Goal: Communication & Community: Answer question/provide support

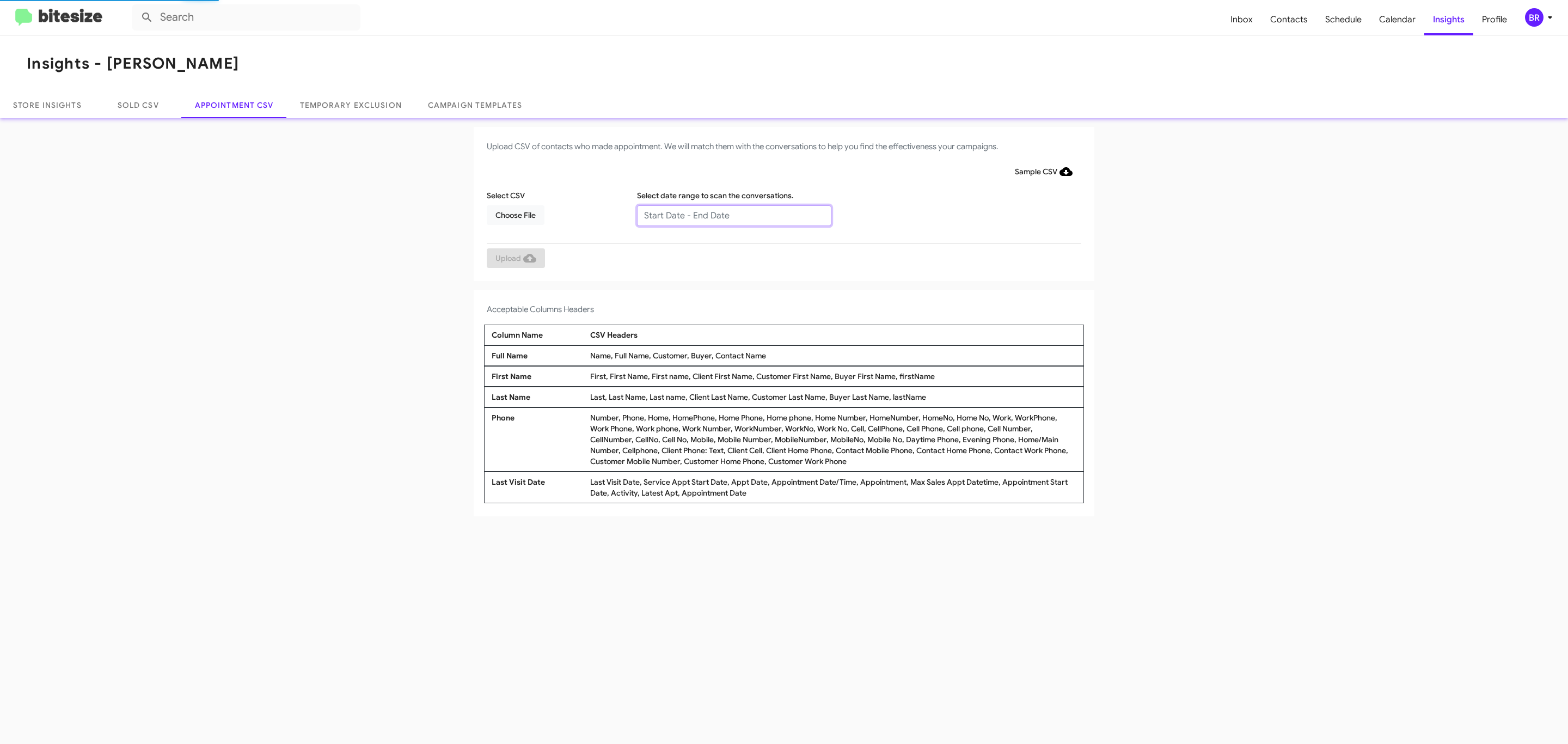
click at [733, 215] on input "text" at bounding box center [734, 216] width 195 height 21
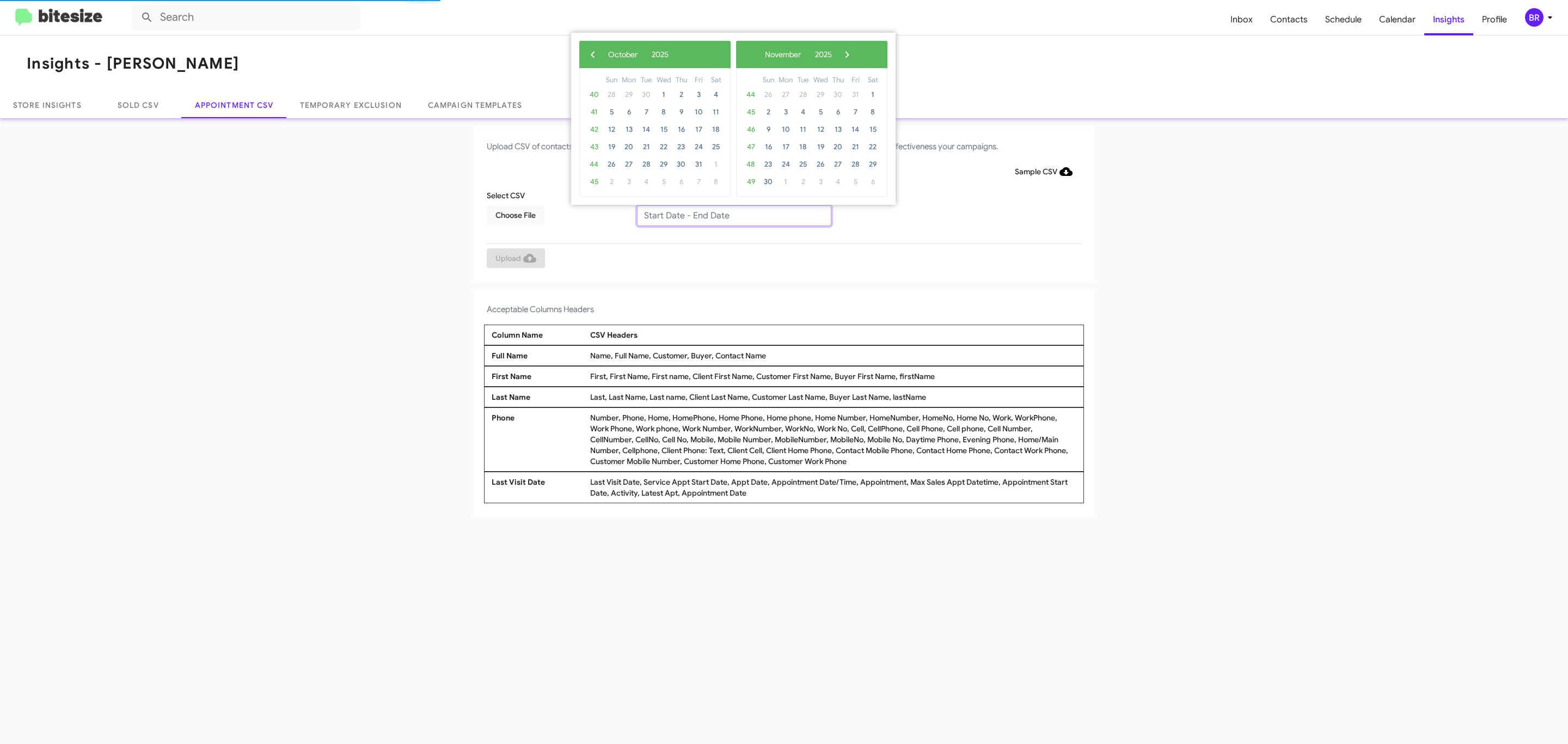
type input "09/25/2025 - 10/02/2025"
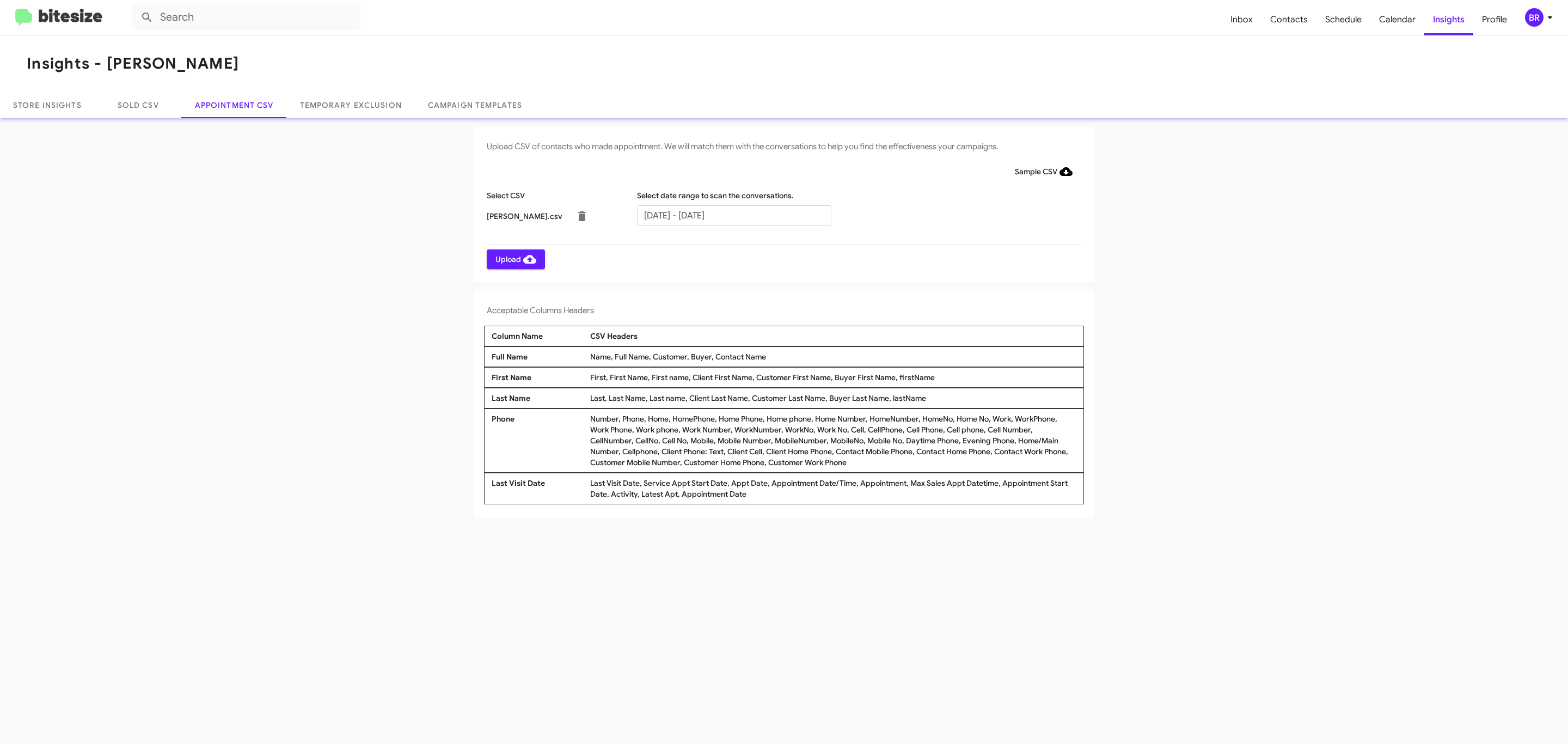
click at [514, 259] on span "Upload" at bounding box center [516, 259] width 41 height 19
click at [733, 215] on input "text" at bounding box center [734, 216] width 195 height 21
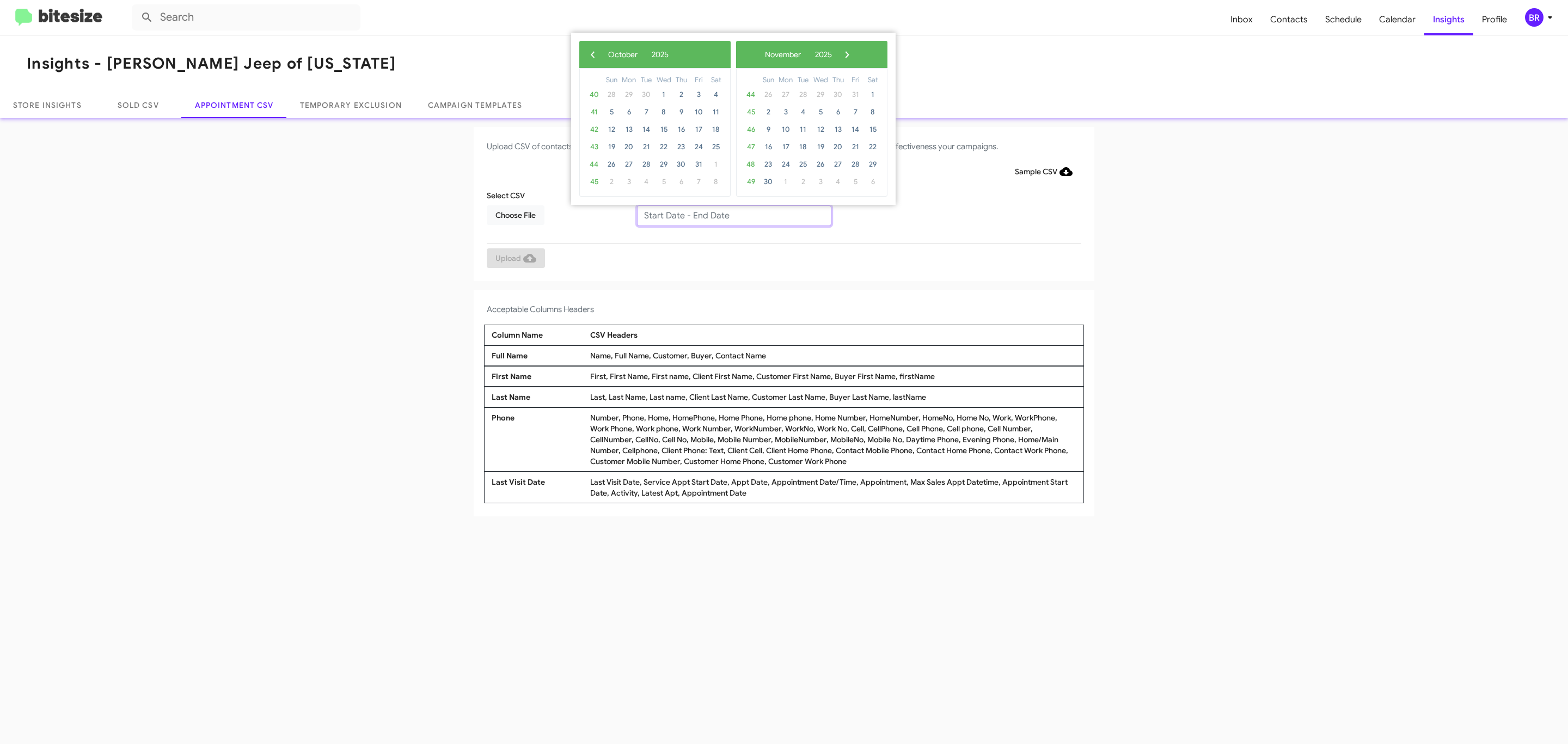
type input "09/25/2025 - 10/02/2025"
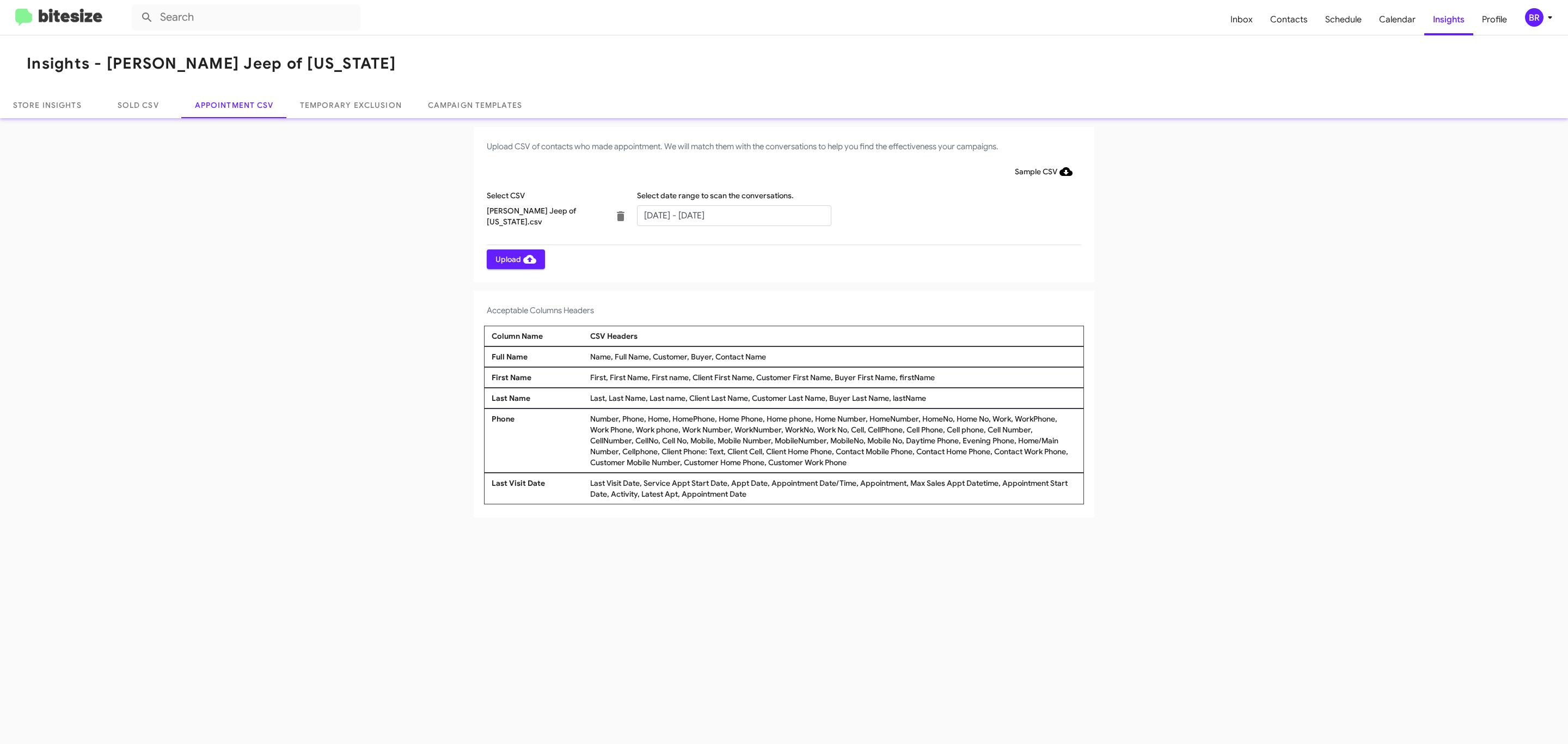
click at [514, 259] on span "Upload" at bounding box center [516, 259] width 41 height 19
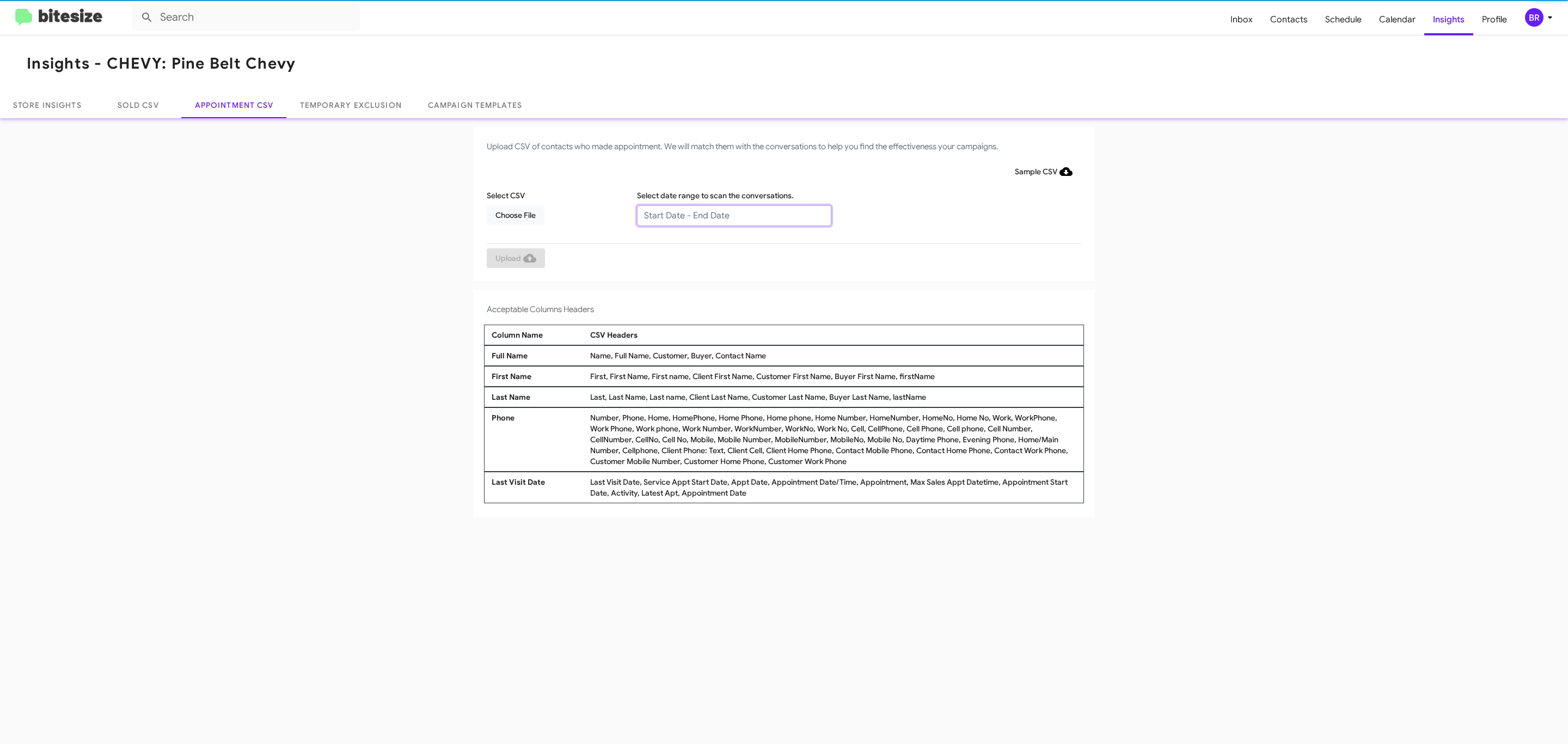
click at [733, 215] on input "text" at bounding box center [734, 216] width 195 height 21
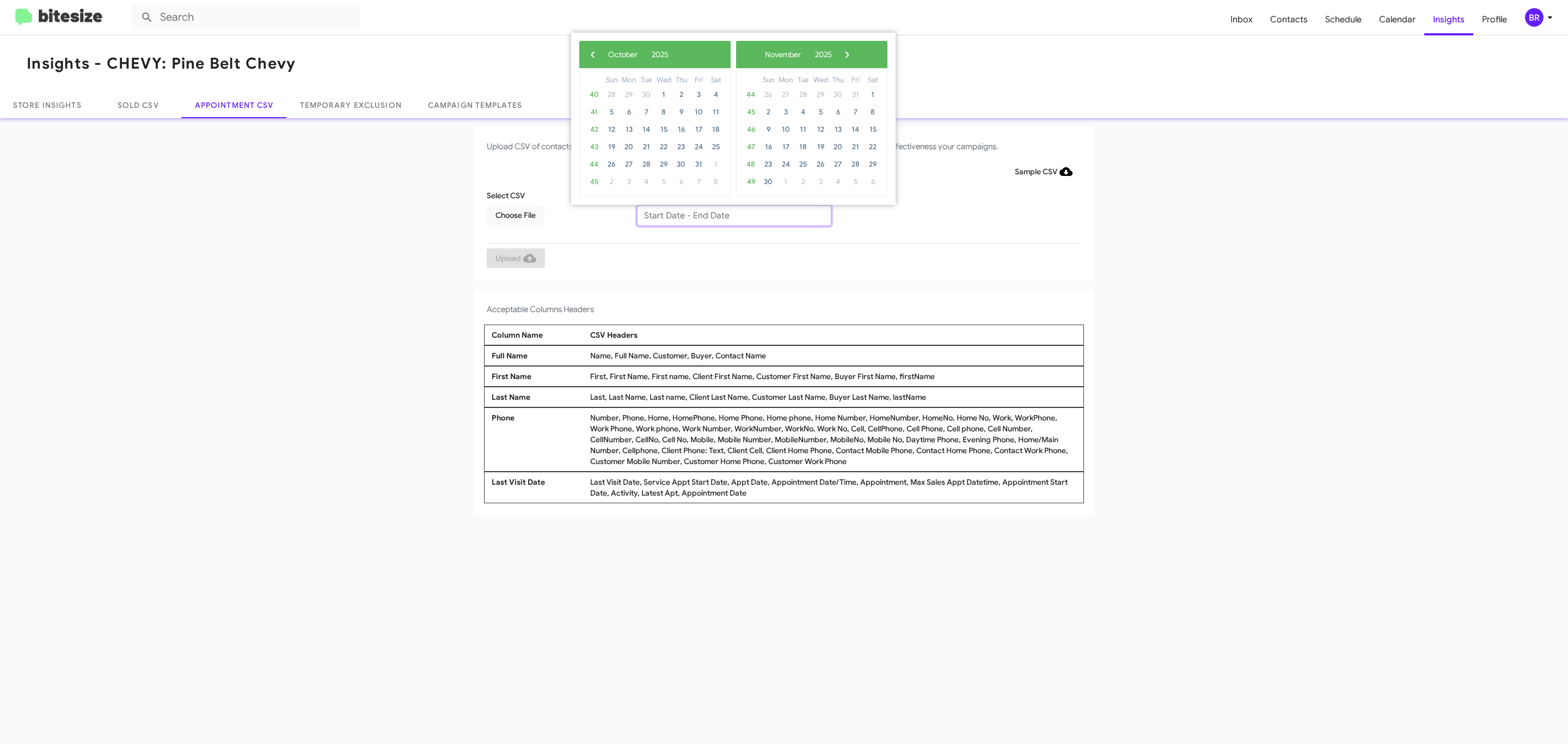
type input "09/25/2025 - 10/02/2025"
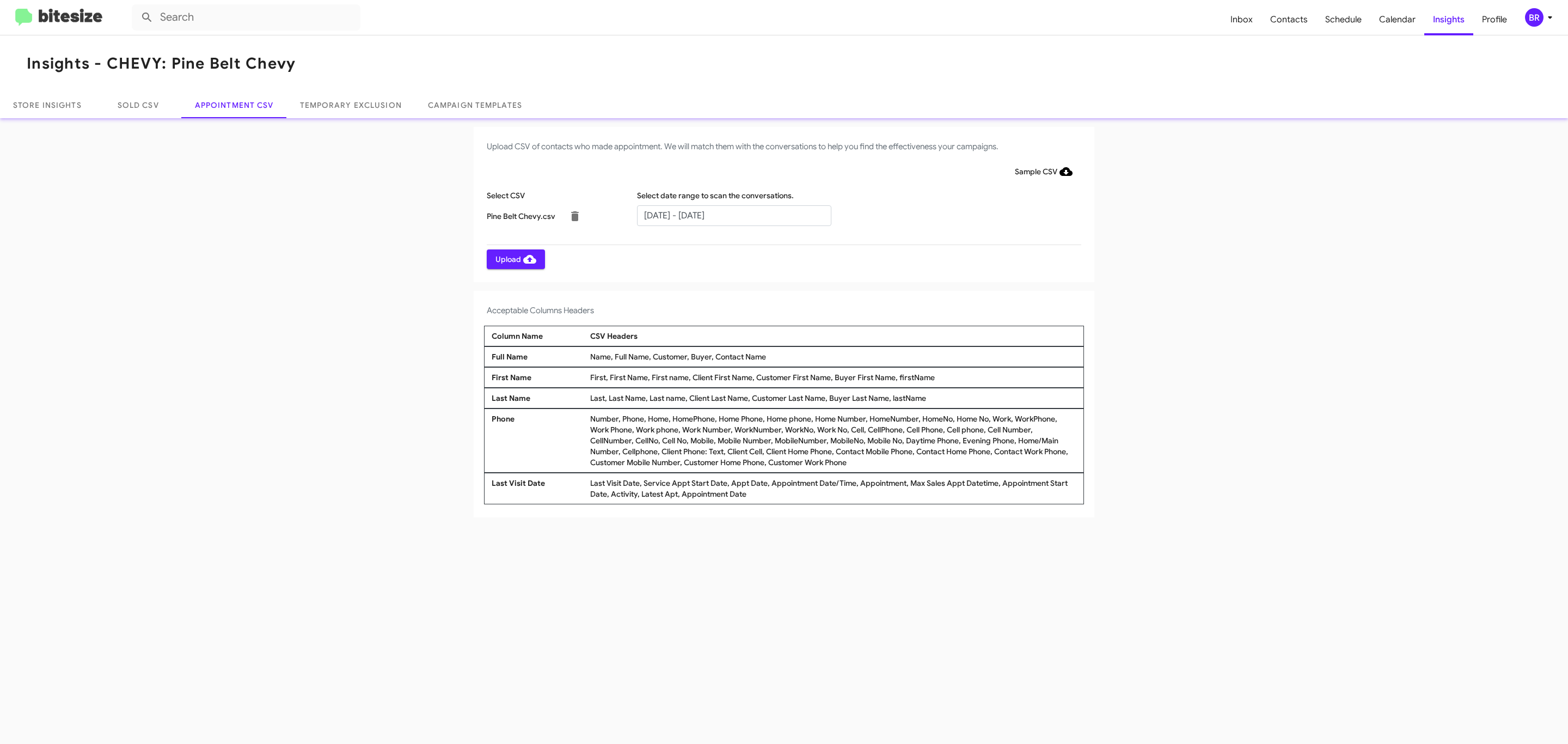
click at [514, 259] on span "Upload" at bounding box center [516, 259] width 41 height 19
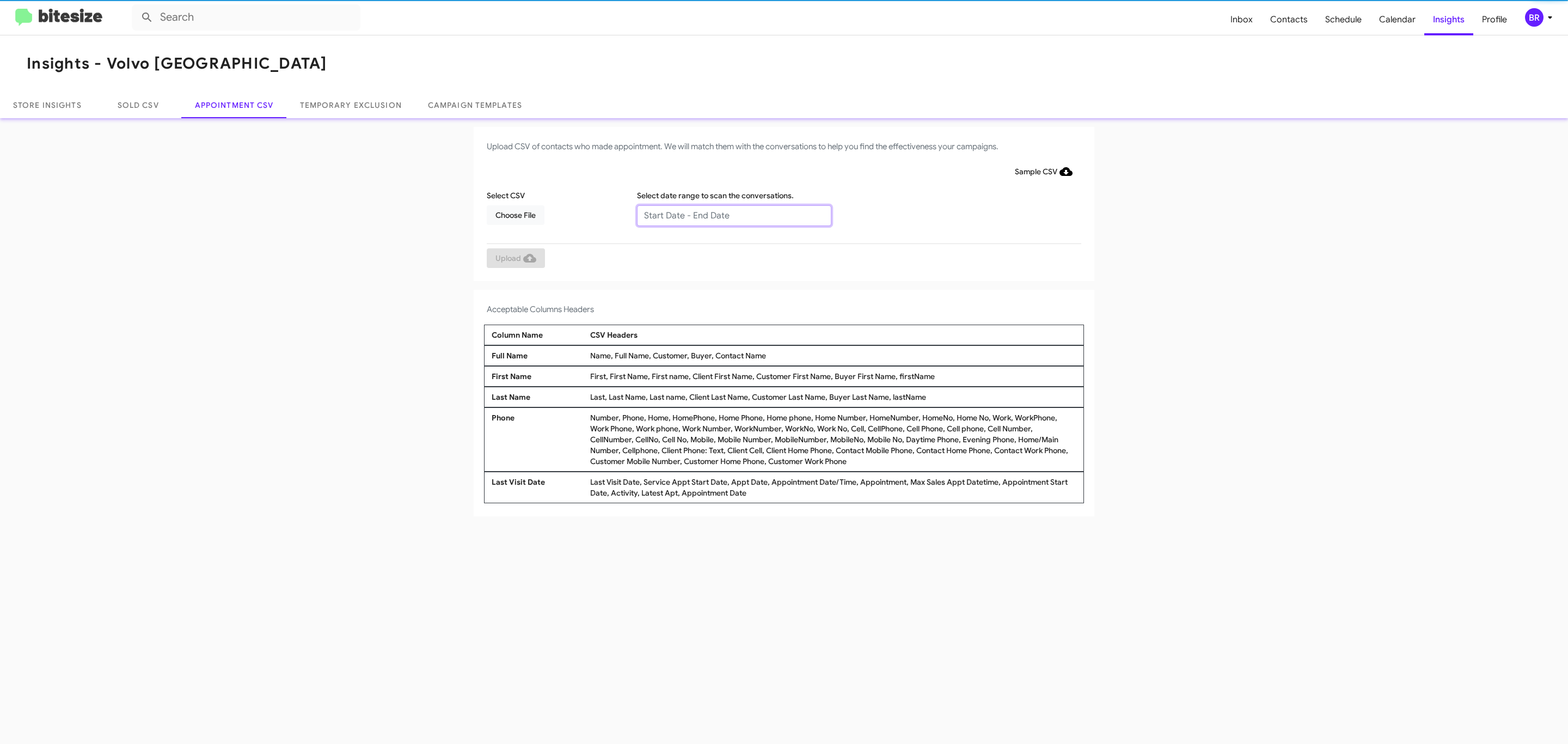
click at [733, 215] on input "text" at bounding box center [734, 216] width 195 height 21
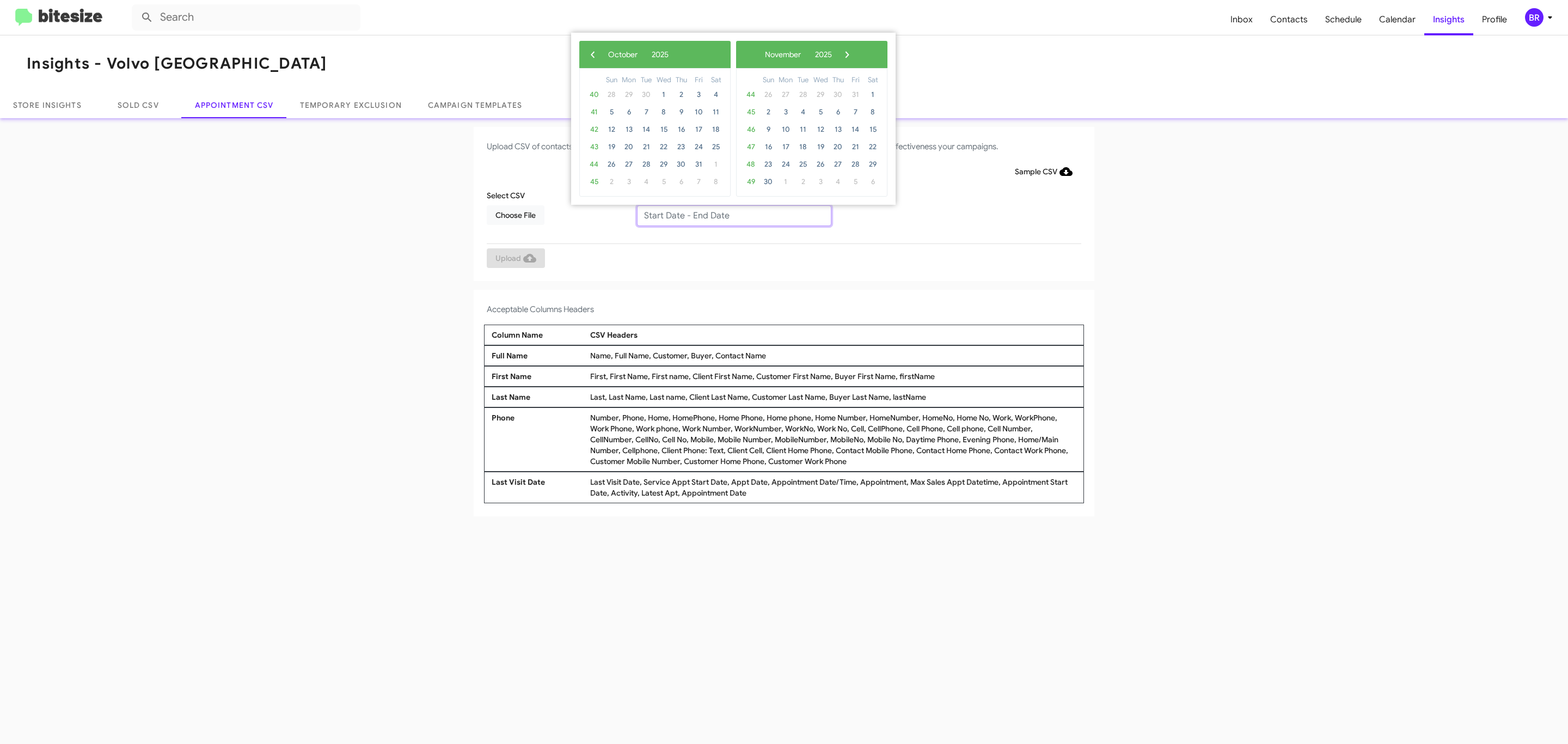
type input "09/25/2025 - 10/02/2025"
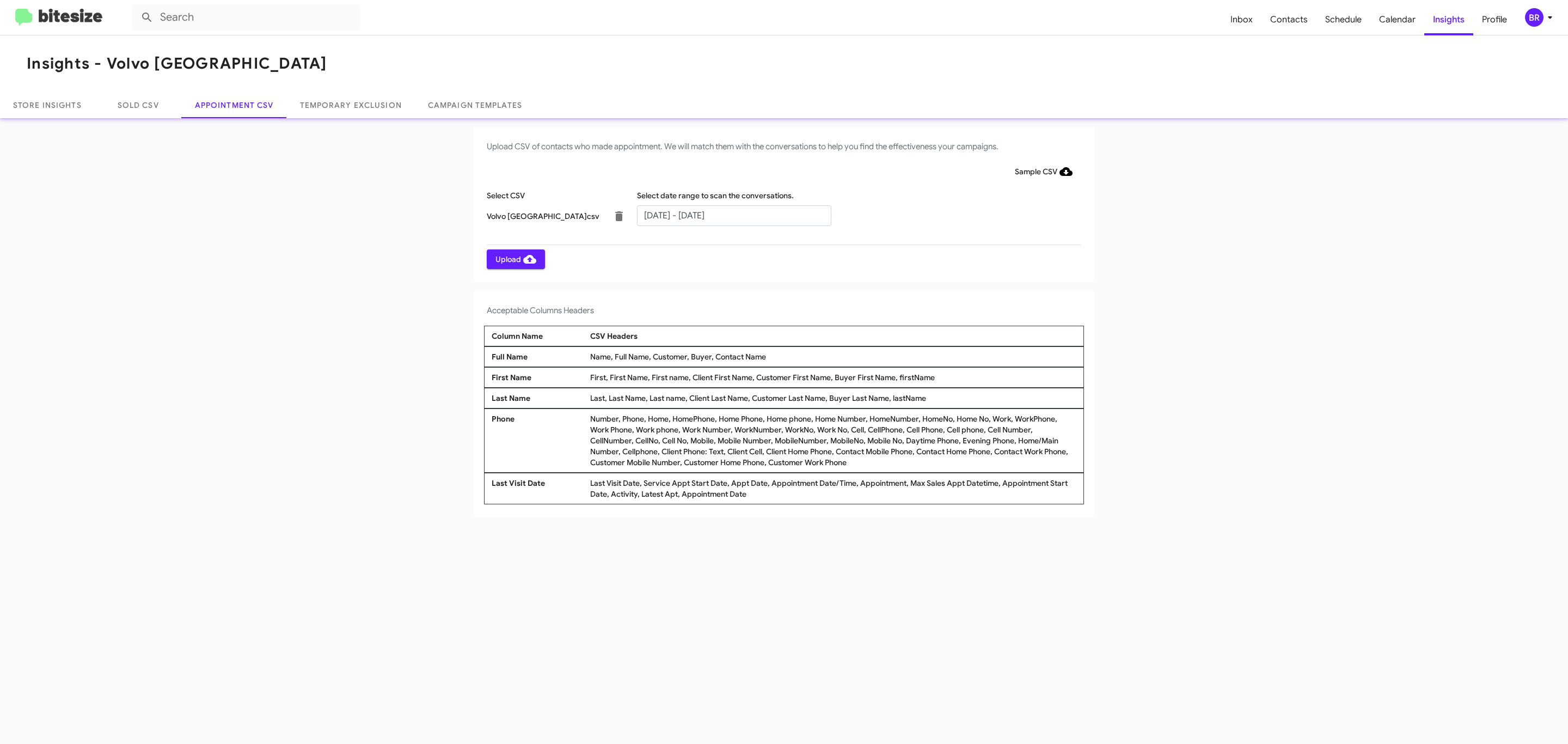
click at [514, 259] on span "Upload" at bounding box center [516, 259] width 41 height 19
click at [733, 215] on input "text" at bounding box center [734, 216] width 195 height 21
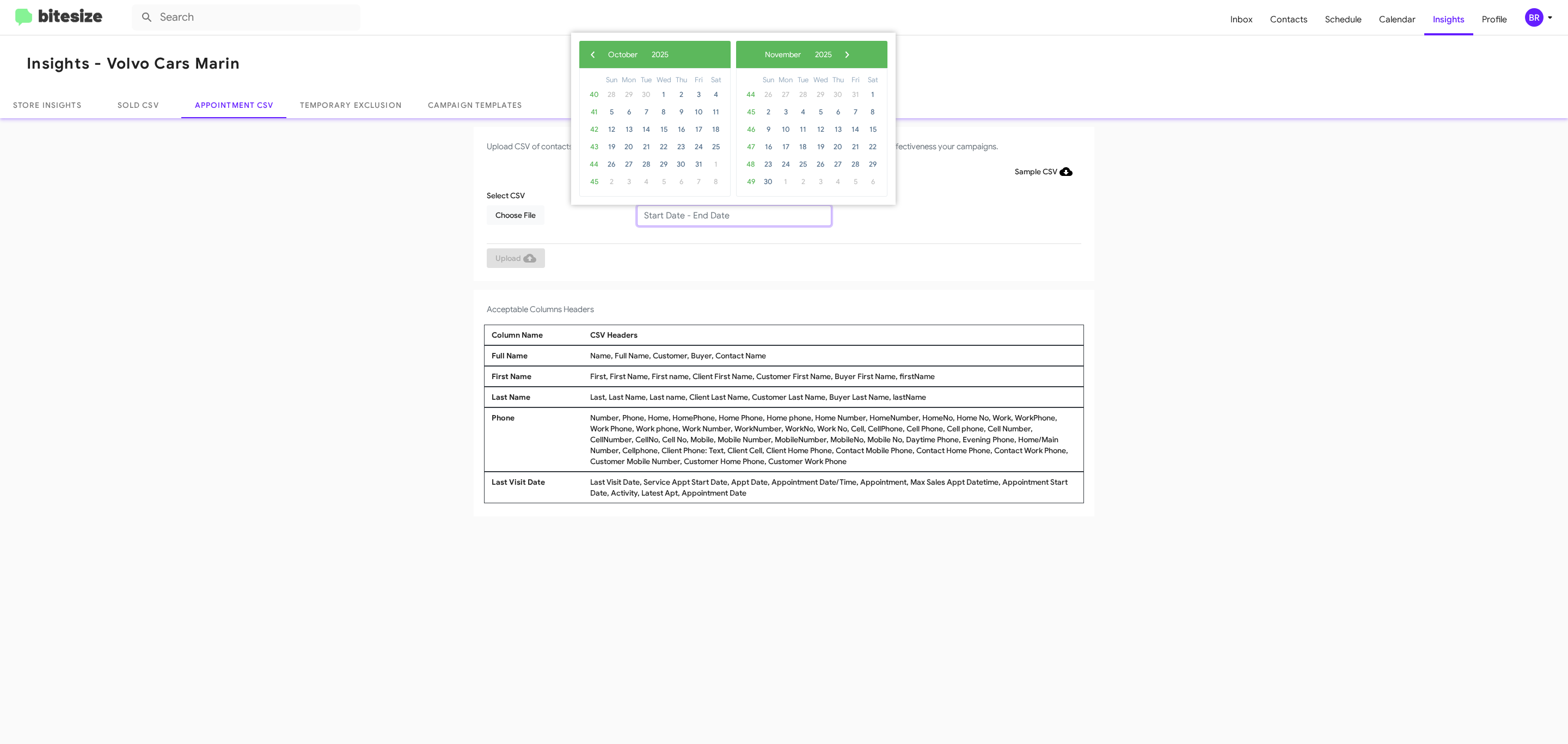
type input "09/25/2025 - 10/02/2025"
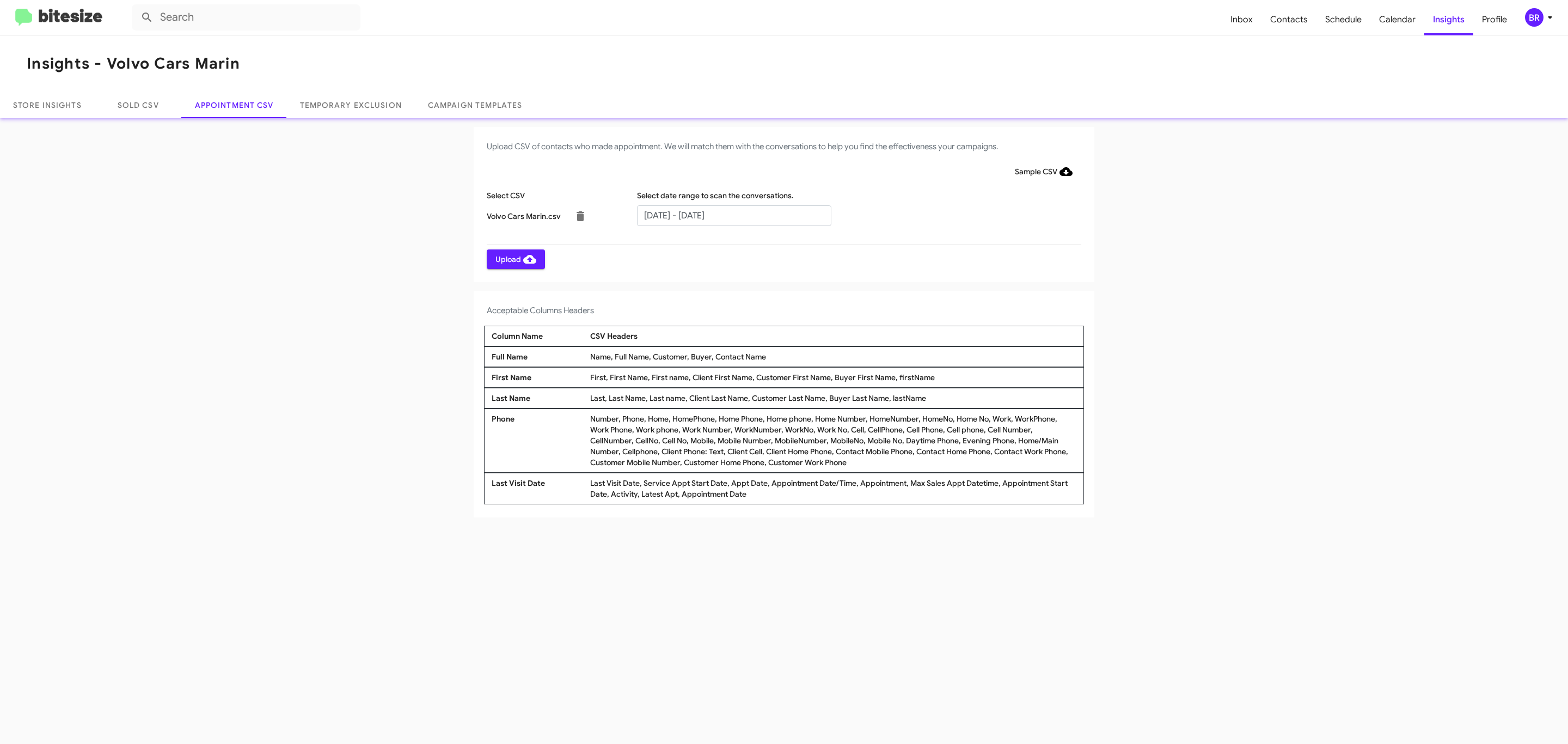
click at [514, 259] on span "Upload" at bounding box center [516, 259] width 41 height 19
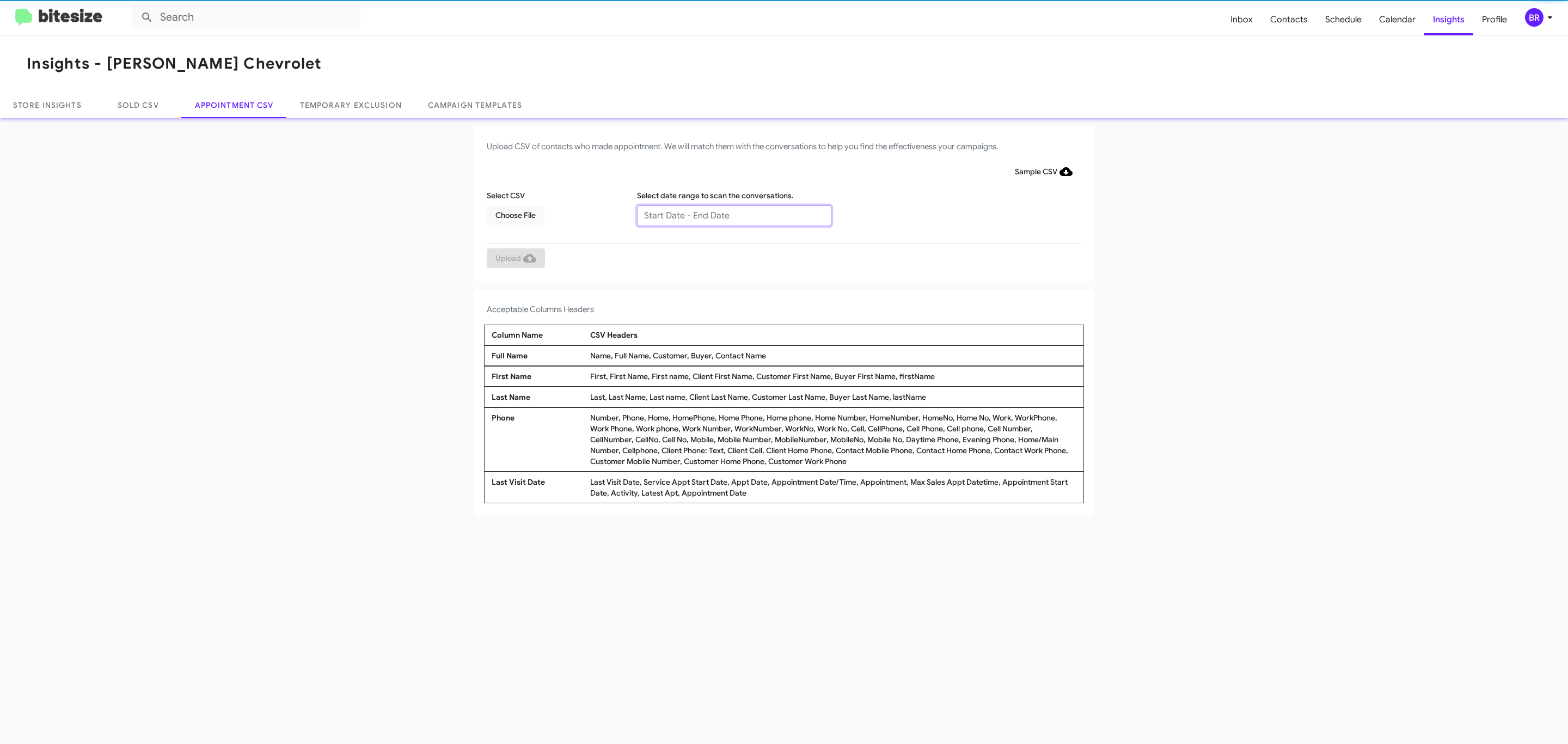
click at [733, 215] on input "text" at bounding box center [734, 216] width 195 height 21
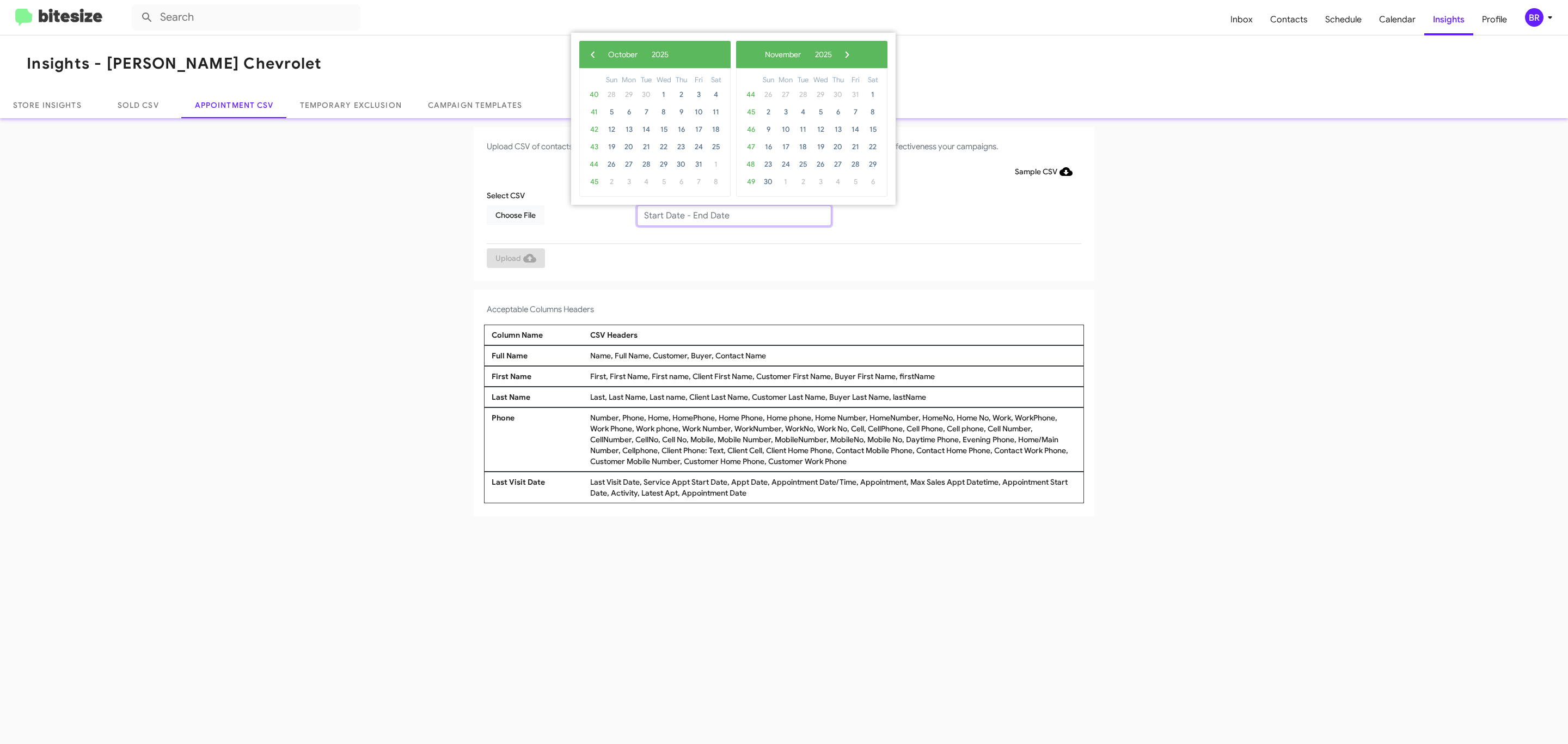
type input "[DATE] - [DATE]"
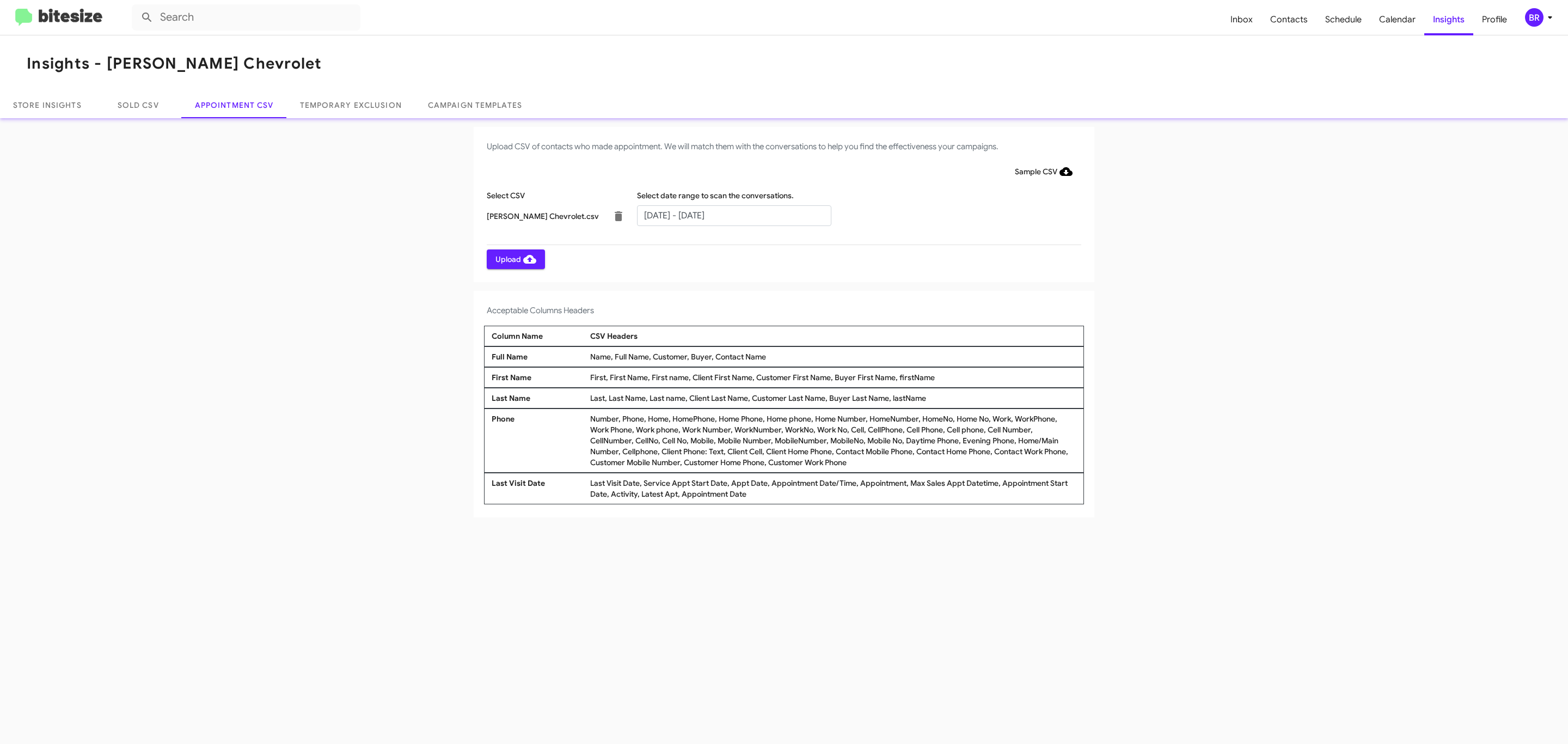
click at [514, 259] on span "Upload" at bounding box center [516, 259] width 41 height 19
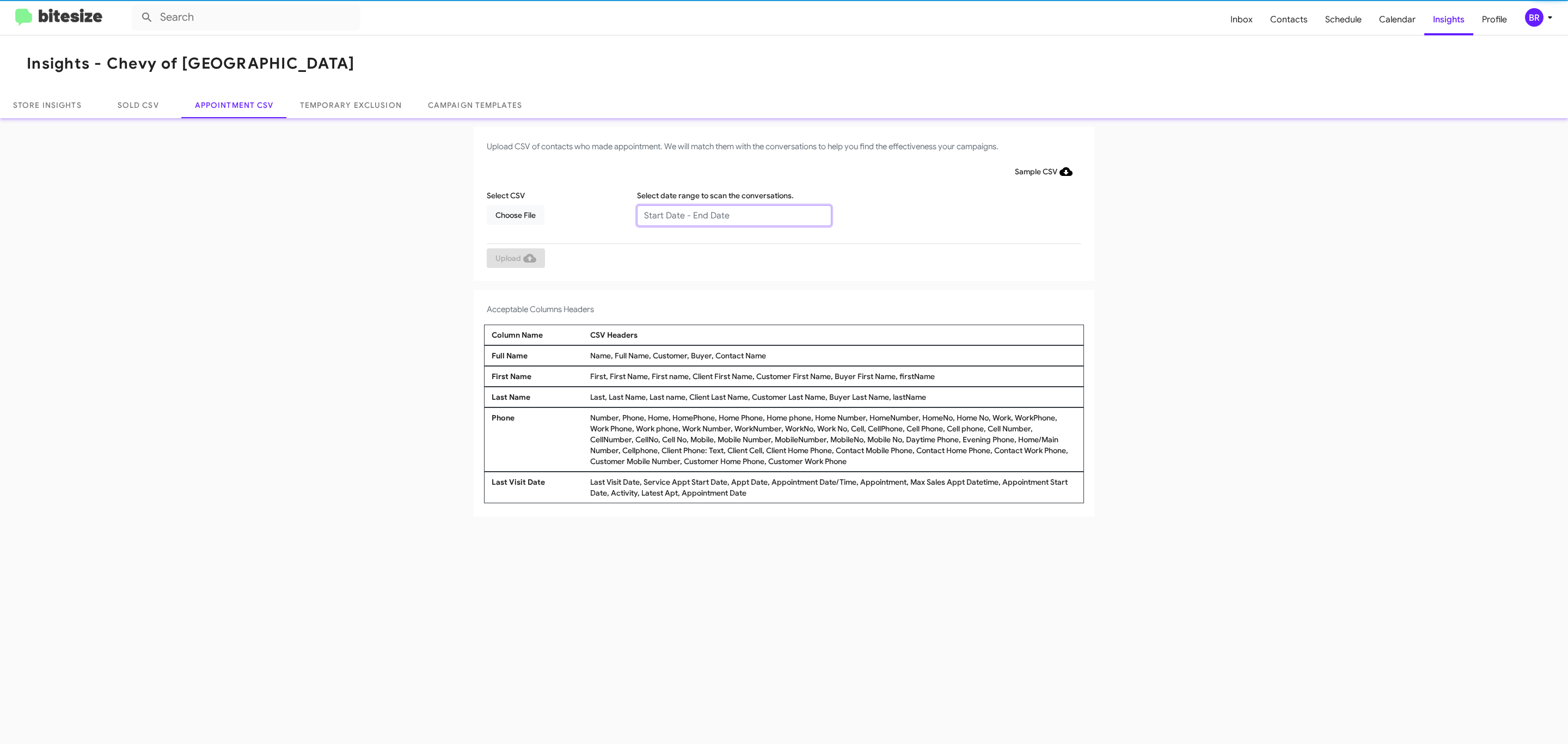
click at [733, 215] on input "text" at bounding box center [734, 216] width 195 height 21
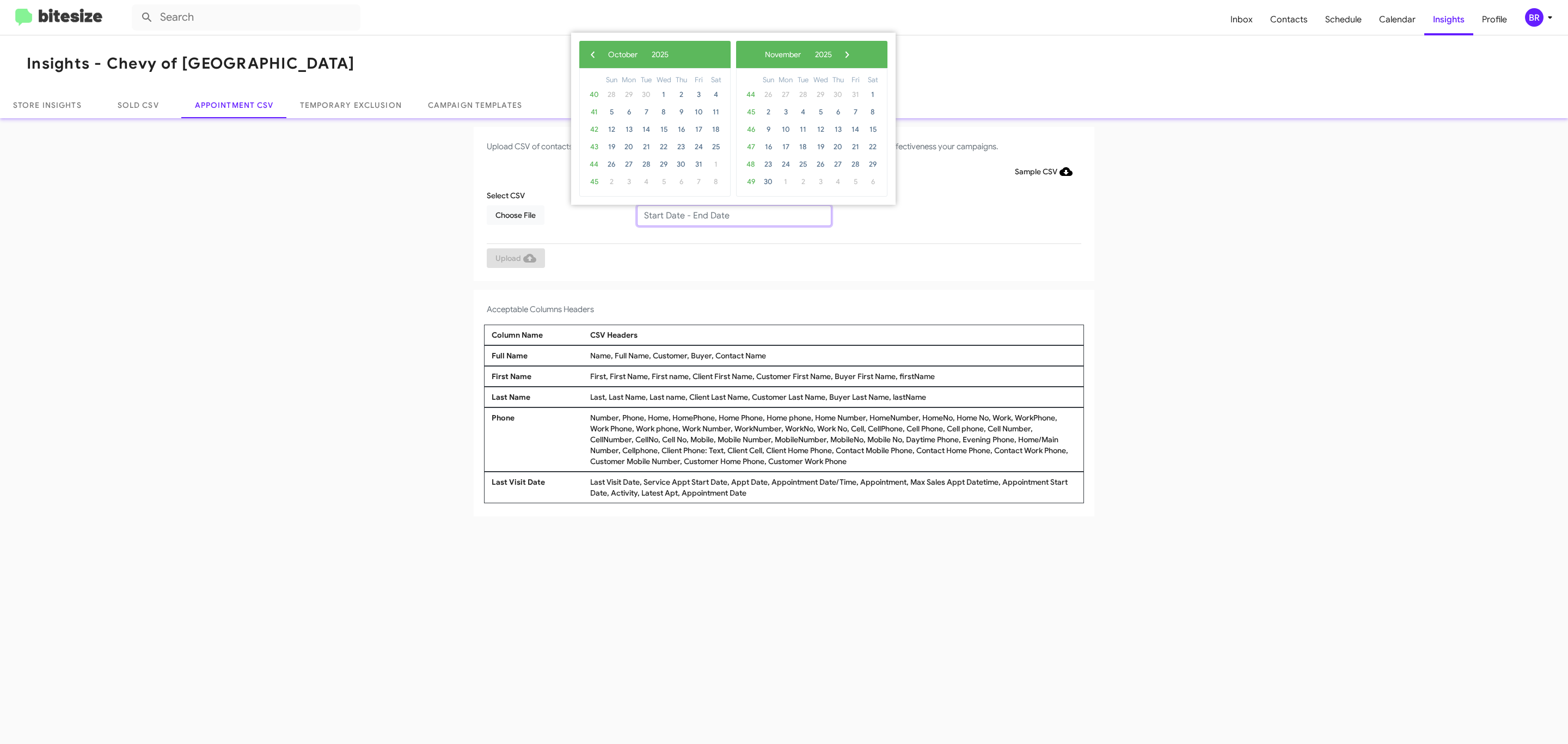
type input "[DATE] - [DATE]"
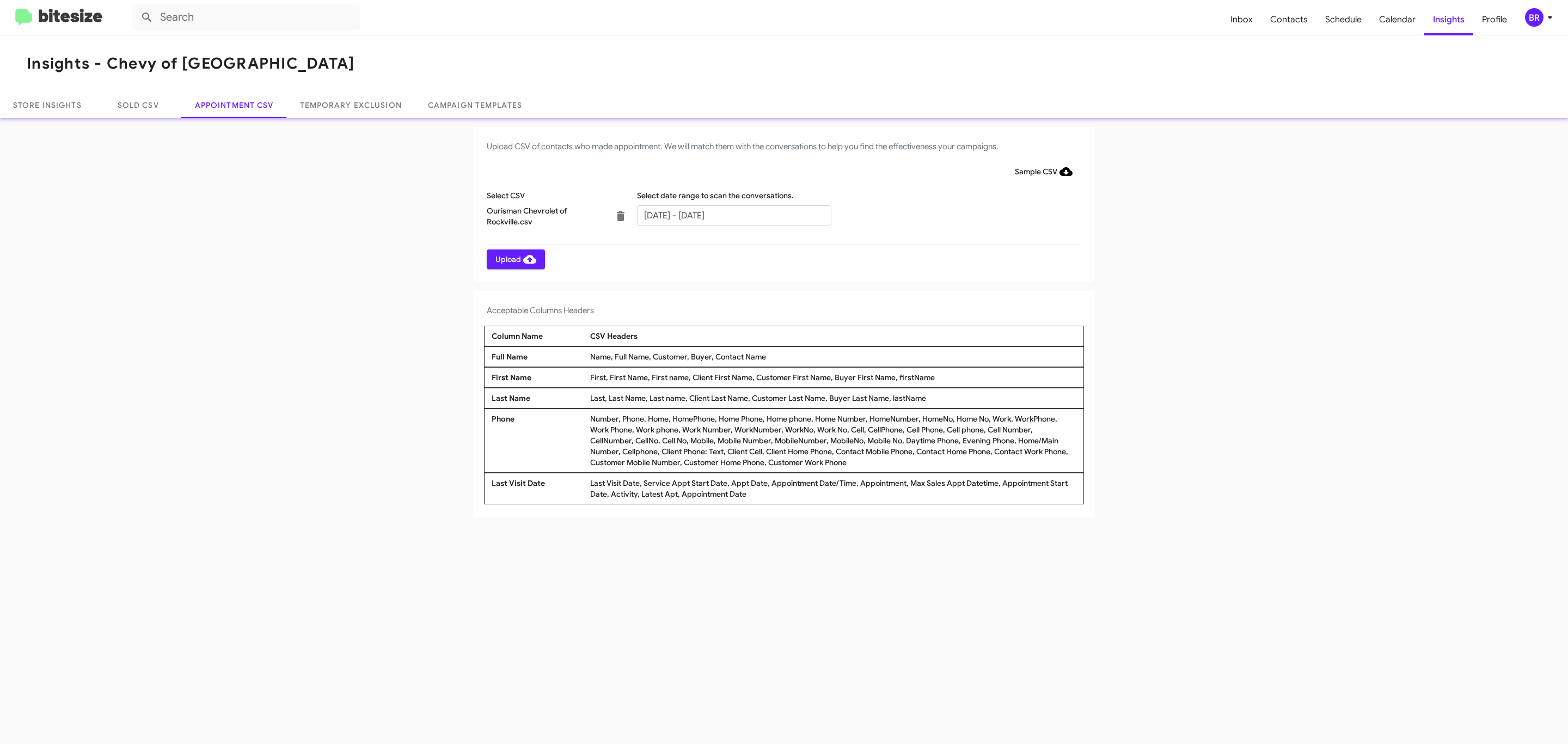
click at [514, 259] on span "Upload" at bounding box center [516, 259] width 41 height 19
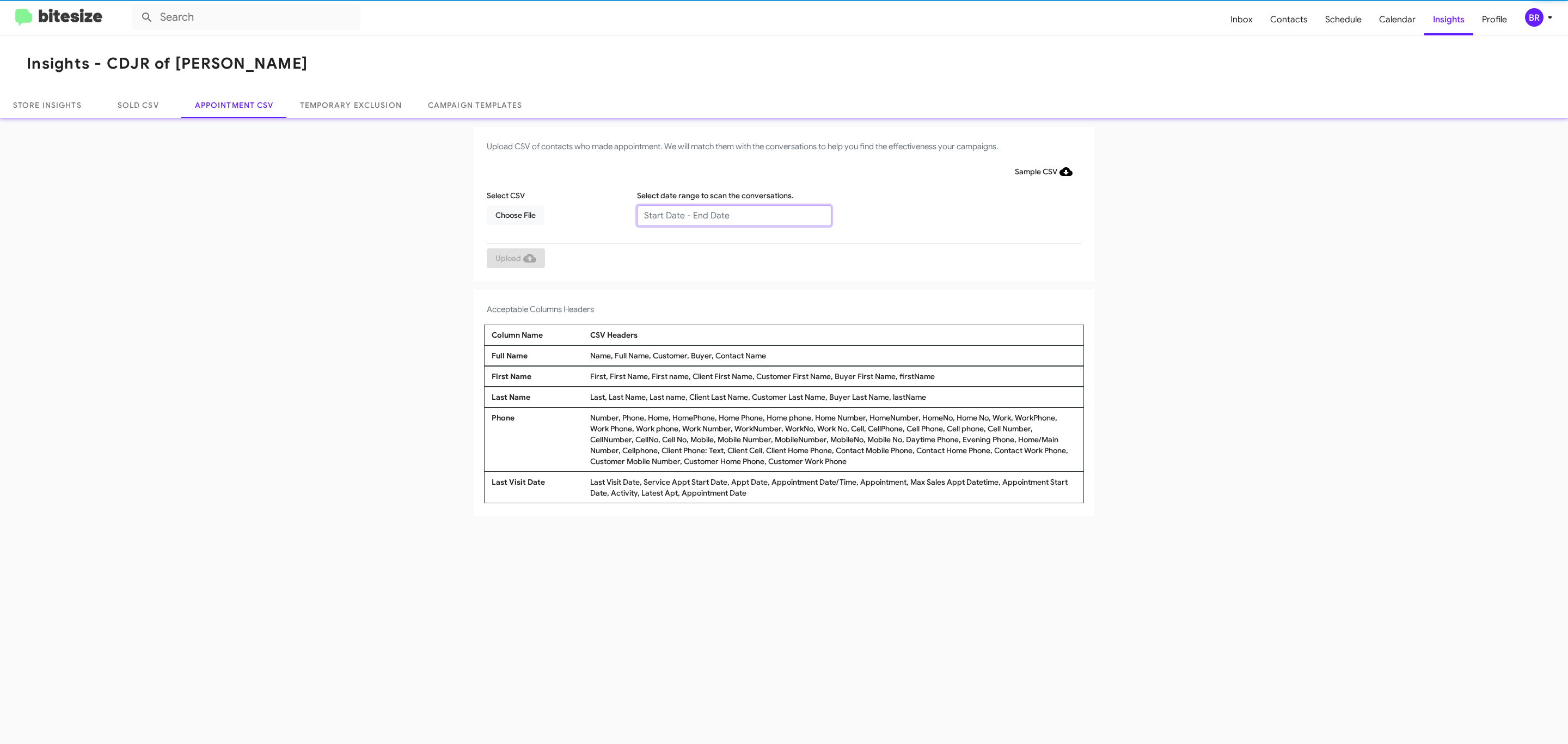
click at [733, 215] on input "text" at bounding box center [734, 216] width 195 height 21
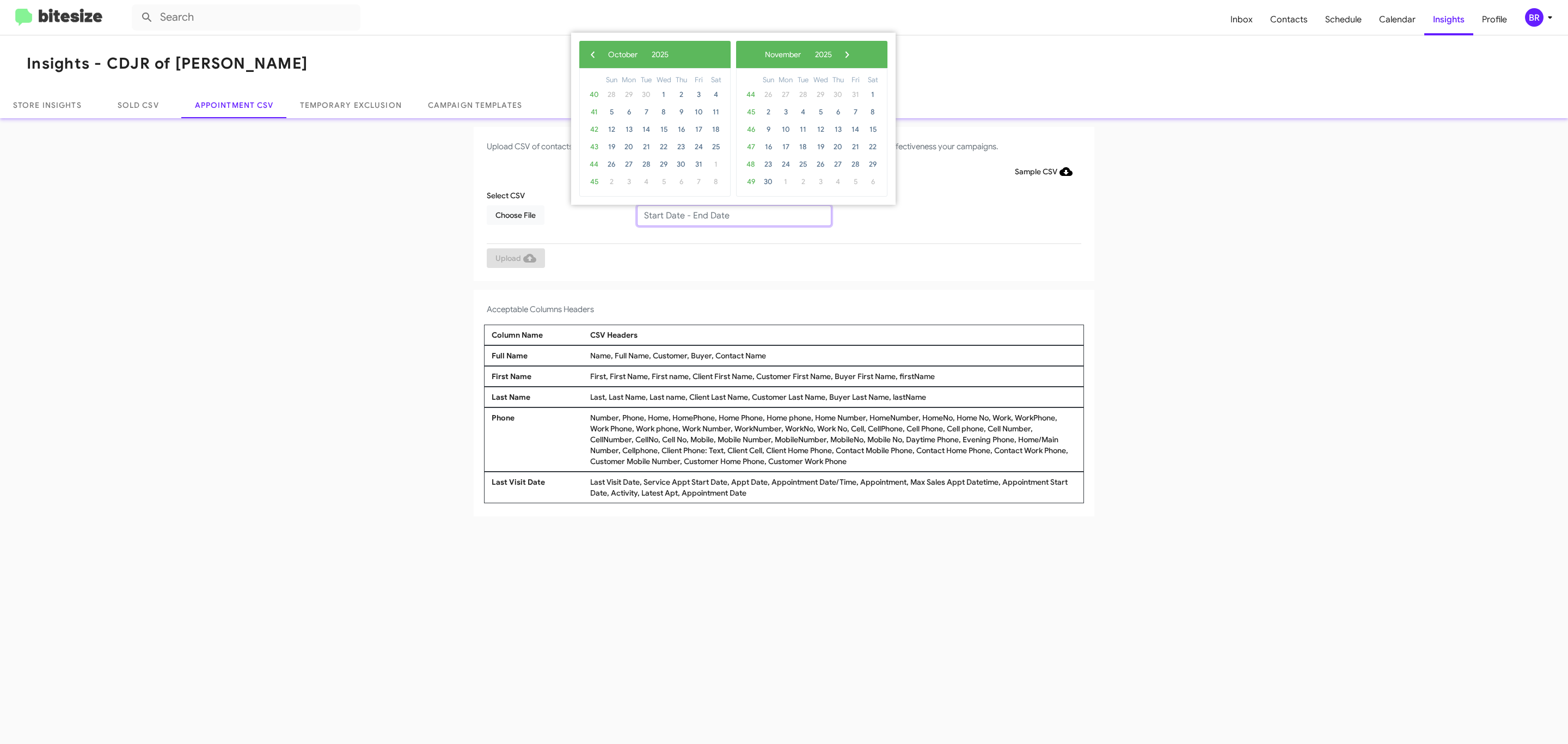
type input "09/25/2025 - 10/02/2025"
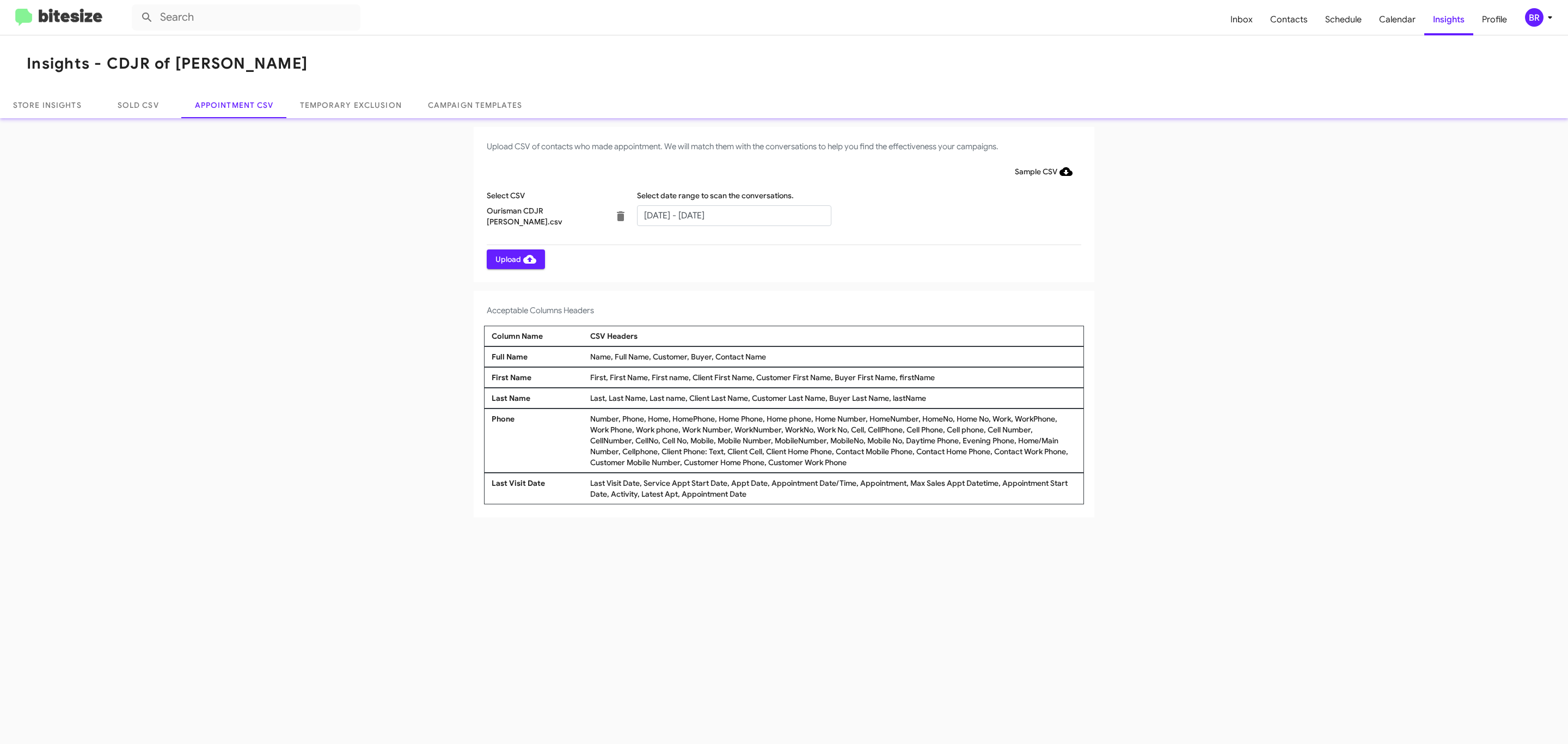
click at [514, 259] on span "Upload" at bounding box center [516, 259] width 41 height 19
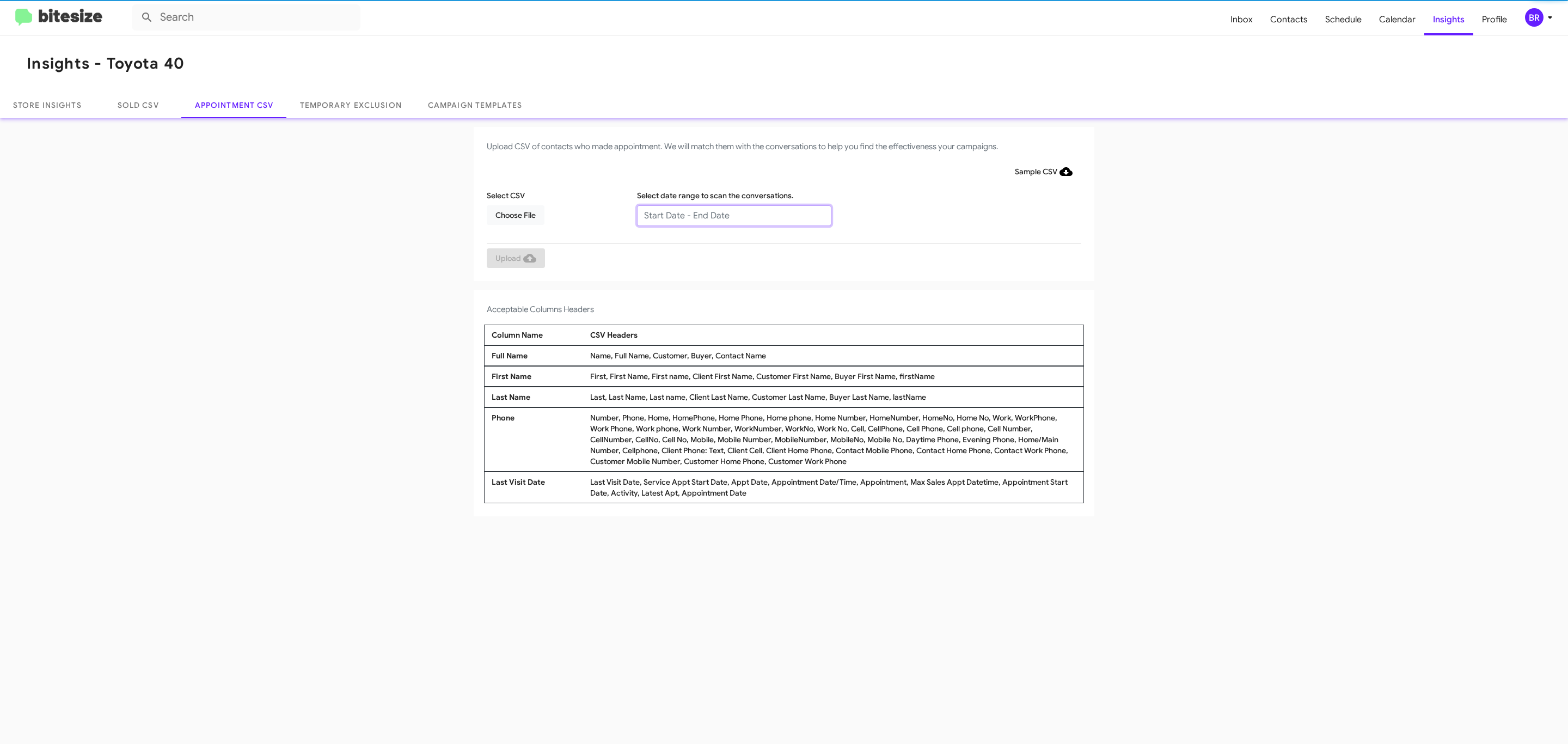
click at [733, 215] on input "text" at bounding box center [734, 216] width 195 height 21
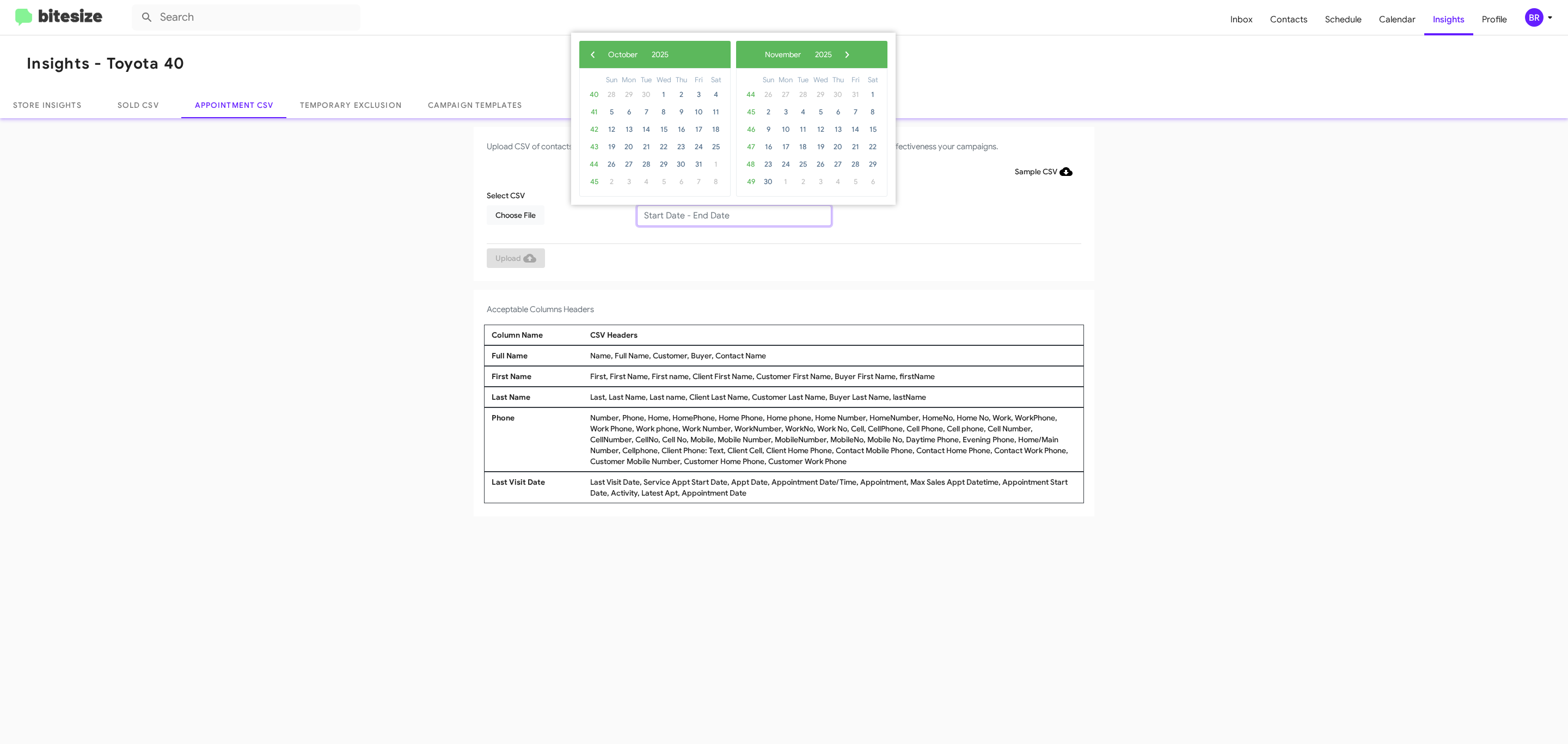
type input "[DATE] - [DATE]"
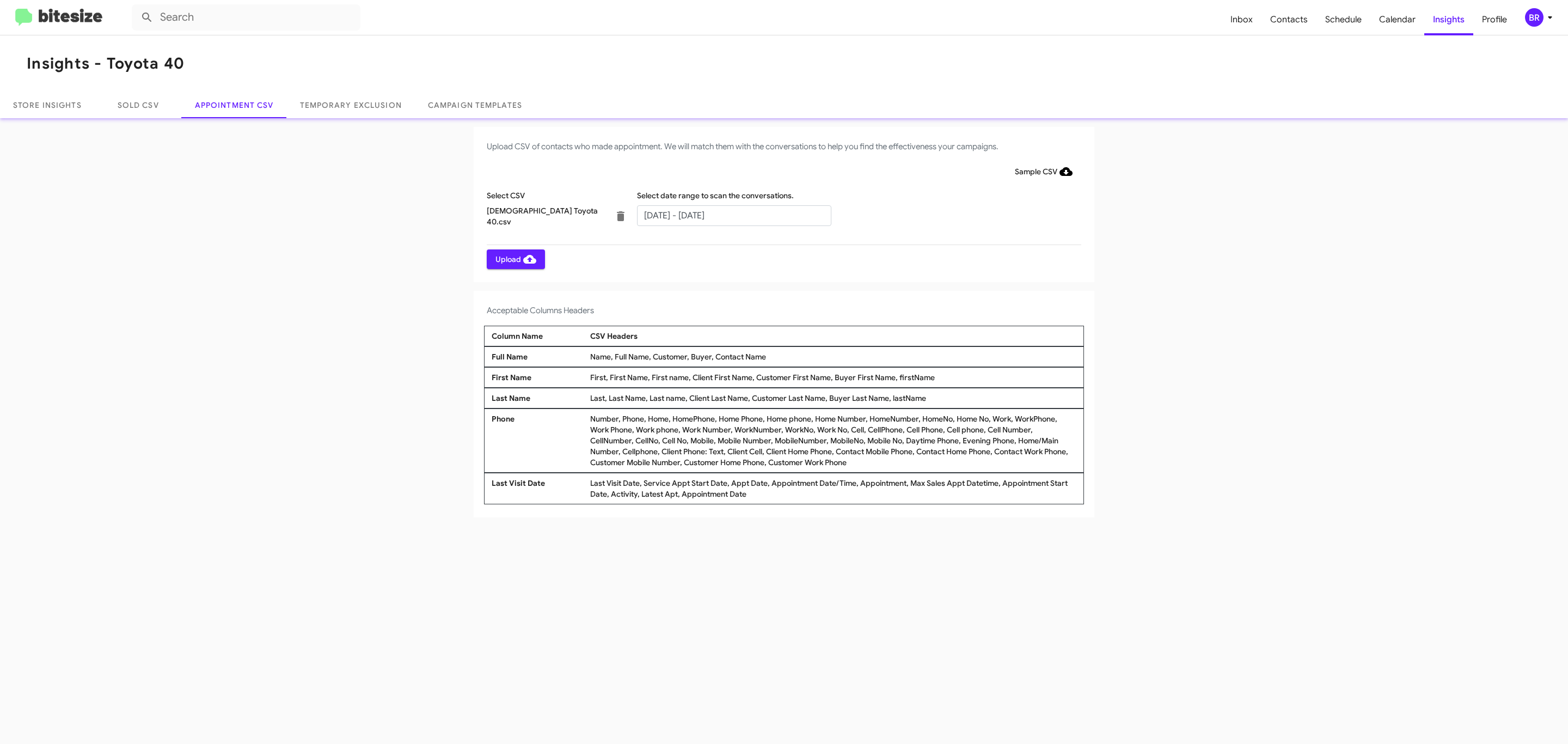
click at [514, 259] on span "Upload" at bounding box center [516, 259] width 41 height 19
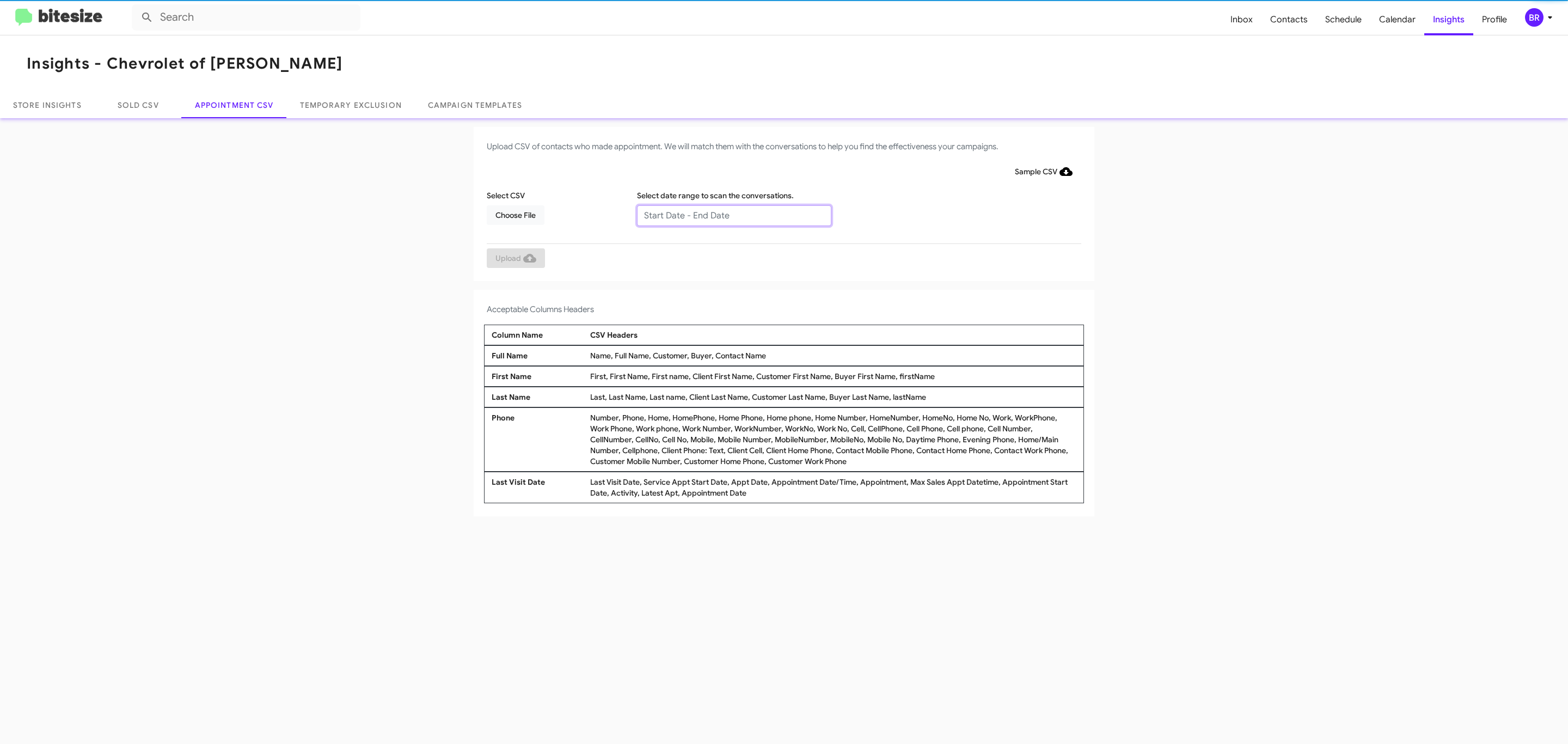
click at [733, 215] on input "text" at bounding box center [734, 216] width 195 height 21
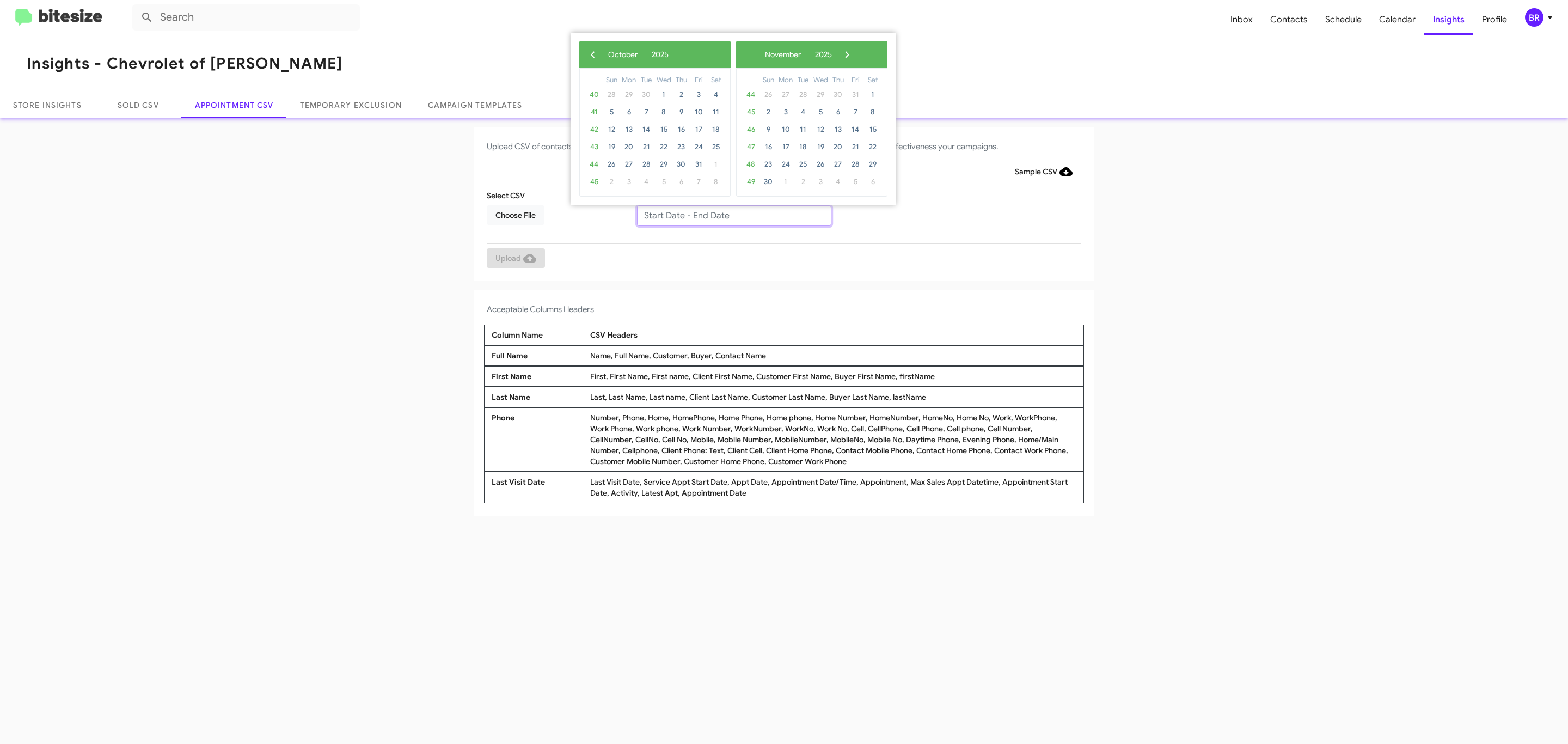
type input "09/25/2025 - 10/02/2025"
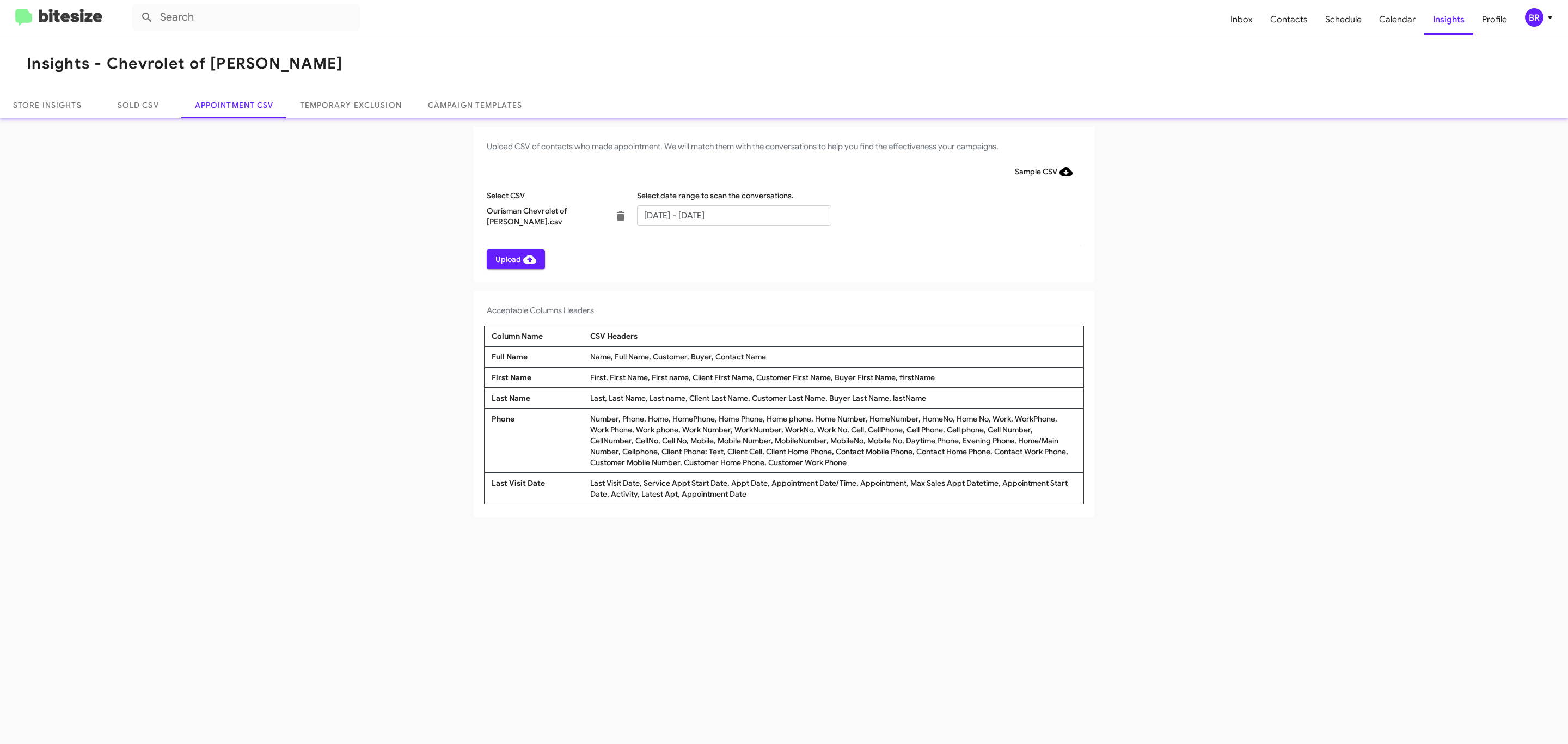
click at [514, 259] on span "Upload" at bounding box center [516, 259] width 41 height 19
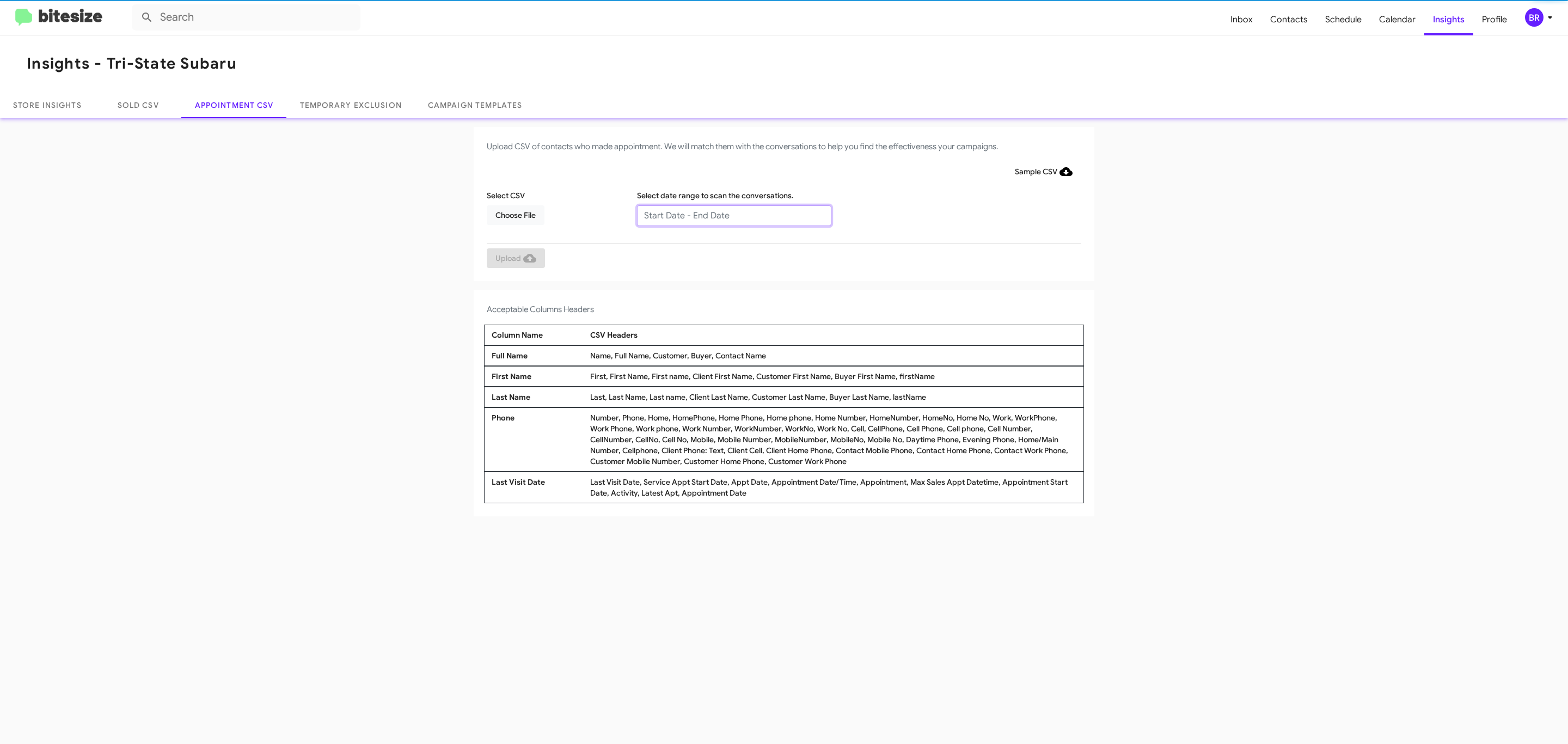
click at [733, 215] on input "text" at bounding box center [734, 216] width 195 height 21
type input "09/25/2025 - 10/02/2025"
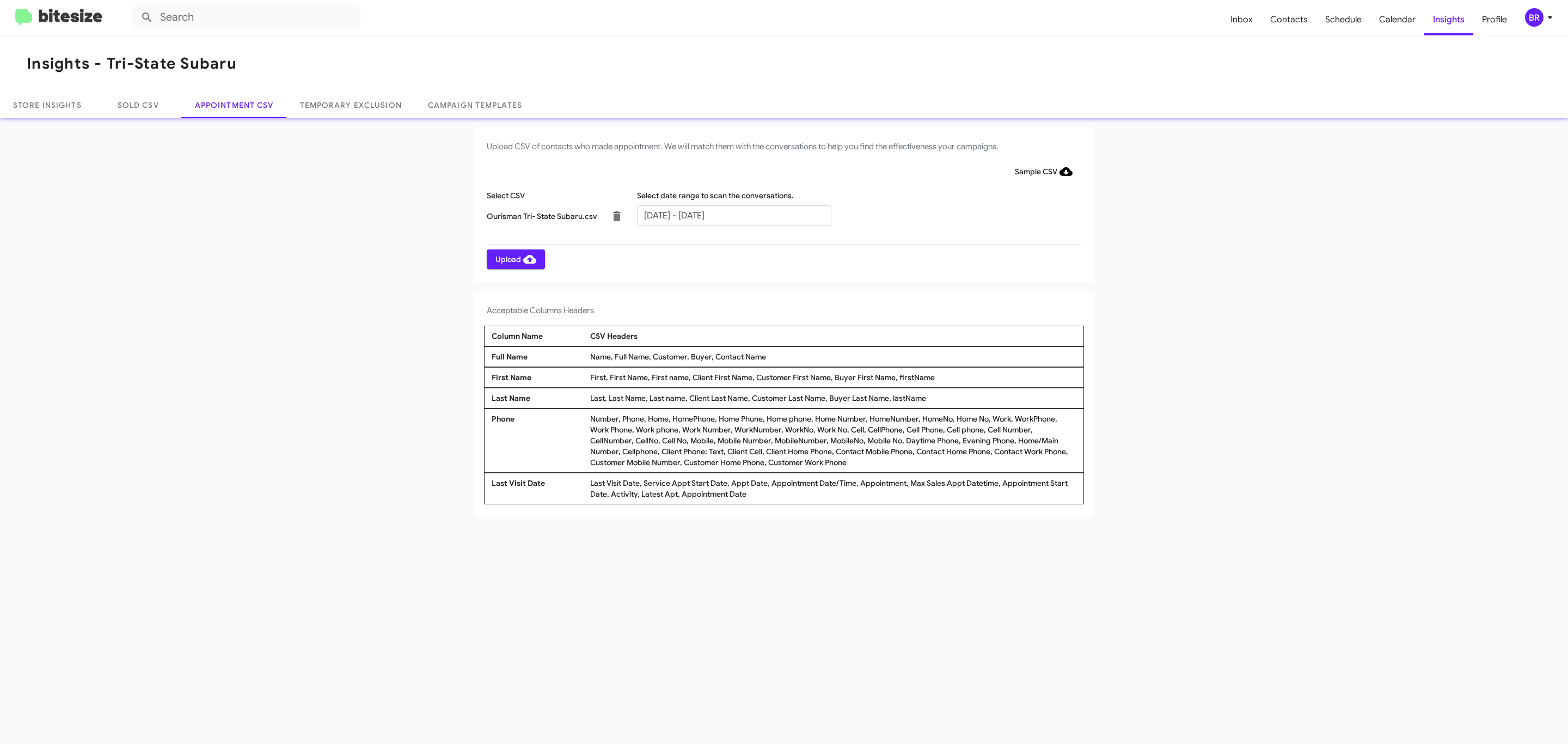
click at [514, 259] on span "Upload" at bounding box center [516, 259] width 41 height 19
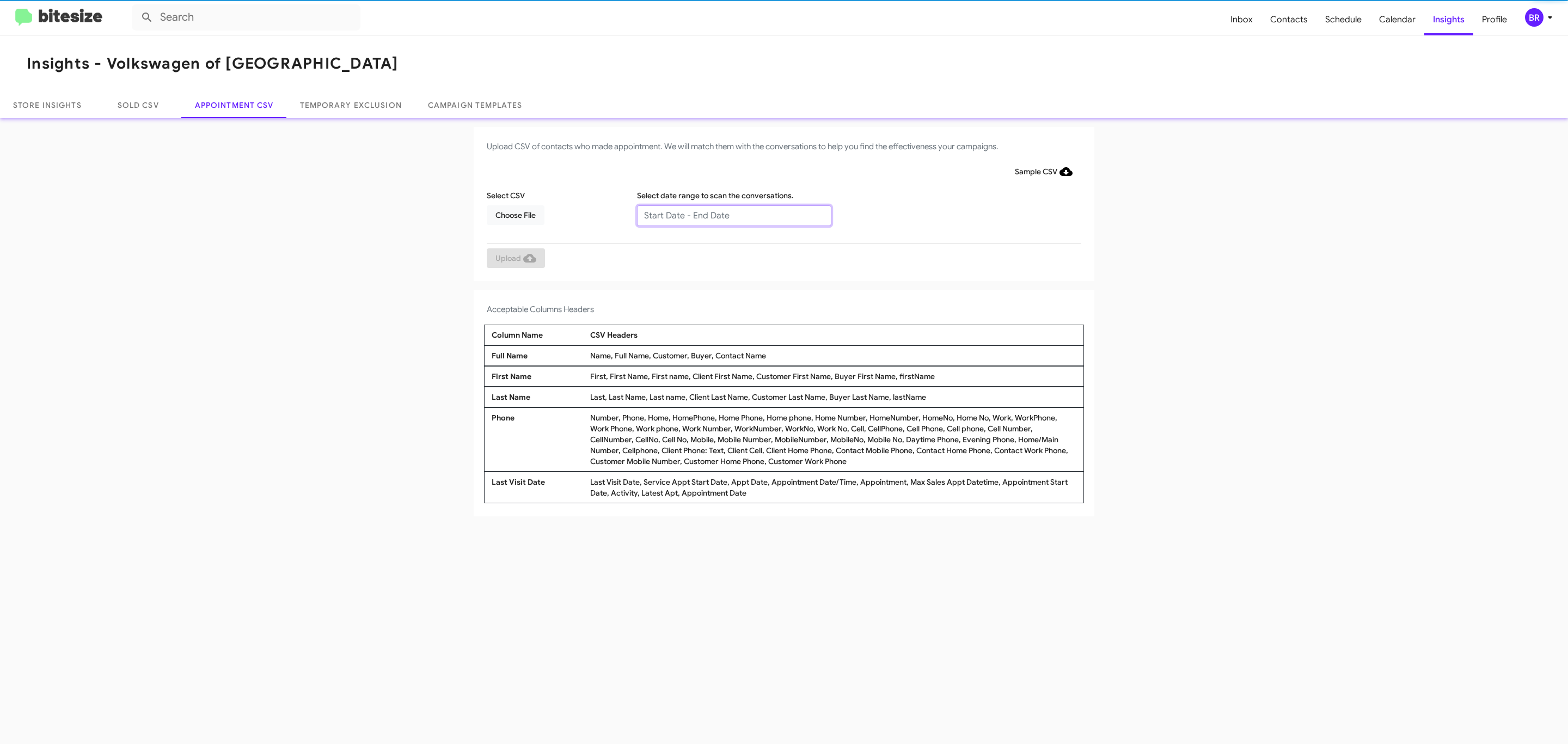
click at [733, 215] on input "text" at bounding box center [734, 216] width 195 height 21
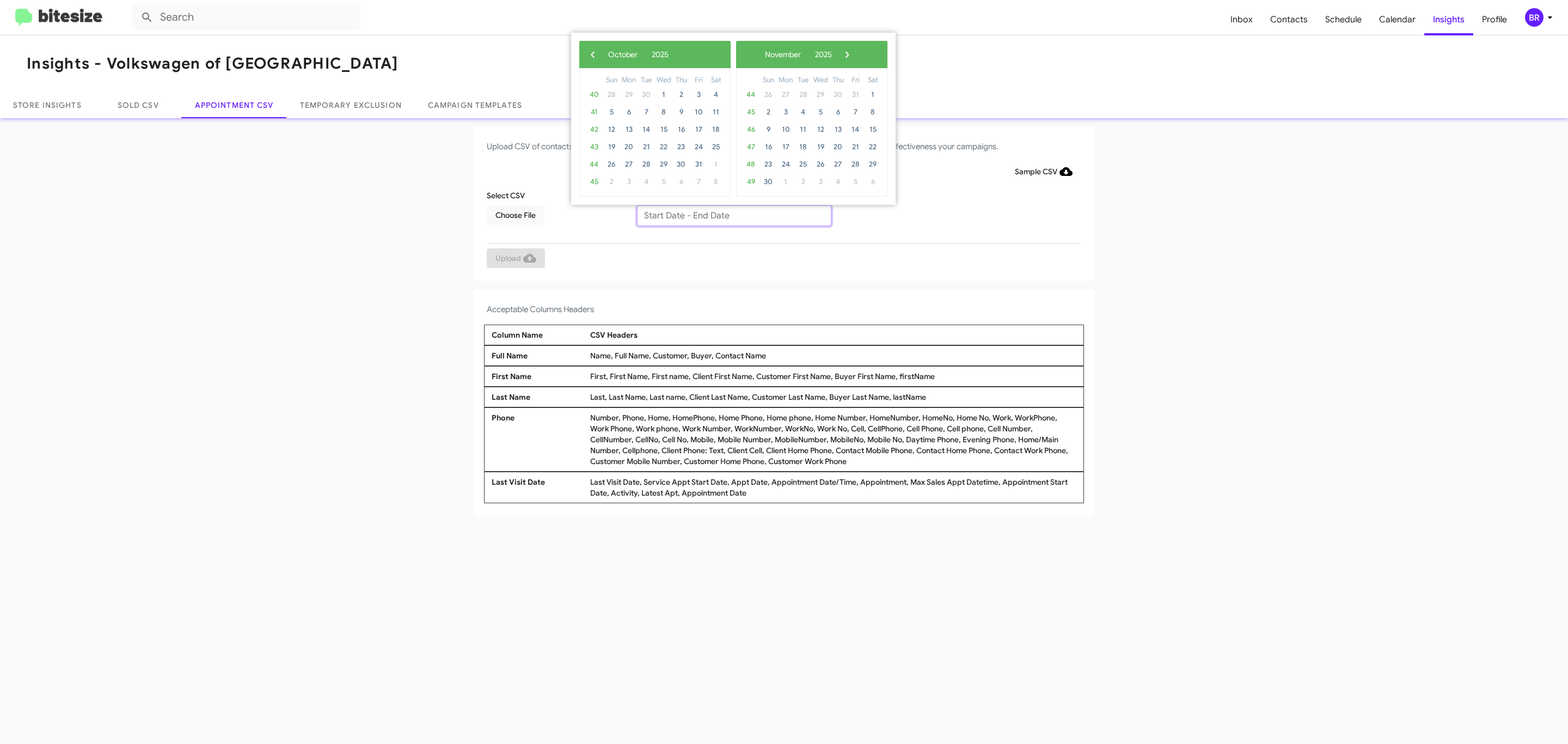
type input "09/25/2025 - 10/02/2025"
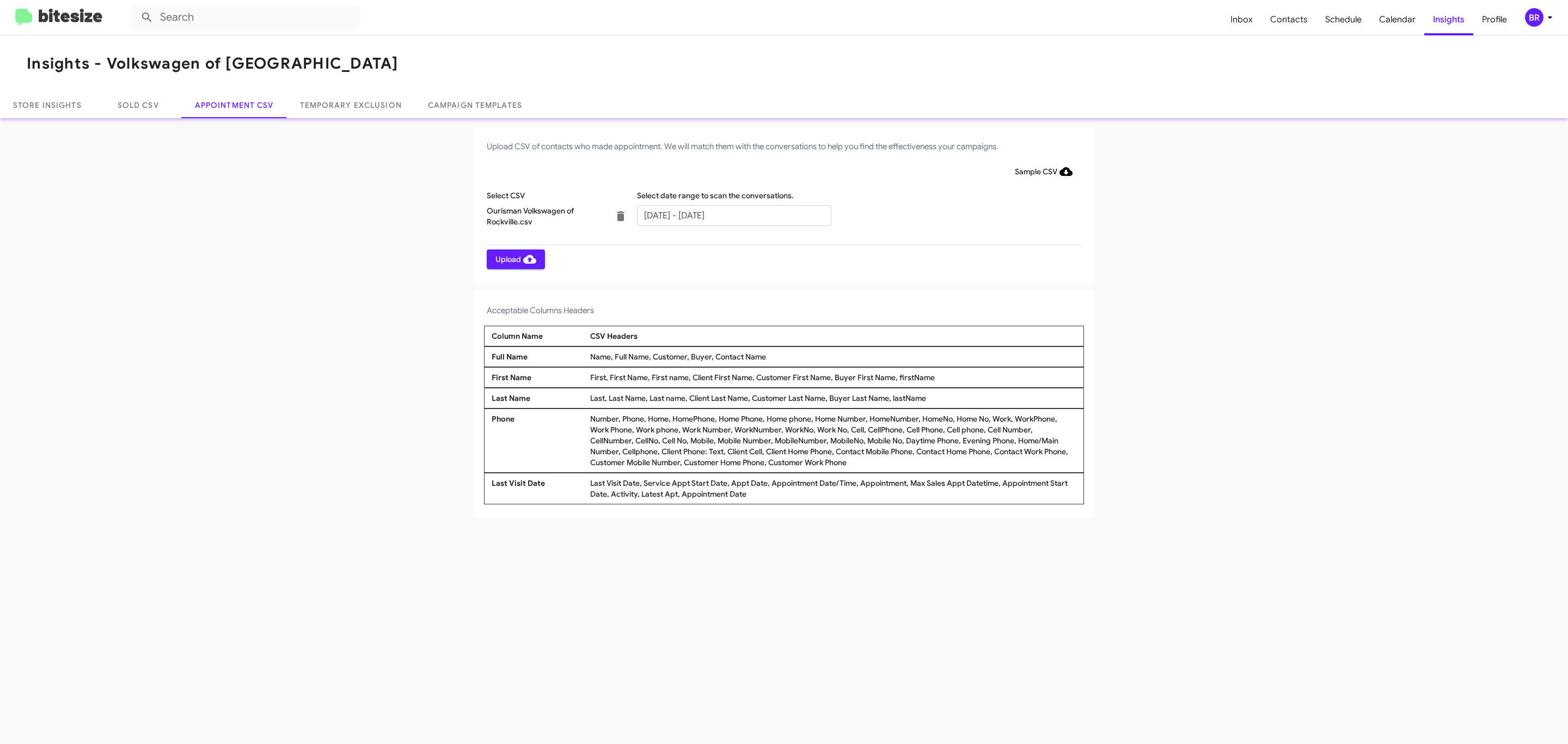
click at [514, 259] on span "Upload" at bounding box center [516, 259] width 41 height 19
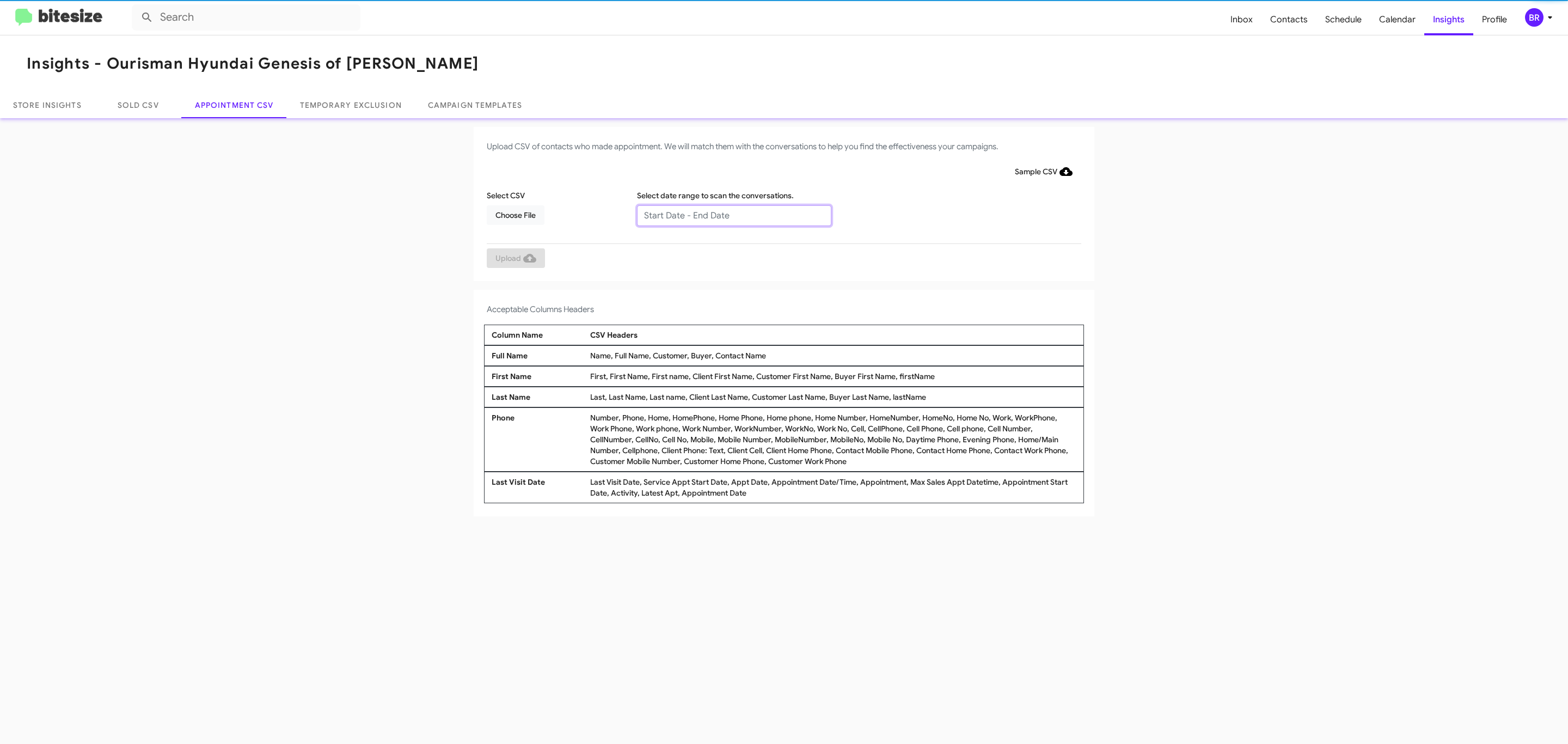
click at [733, 215] on input "text" at bounding box center [734, 216] width 195 height 21
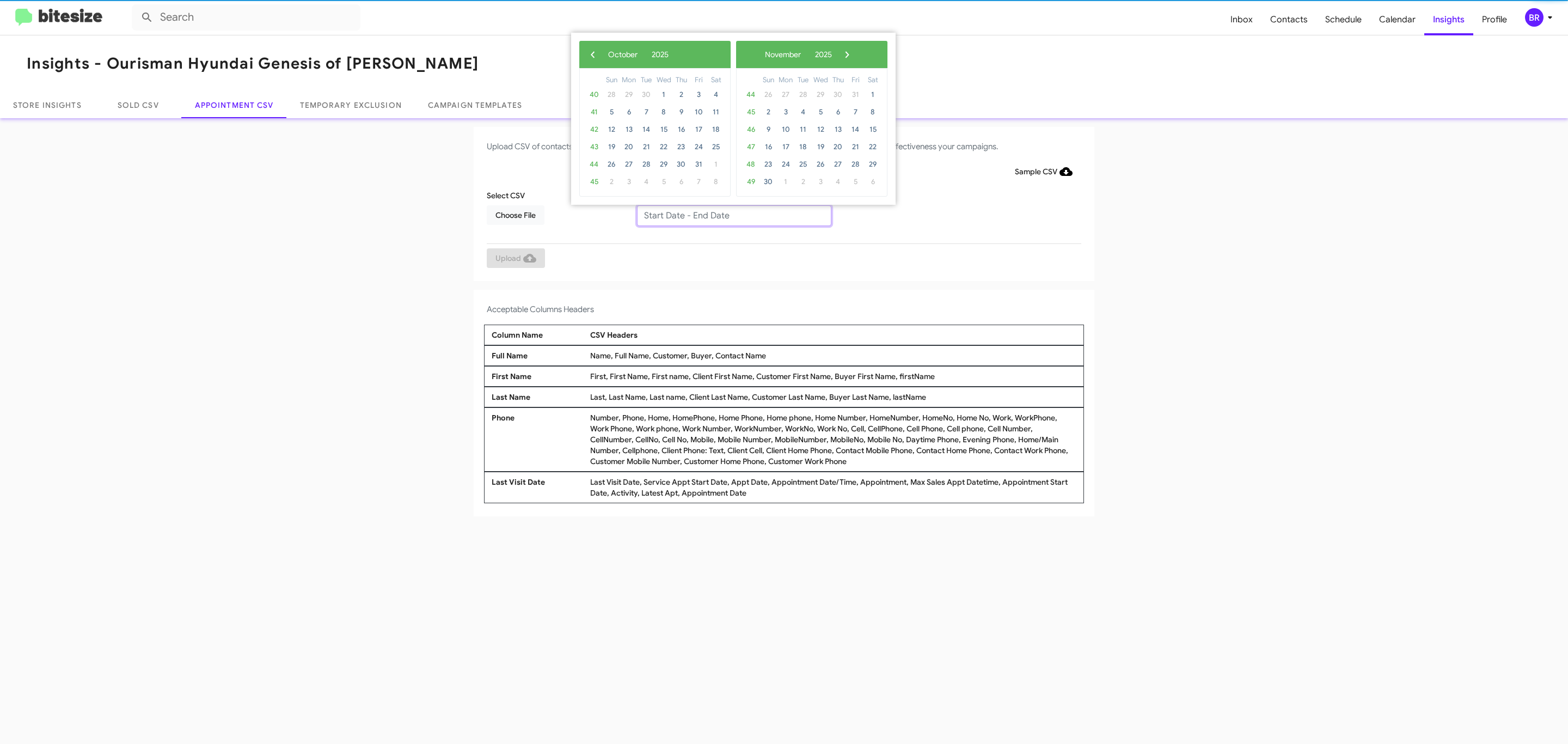
type input "09/25/2025 - 10/02/2025"
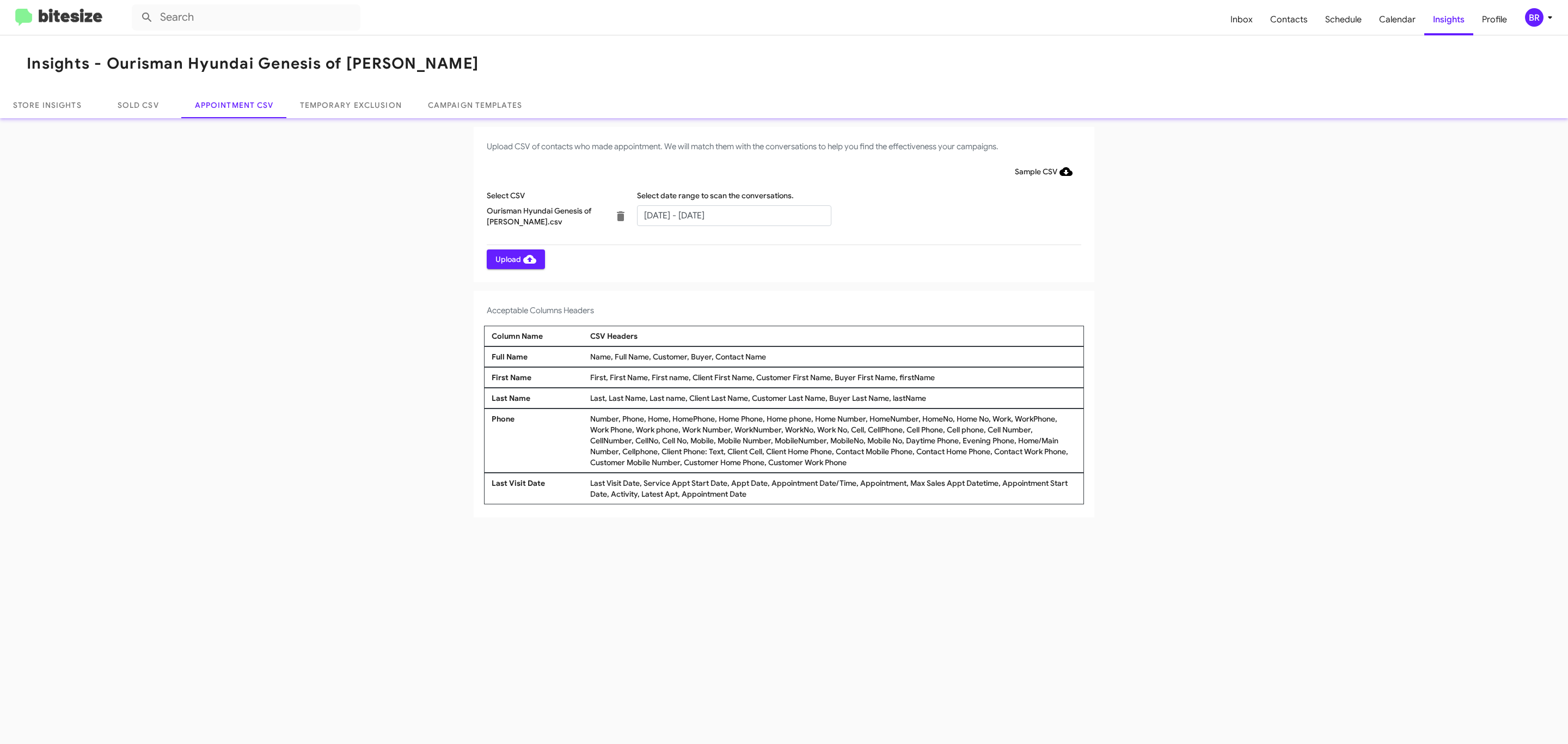
click at [514, 259] on span "Upload" at bounding box center [516, 259] width 41 height 19
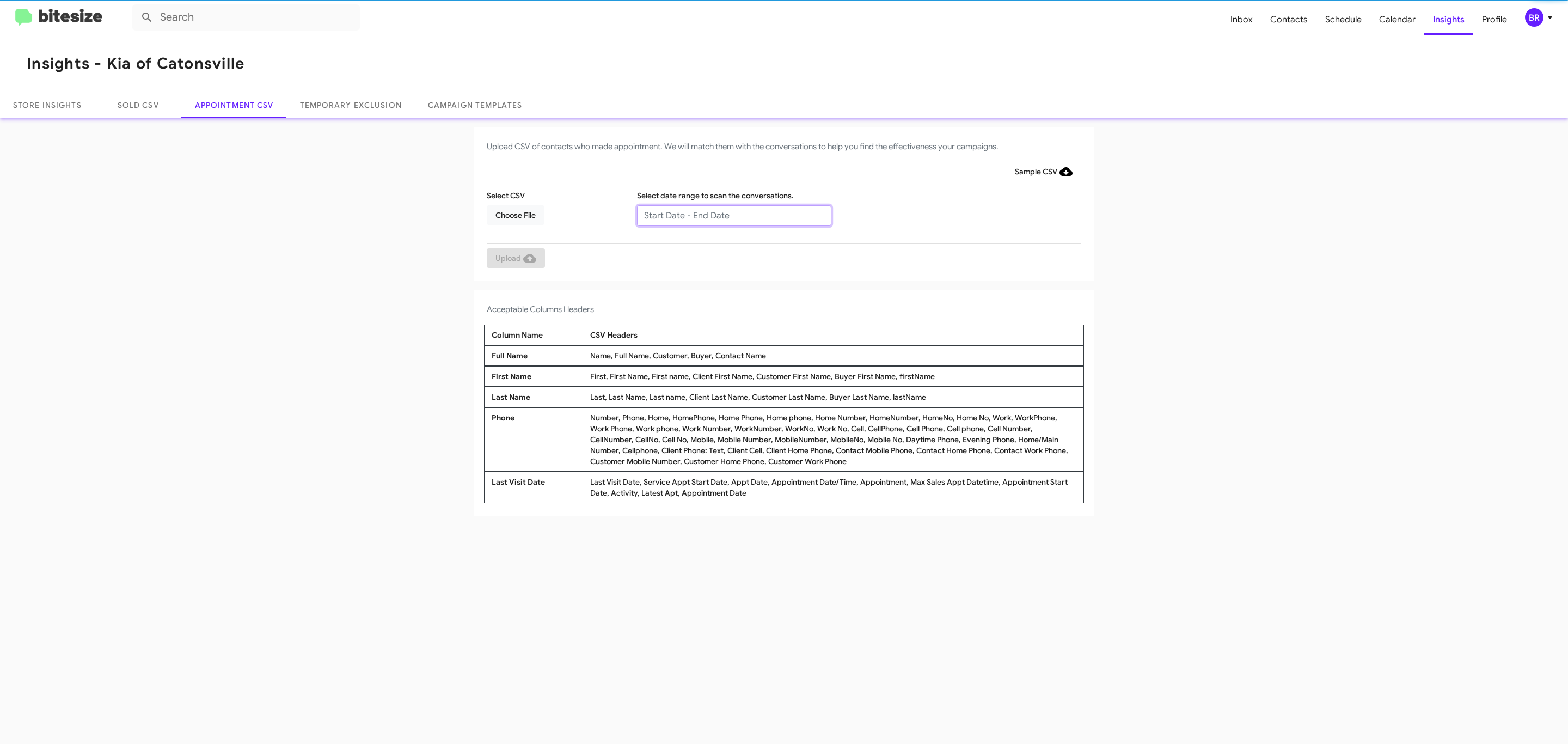
click at [733, 215] on input "text" at bounding box center [734, 216] width 195 height 21
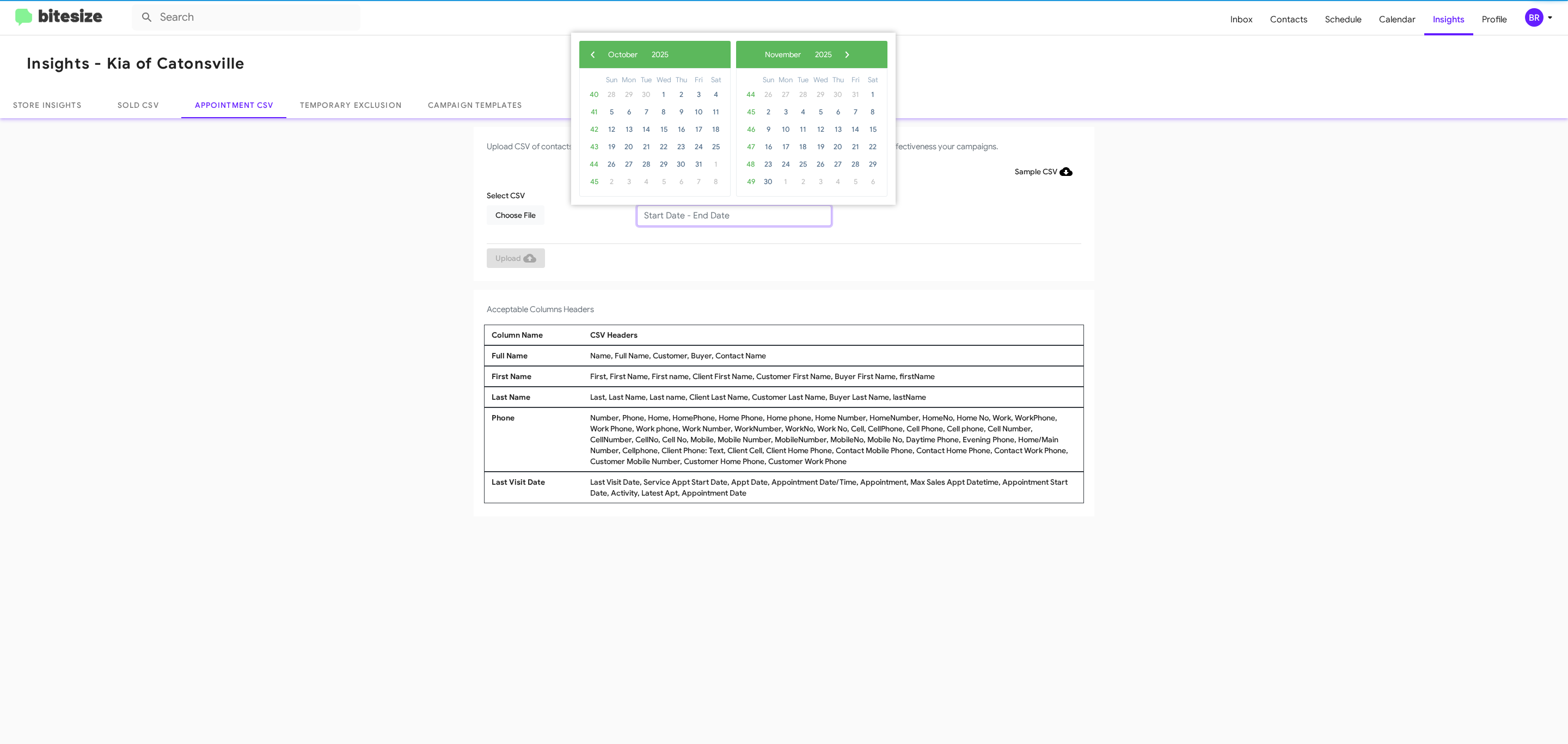
type input "09/25/2025 - 10/02/2025"
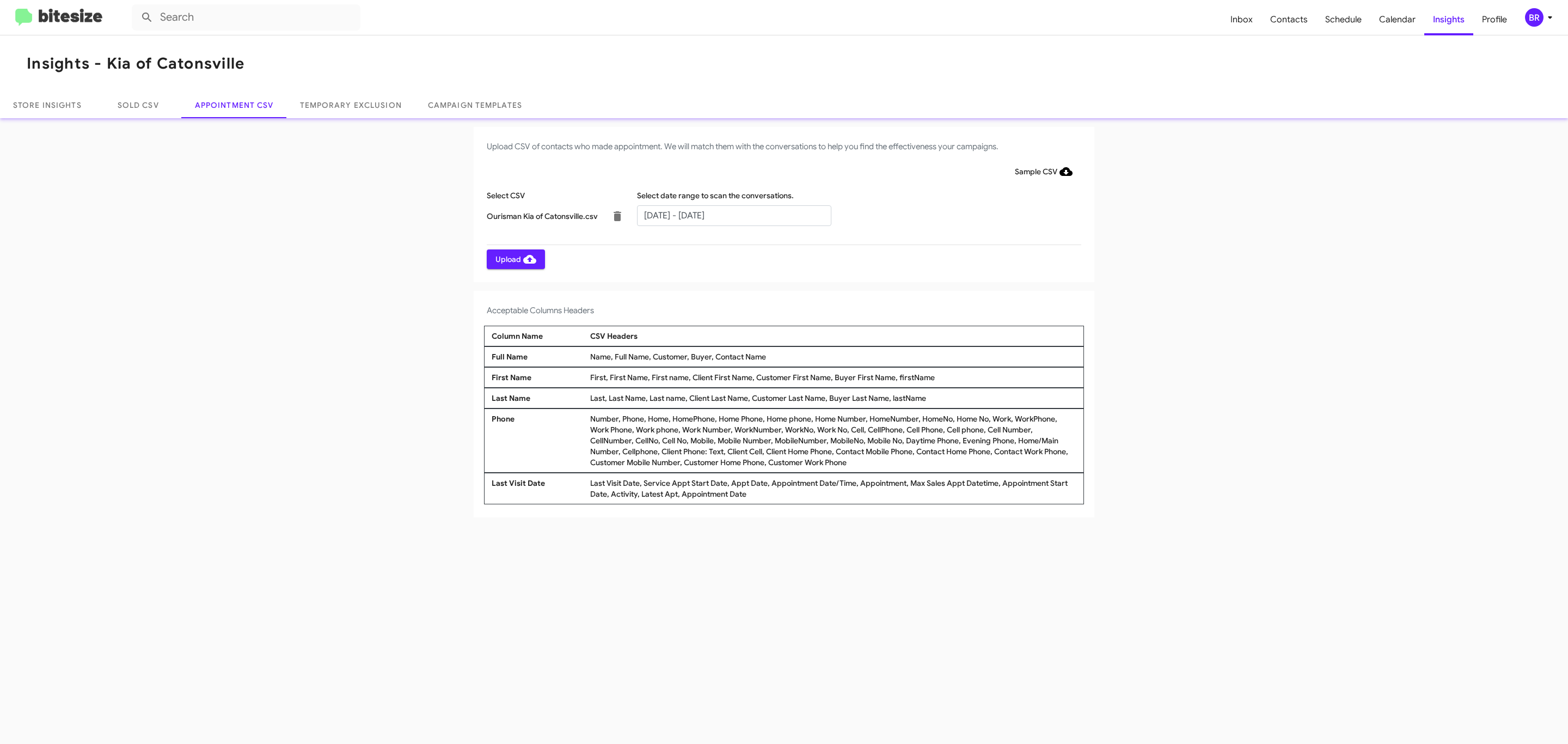
click at [514, 259] on span "Upload" at bounding box center [516, 259] width 41 height 19
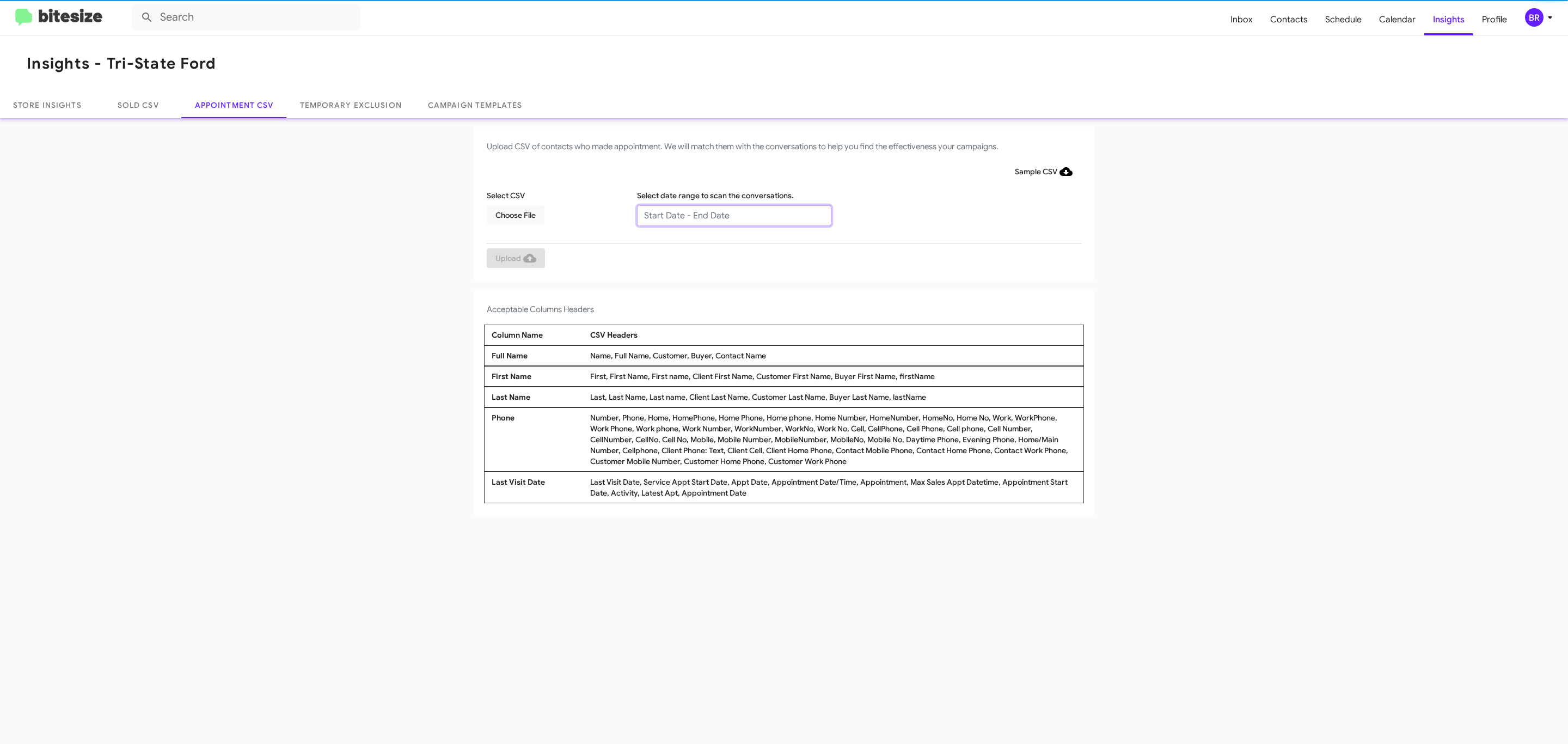
click at [733, 215] on input "text" at bounding box center [734, 216] width 195 height 21
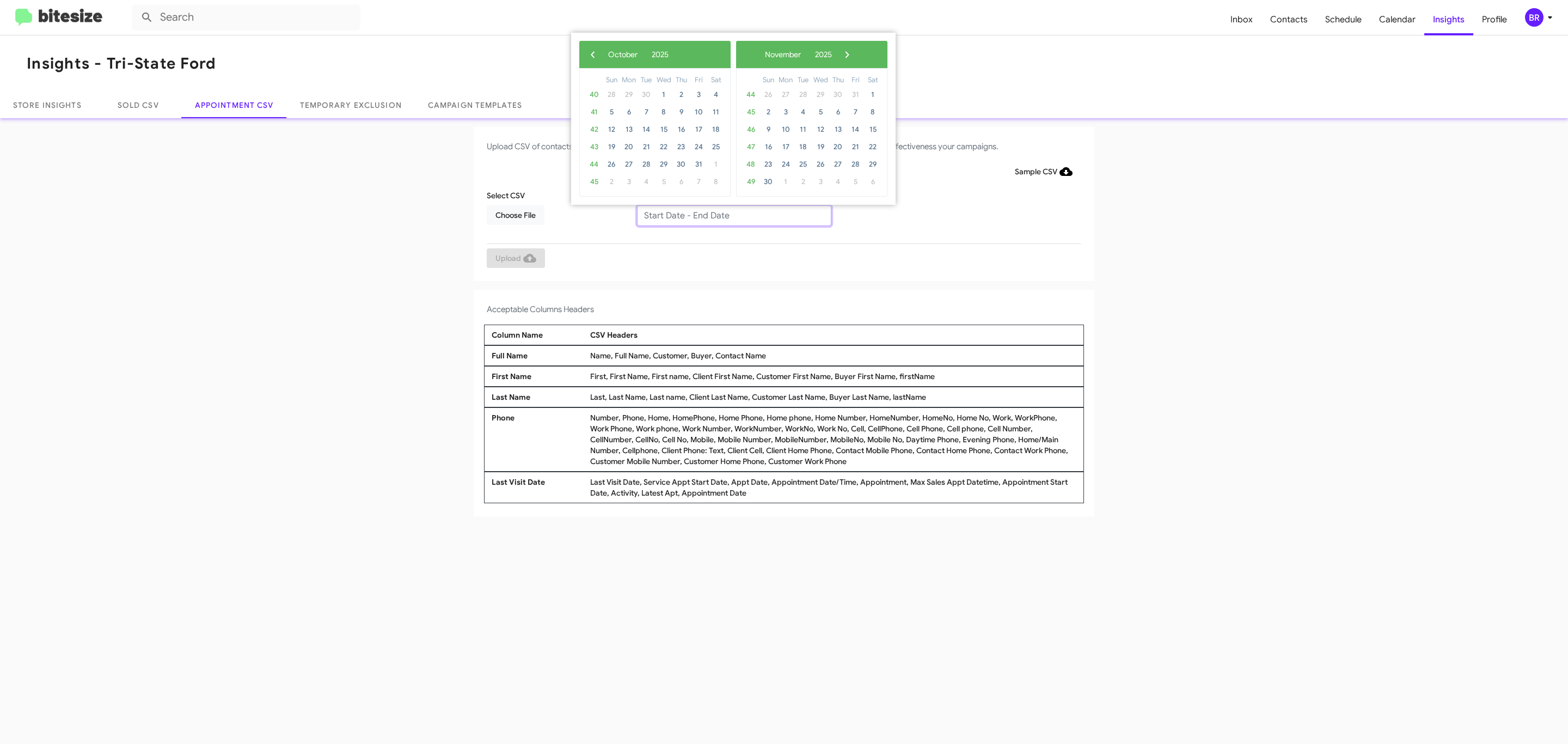
type input "09/25/2025 - 10/02/2025"
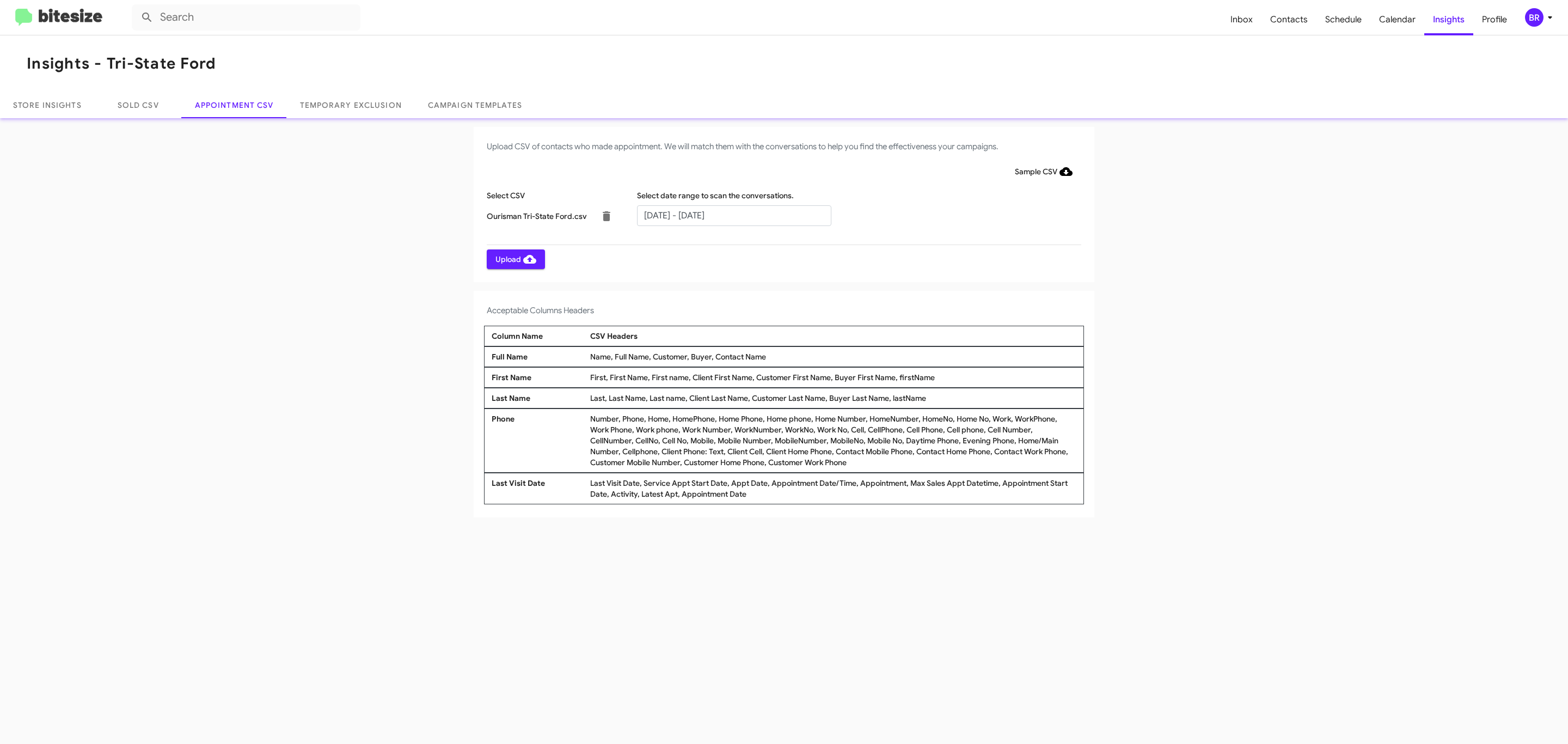
click at [514, 259] on span "Upload" at bounding box center [516, 259] width 41 height 19
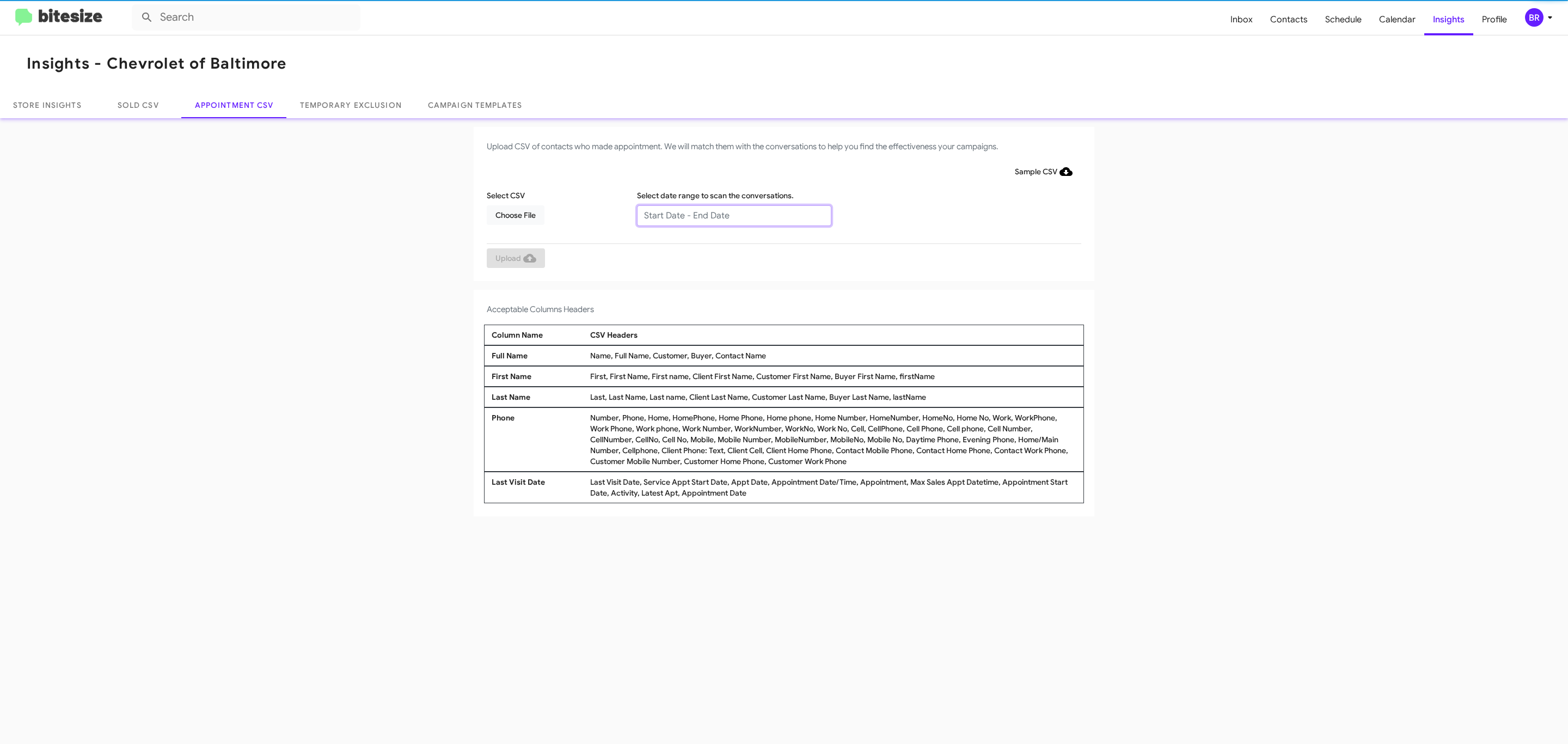
click at [733, 215] on input "text" at bounding box center [734, 216] width 195 height 21
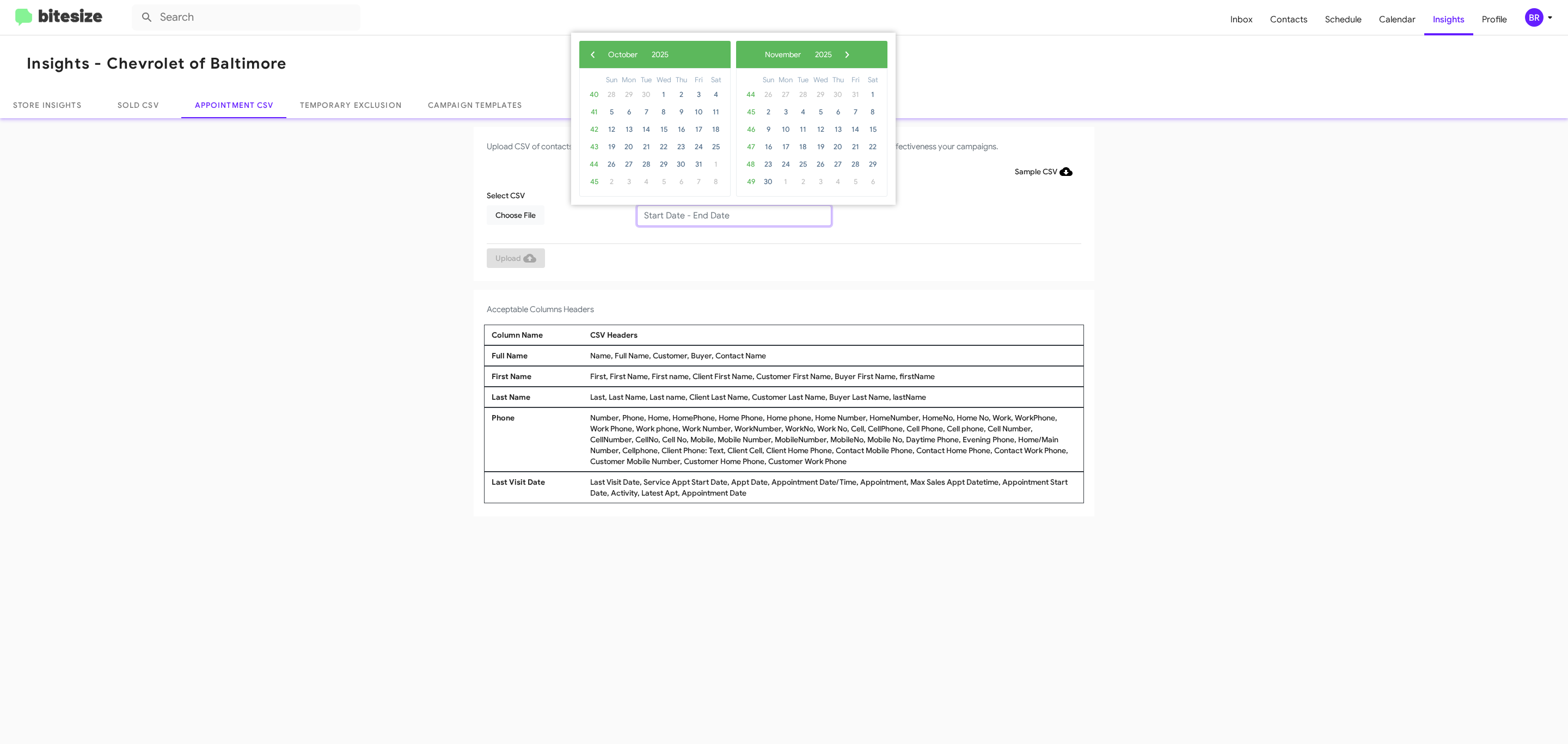
type input "[DATE] - [DATE]"
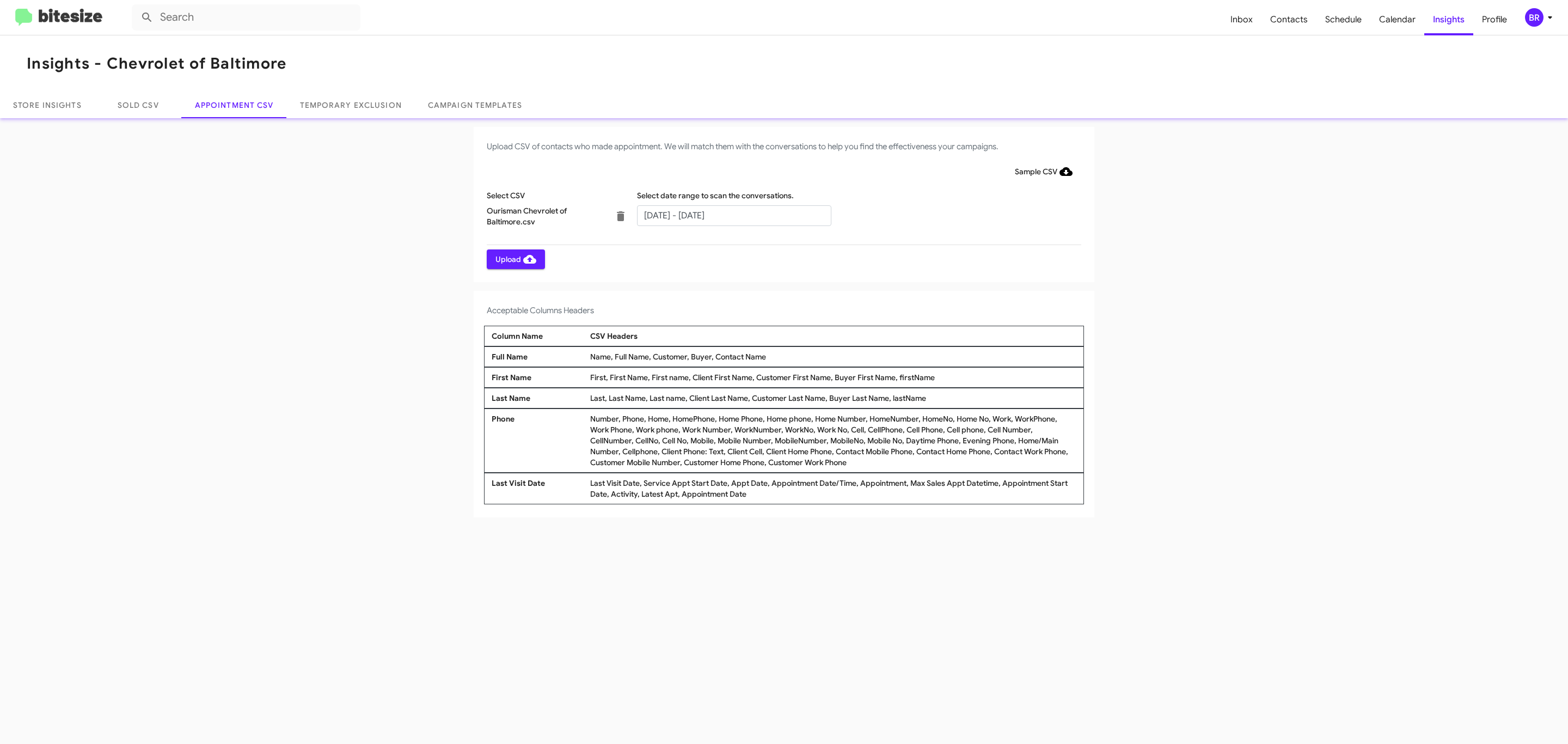
click at [514, 259] on span "Upload" at bounding box center [516, 259] width 41 height 19
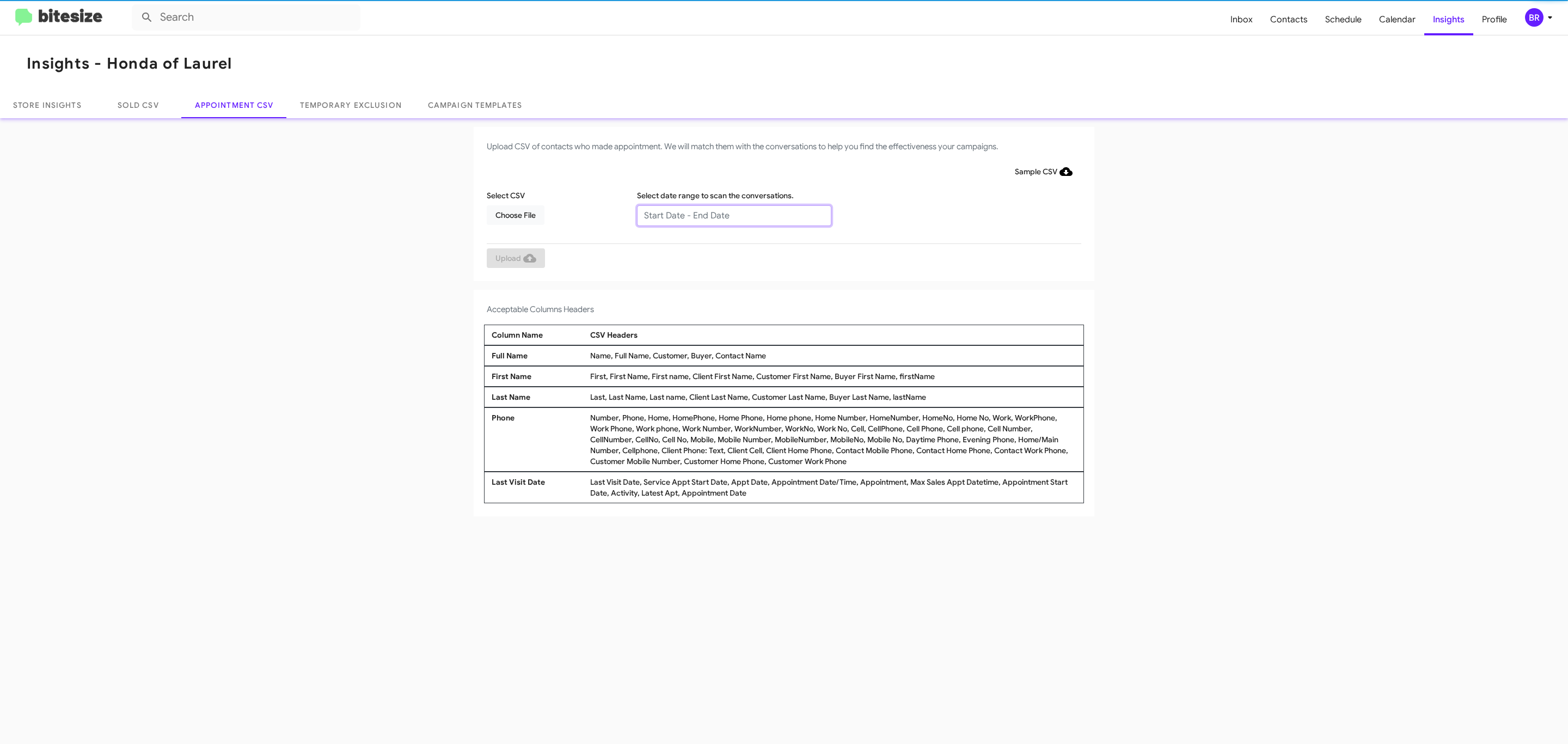
click at [733, 215] on input "text" at bounding box center [734, 216] width 195 height 21
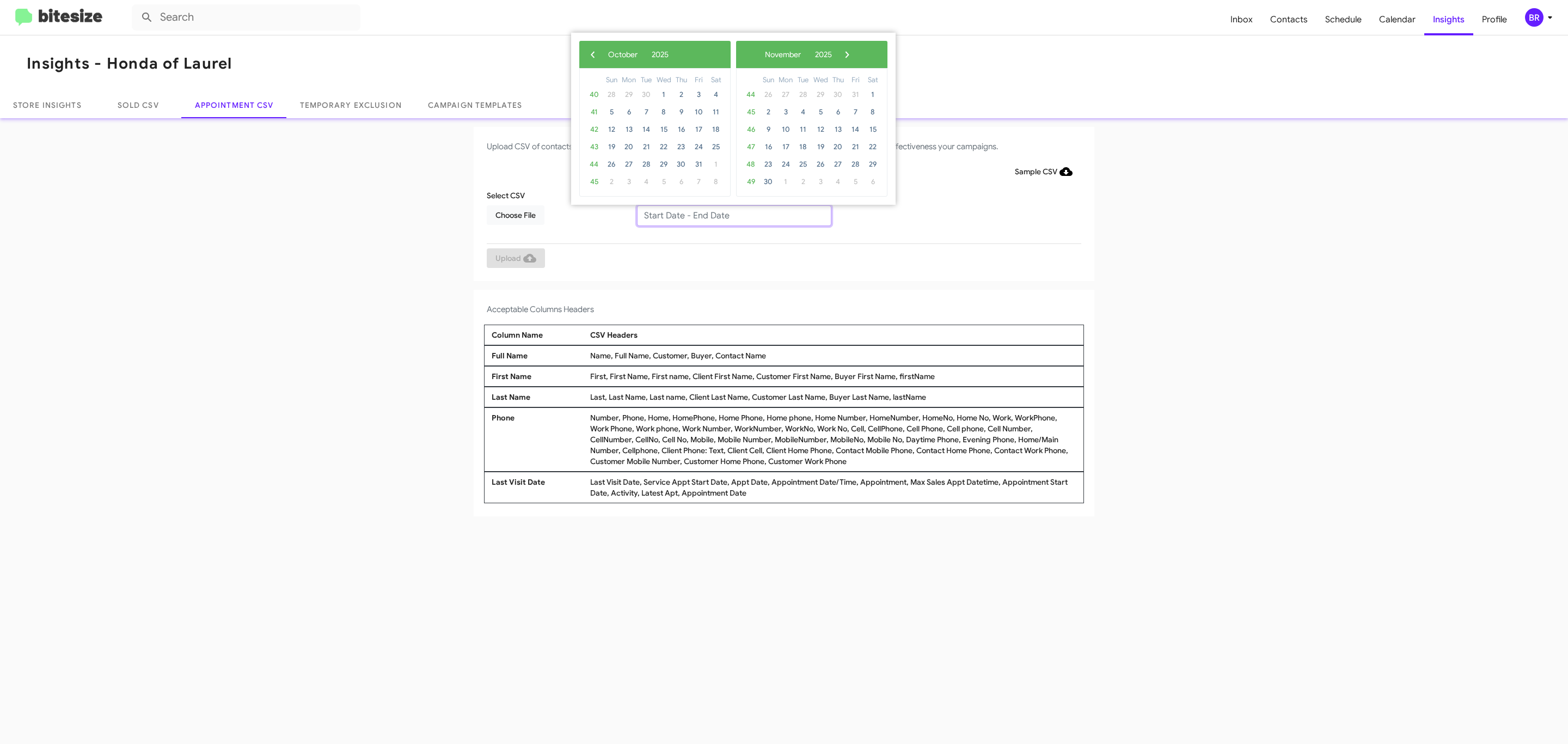
type input "[DATE] - [DATE]"
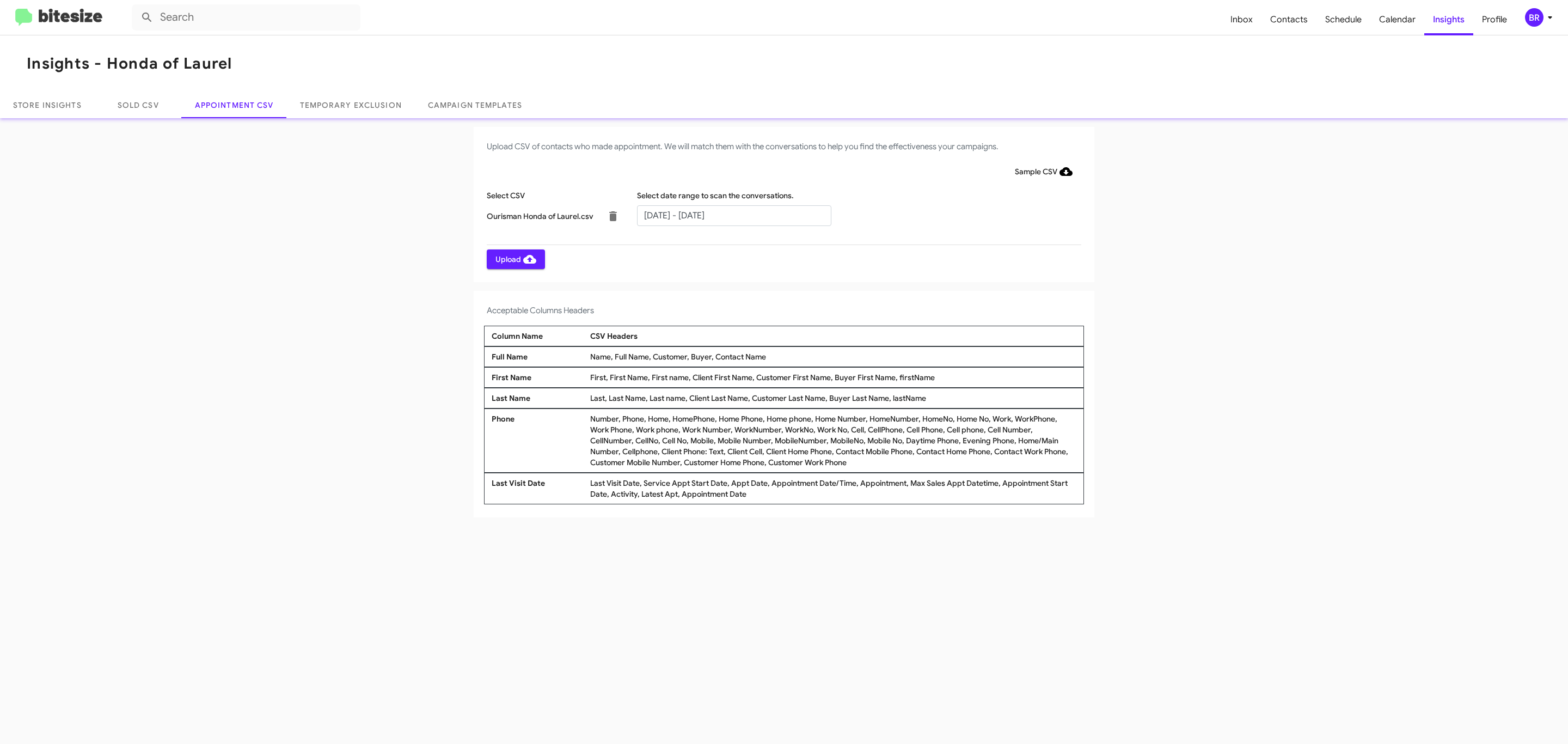
click at [514, 259] on span "Upload" at bounding box center [516, 259] width 41 height 19
click at [733, 215] on input "text" at bounding box center [734, 216] width 195 height 21
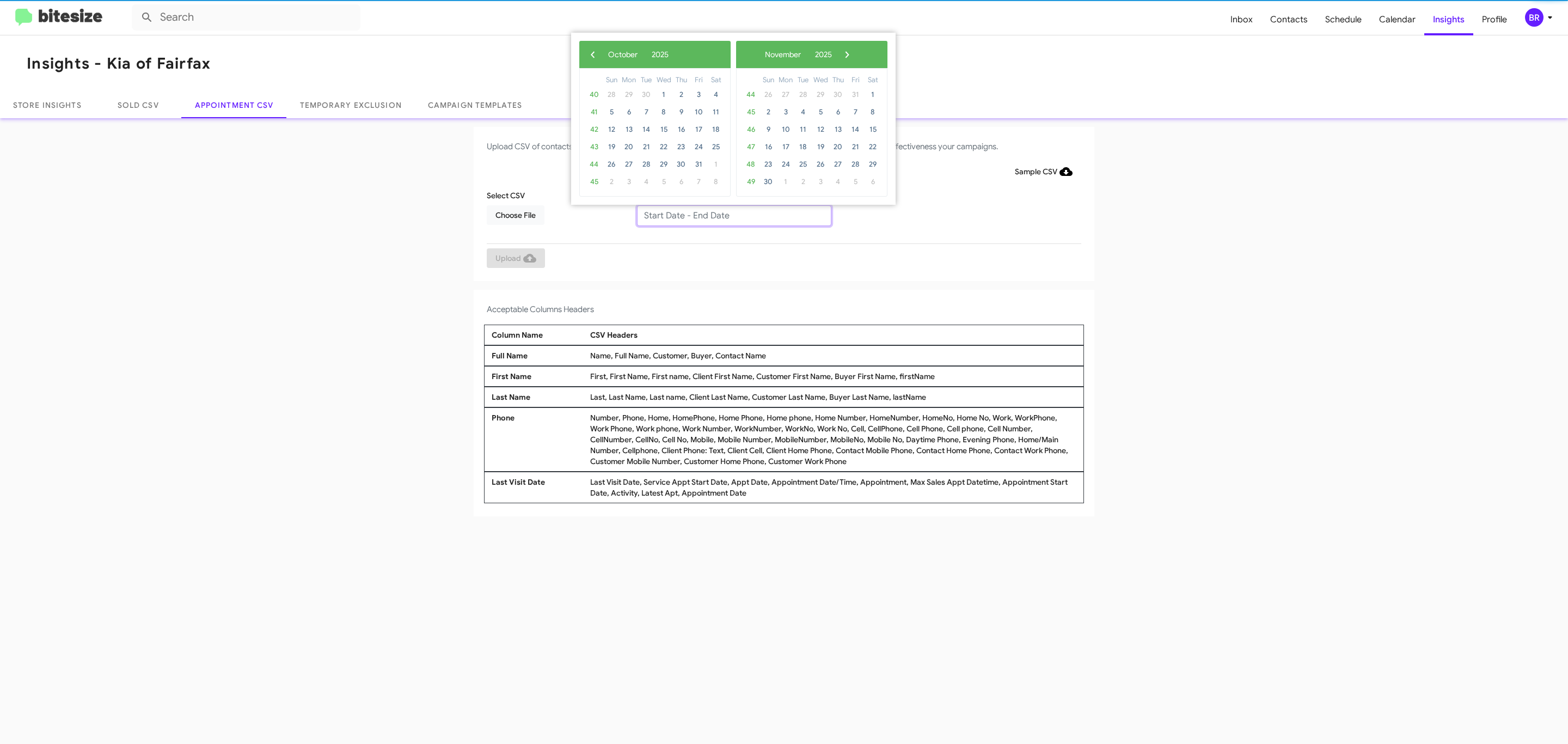
type input "09/25/2025 - 10/02/2025"
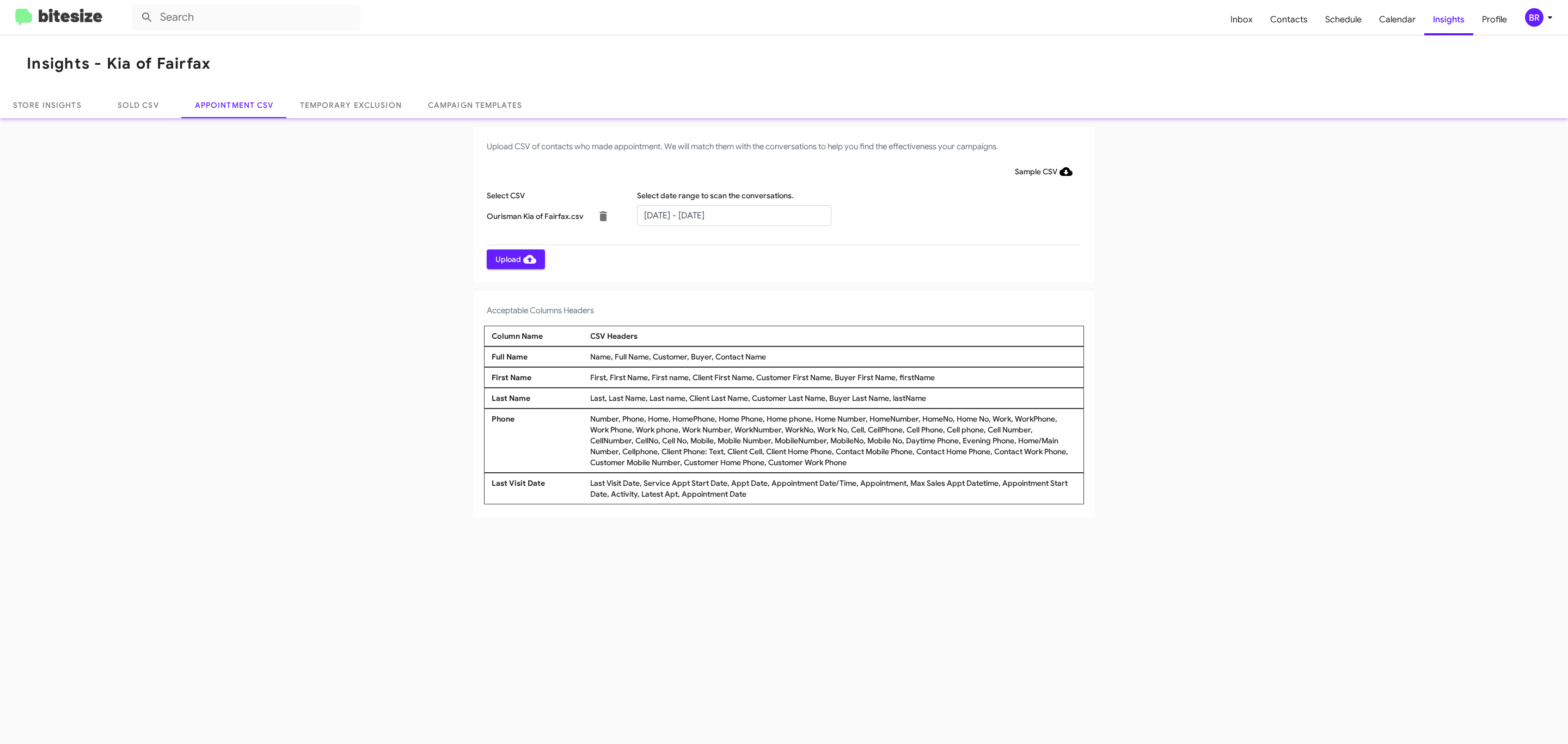
click at [514, 259] on span "Upload" at bounding box center [516, 259] width 41 height 19
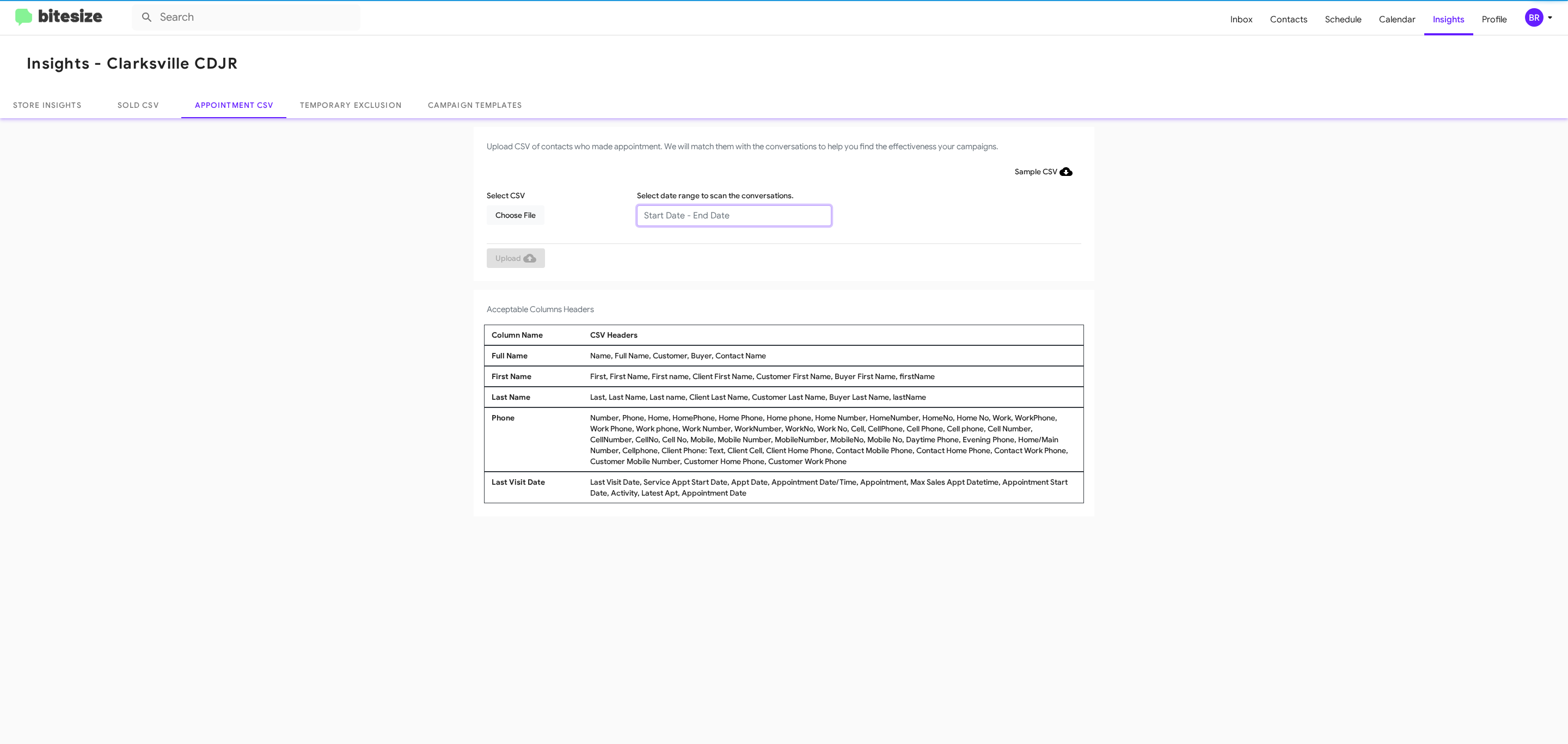
click at [733, 215] on input "text" at bounding box center [734, 216] width 195 height 21
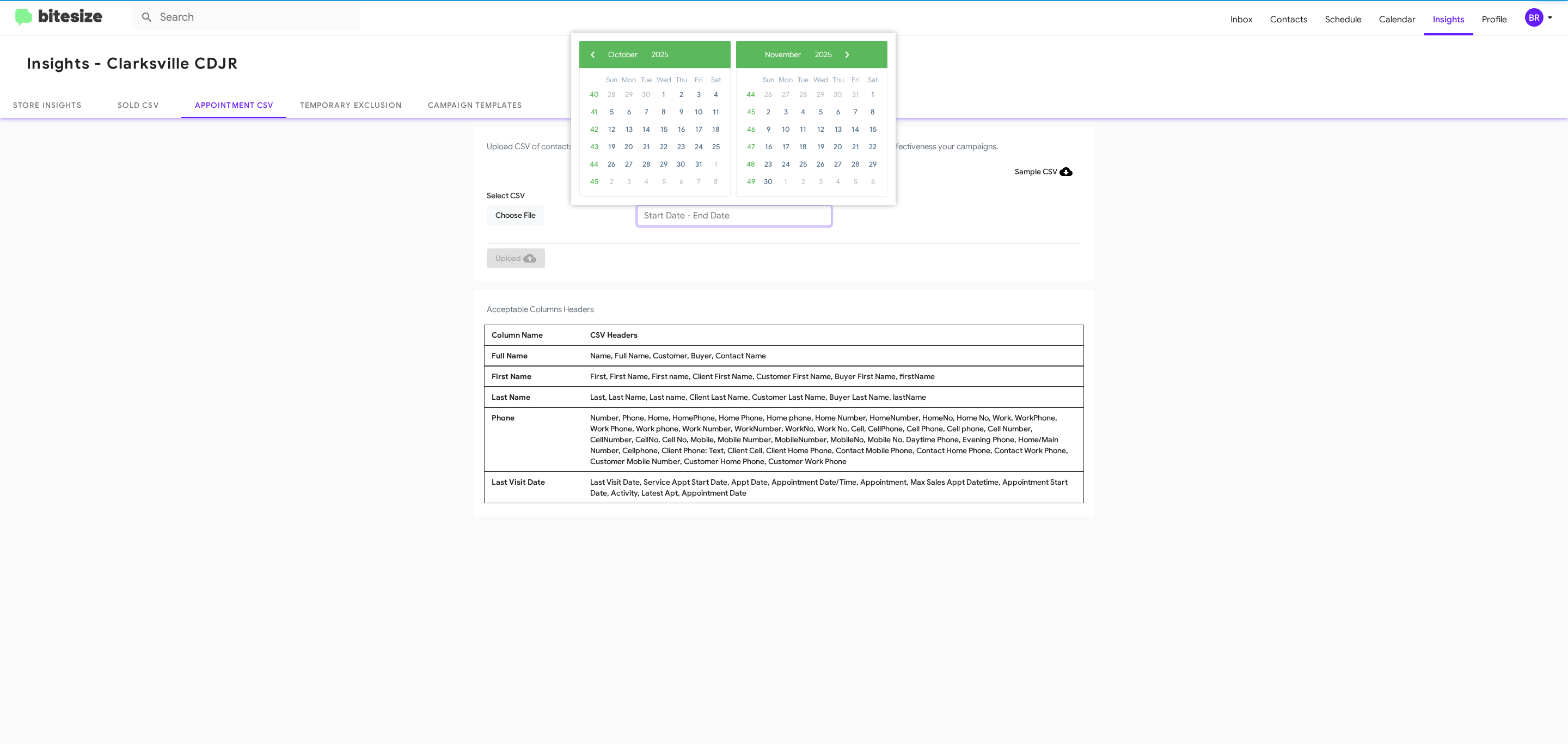
type input "09/25/2025 - 10/02/2025"
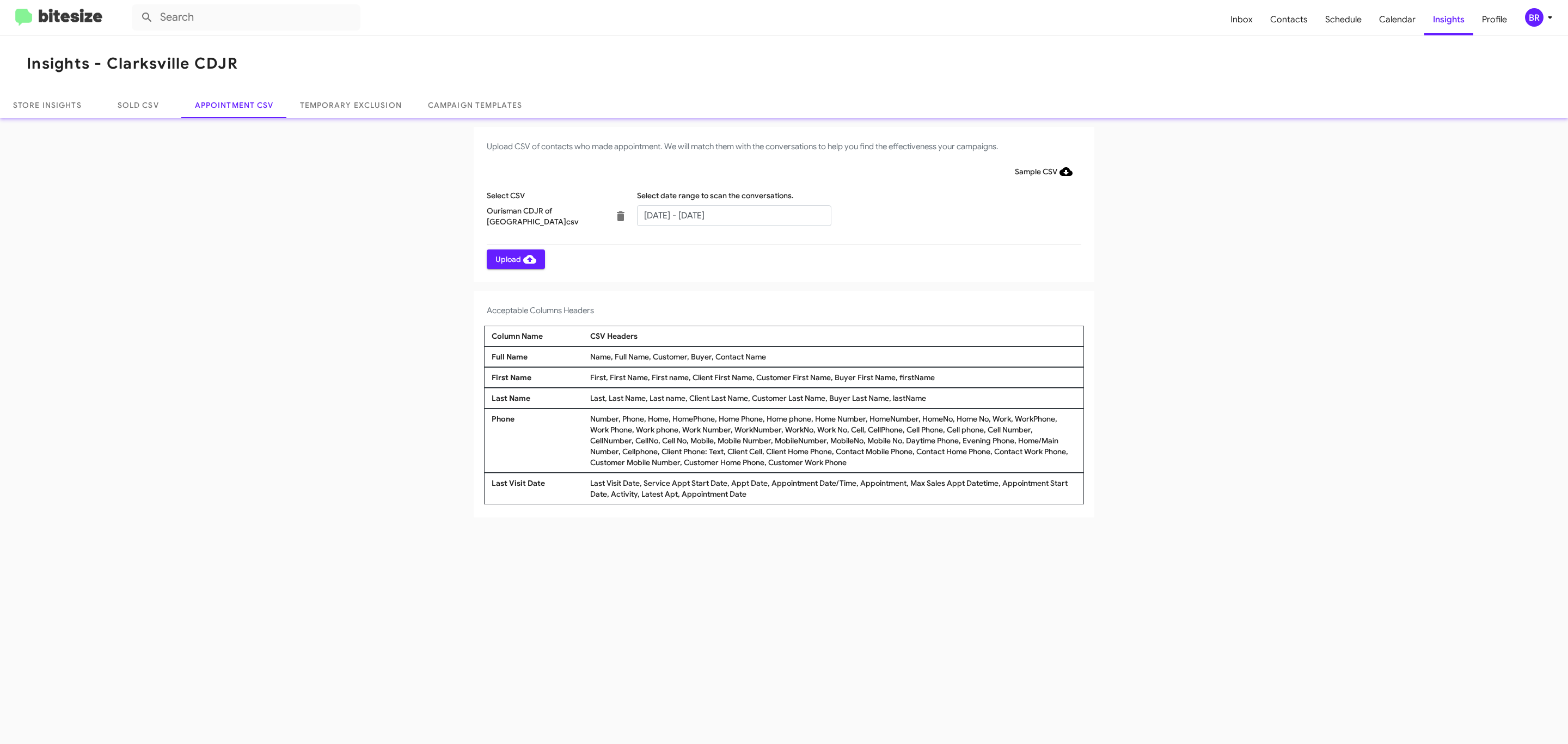
click at [514, 259] on span "Upload" at bounding box center [516, 259] width 41 height 19
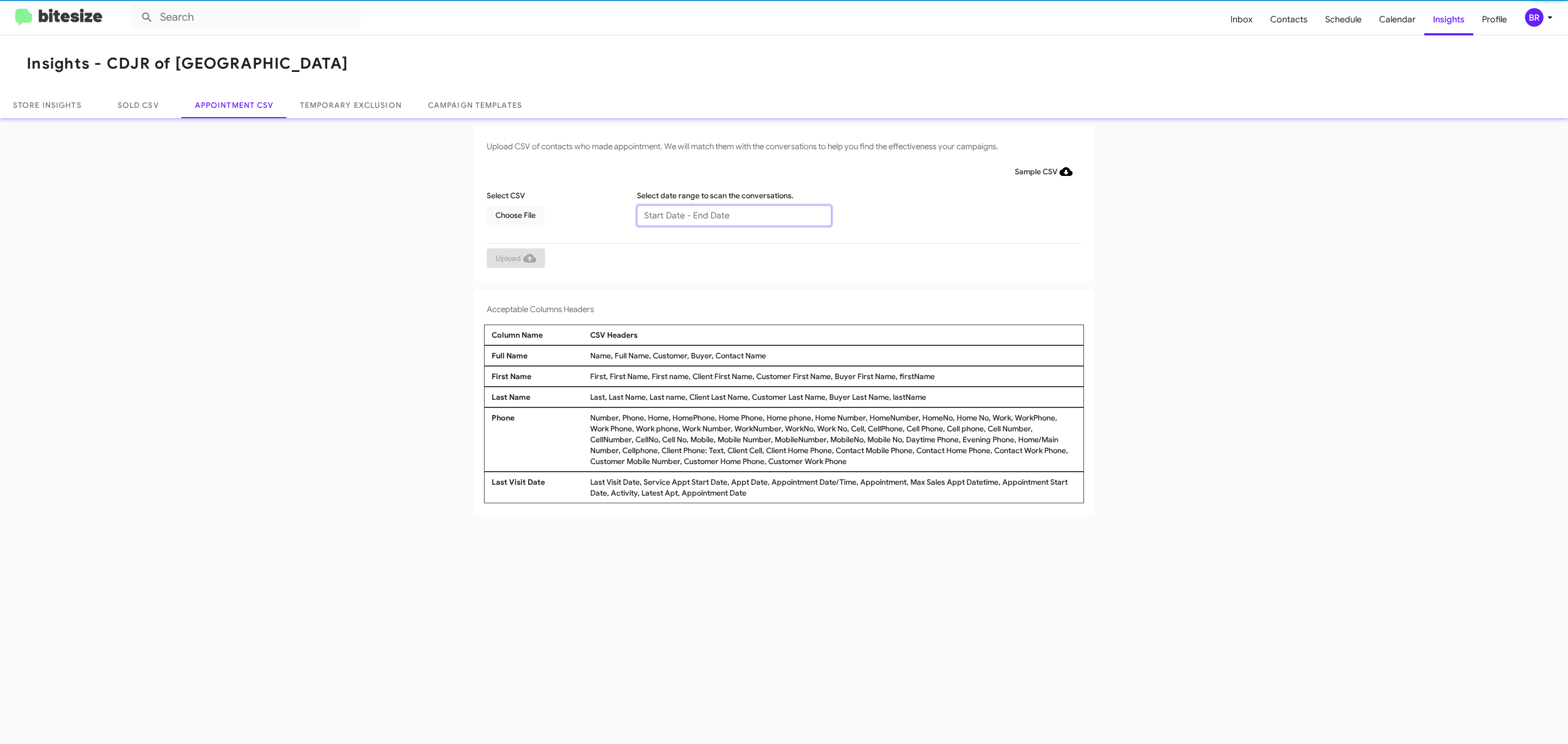
click at [733, 215] on input "text" at bounding box center [734, 216] width 195 height 21
type input "[DATE] - [DATE]"
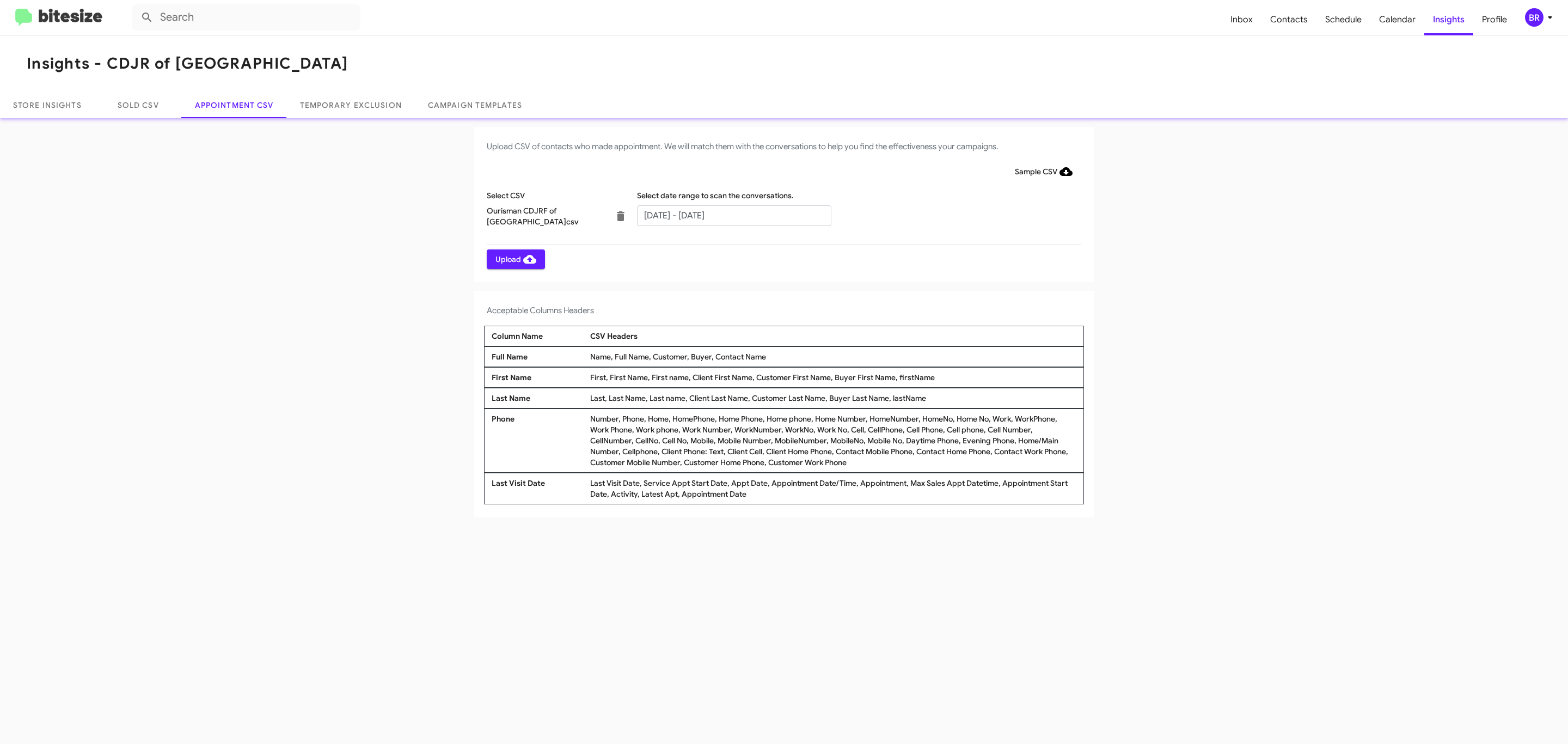
click at [514, 259] on span "Upload" at bounding box center [516, 259] width 41 height 19
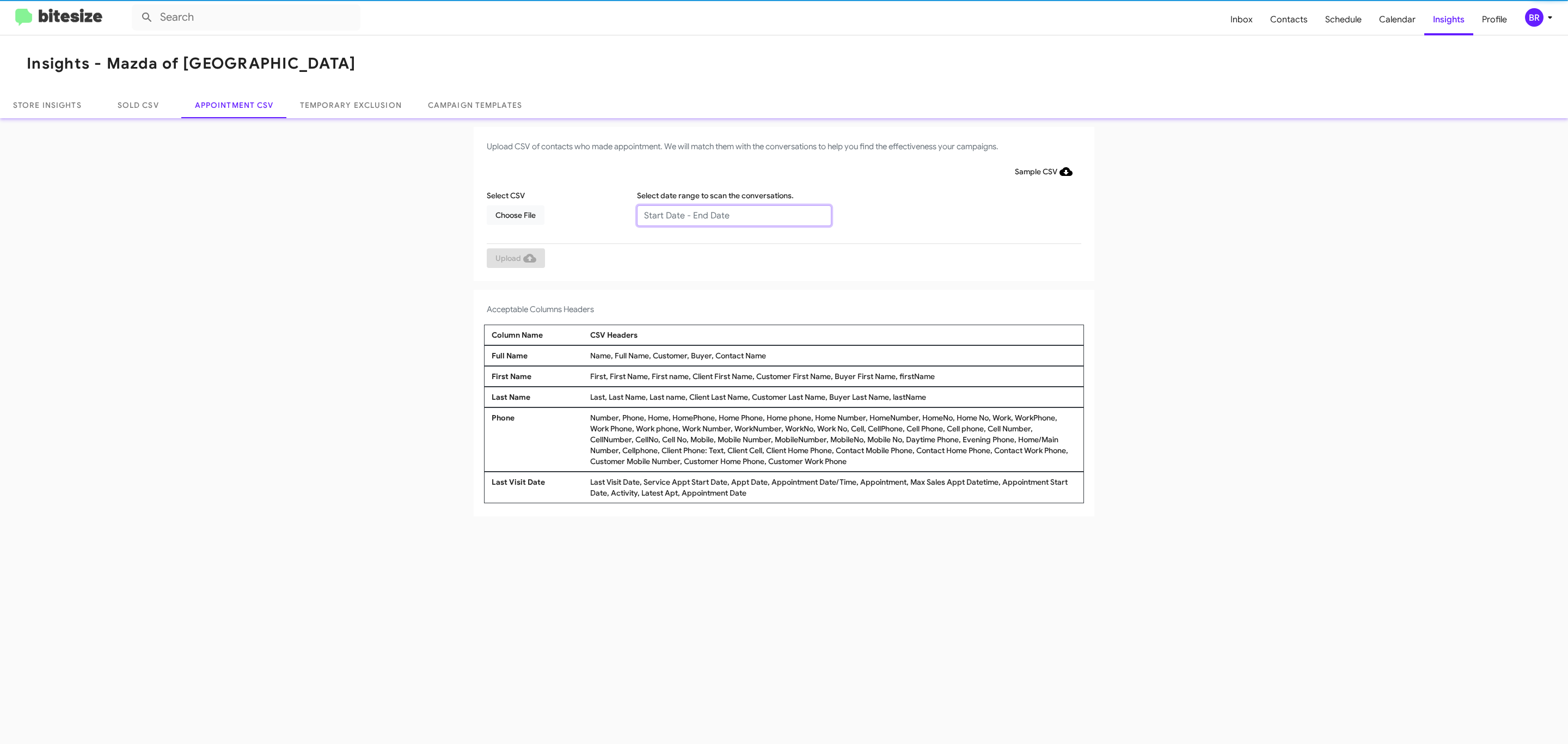
click at [733, 215] on input "text" at bounding box center [734, 216] width 195 height 21
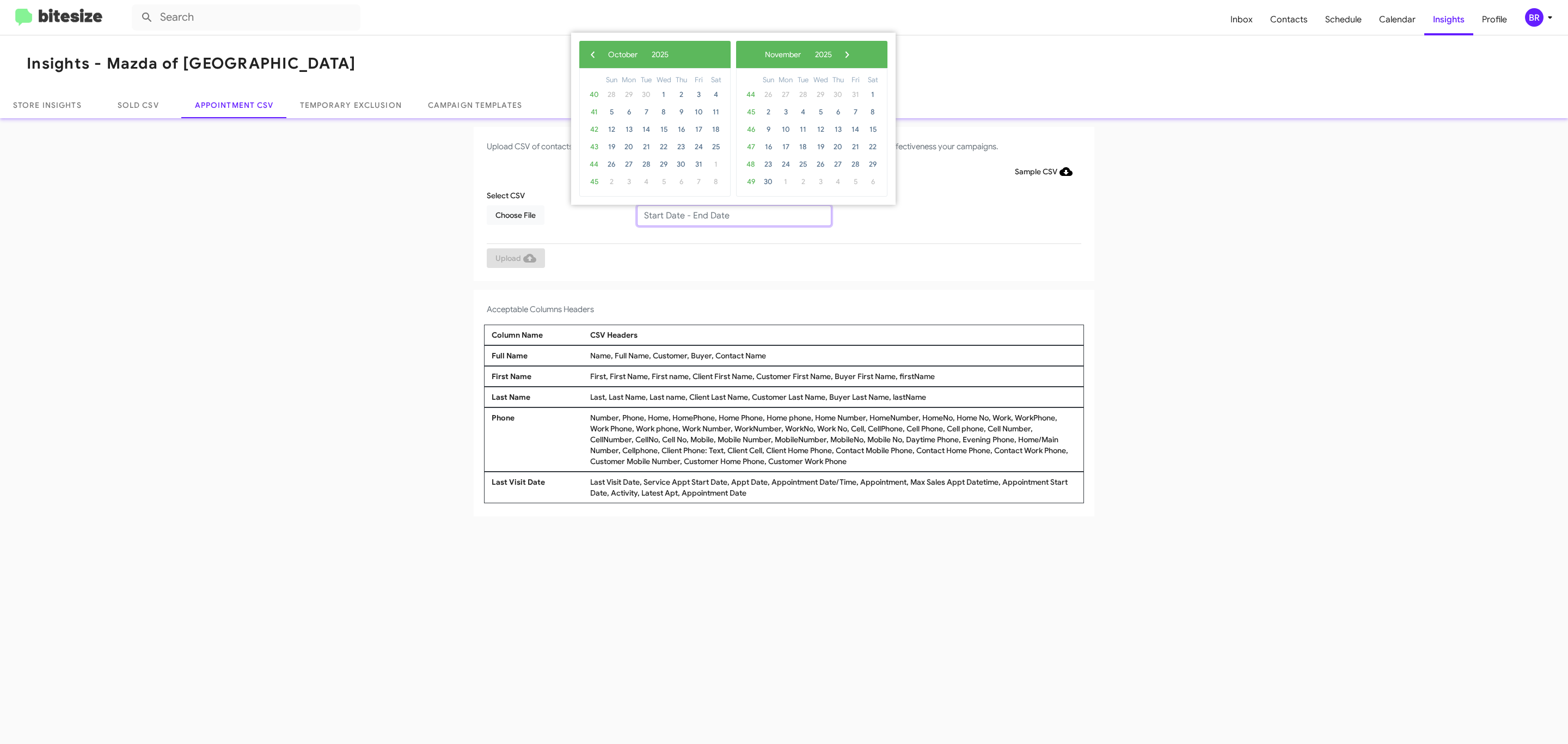
type input "09/25/2025 - 10/02/2025"
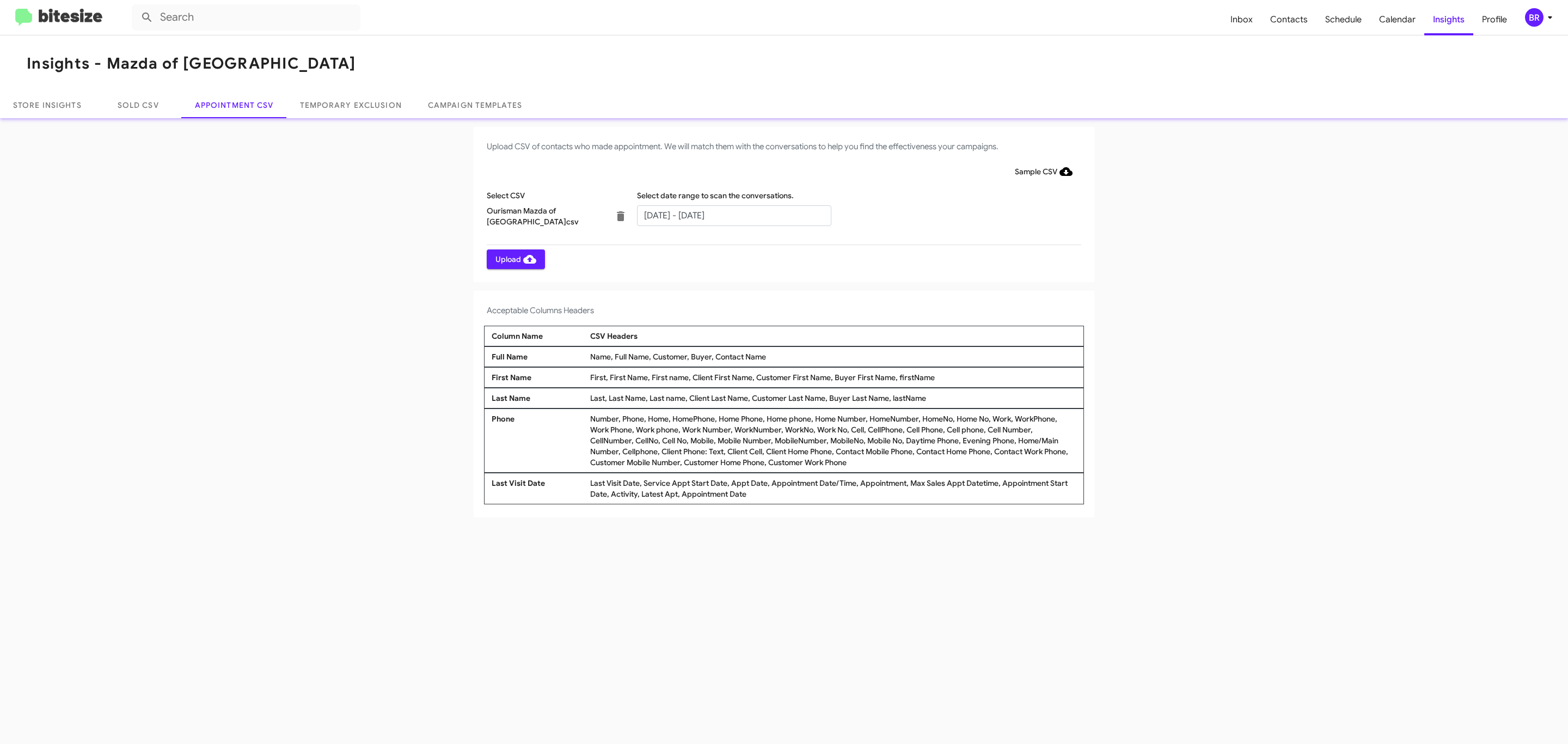
click at [514, 259] on span "Upload" at bounding box center [516, 259] width 41 height 19
click at [733, 215] on input "text" at bounding box center [734, 216] width 195 height 21
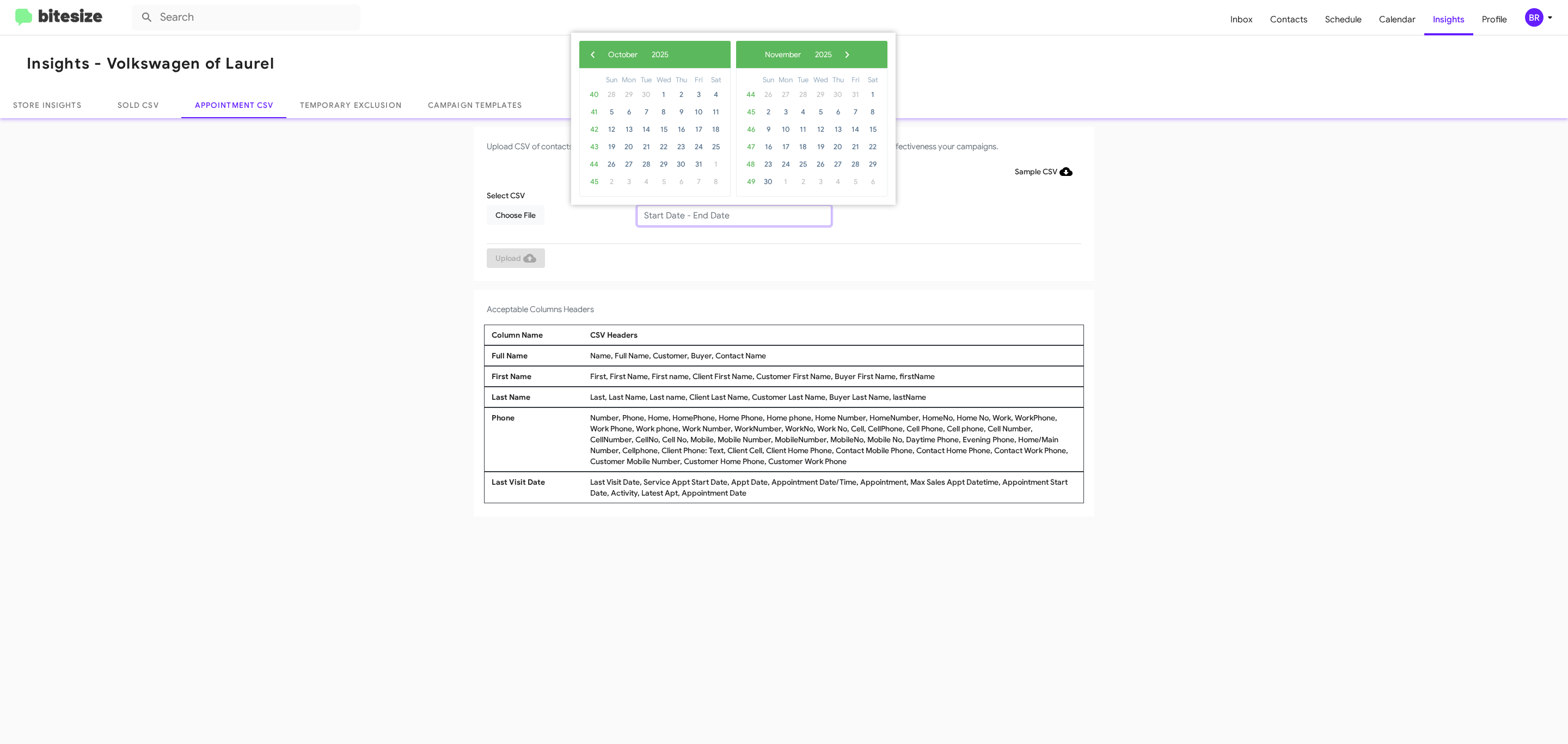
type input "09/25/2025 - 10/02/2025"
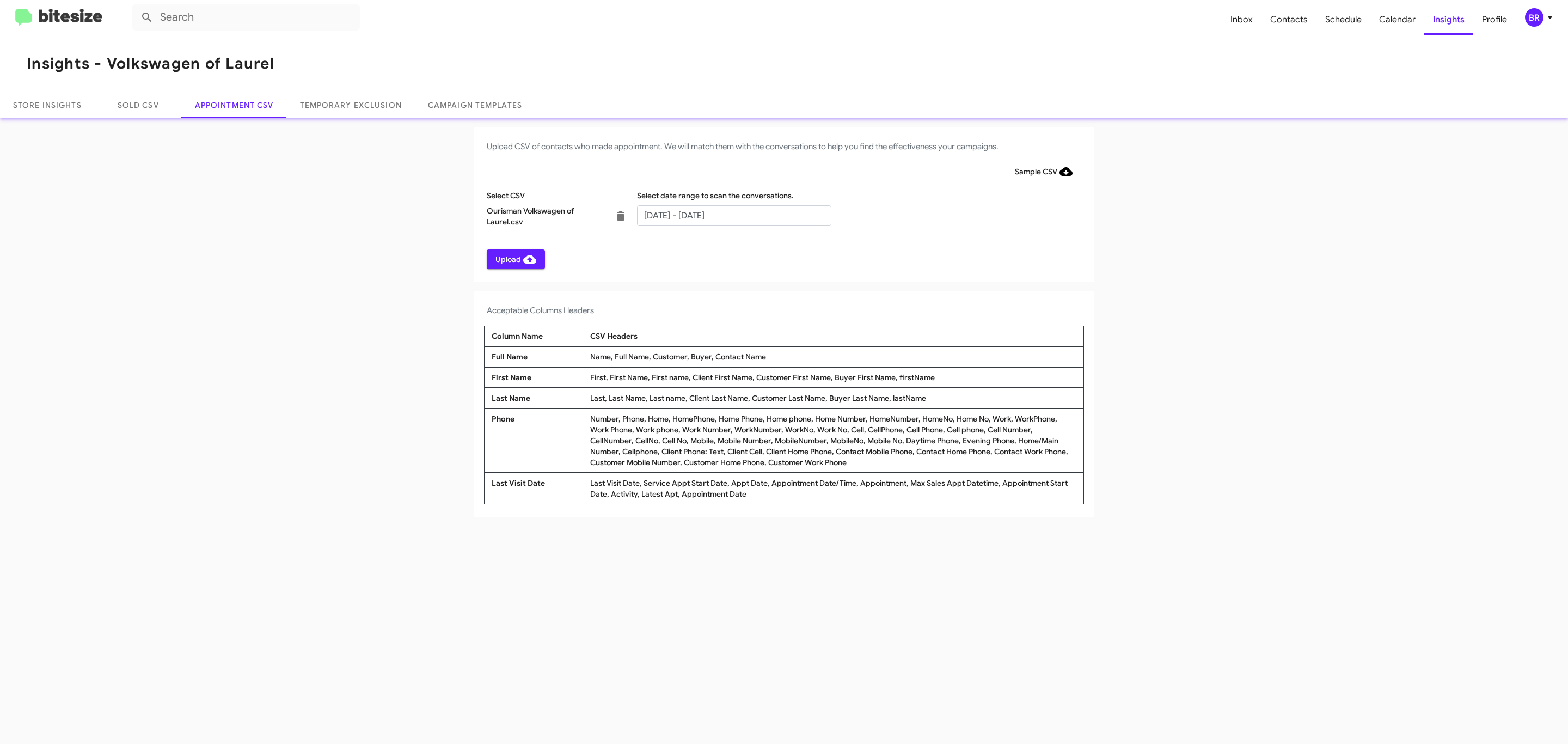
click at [514, 259] on span "Upload" at bounding box center [516, 259] width 41 height 19
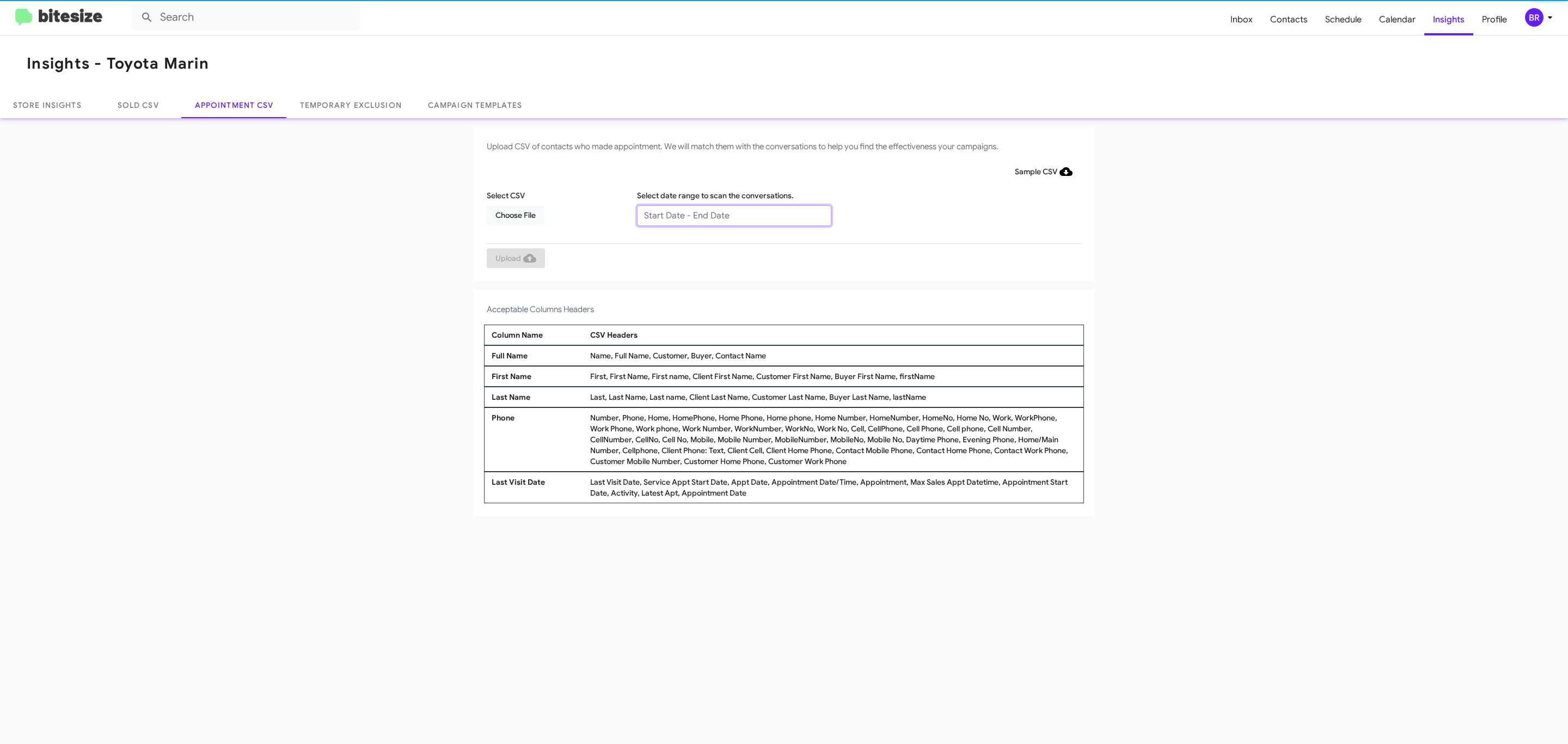
click at [733, 215] on input "text" at bounding box center [734, 216] width 195 height 21
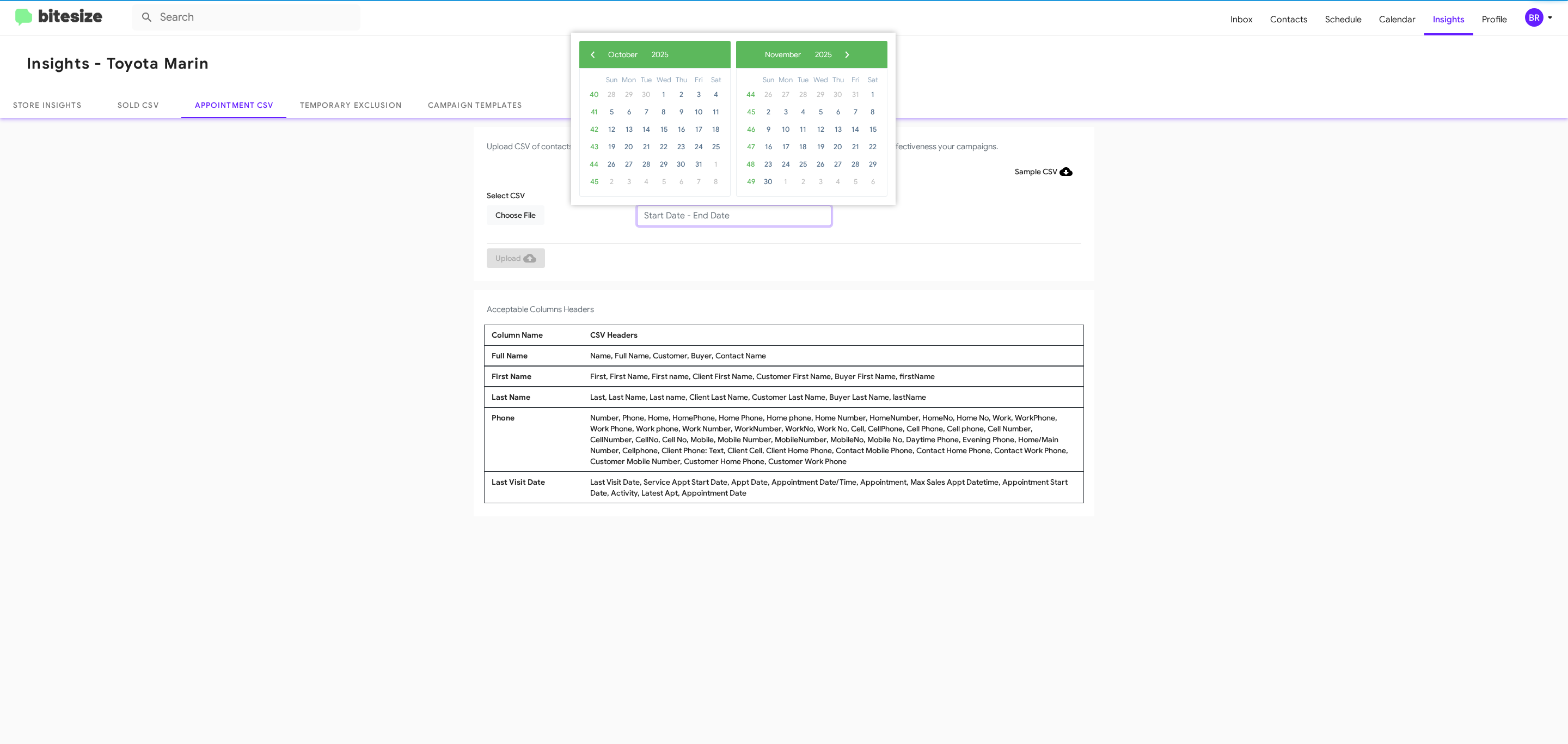
type input "09/25/2025 - 10/02/2025"
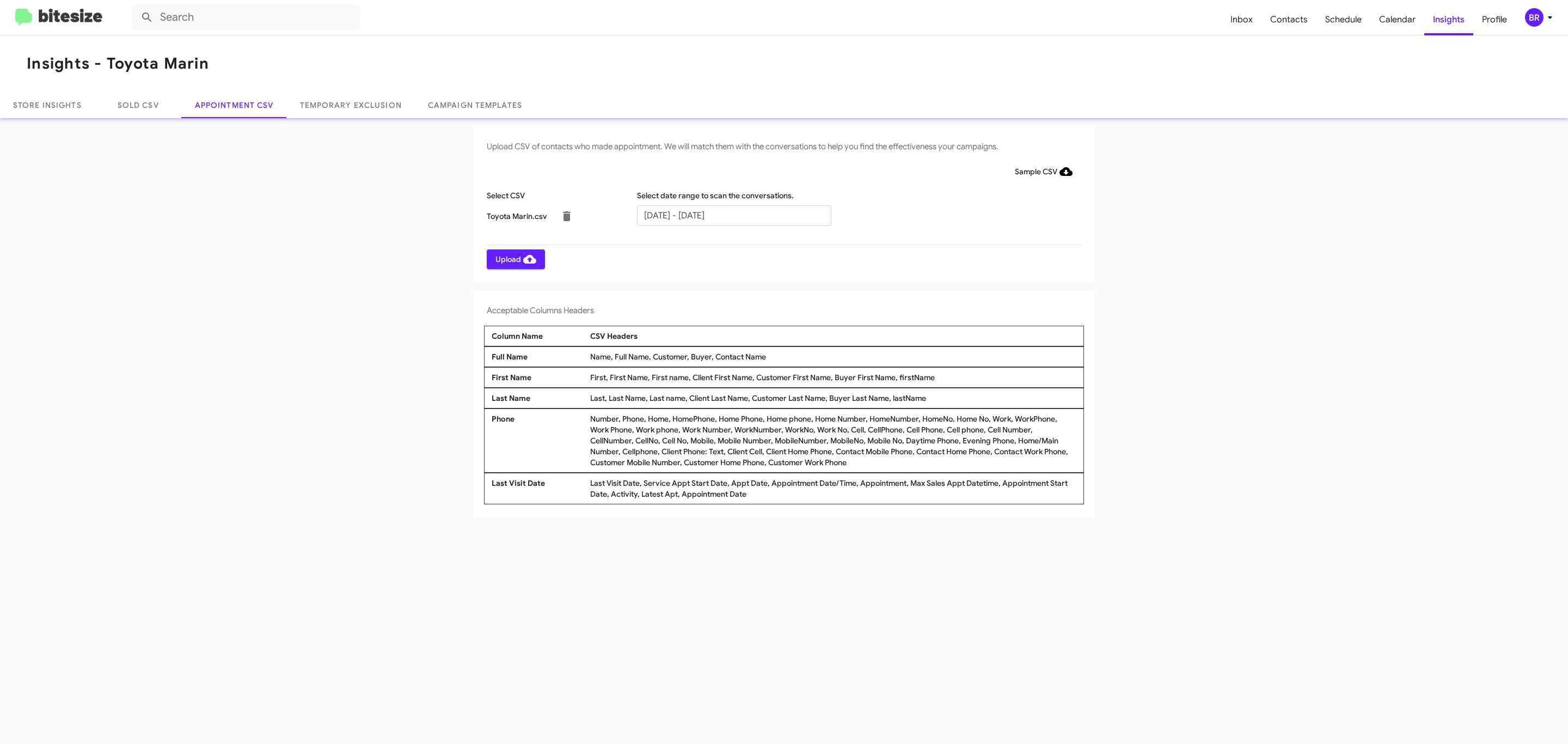
click at [514, 259] on span "Upload" at bounding box center [516, 259] width 41 height 19
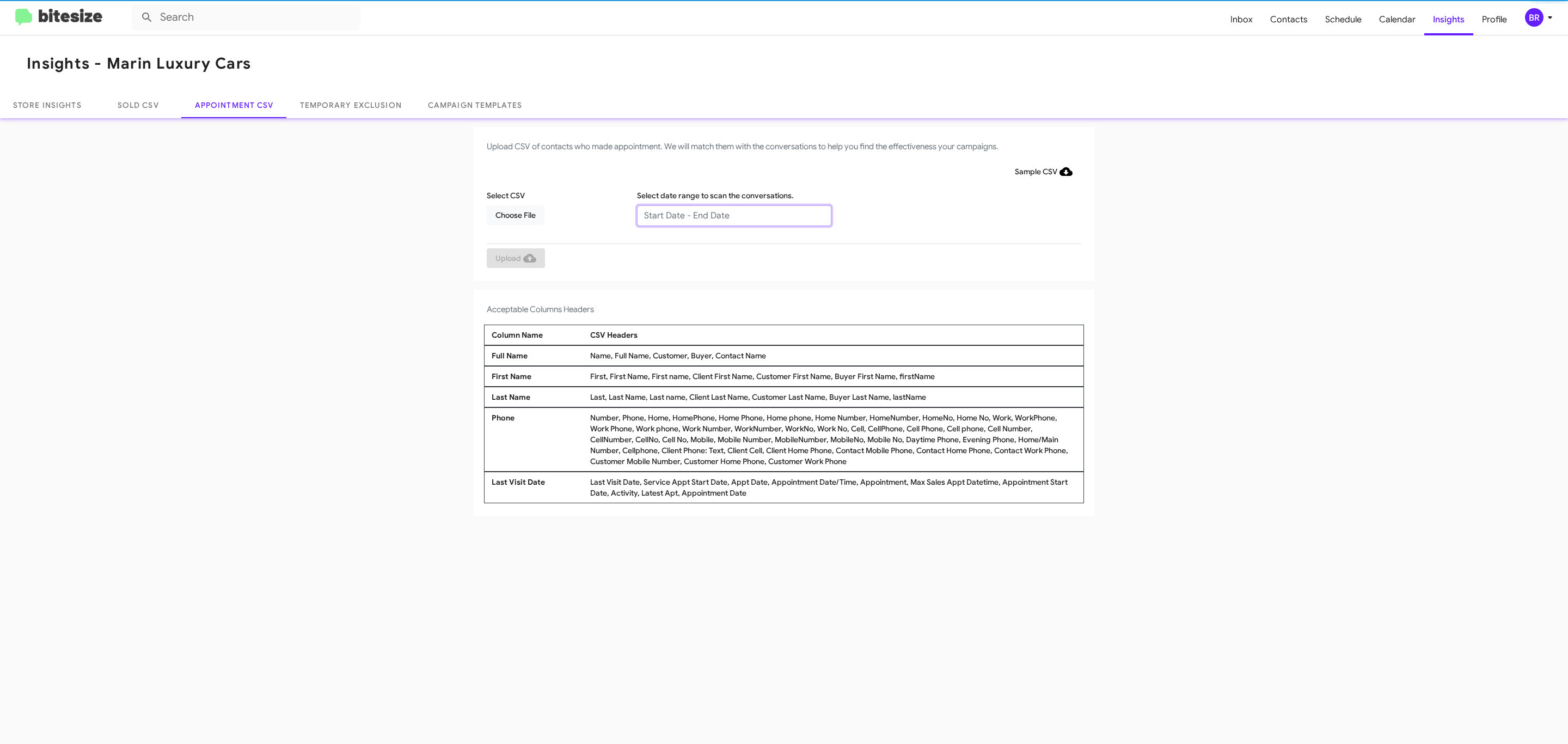
click at [733, 215] on input "text" at bounding box center [734, 216] width 195 height 21
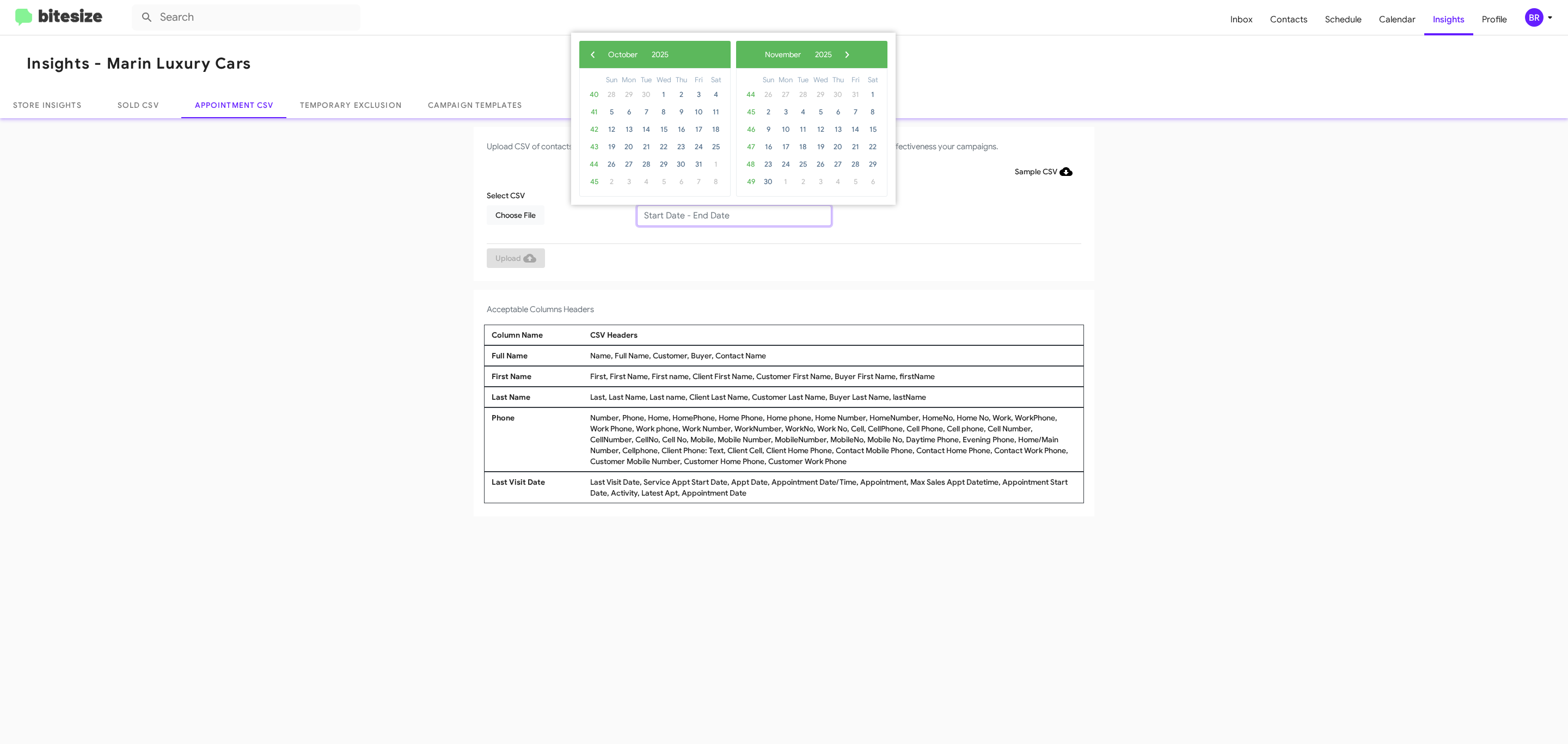
type input "[DATE] - [DATE]"
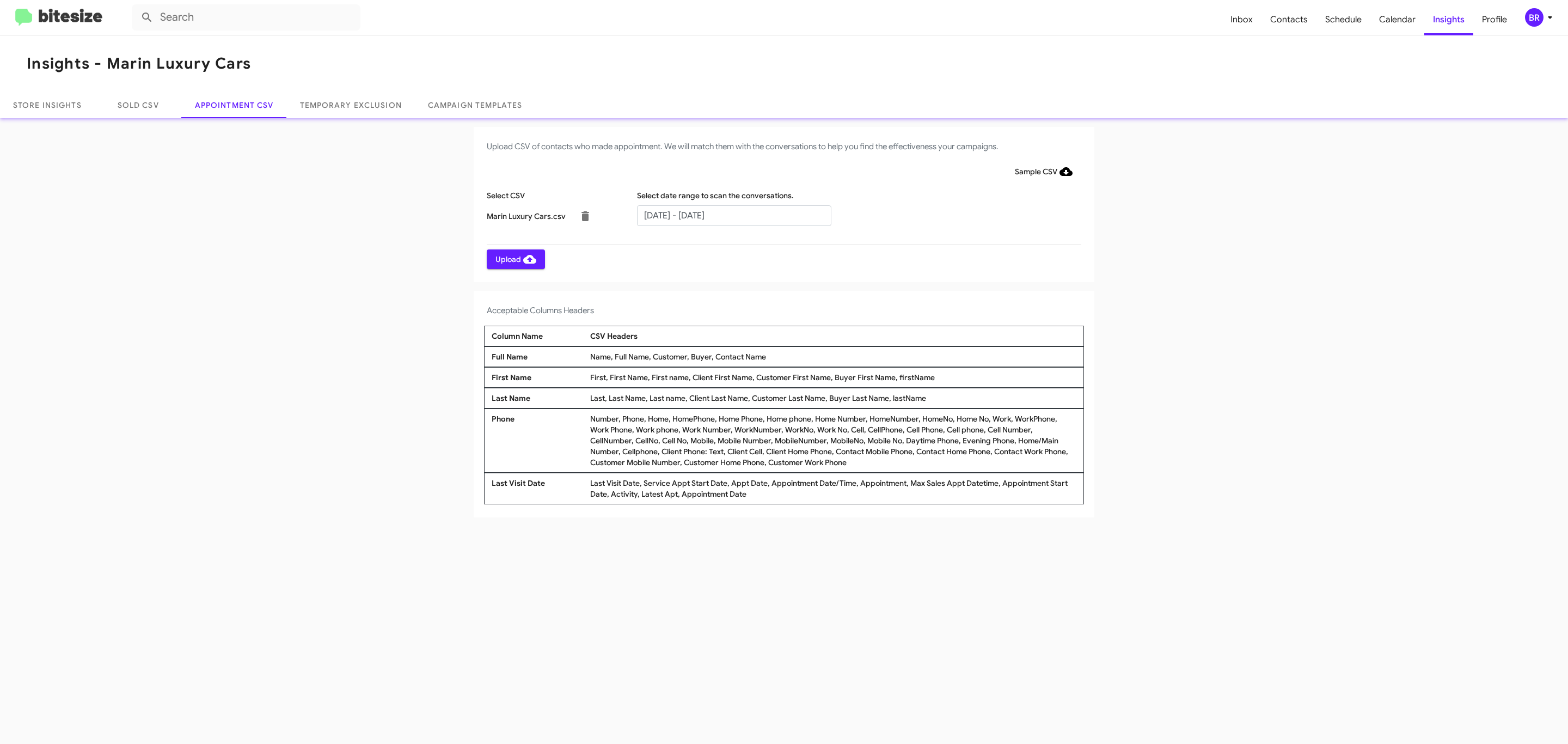
click at [514, 259] on span "Upload" at bounding box center [516, 259] width 41 height 19
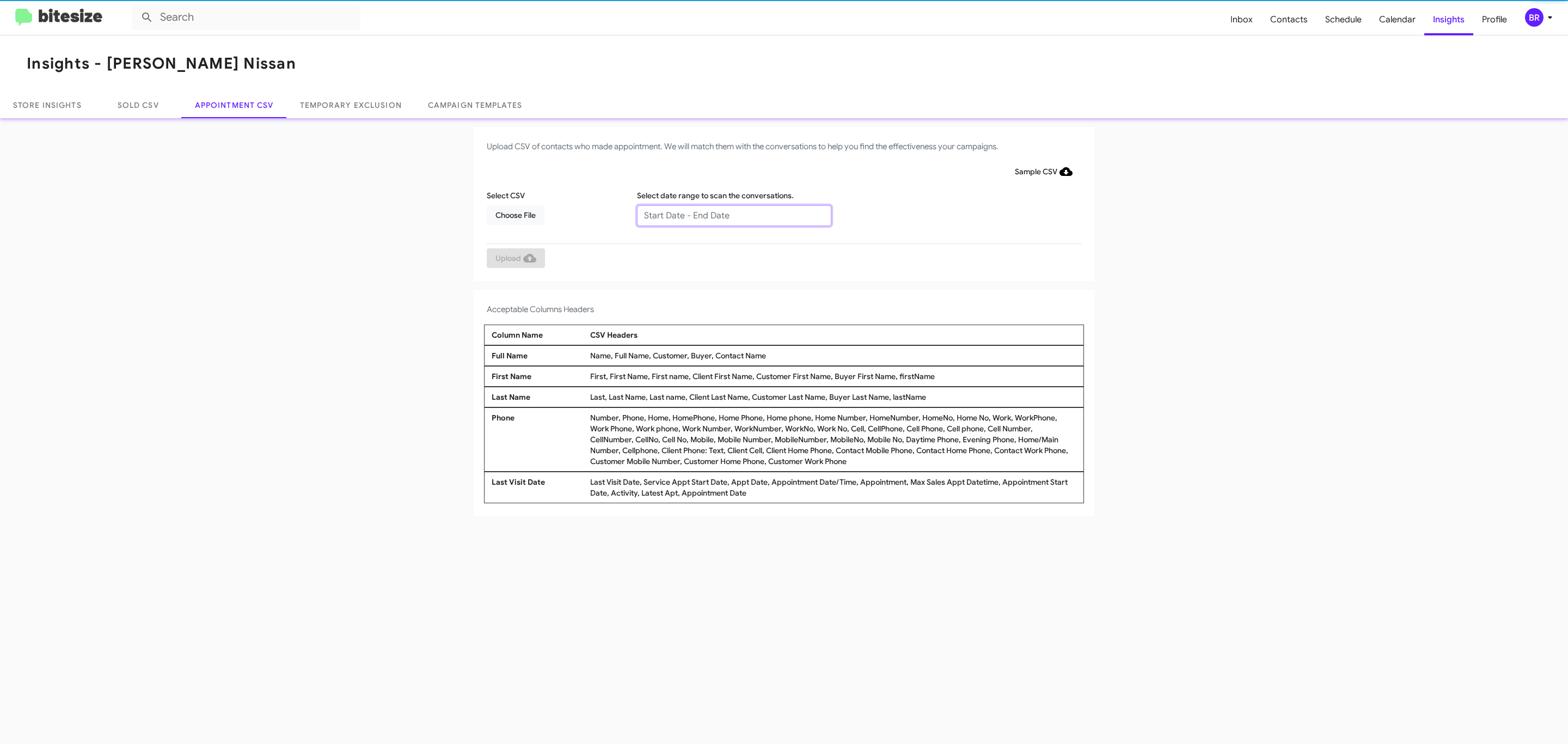
click at [733, 215] on input "text" at bounding box center [734, 216] width 195 height 21
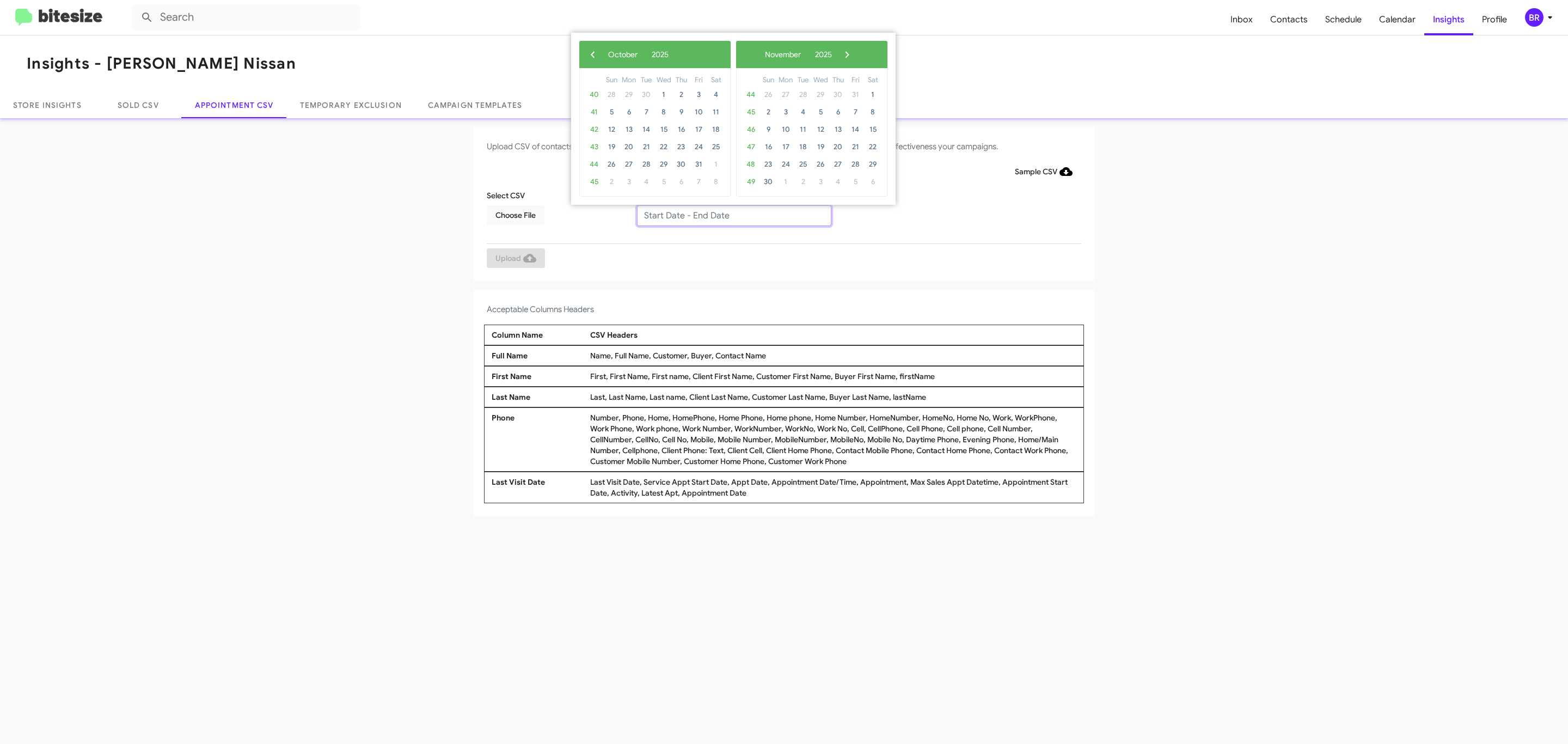
type input "[DATE] - [DATE]"
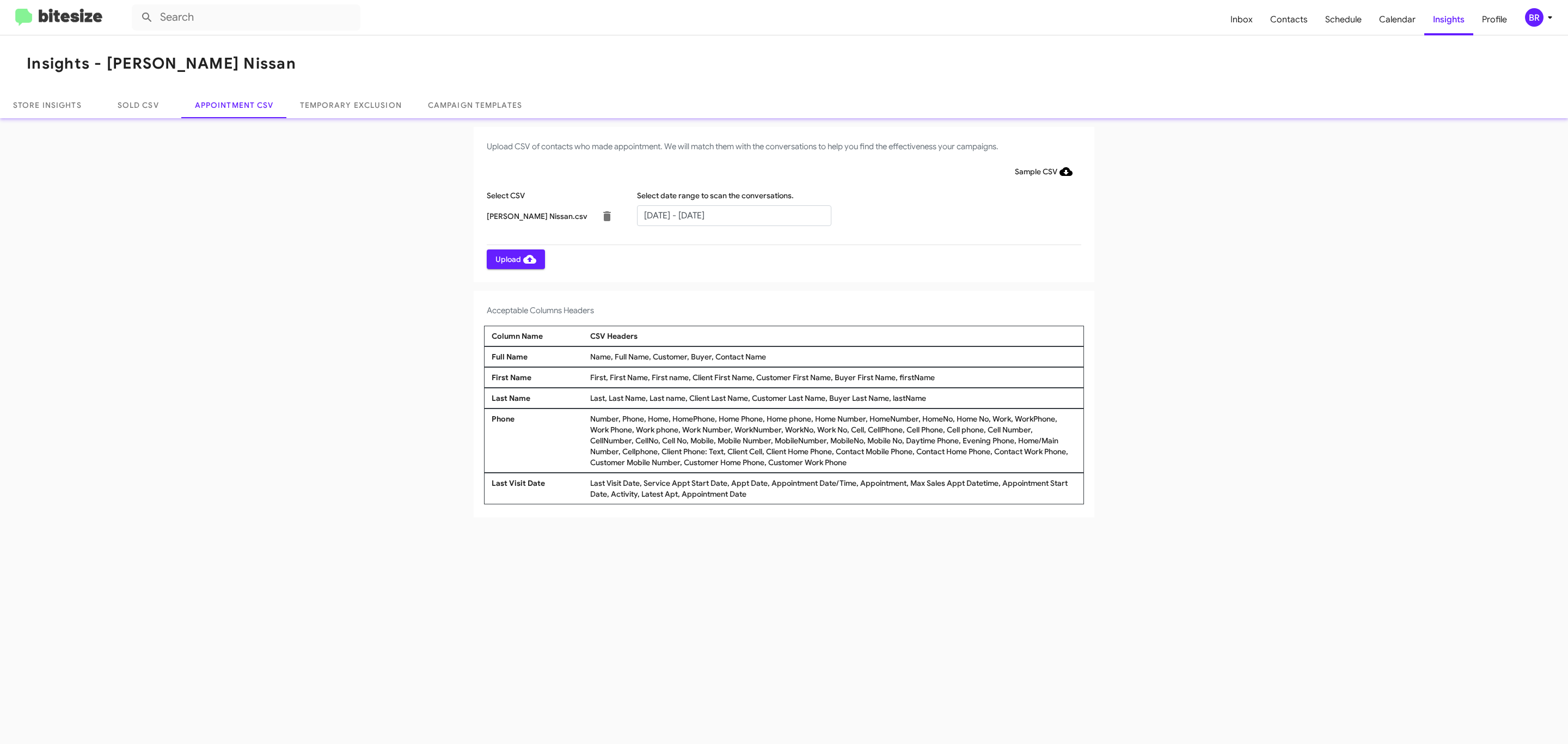
click at [514, 259] on span "Upload" at bounding box center [516, 259] width 41 height 19
click at [733, 215] on input "text" at bounding box center [734, 216] width 195 height 21
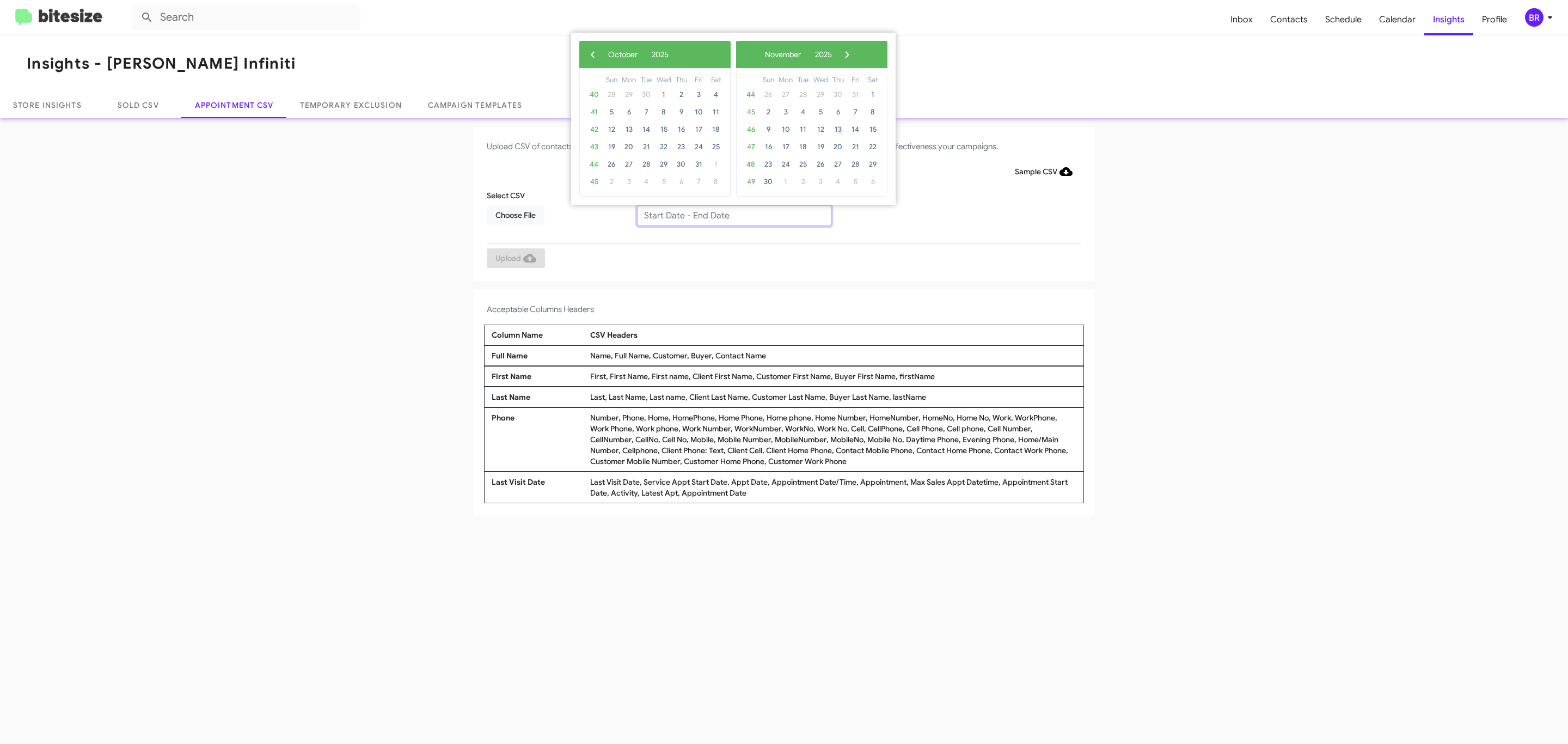
type input "09/25/2025 - 10/02/2025"
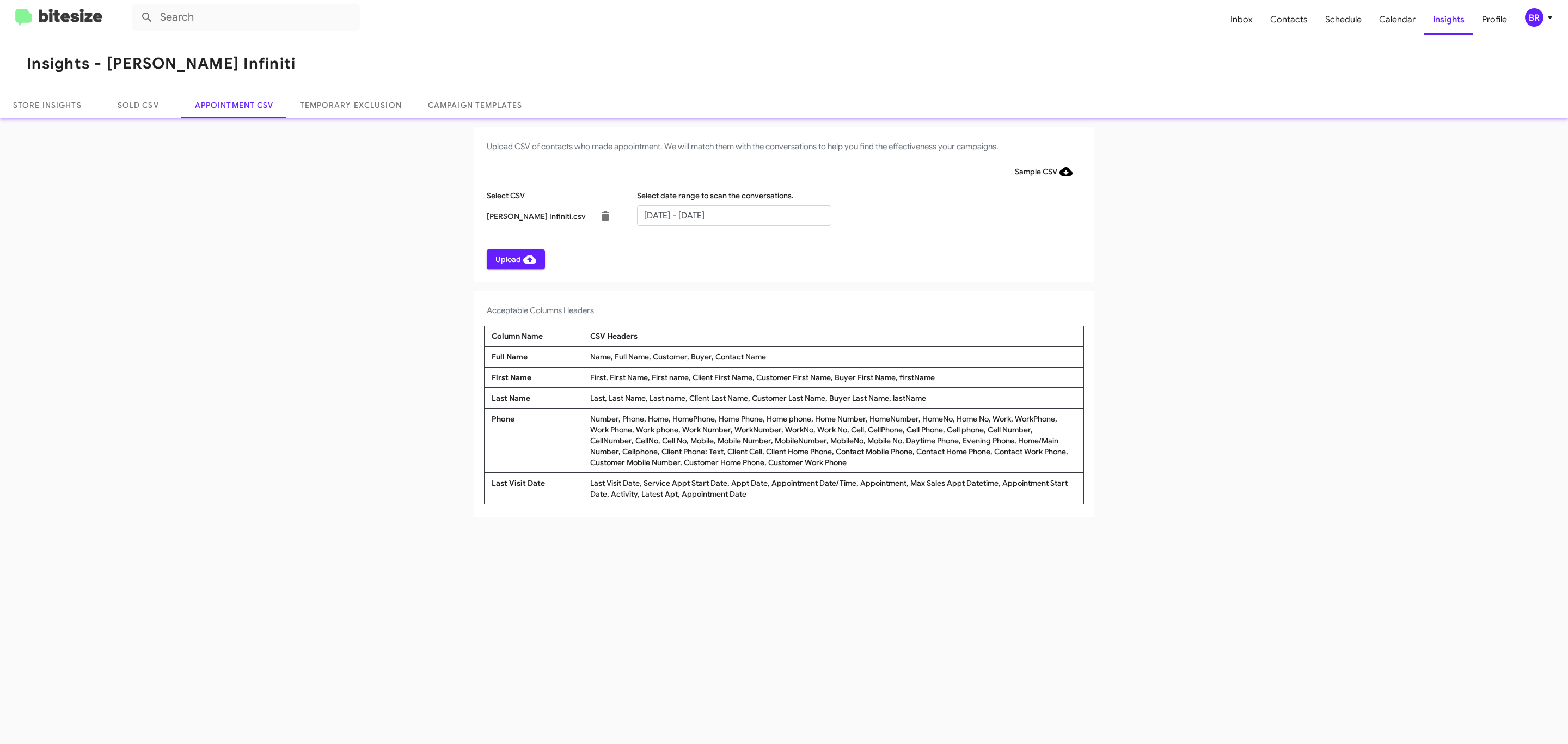
click at [514, 259] on span "Upload" at bounding box center [516, 259] width 41 height 19
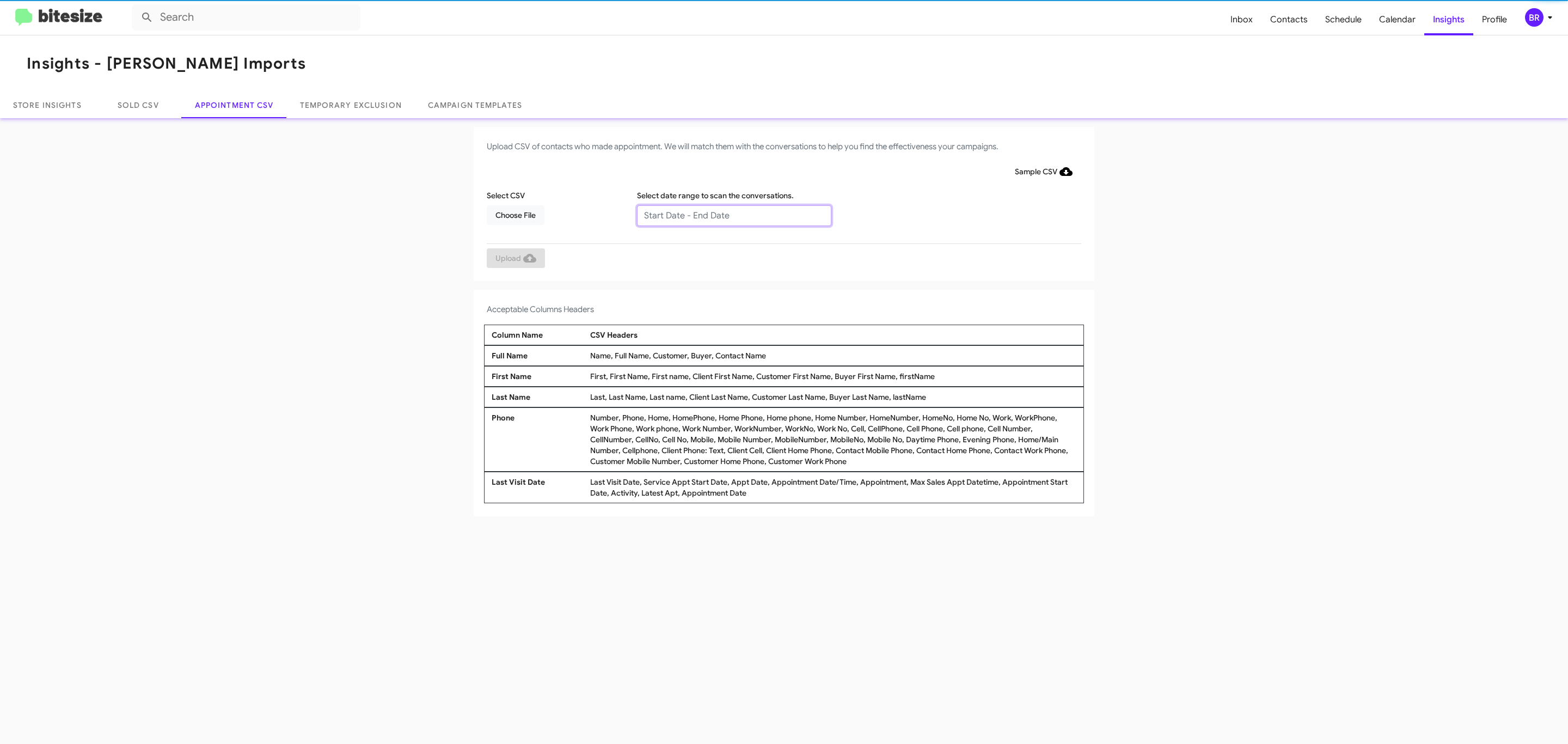
click at [733, 215] on input "text" at bounding box center [734, 216] width 195 height 21
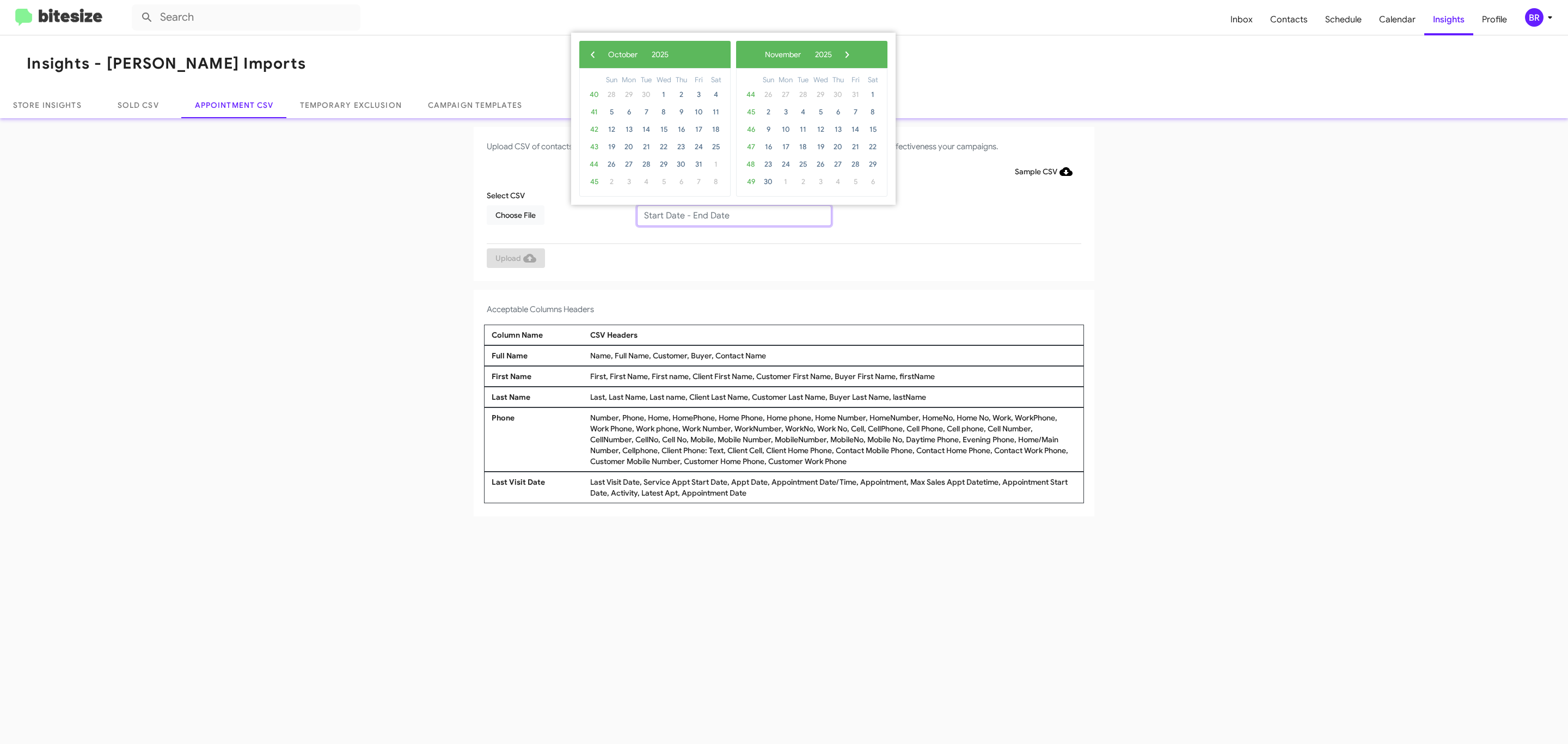
type input "09/25/2025 - 10/02/2025"
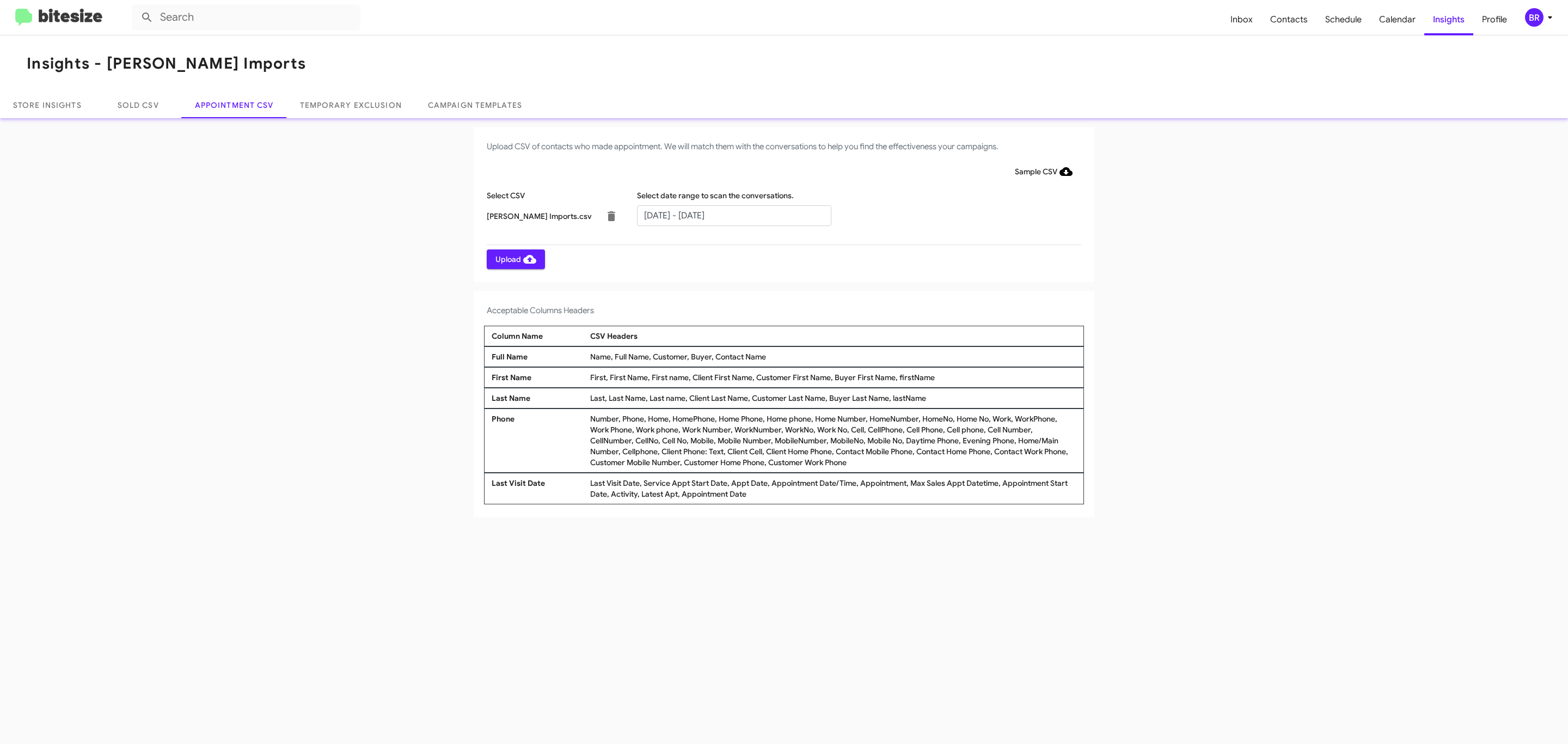
click at [514, 259] on span "Upload" at bounding box center [516, 259] width 41 height 19
click at [733, 215] on input "text" at bounding box center [734, 216] width 195 height 21
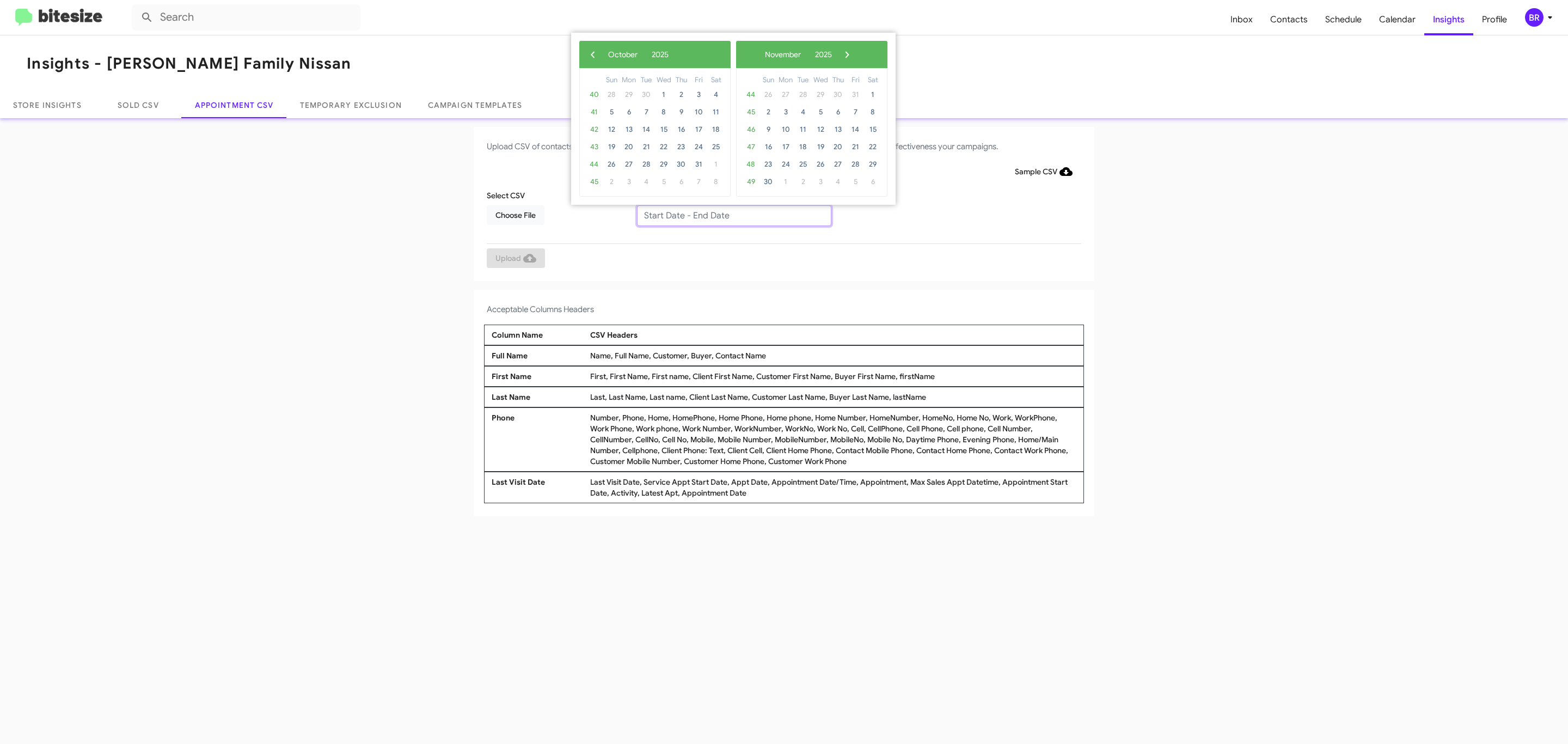
type input "09/25/2025 - 10/02/2025"
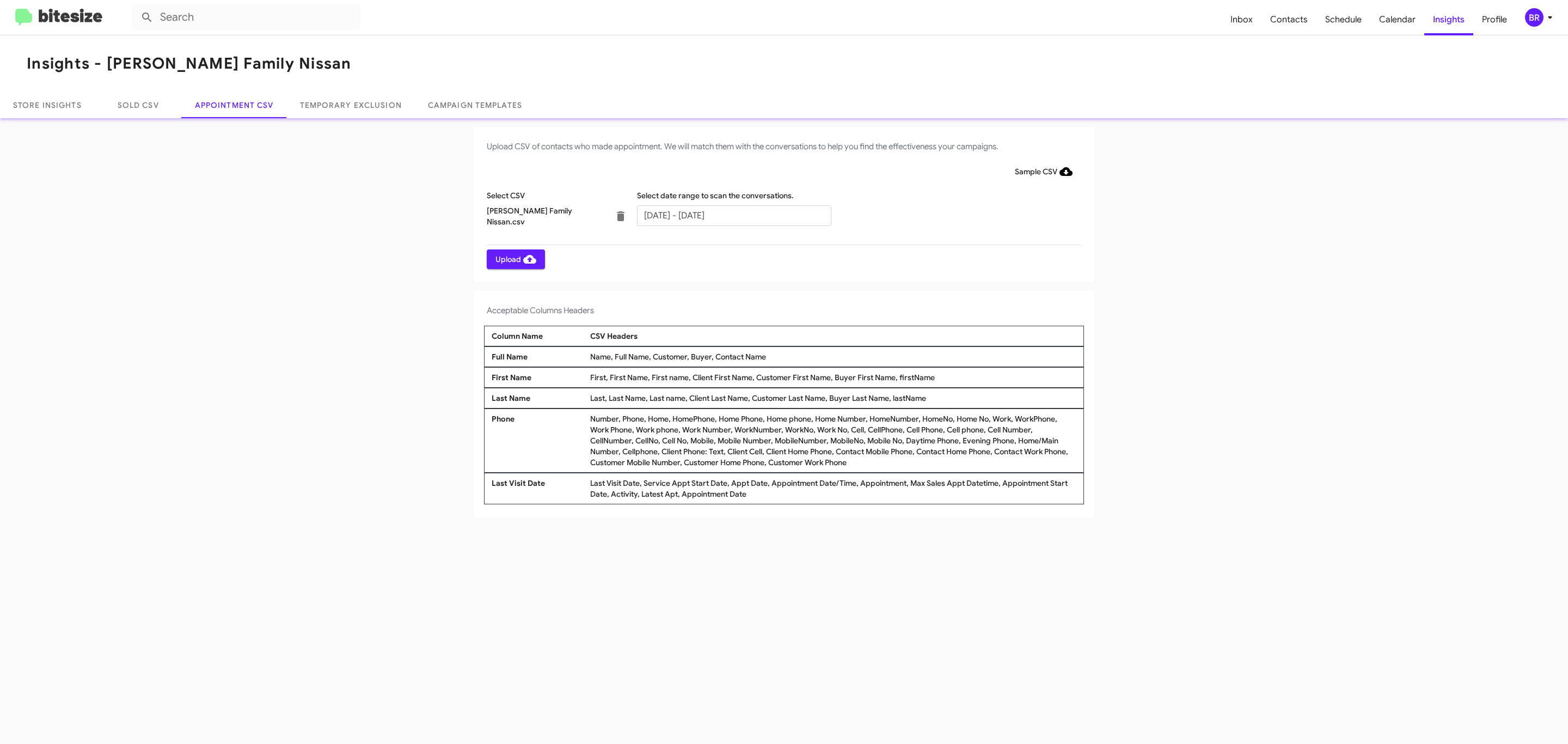
click at [514, 259] on span "Upload" at bounding box center [516, 259] width 41 height 19
click at [733, 215] on input "text" at bounding box center [734, 216] width 195 height 21
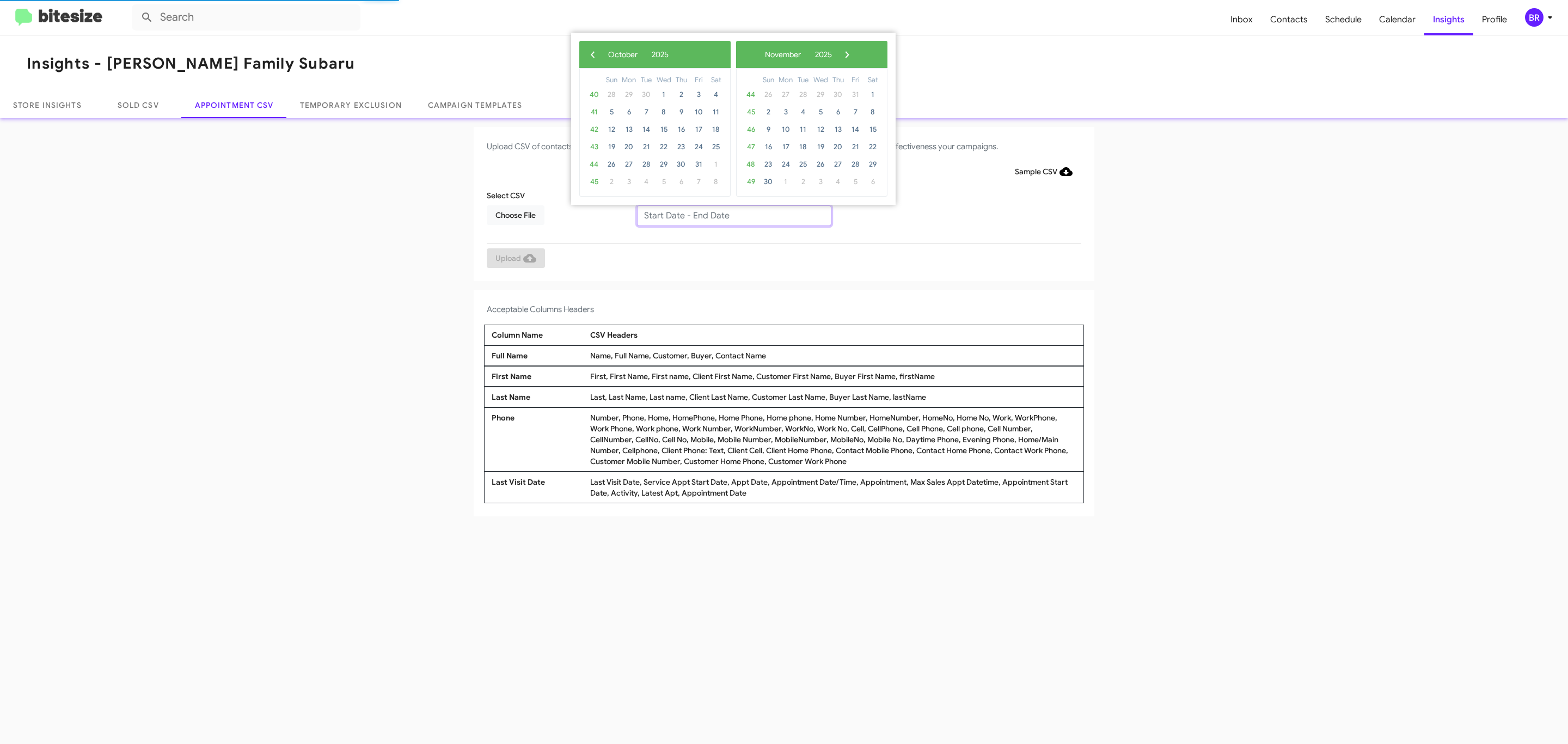
type input "[DATE] - [DATE]"
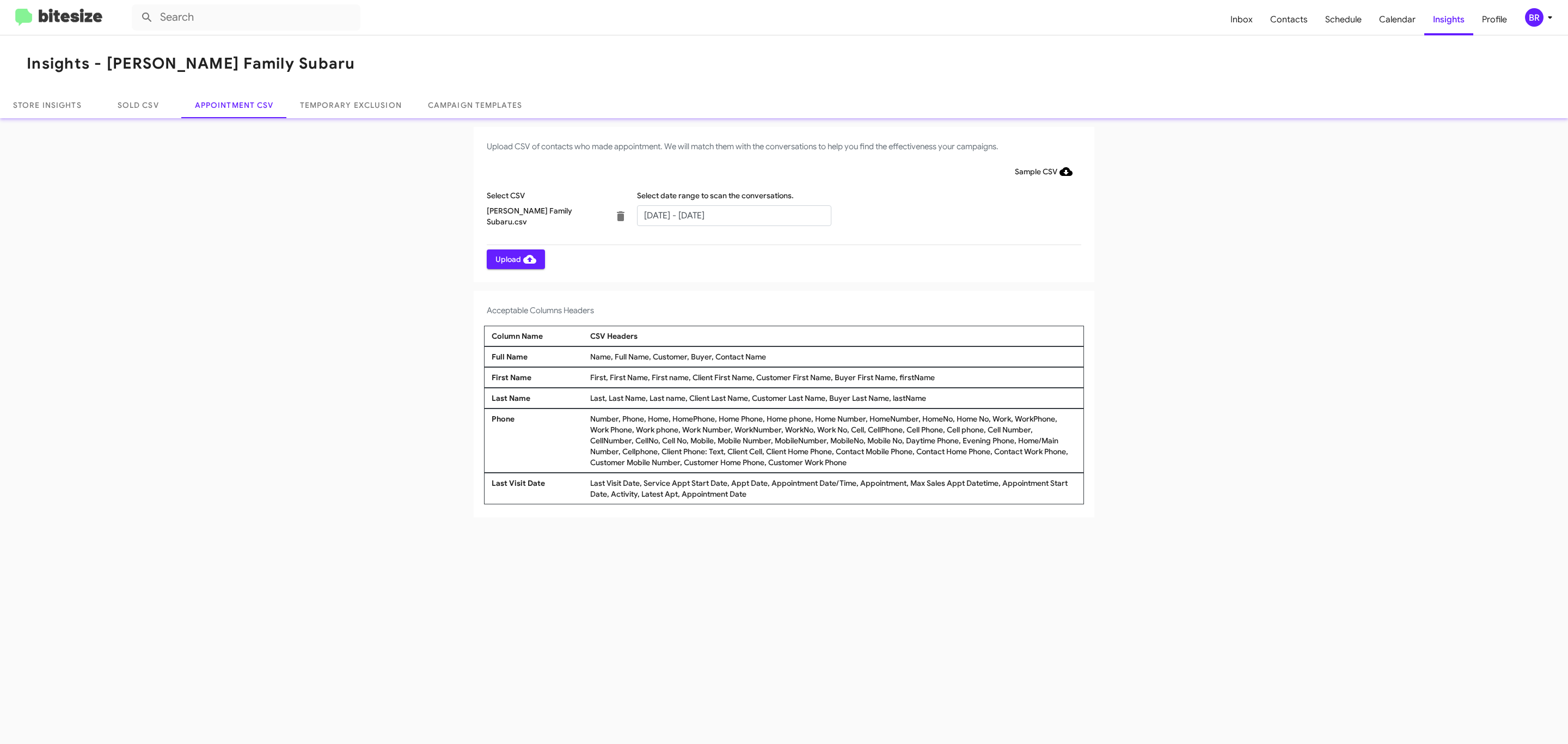
click at [514, 259] on span "Upload" at bounding box center [516, 259] width 41 height 19
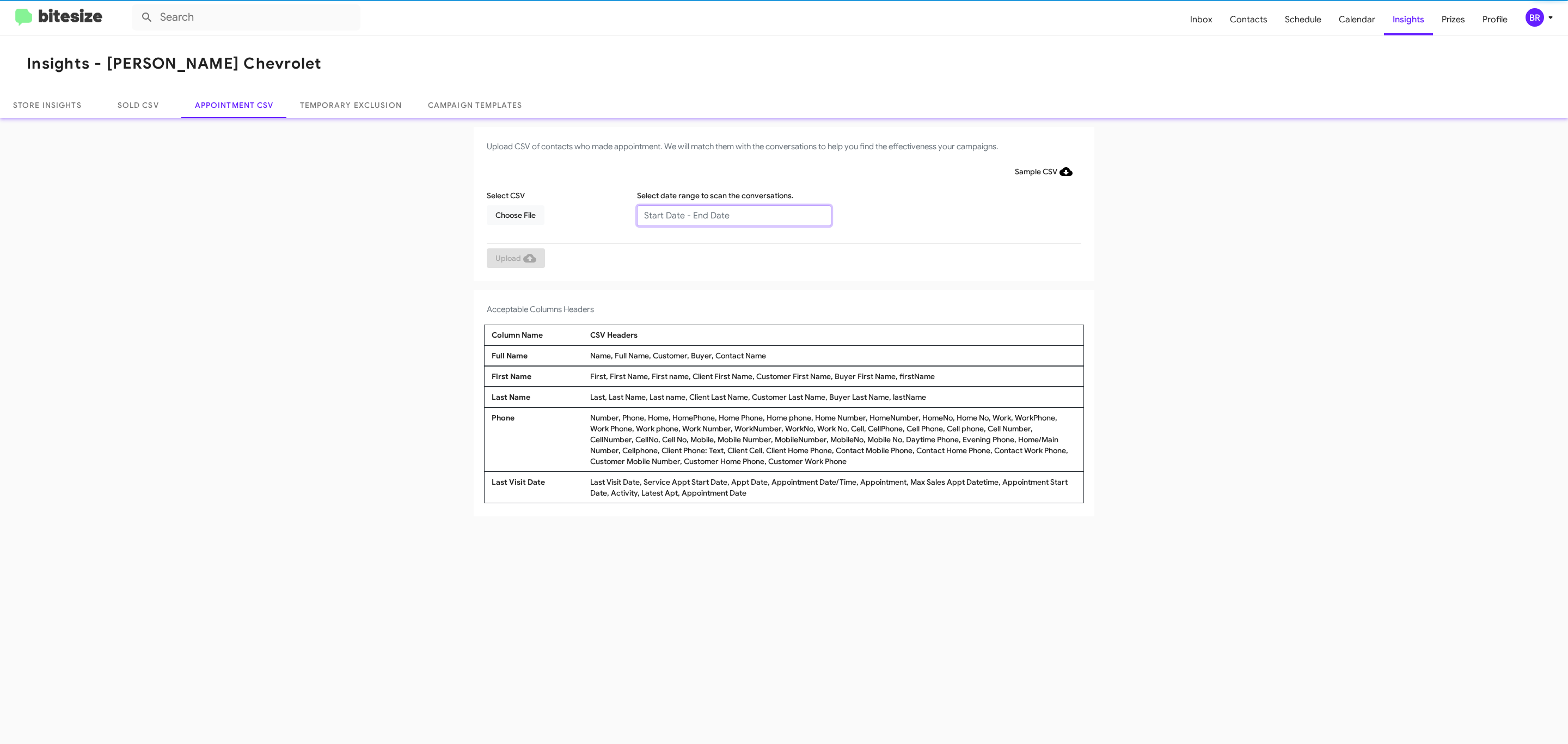
click at [733, 215] on input "text" at bounding box center [734, 216] width 195 height 21
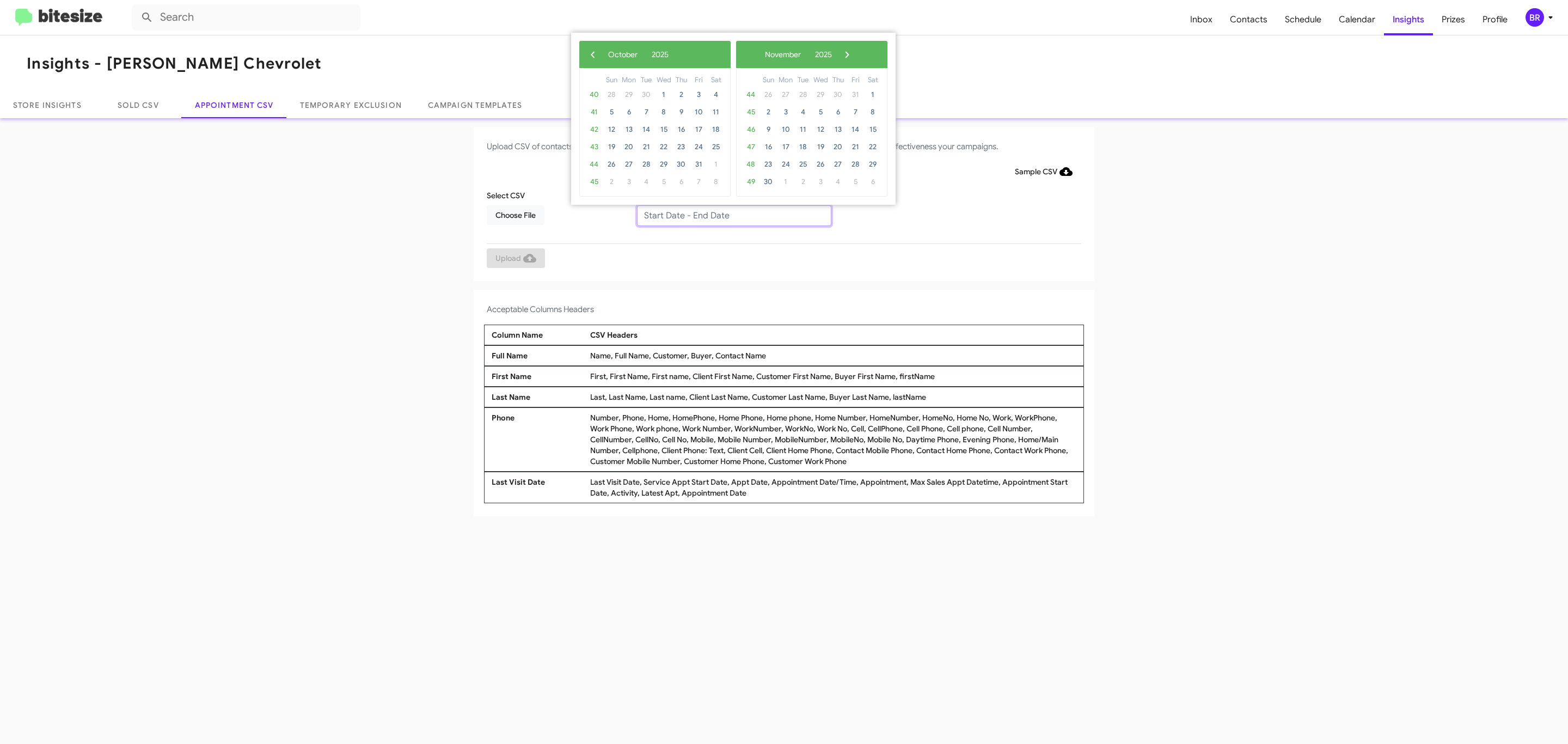
type input "09/25/2025 - 10/02/2025"
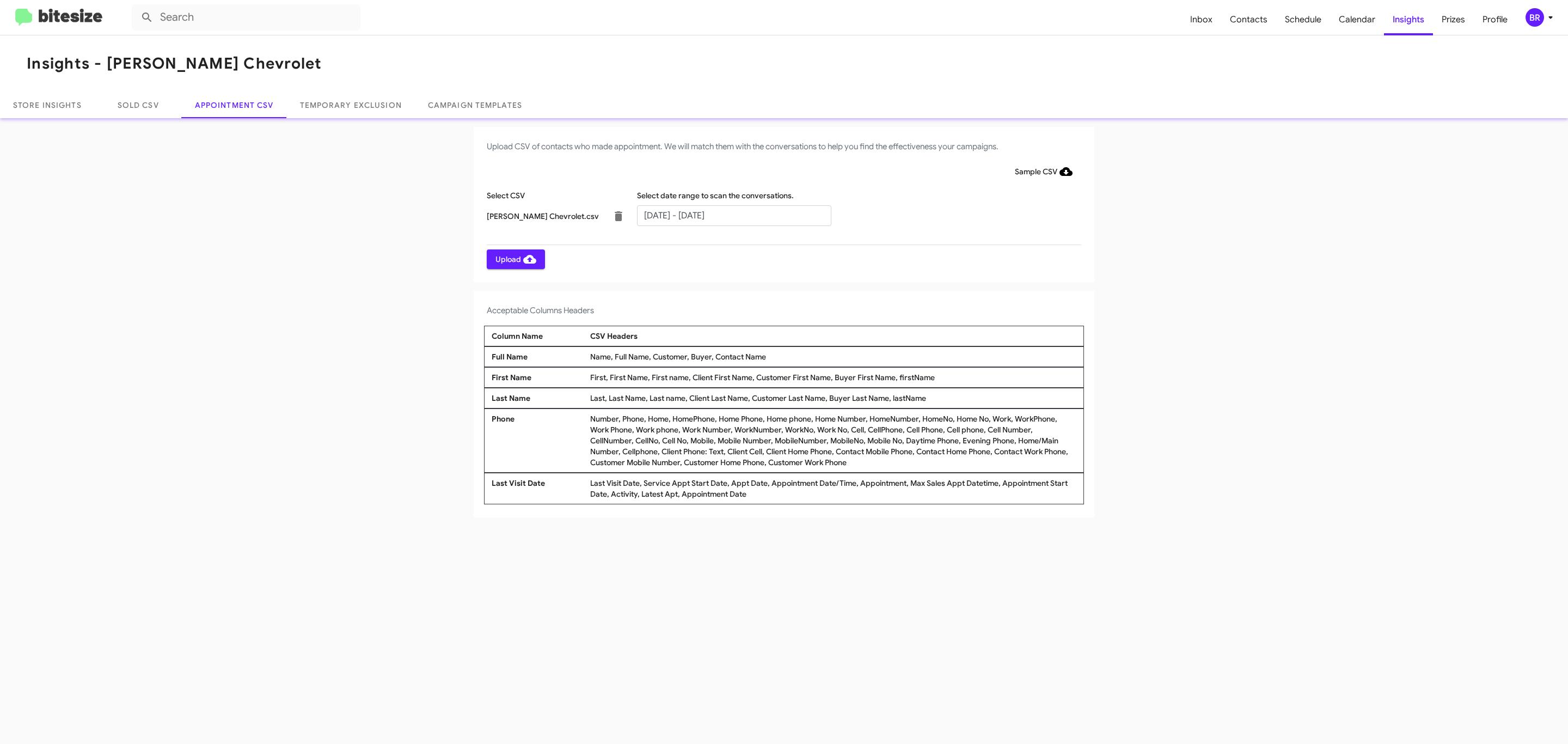
click at [514, 259] on span "Upload" at bounding box center [516, 259] width 41 height 19
click at [733, 215] on input "text" at bounding box center [734, 216] width 195 height 21
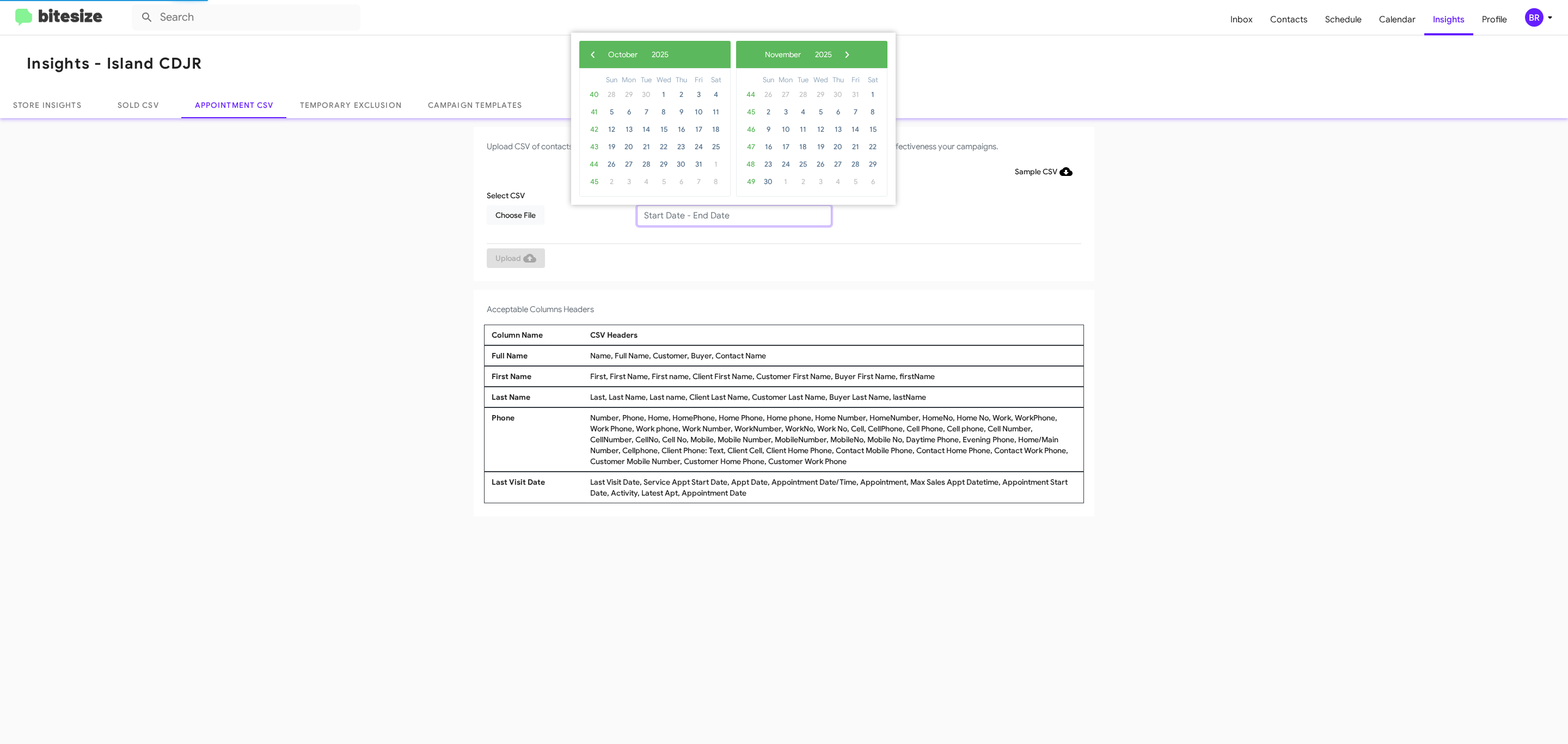
type input "09/25/2025 - 10/02/2025"
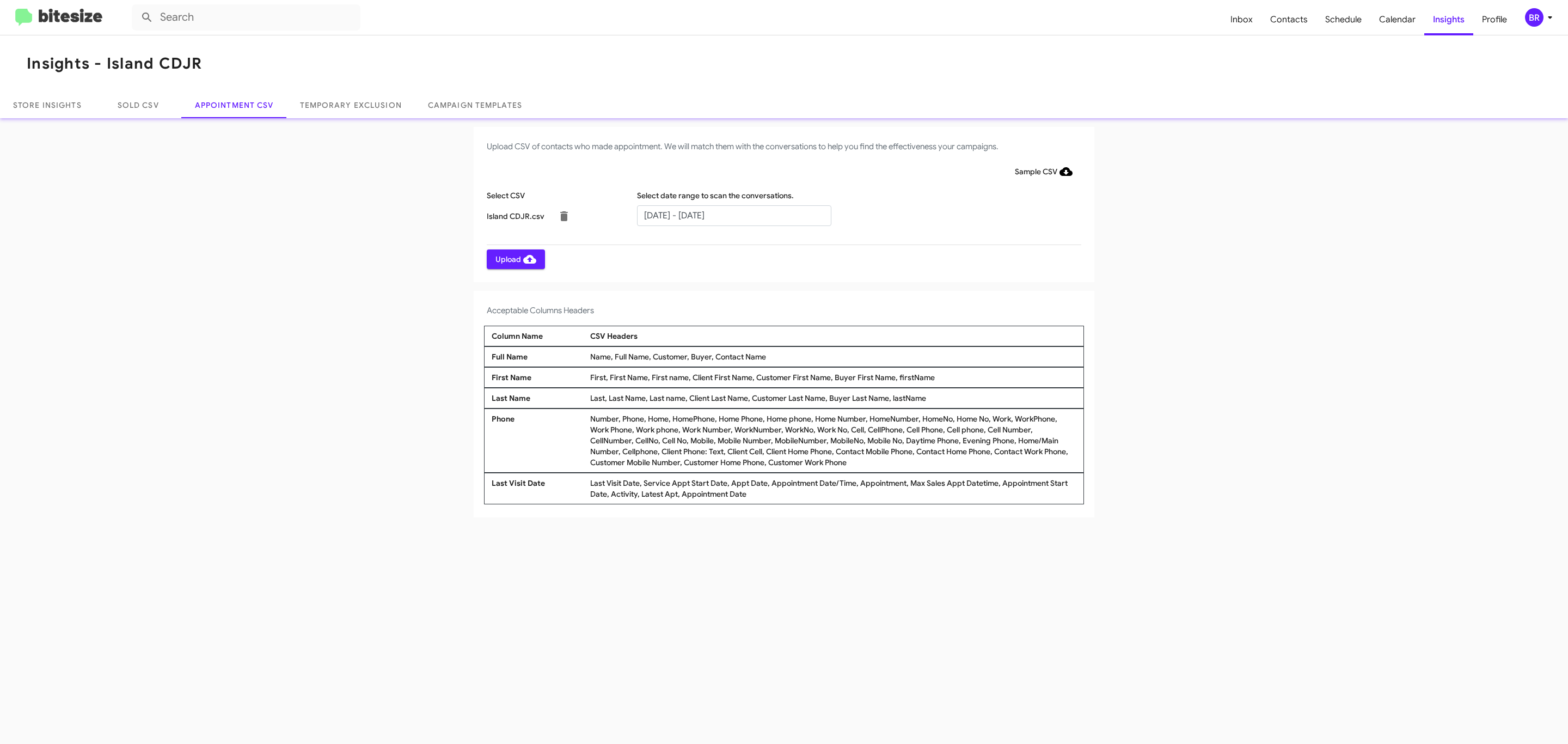
click at [514, 259] on span "Upload" at bounding box center [516, 259] width 41 height 19
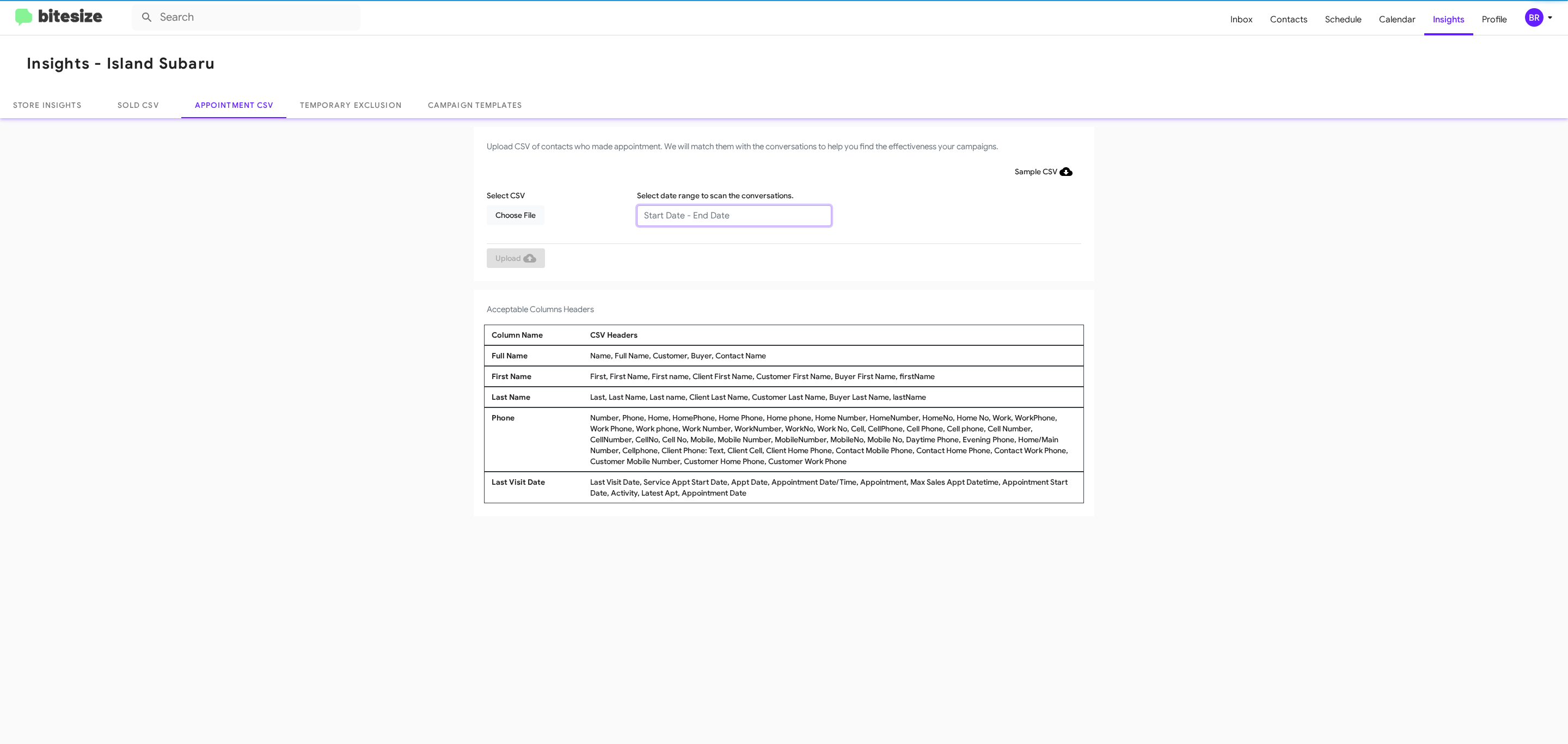
click at [733, 215] on input "text" at bounding box center [734, 216] width 195 height 21
type input "[DATE] - [DATE]"
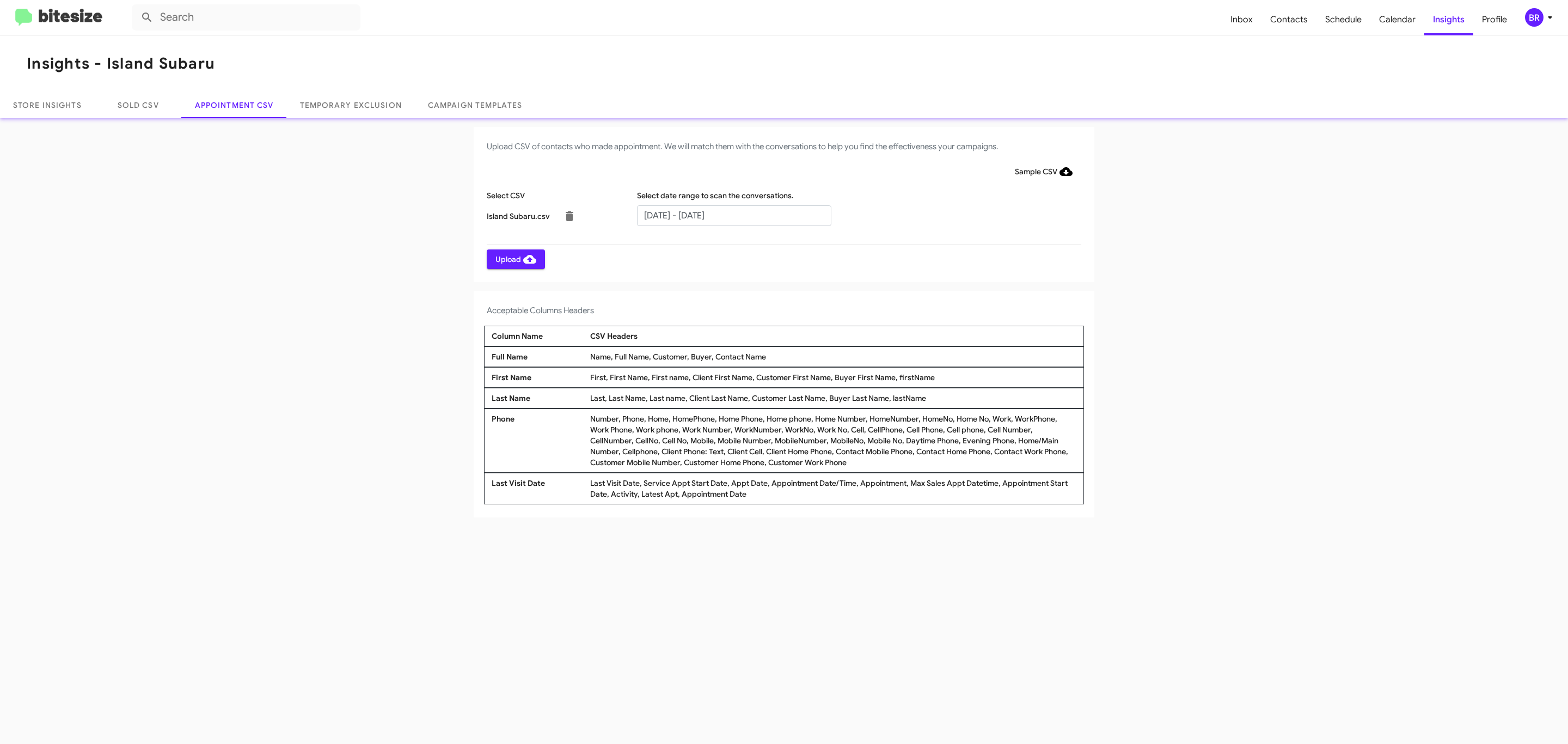
click at [514, 259] on span "Upload" at bounding box center [516, 259] width 41 height 19
click at [733, 215] on input "text" at bounding box center [734, 216] width 195 height 21
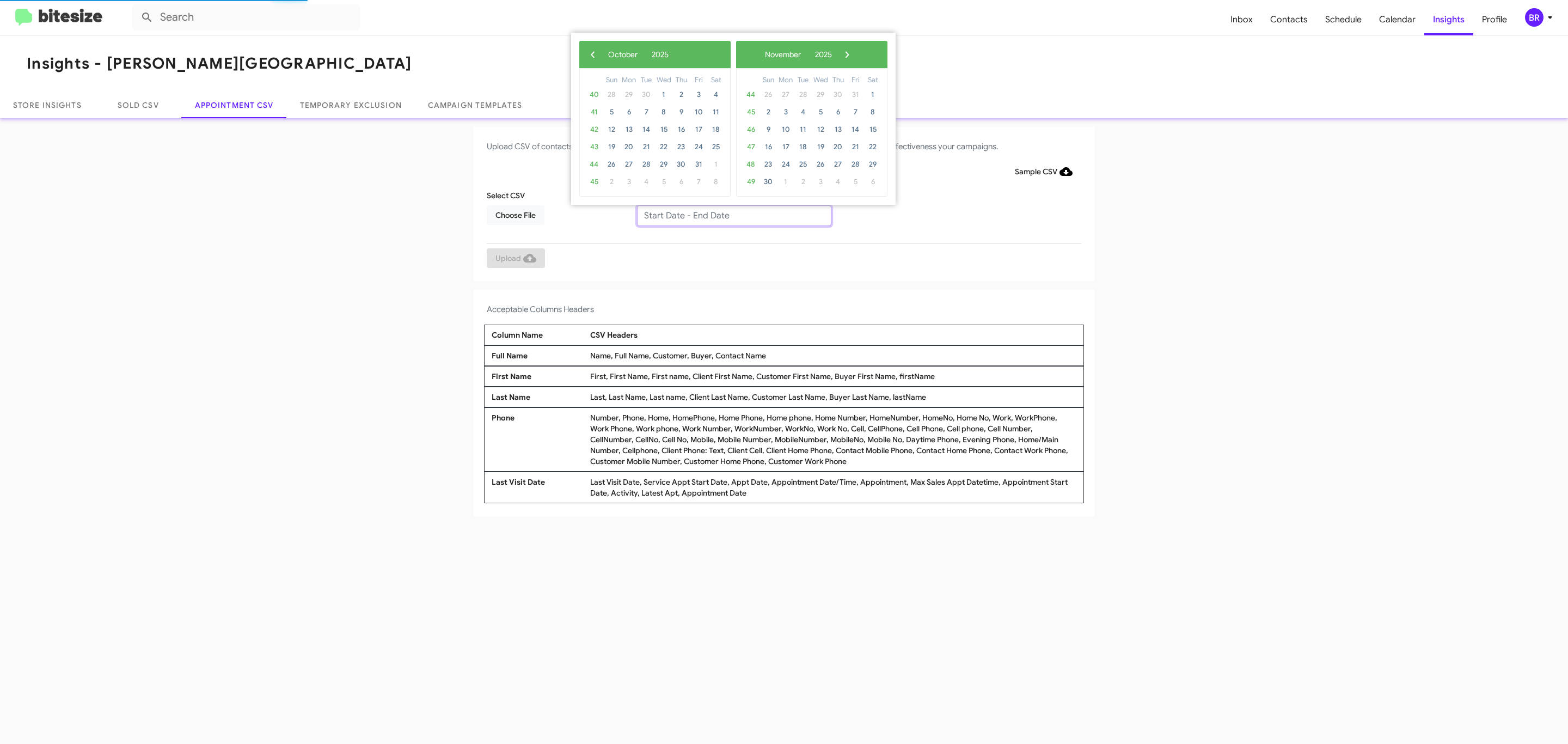
type input "09/25/2025 - 10/02/2025"
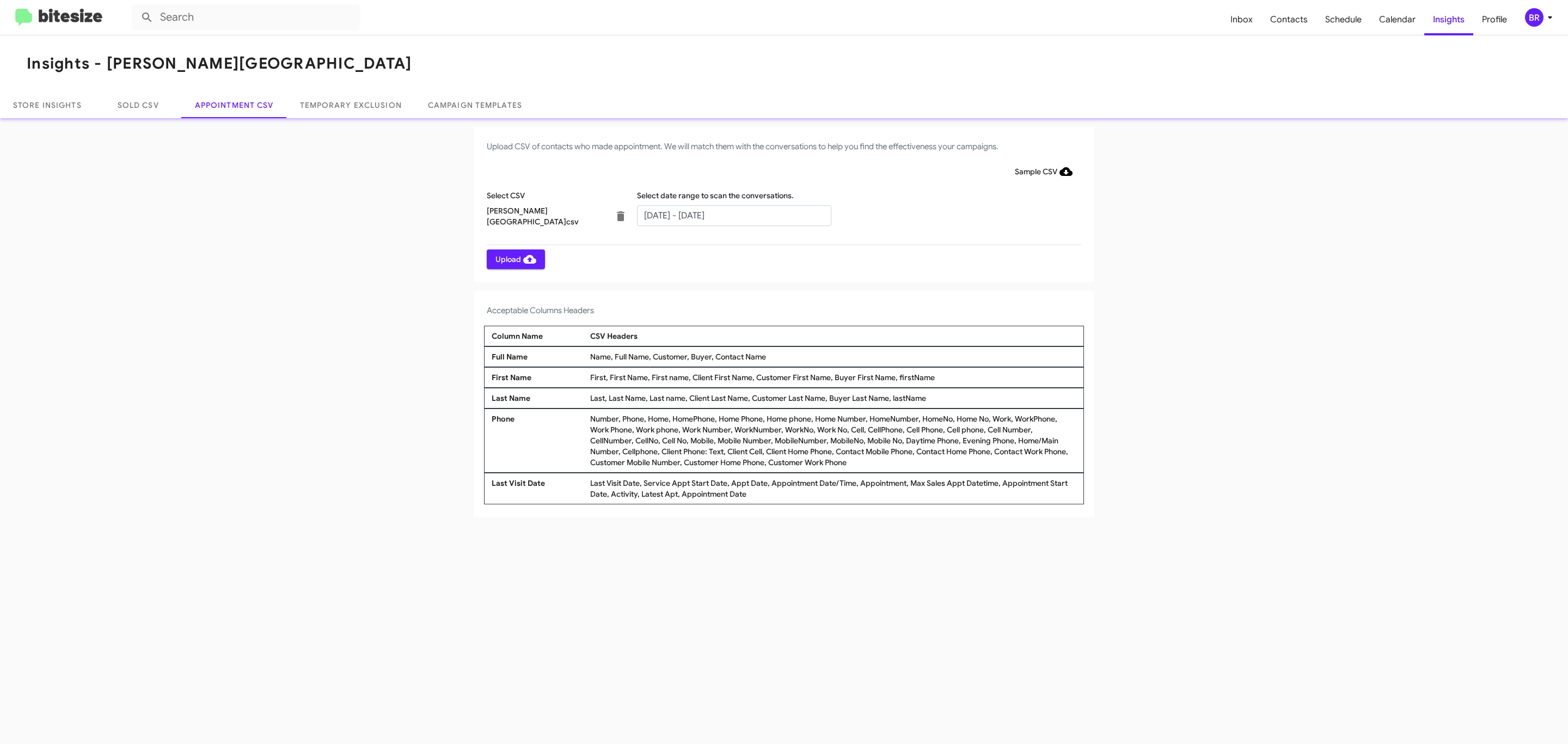
click at [514, 259] on span "Upload" at bounding box center [516, 259] width 41 height 19
click at [733, 215] on input "text" at bounding box center [734, 216] width 195 height 21
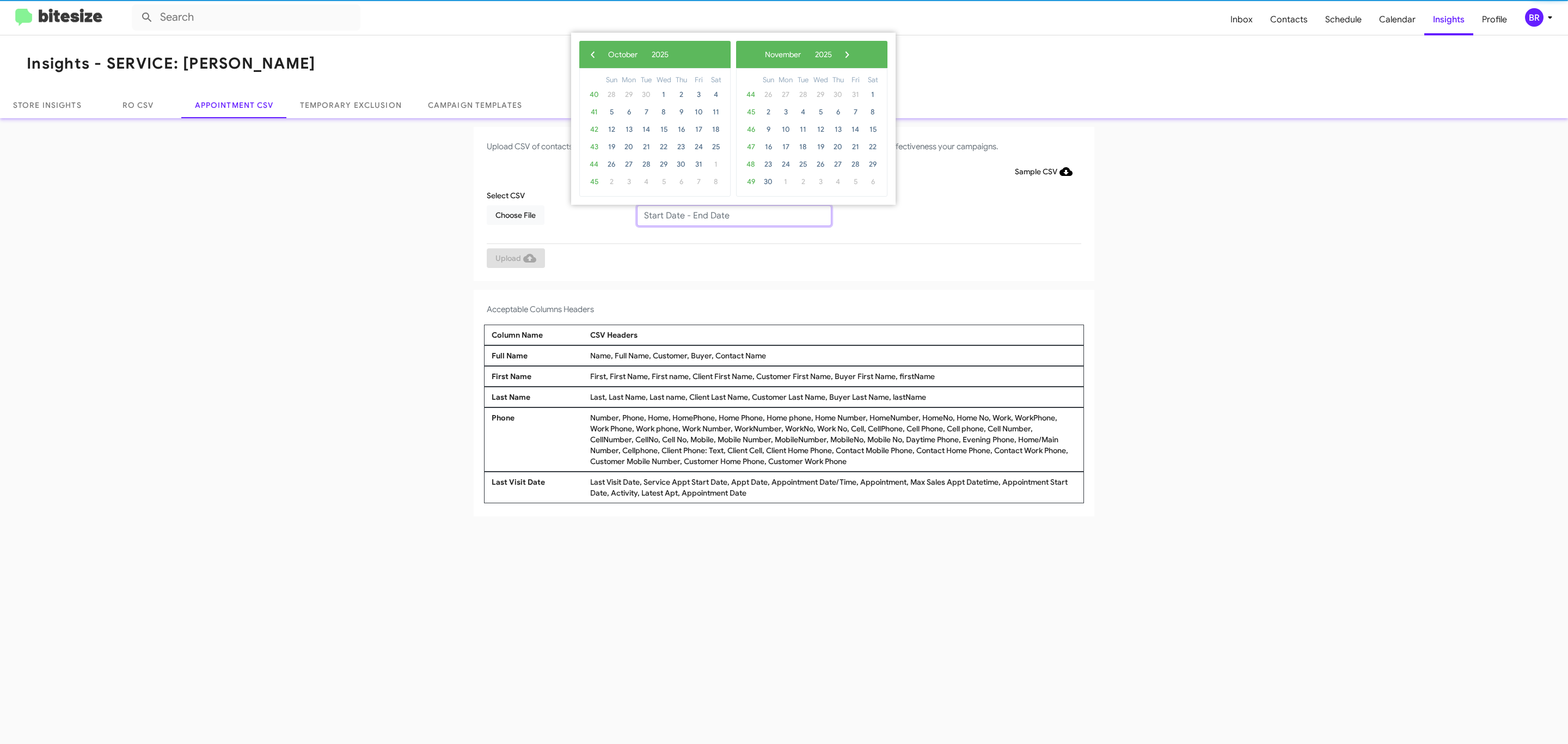
type input "[DATE] - [DATE]"
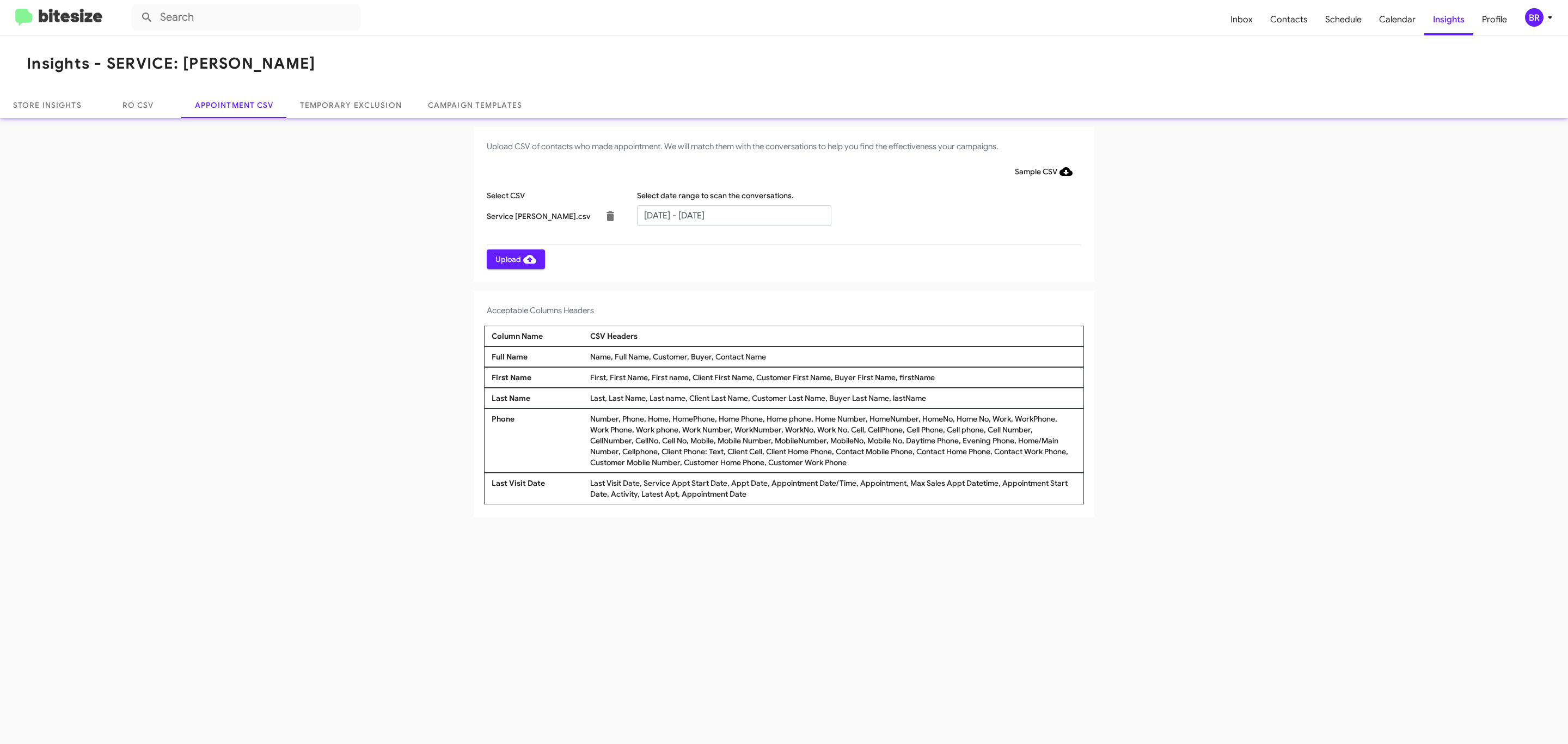
click at [514, 259] on span "Upload" at bounding box center [516, 259] width 41 height 19
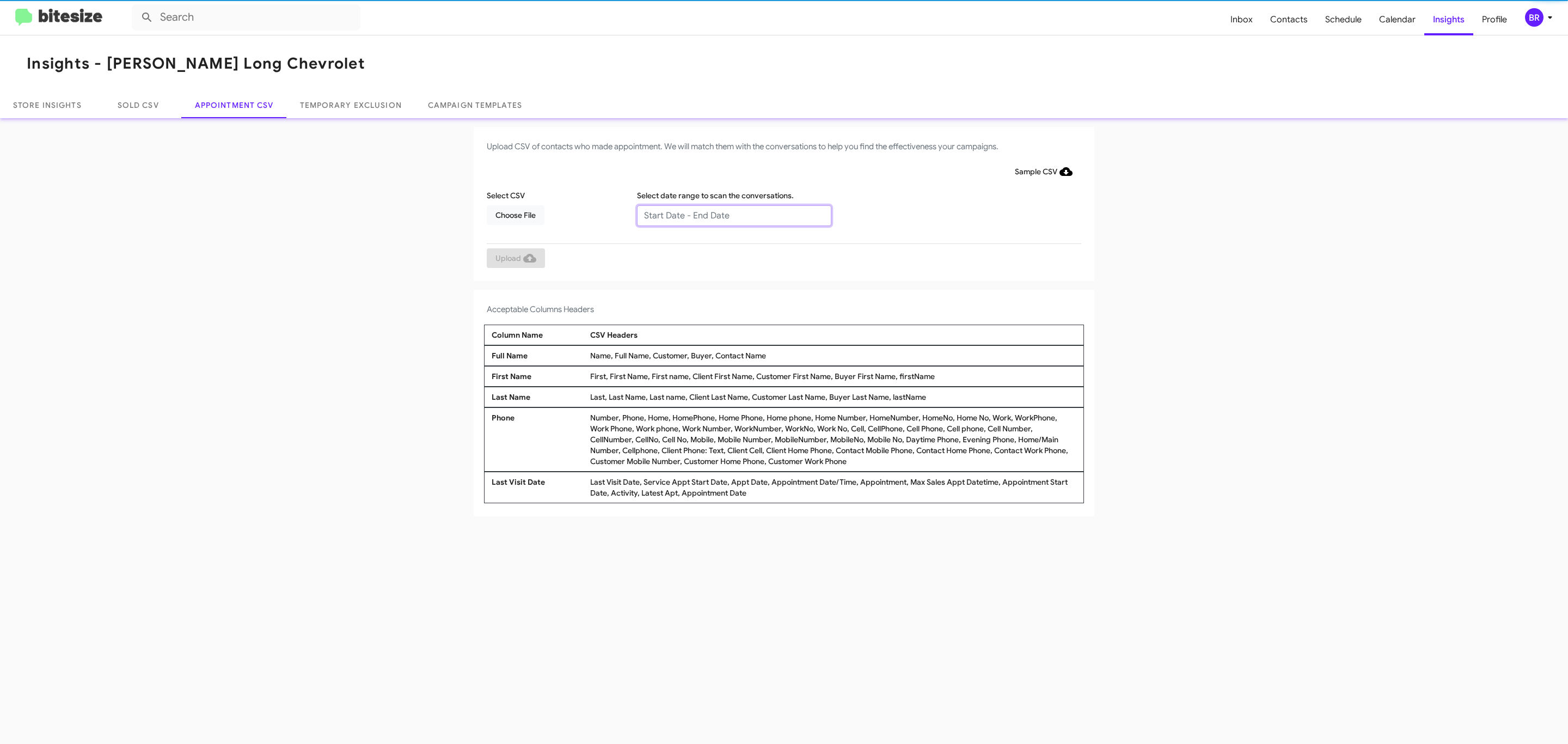
click at [733, 215] on input "text" at bounding box center [734, 216] width 195 height 21
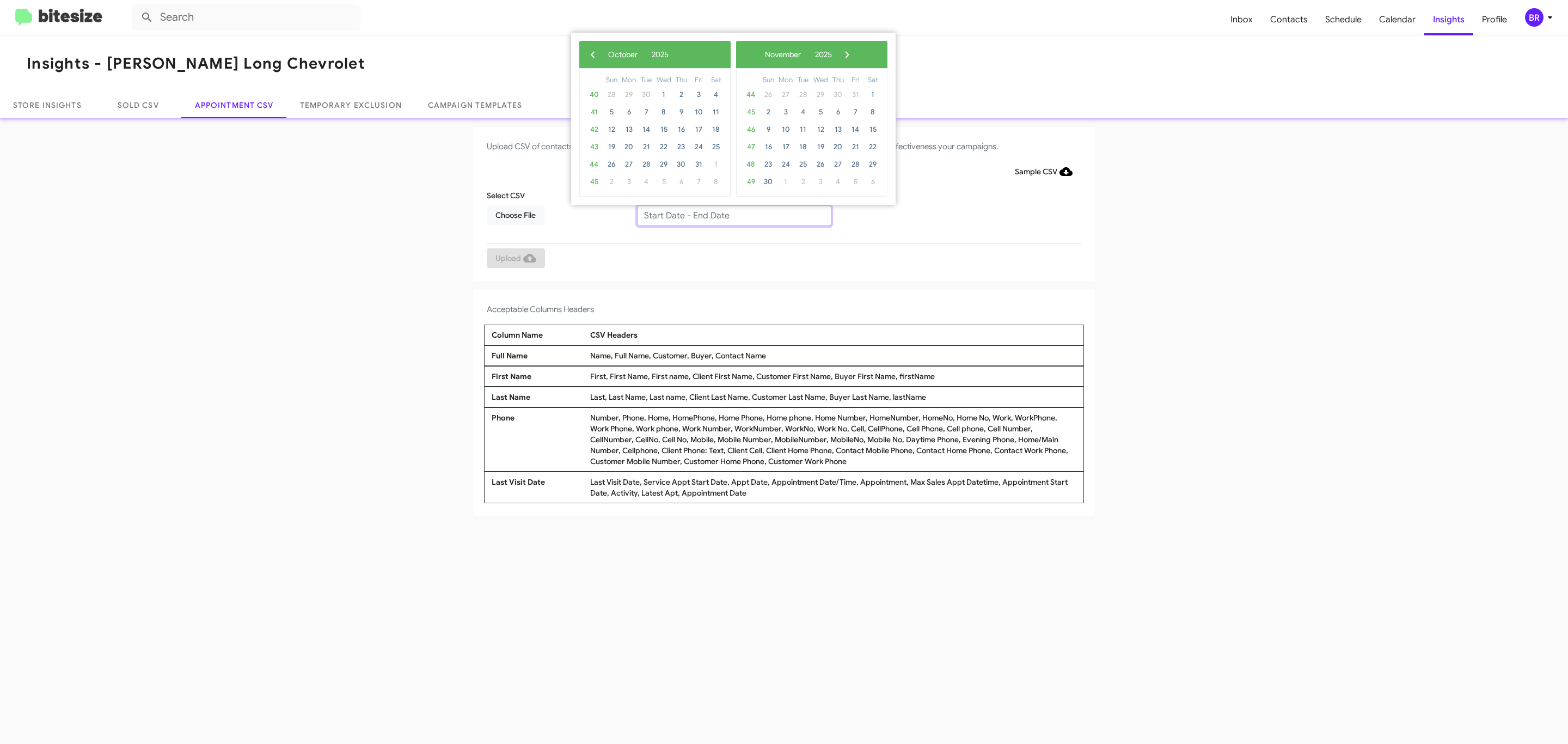
type input "09/25/2025 - 10/02/2025"
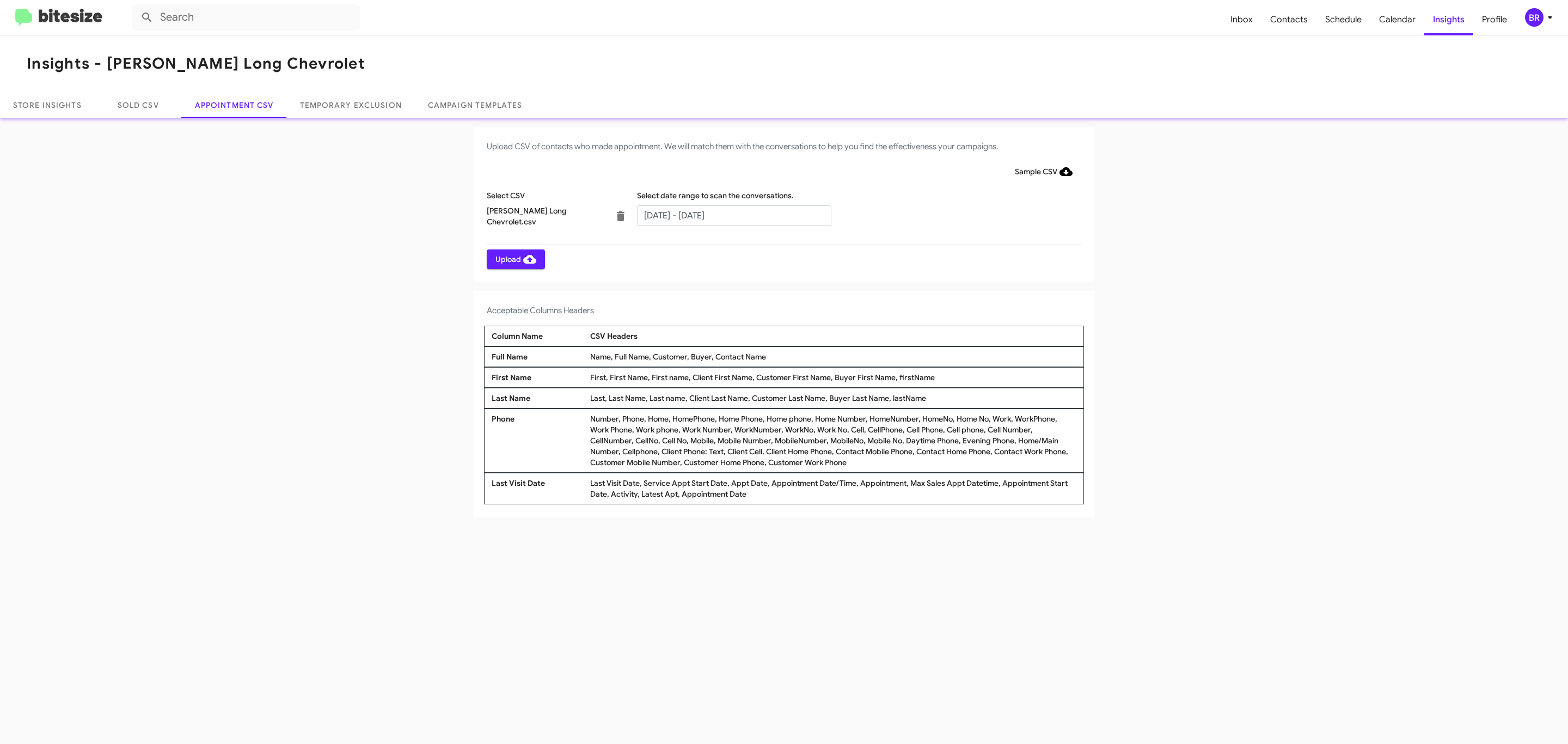
click at [514, 259] on span "Upload" at bounding box center [516, 259] width 41 height 19
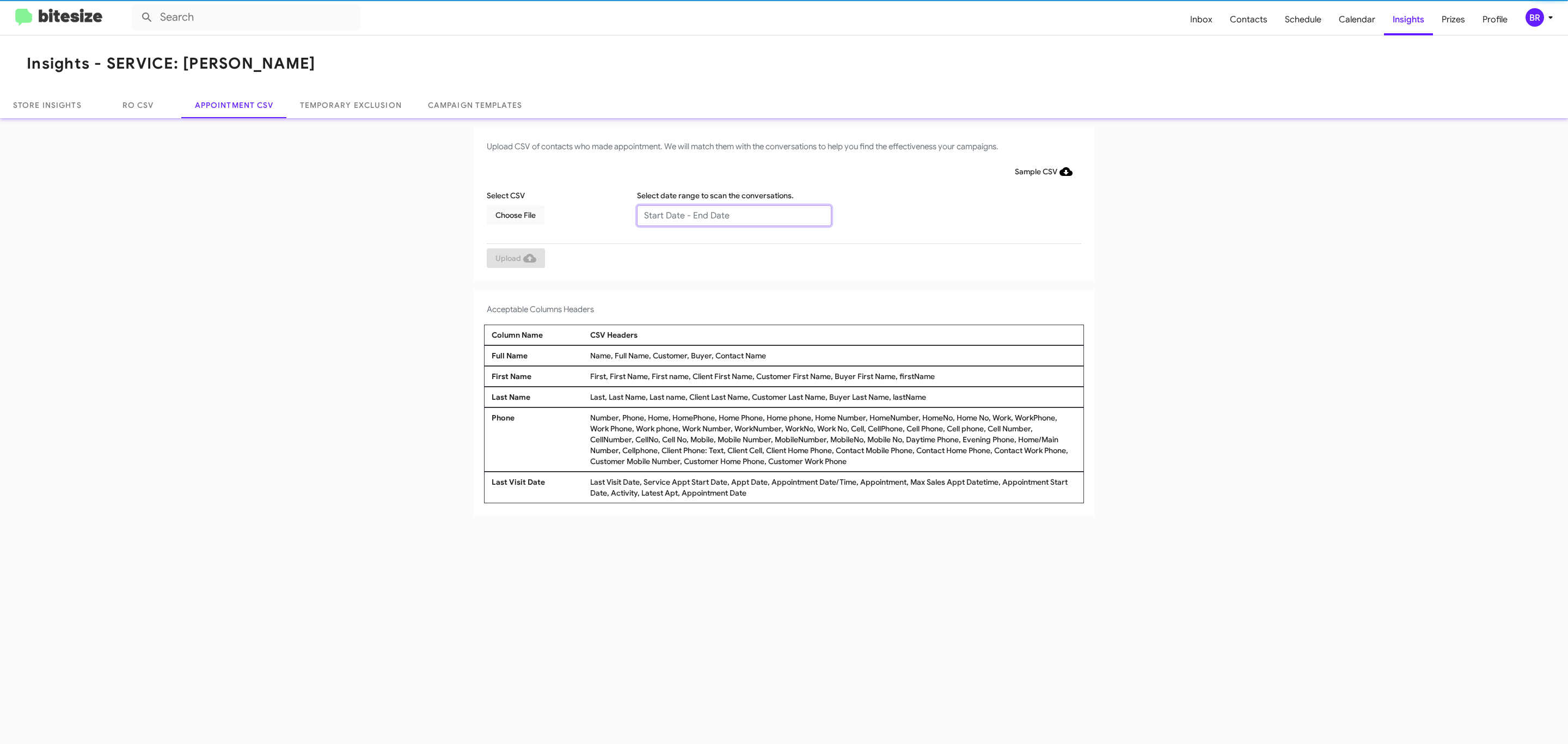
click at [733, 215] on input "text" at bounding box center [734, 216] width 195 height 21
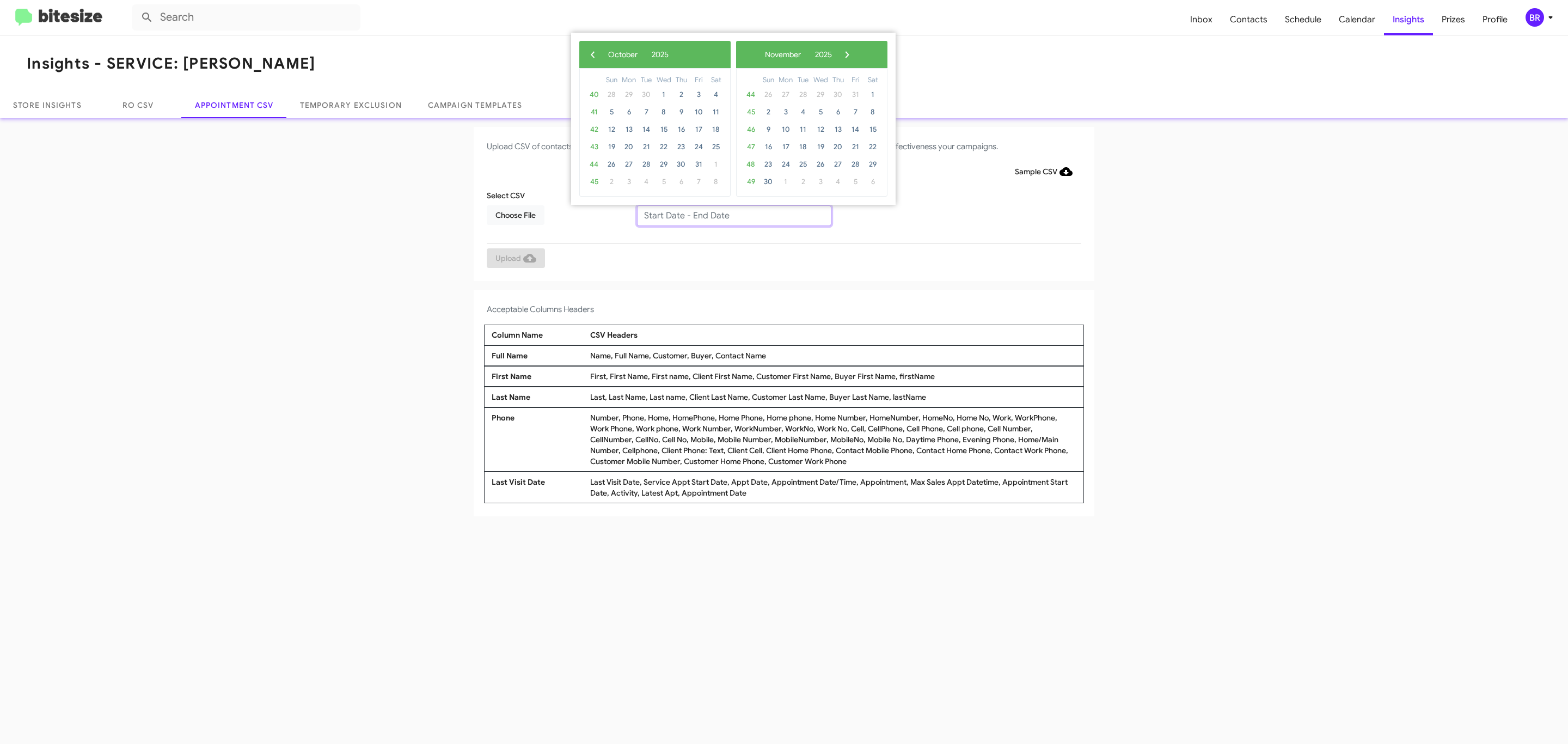
type input "[DATE] - [DATE]"
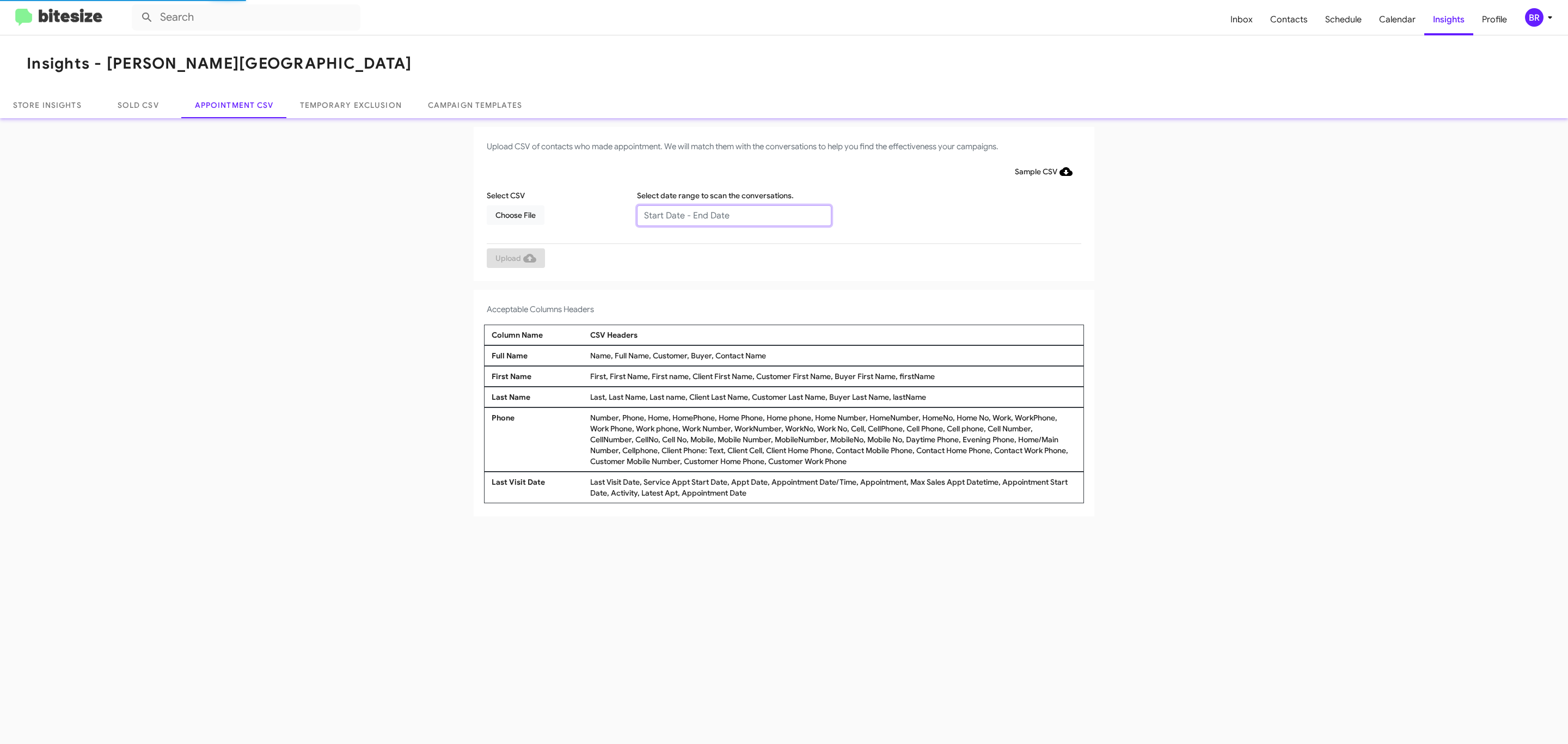
click at [733, 215] on input "text" at bounding box center [734, 216] width 195 height 21
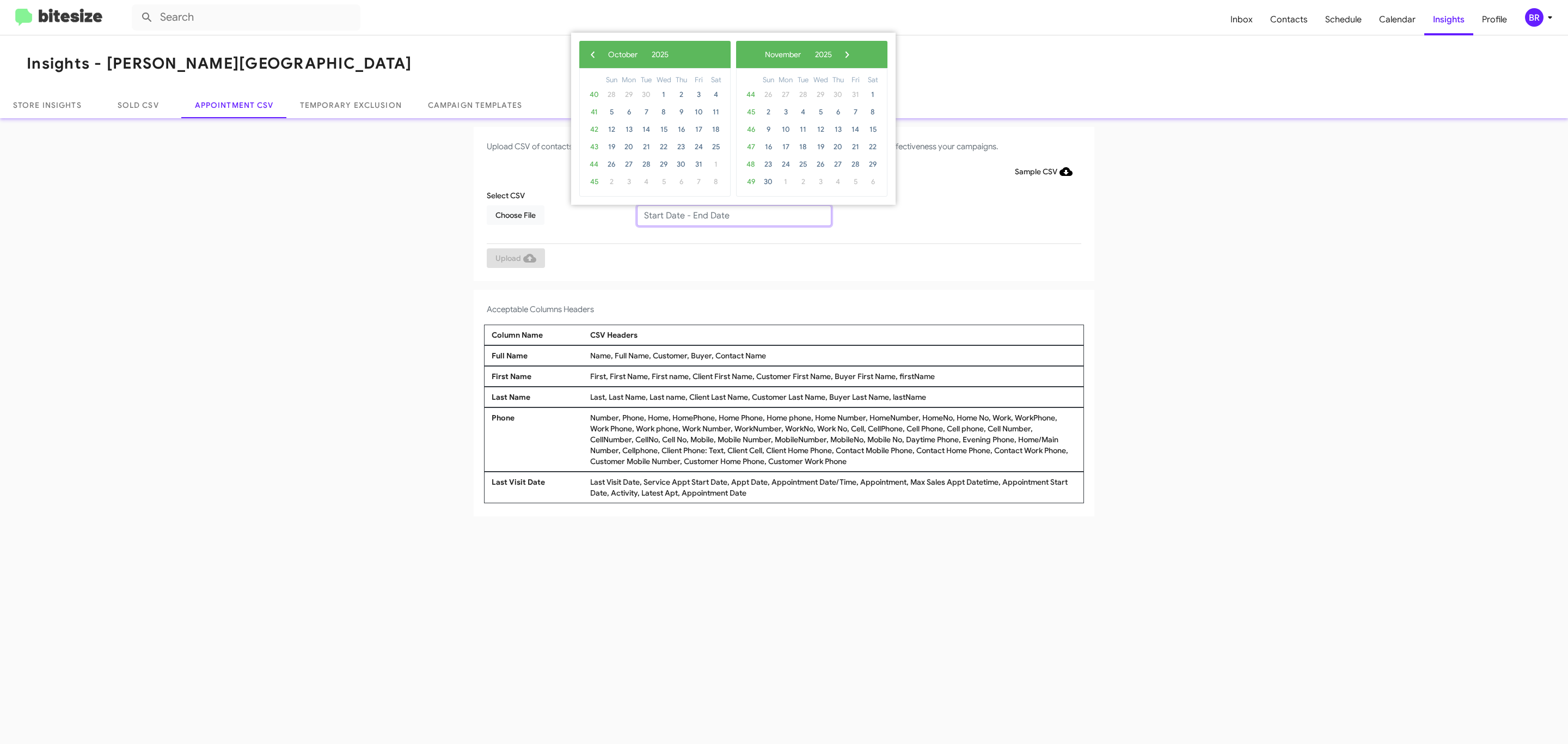
type input "[DATE] - [DATE]"
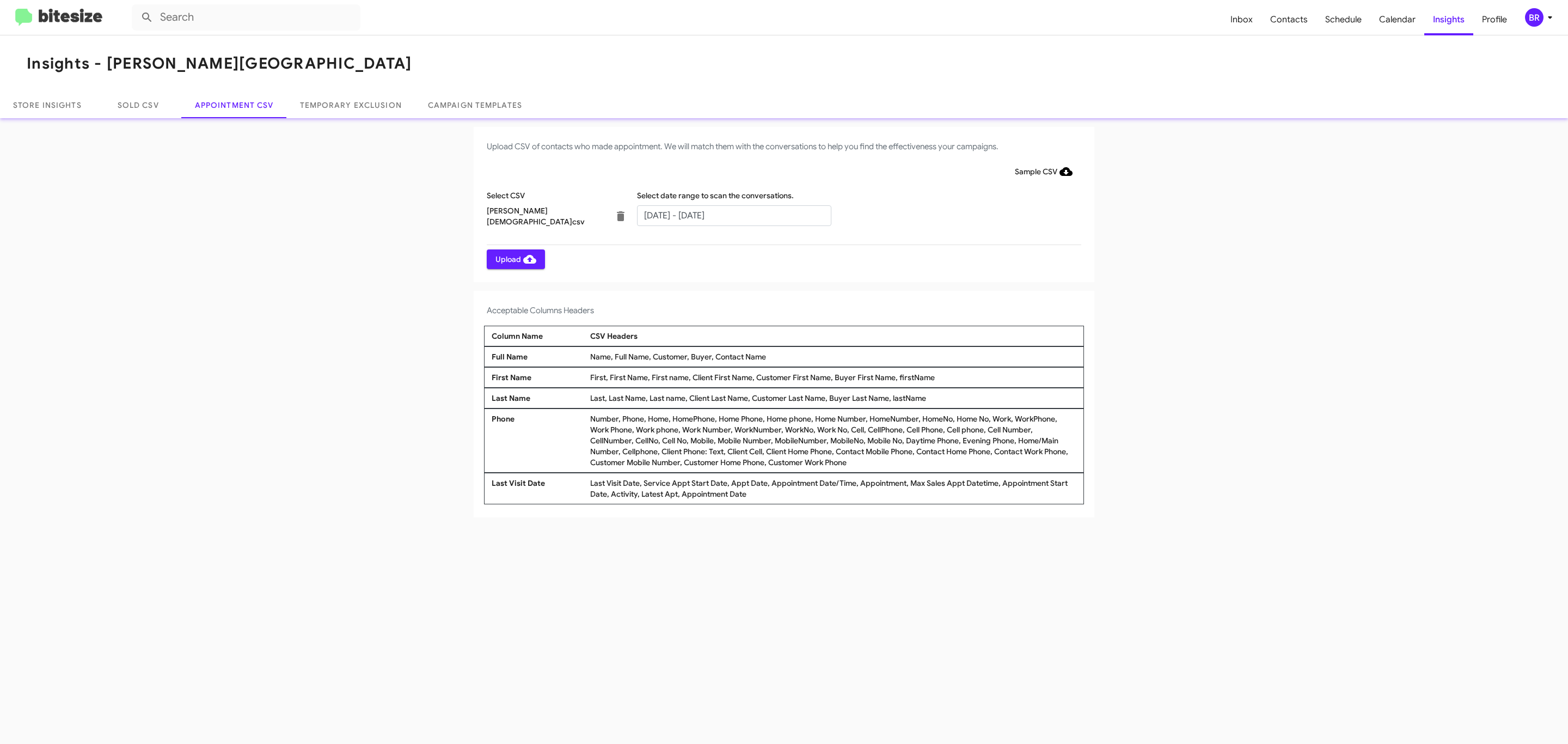
click at [514, 259] on span "Upload" at bounding box center [516, 259] width 41 height 19
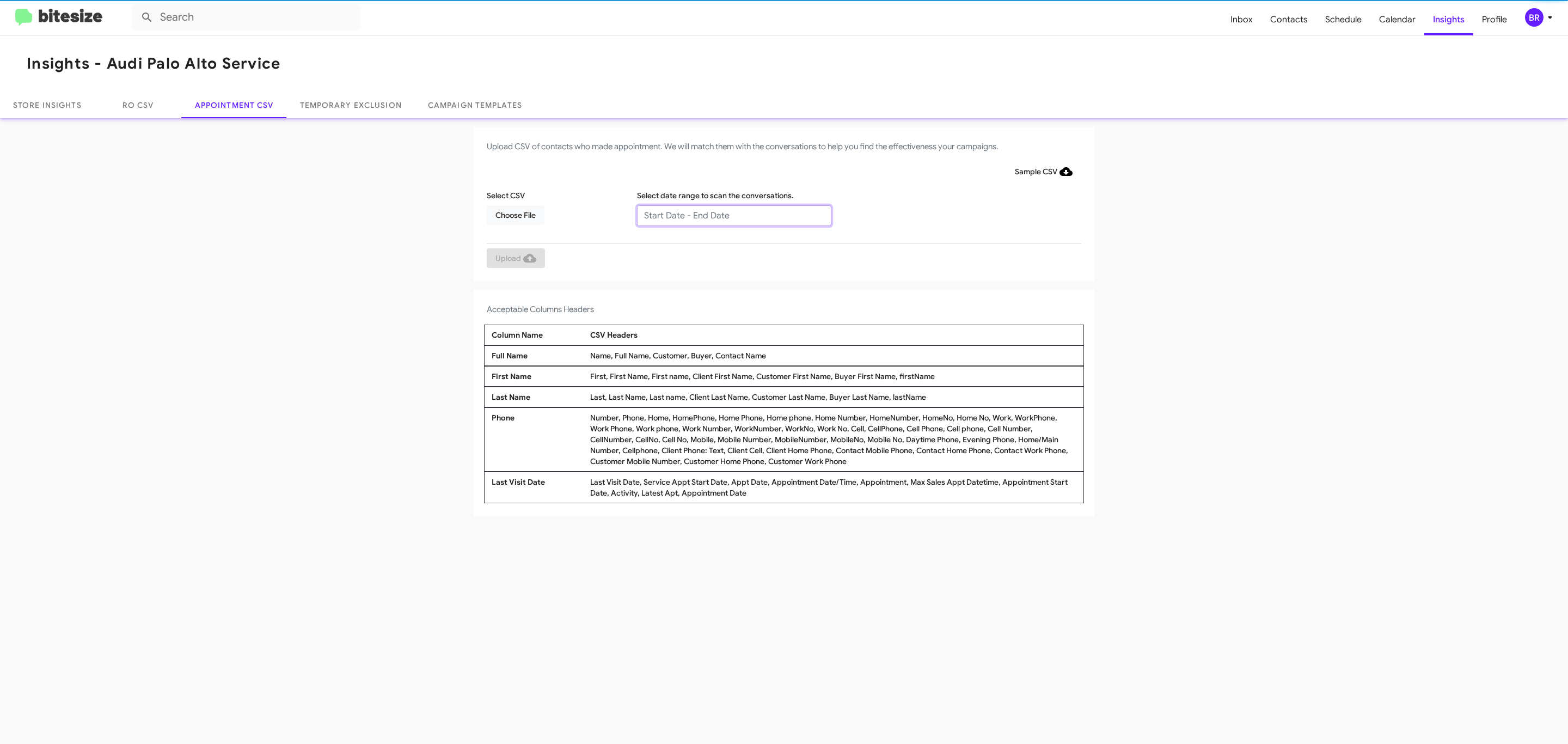
click at [733, 215] on input "text" at bounding box center [734, 216] width 195 height 21
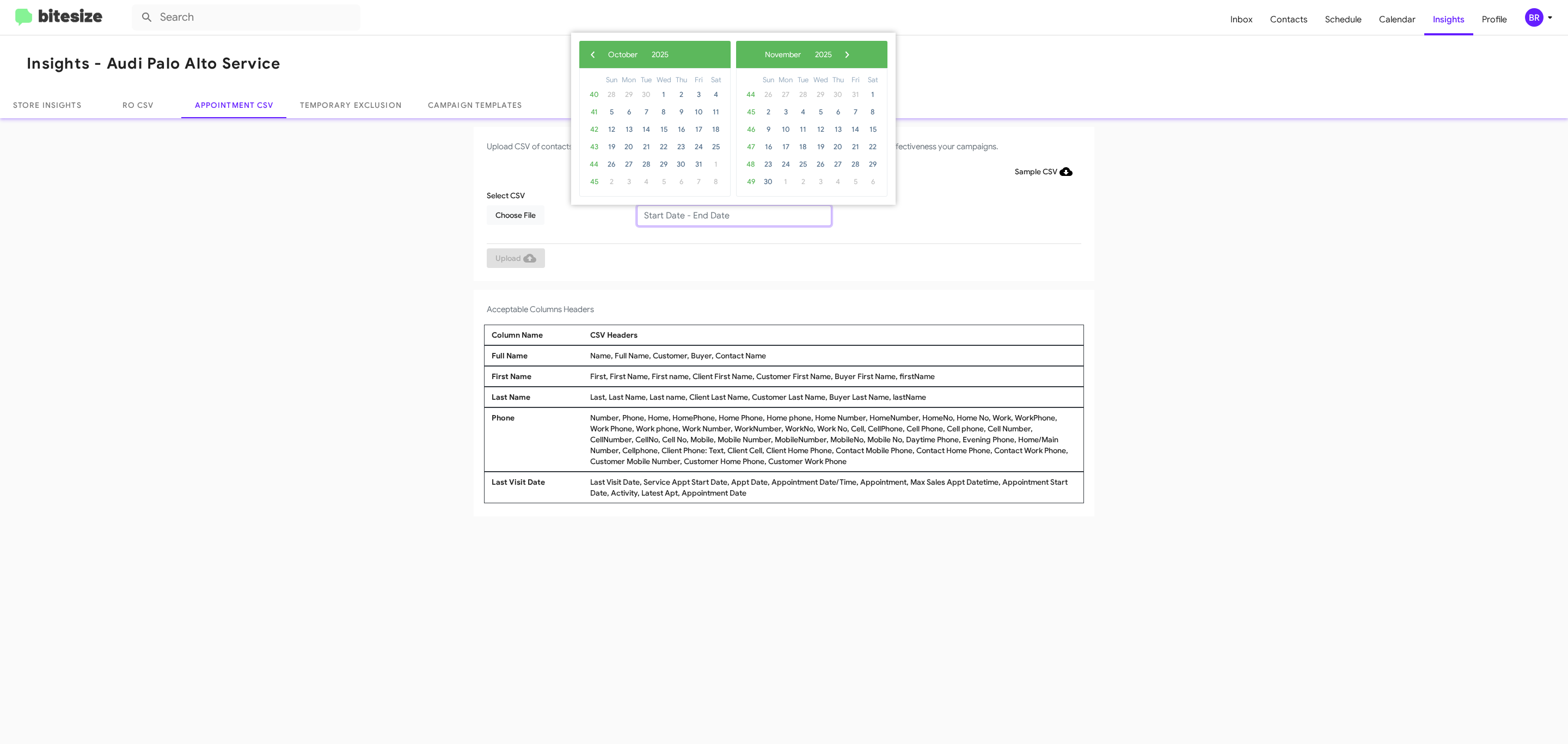
type input "09/25/2025 - 10/02/2025"
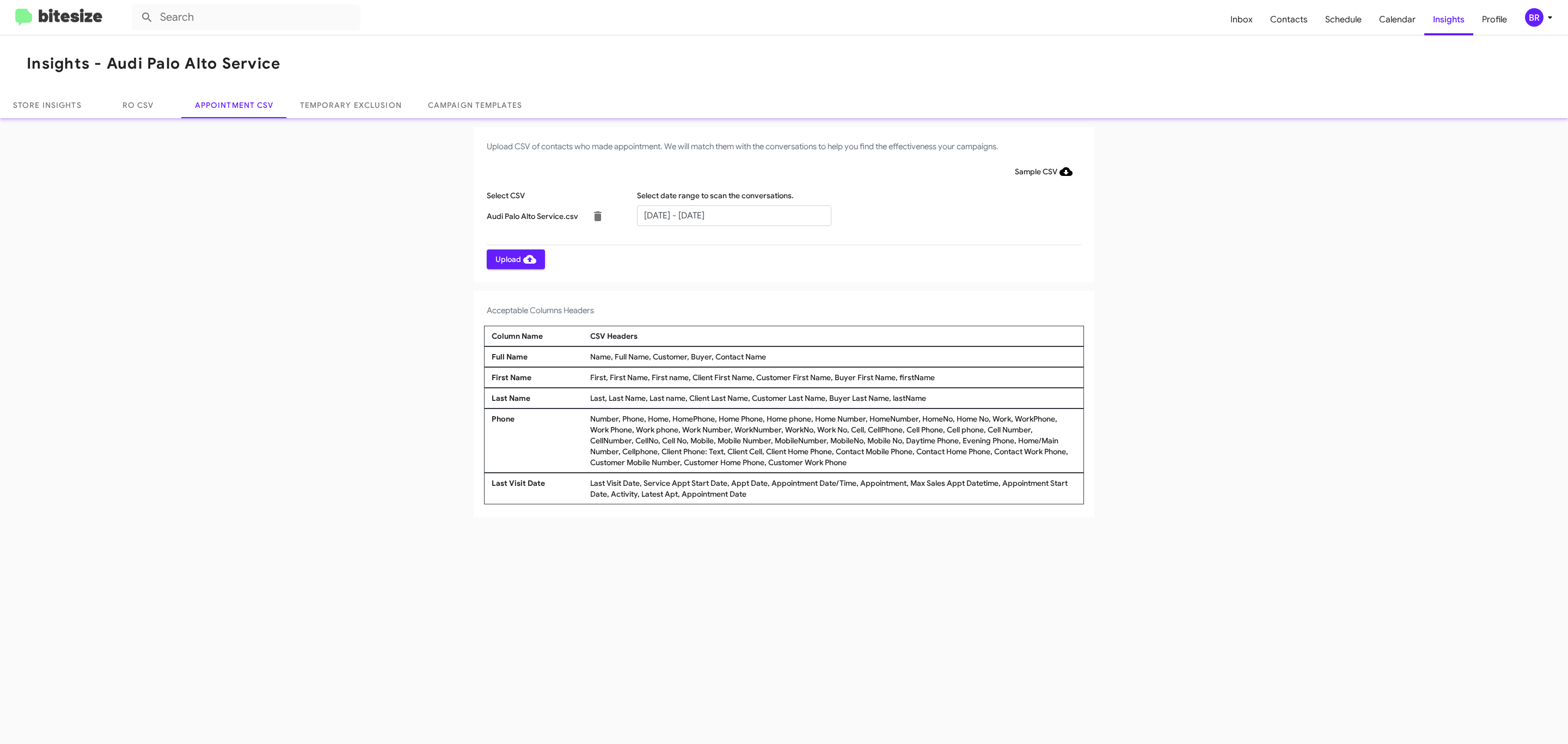
click at [514, 259] on span "Upload" at bounding box center [516, 259] width 41 height 19
click at [733, 215] on input "text" at bounding box center [734, 216] width 195 height 21
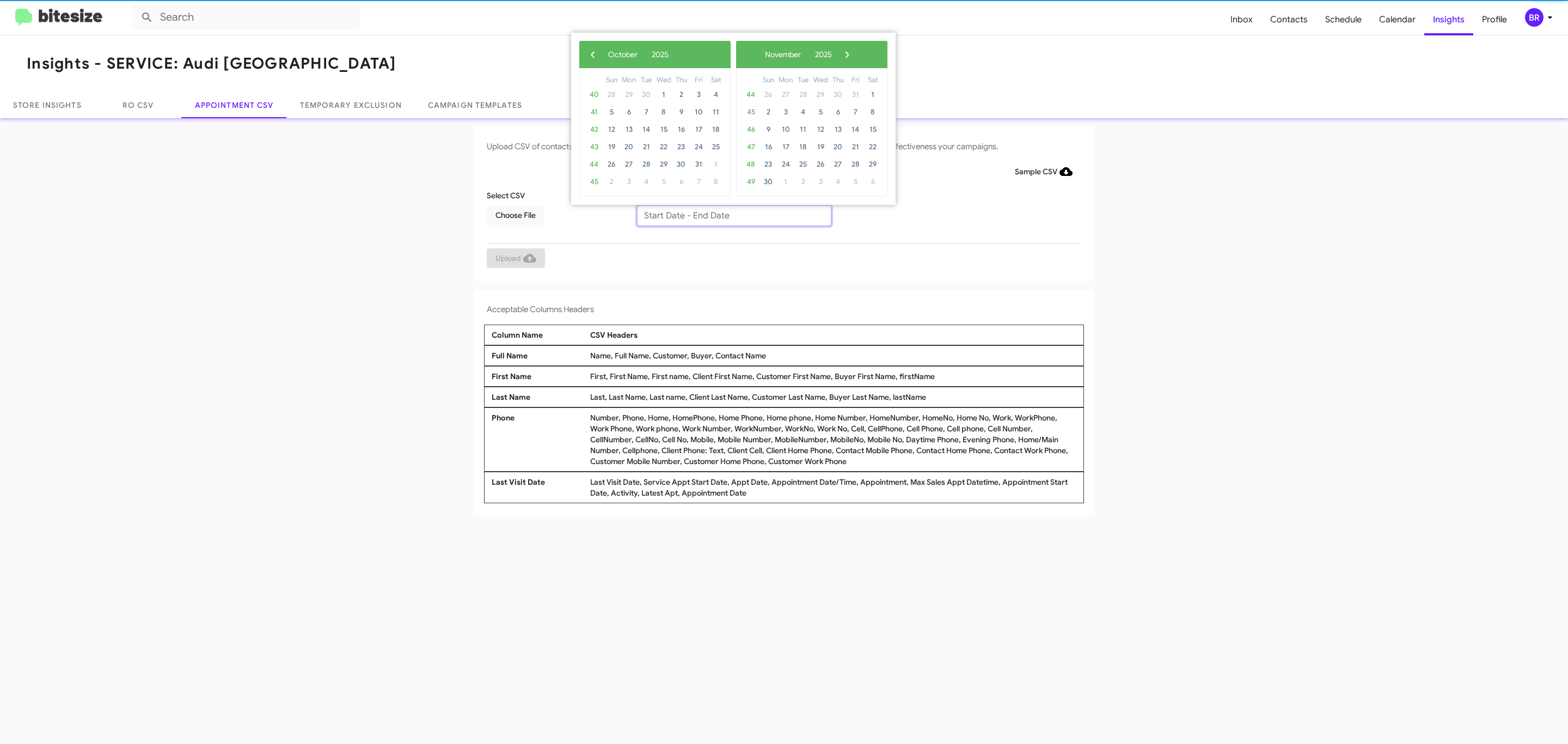
type input "09/25/2025 - 10/02/2025"
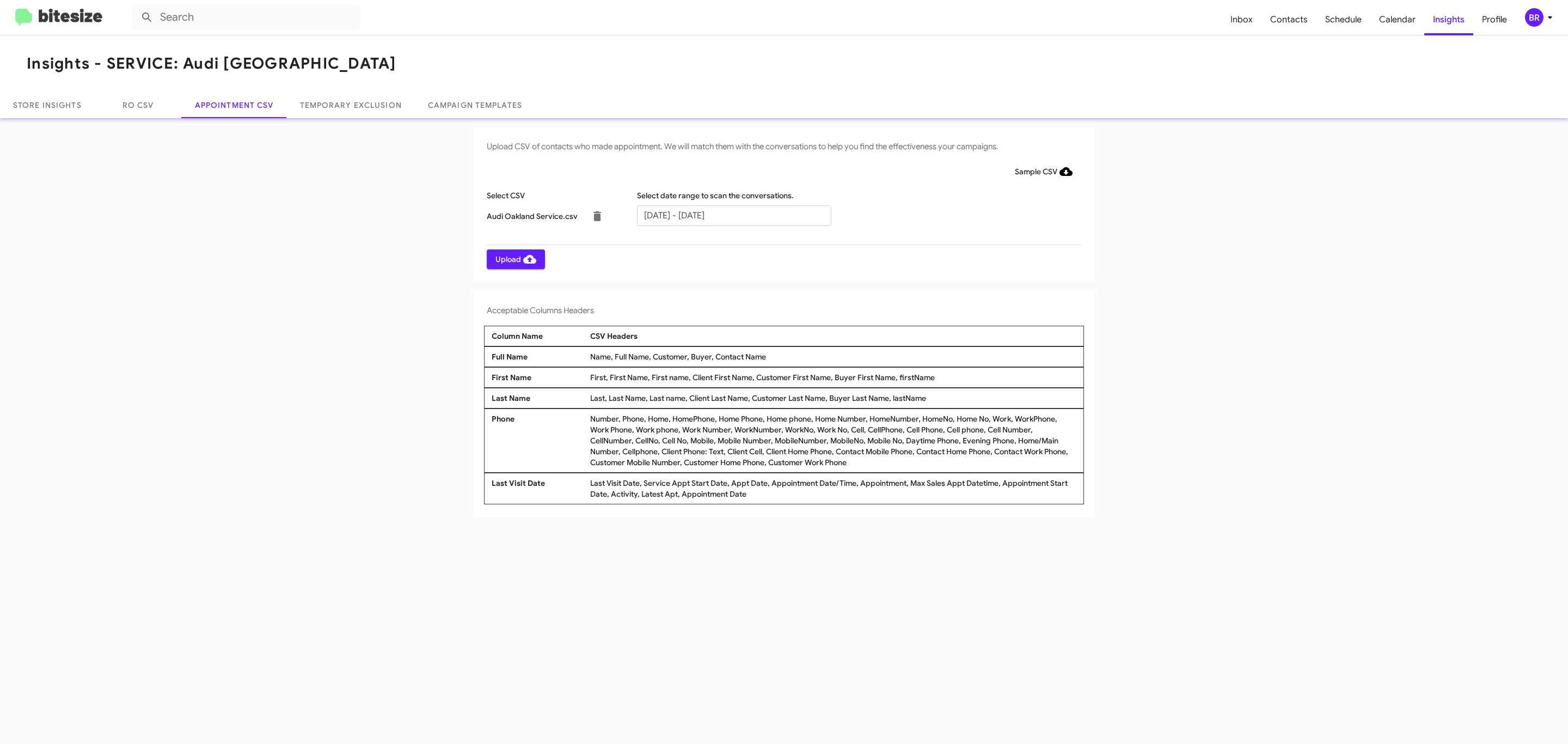
click at [514, 259] on span "Upload" at bounding box center [516, 259] width 41 height 19
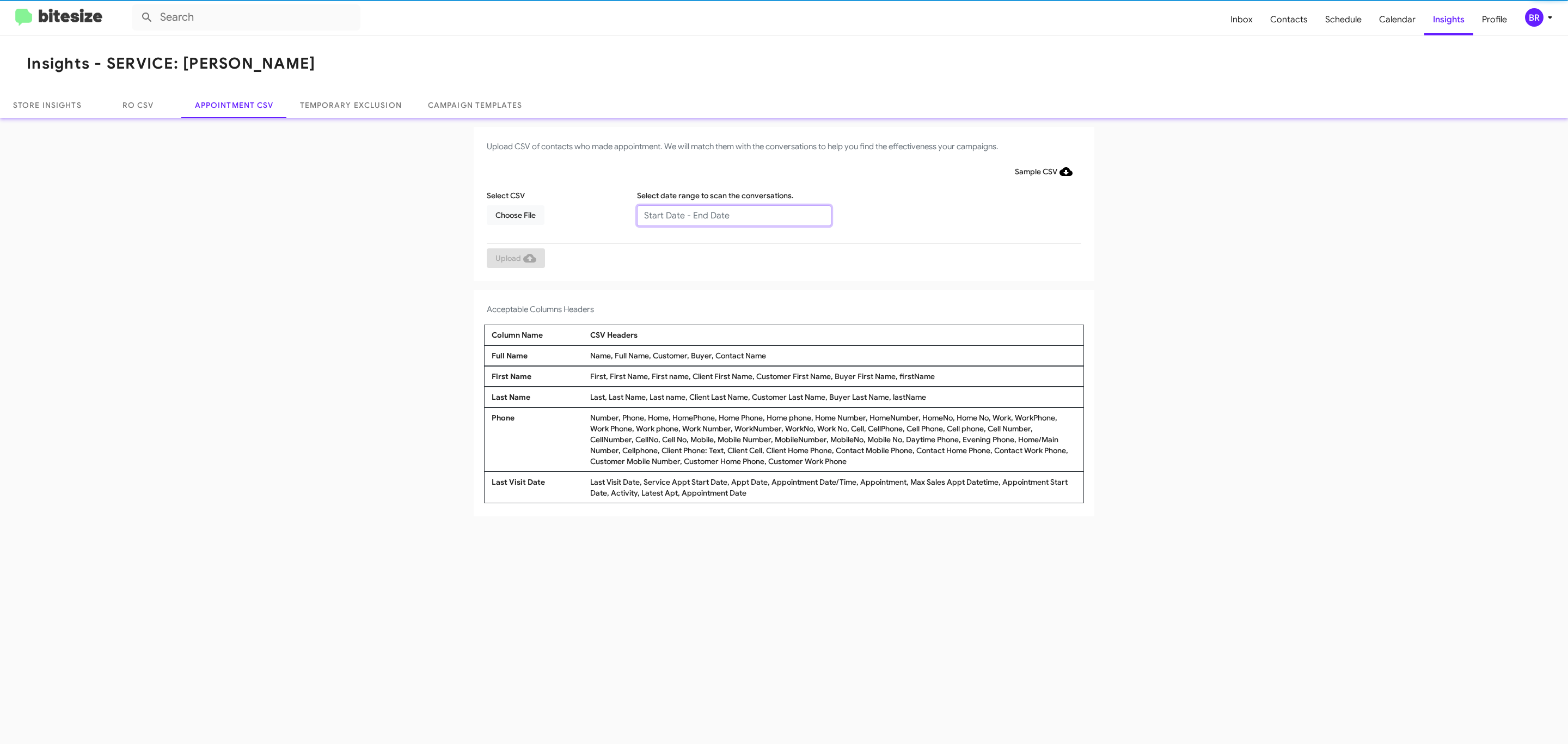
click at [733, 215] on input "text" at bounding box center [734, 216] width 195 height 21
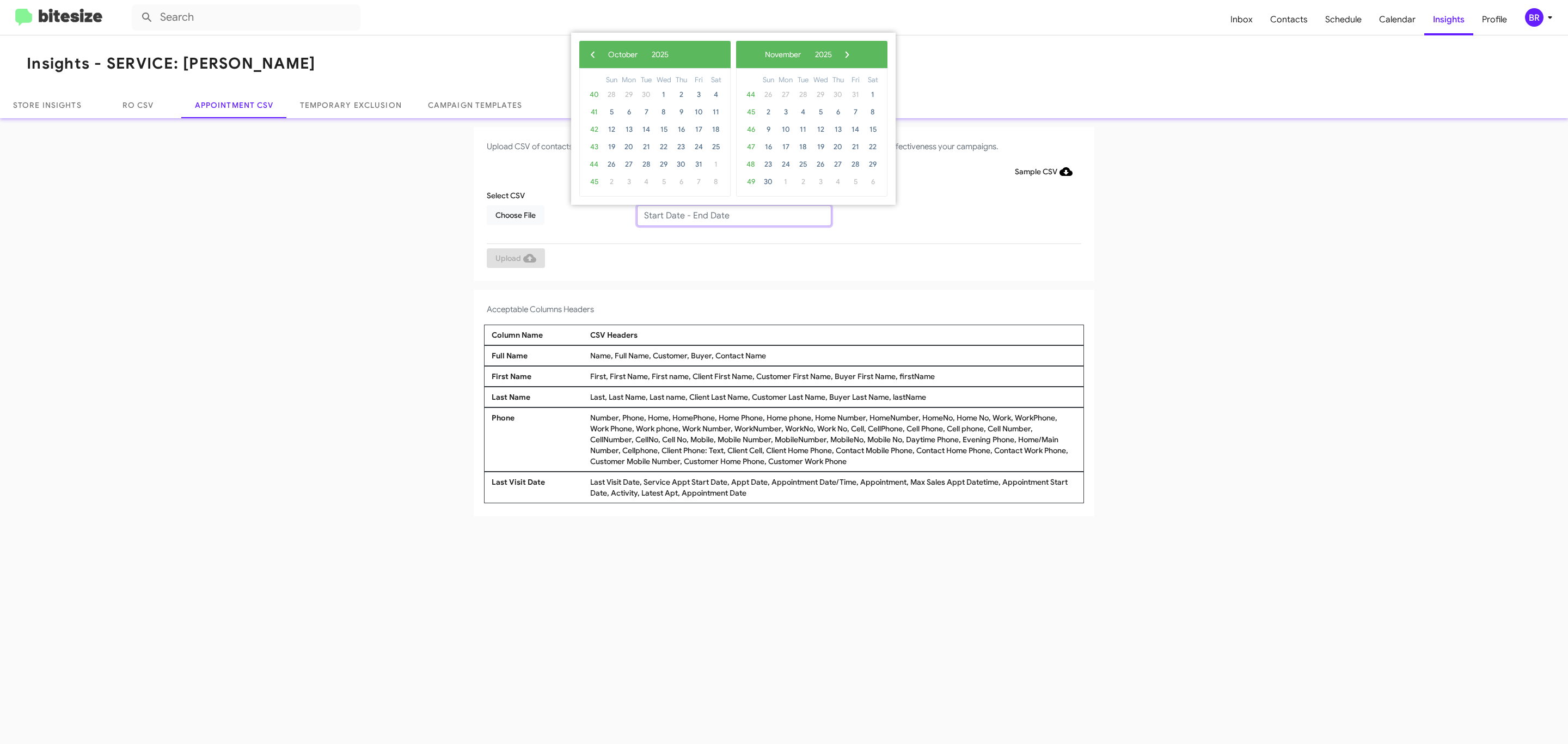
type input "09/25/2025 - 10/02/2025"
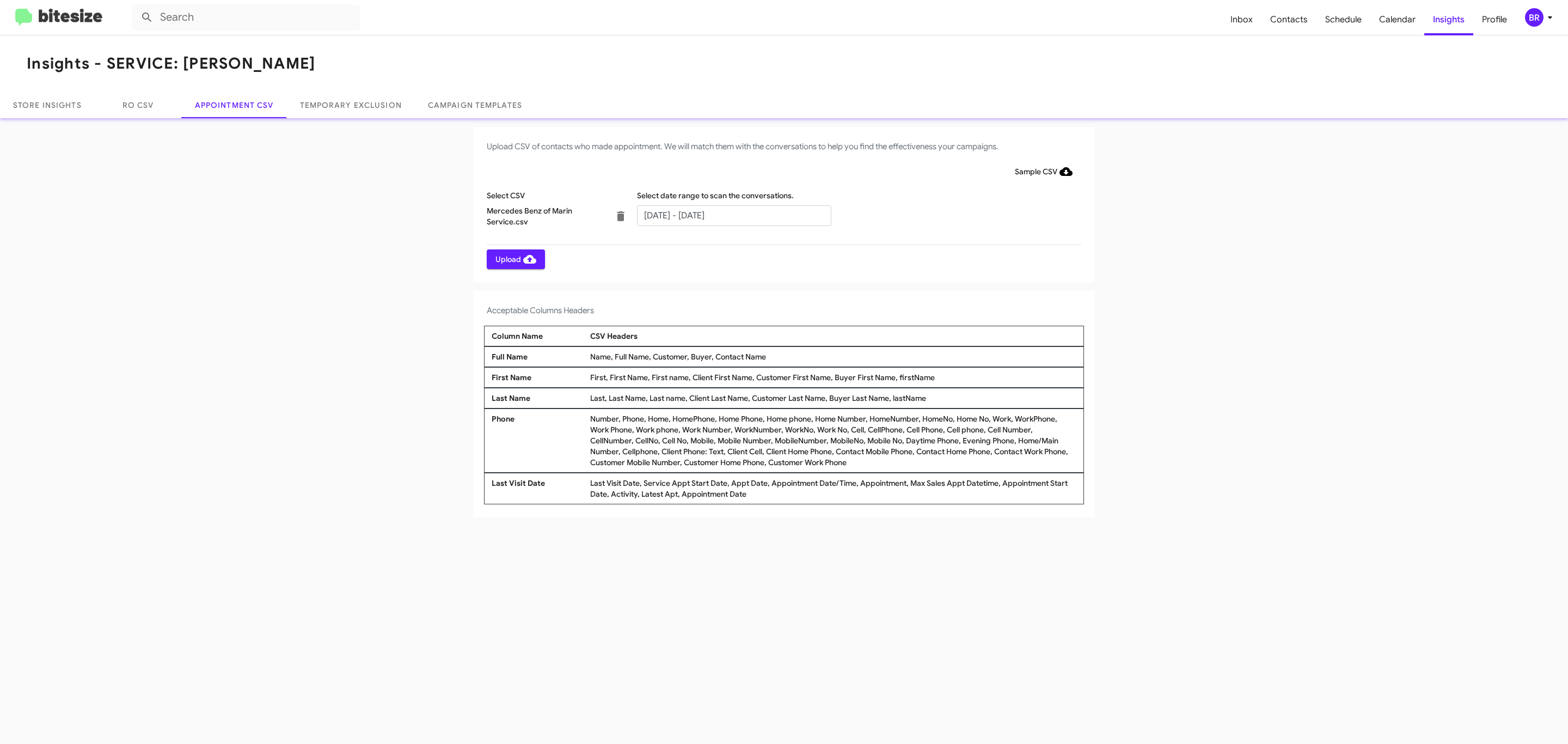
click at [514, 259] on span "Upload" at bounding box center [516, 259] width 41 height 19
click at [733, 215] on input "text" at bounding box center [734, 216] width 195 height 21
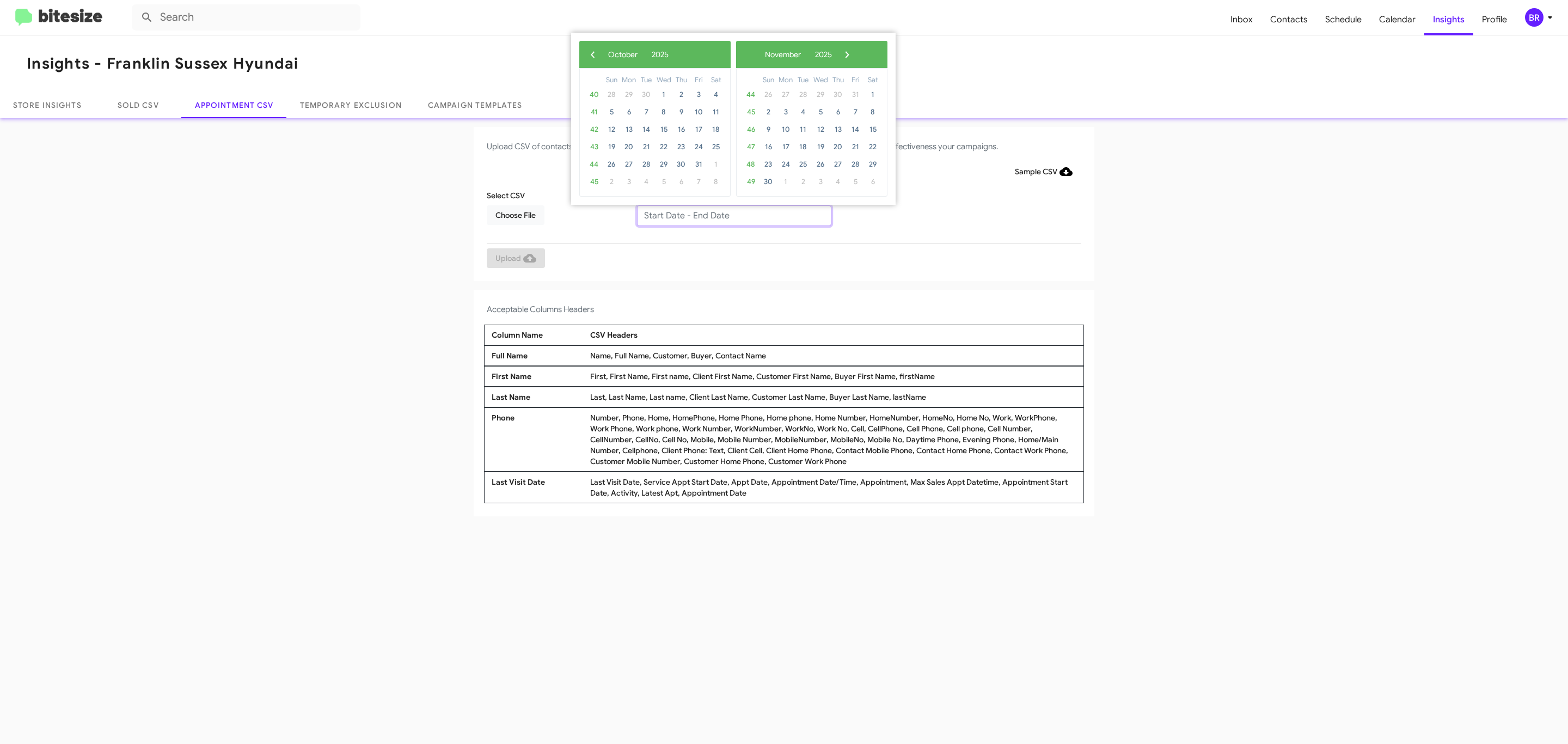
type input "[DATE] - [DATE]"
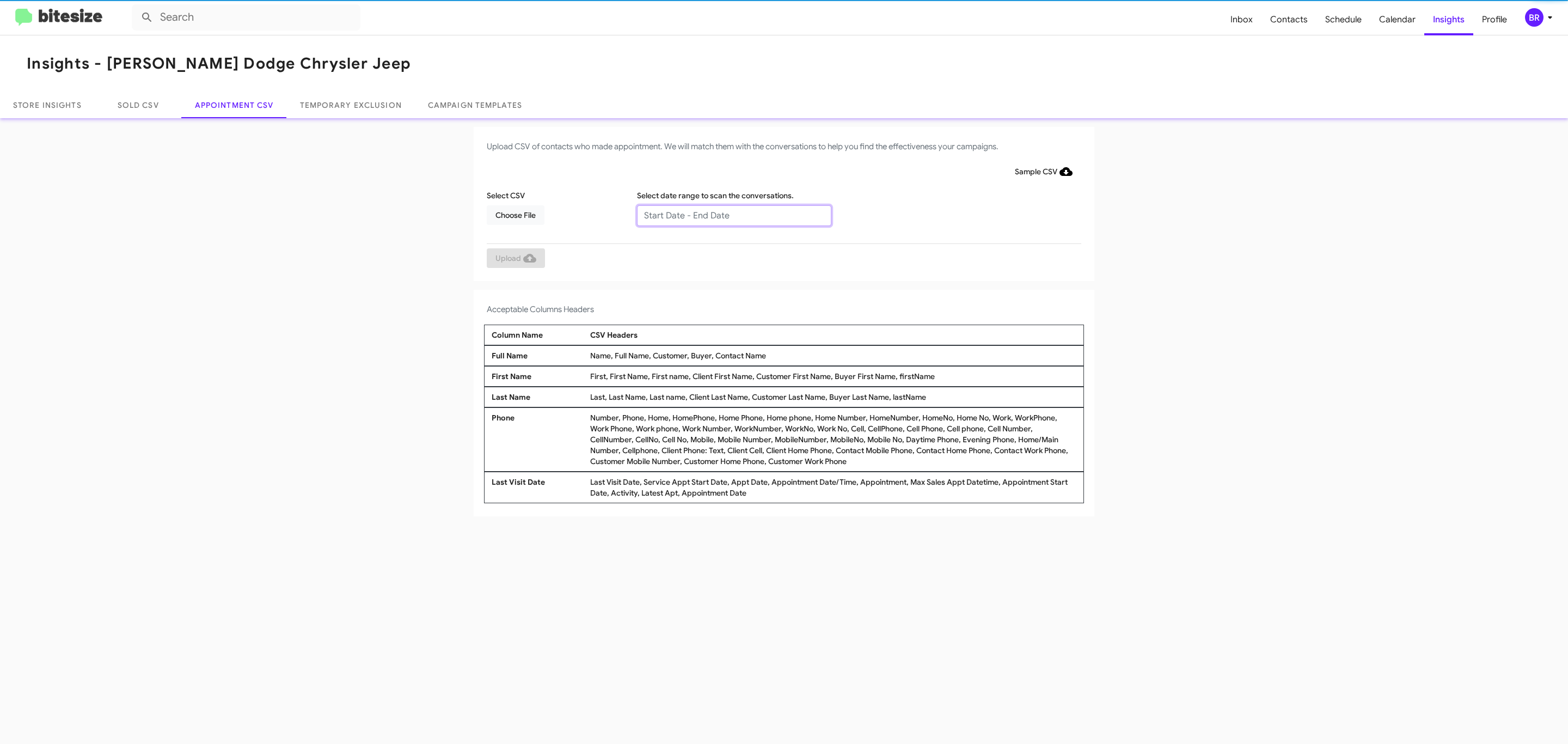
click at [733, 215] on input "text" at bounding box center [734, 216] width 195 height 21
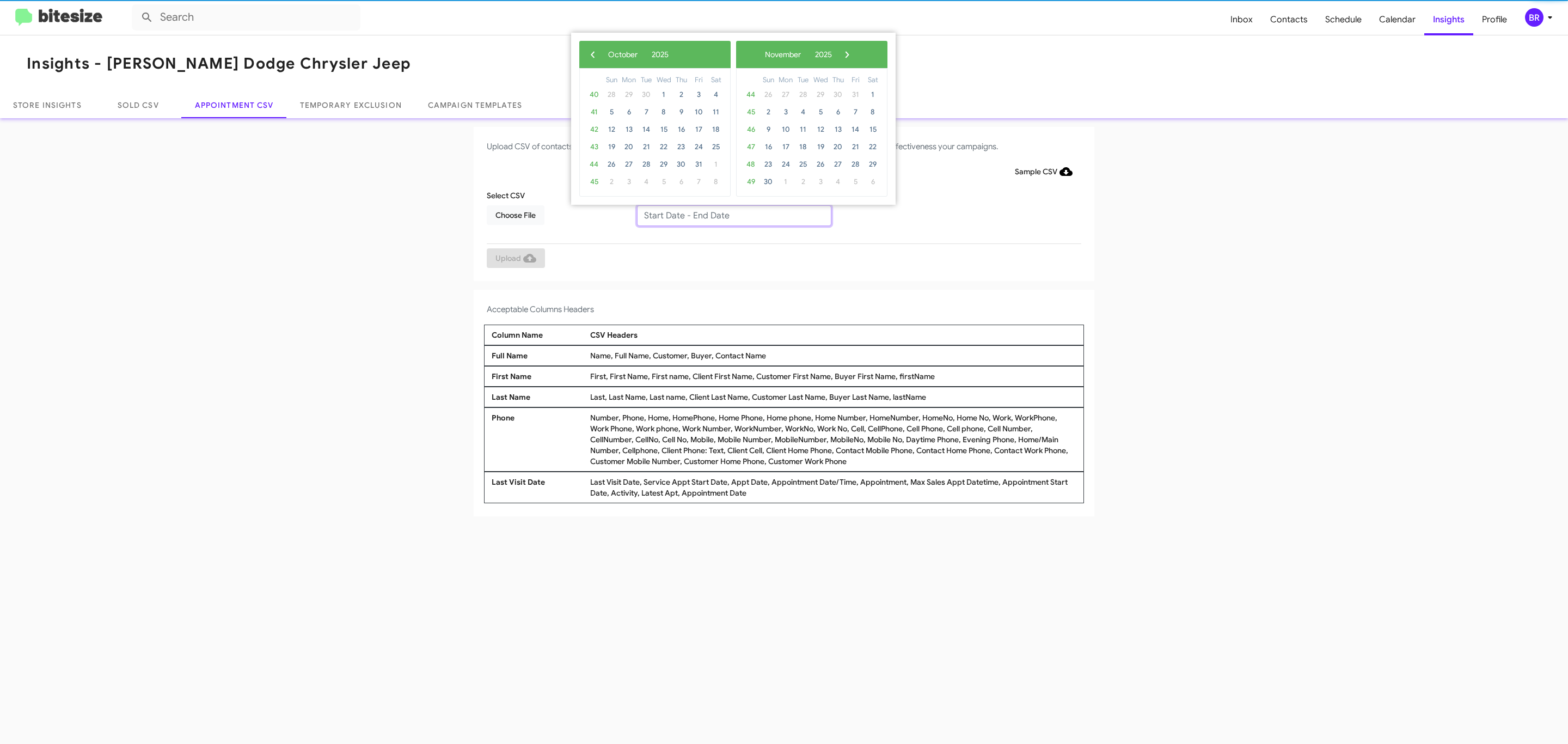
type input "09/25/2025 - 10/02/2025"
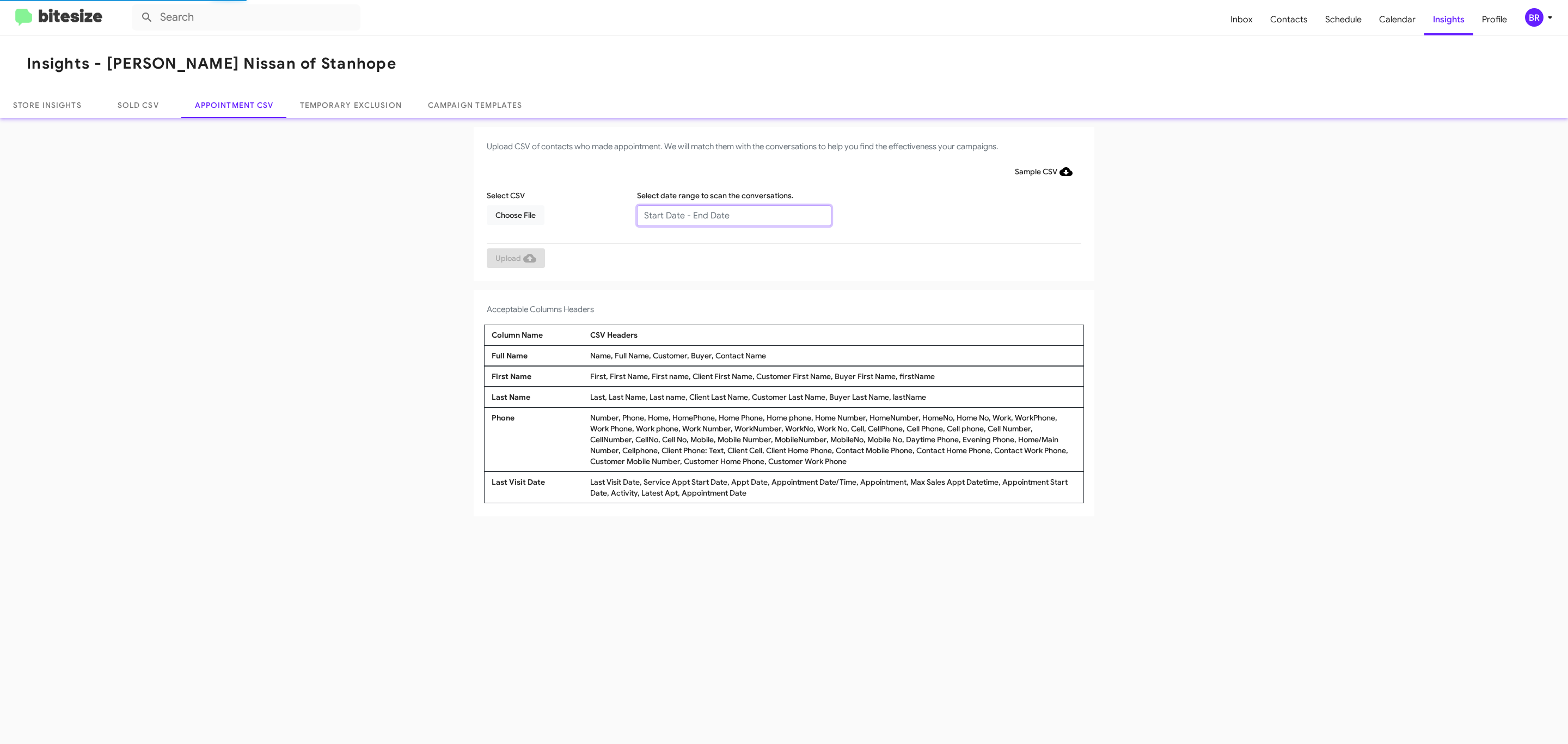
click at [733, 215] on input "text" at bounding box center [734, 216] width 195 height 21
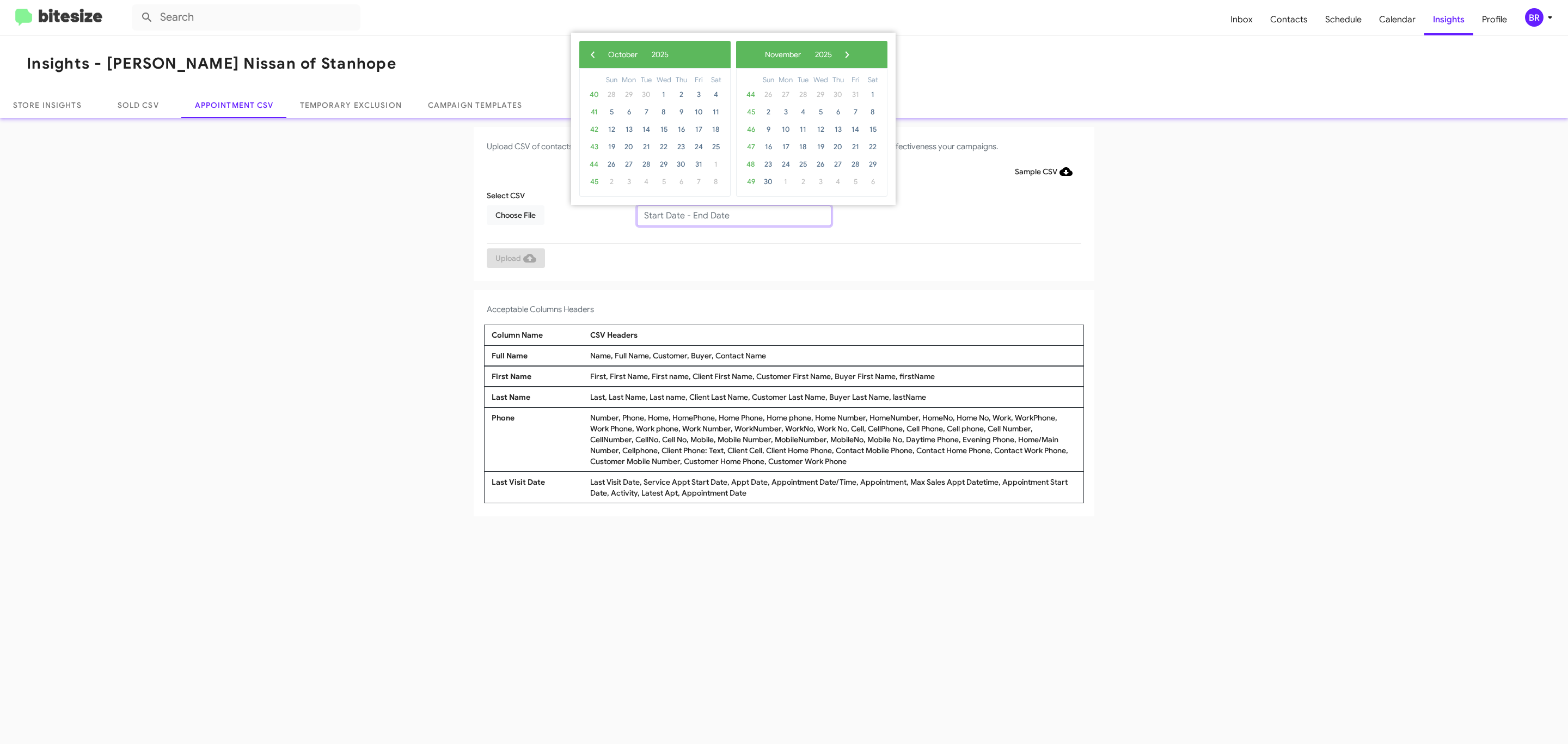
type input "09/25/2025 - 10/02/2025"
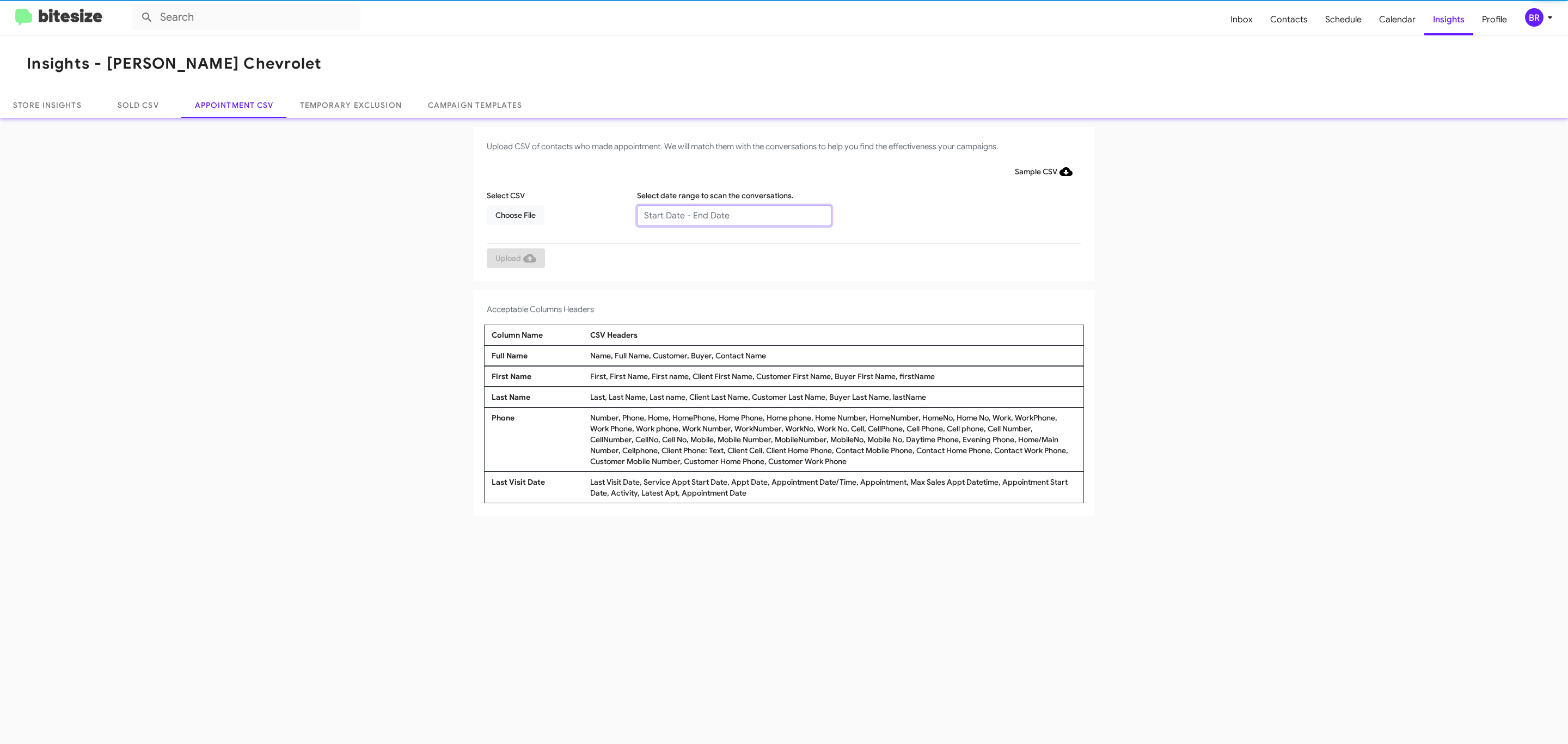
click at [733, 215] on input "text" at bounding box center [734, 216] width 195 height 21
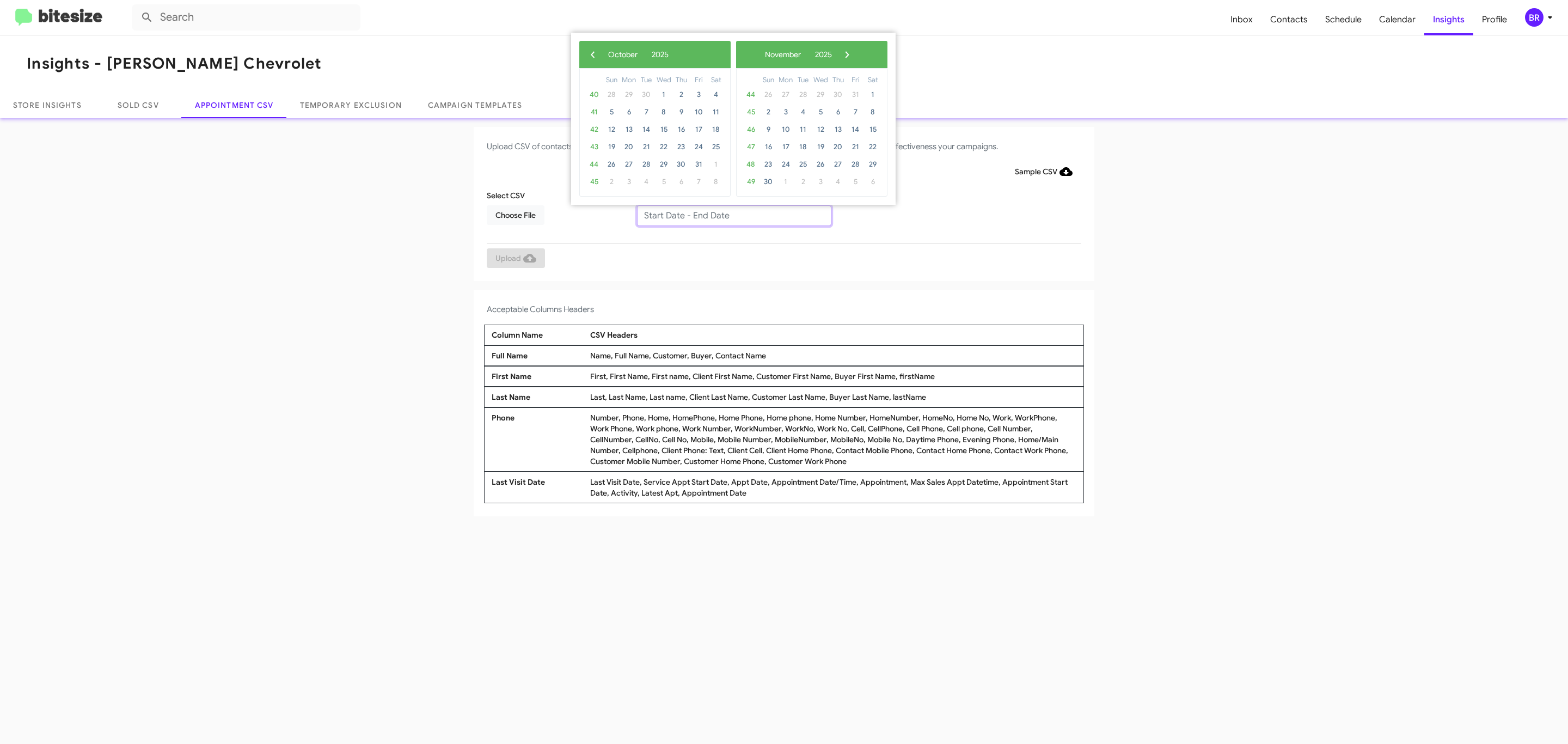
type input "09/25/2025 - 10/02/2025"
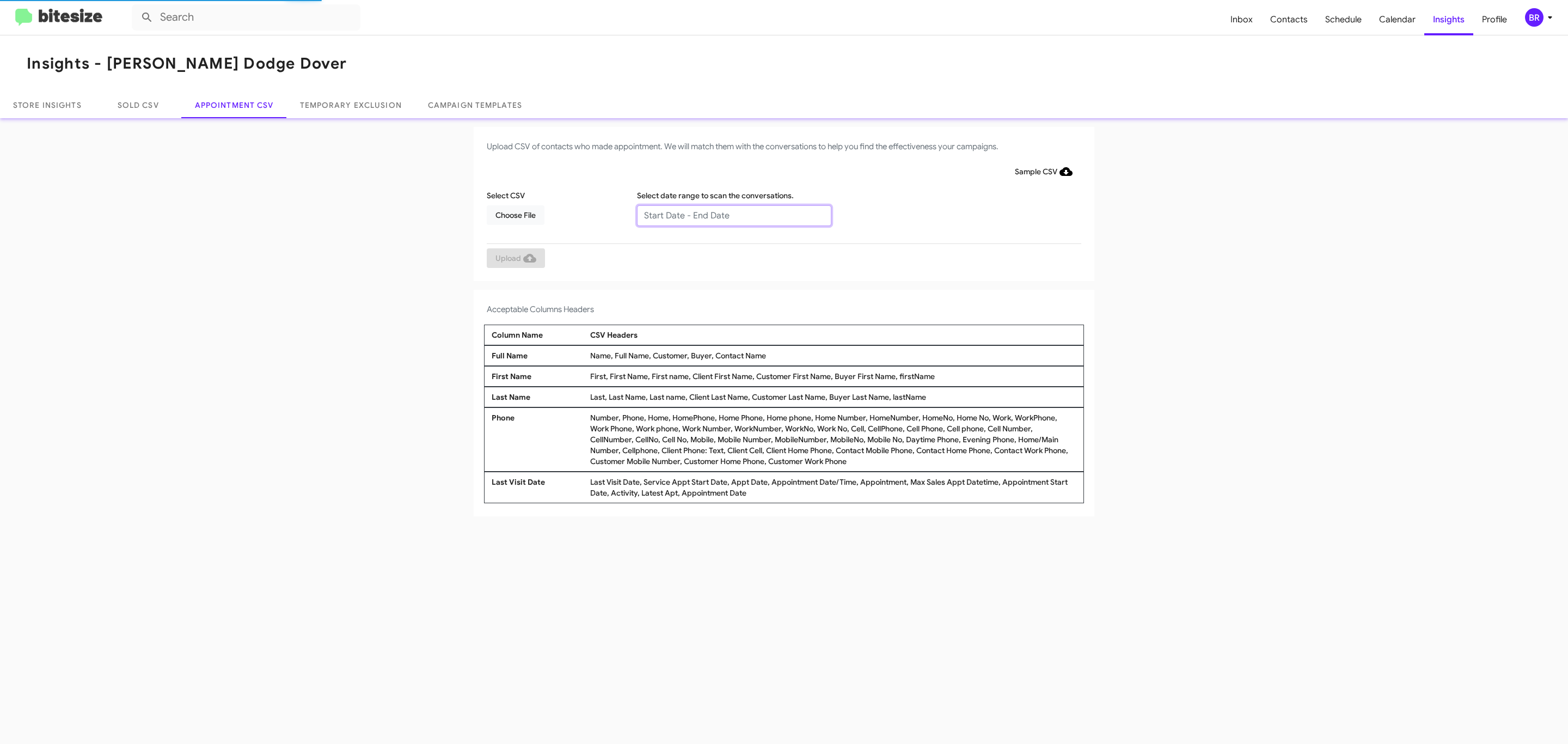
click at [733, 215] on input "text" at bounding box center [734, 216] width 195 height 21
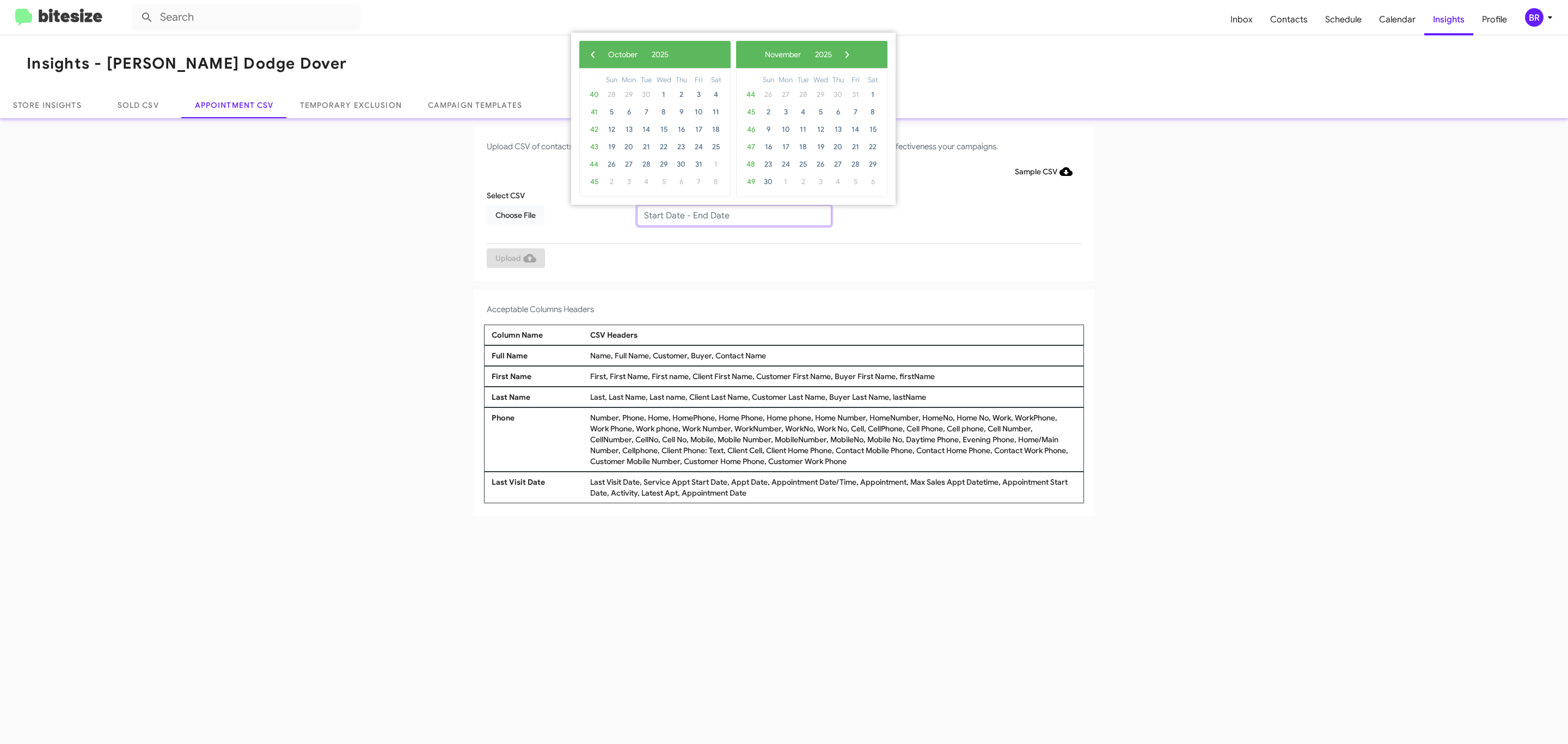
type input "09/25/2025 - 10/02/2025"
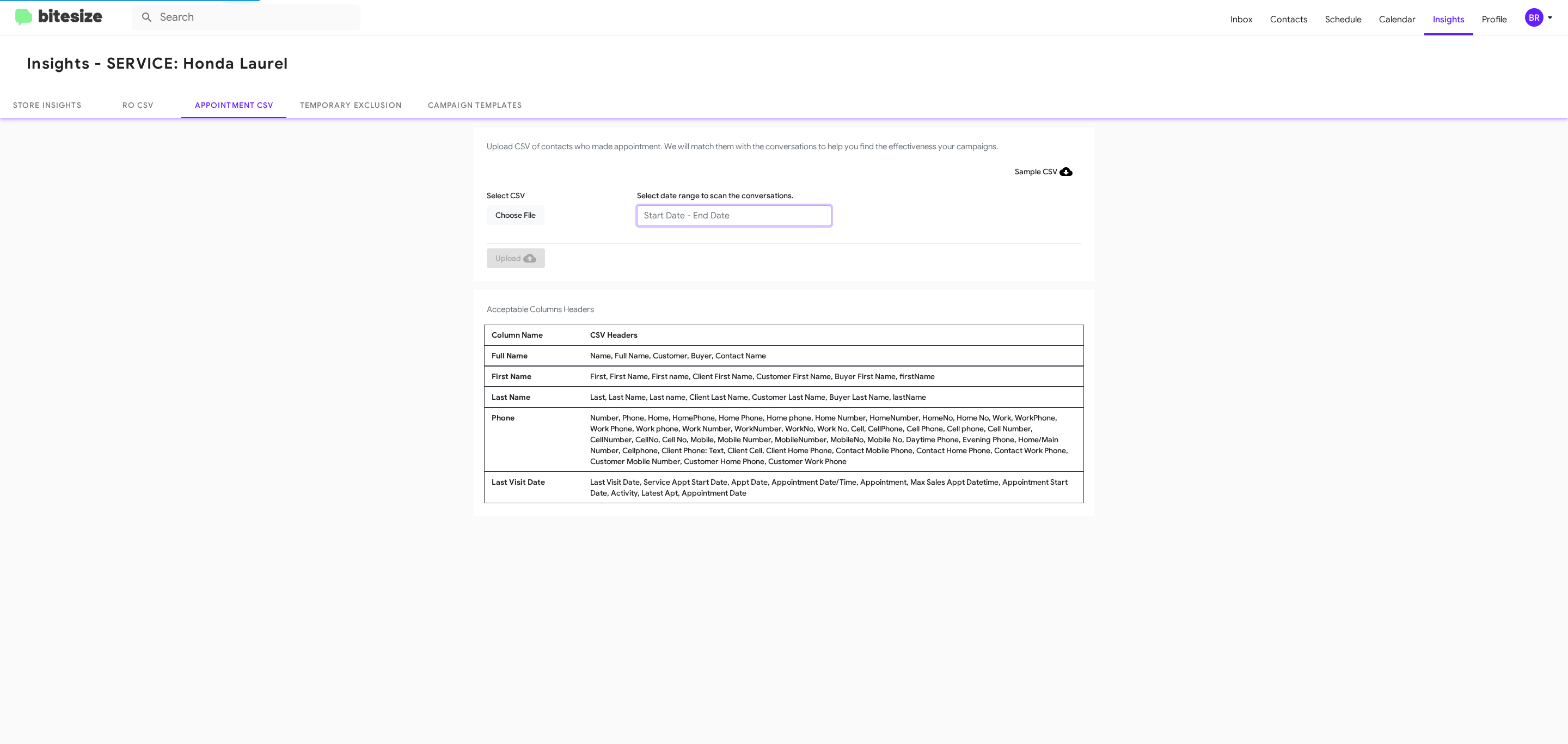
click at [733, 215] on input "text" at bounding box center [734, 216] width 195 height 21
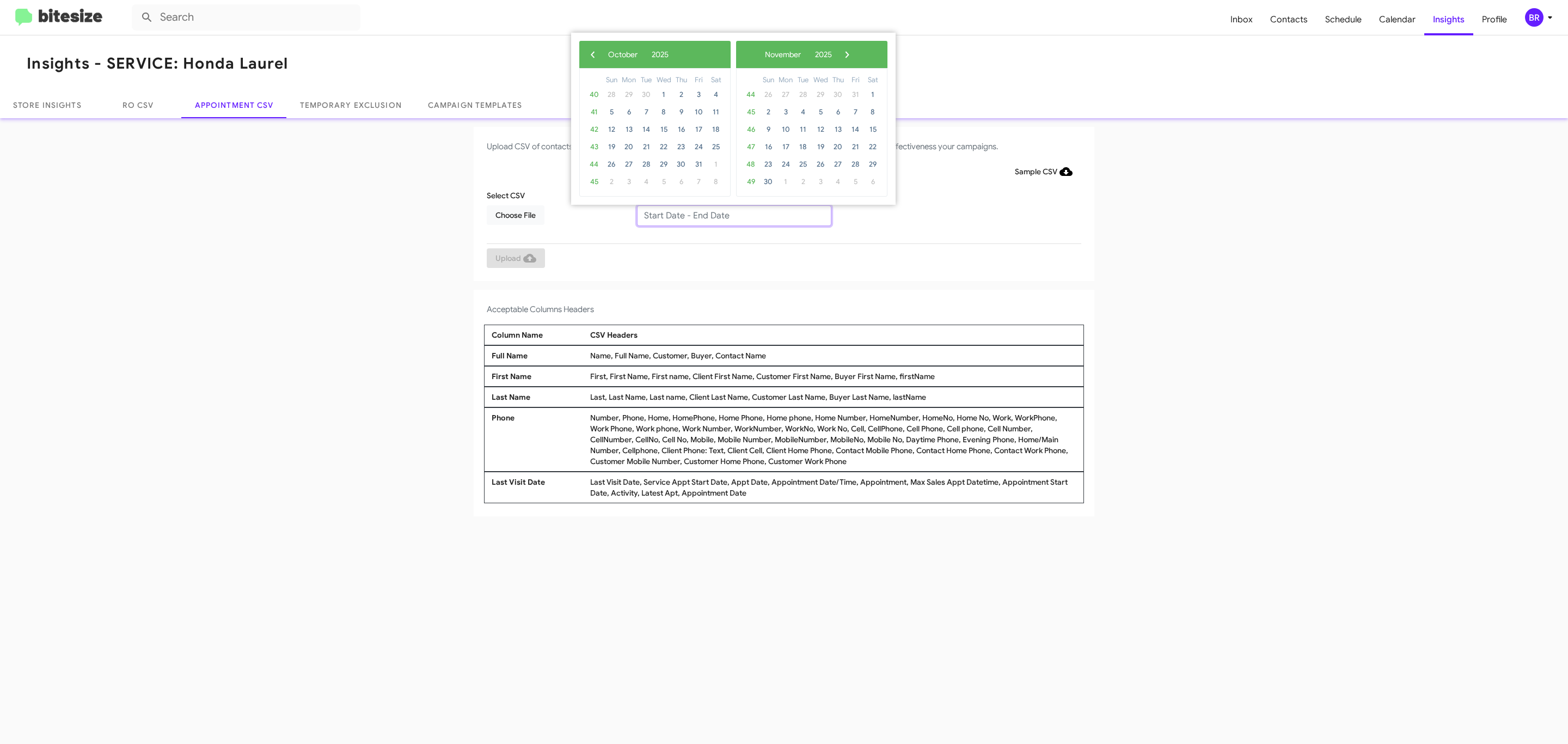
type input "10/02/2025 - 11/02/2025"
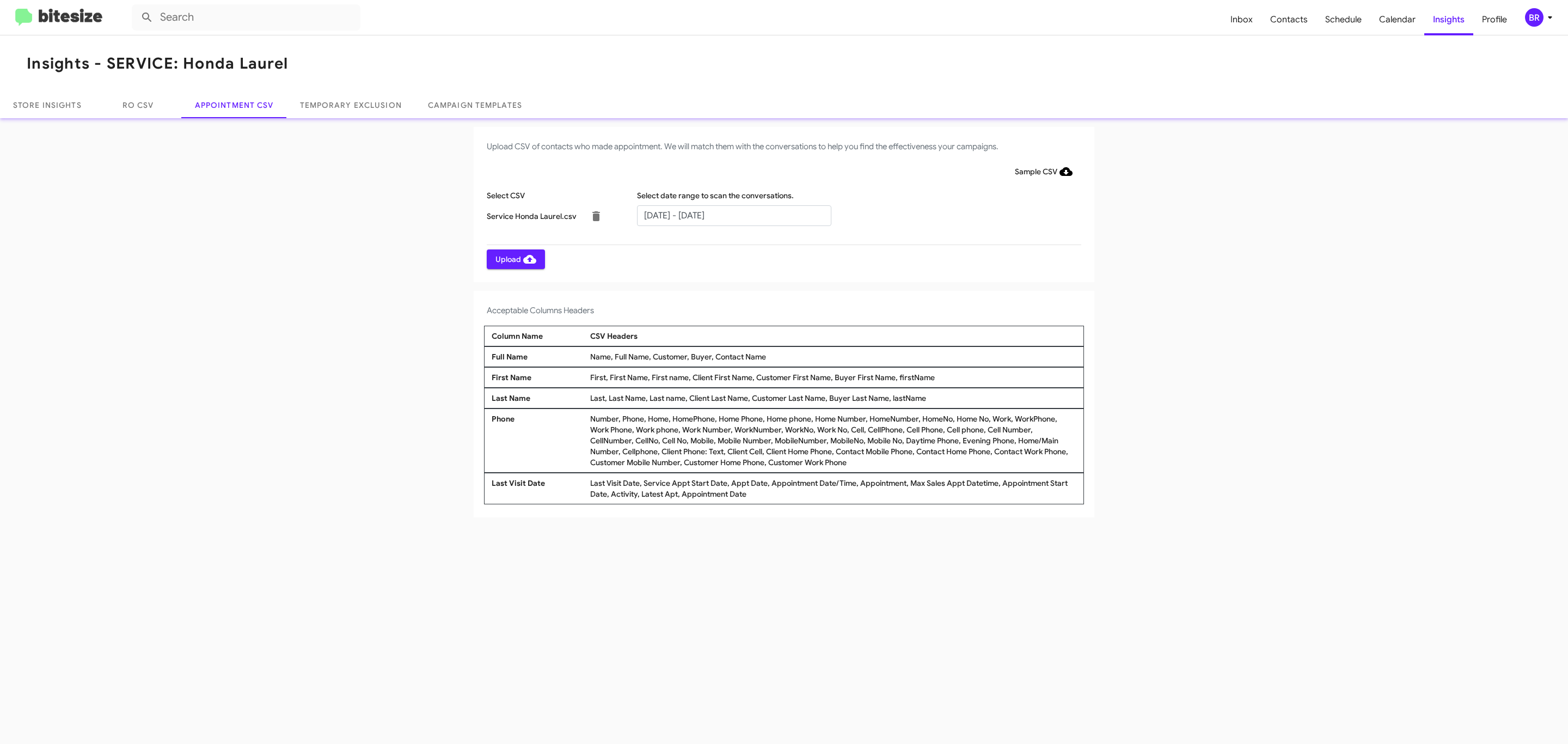
click at [514, 259] on span "Upload" at bounding box center [516, 259] width 41 height 19
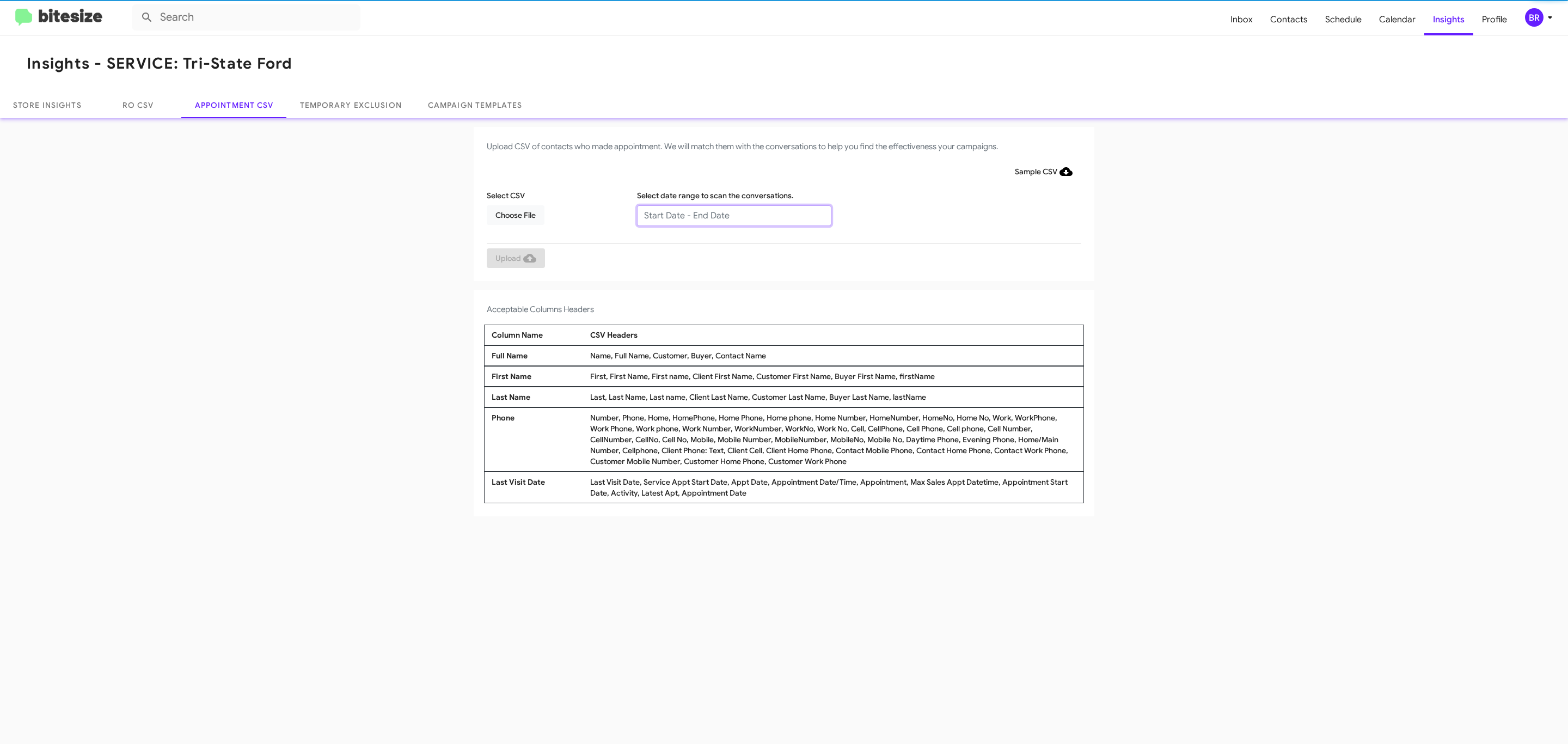
click at [733, 215] on input "text" at bounding box center [734, 216] width 195 height 21
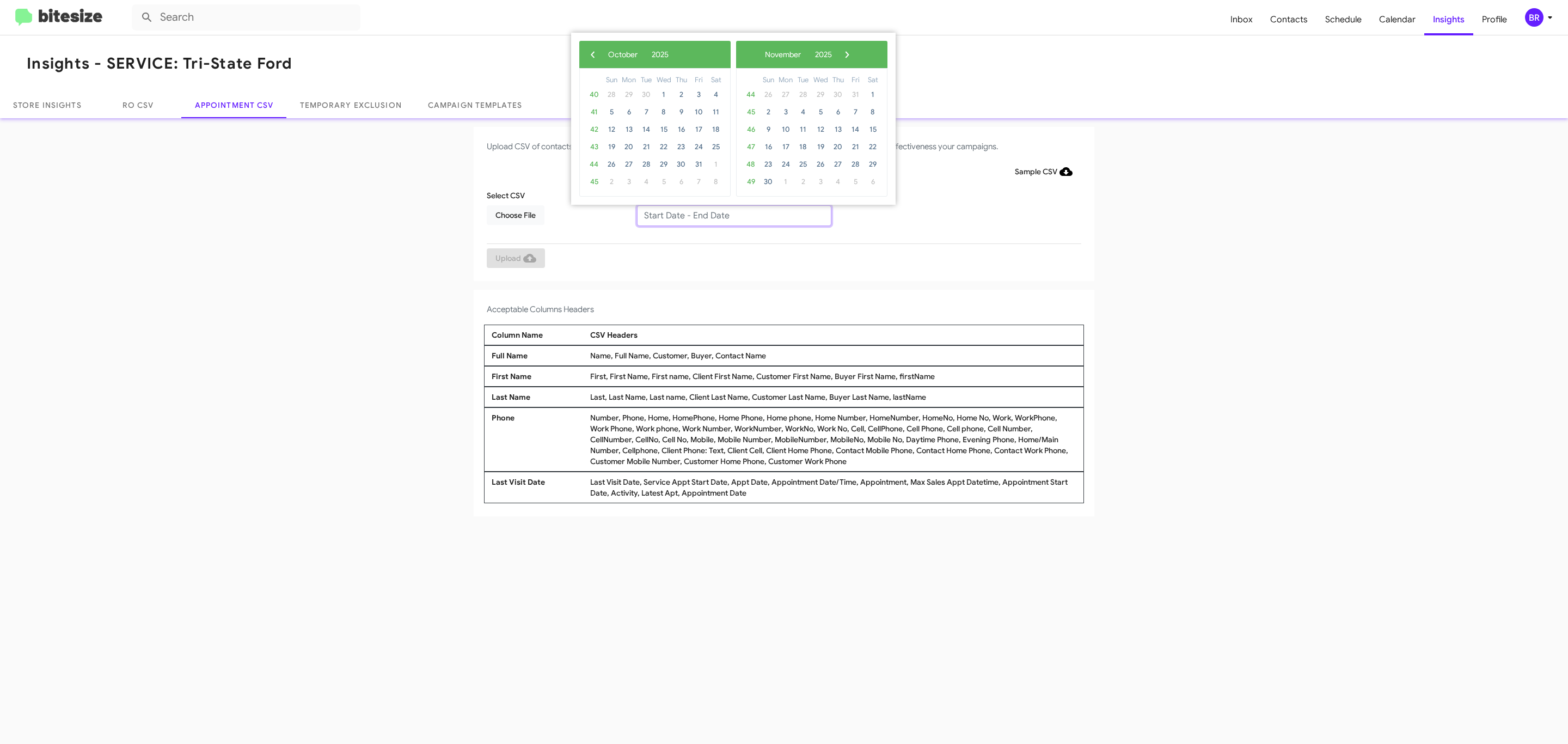
type input "10/02/2025 - 11/02/2025"
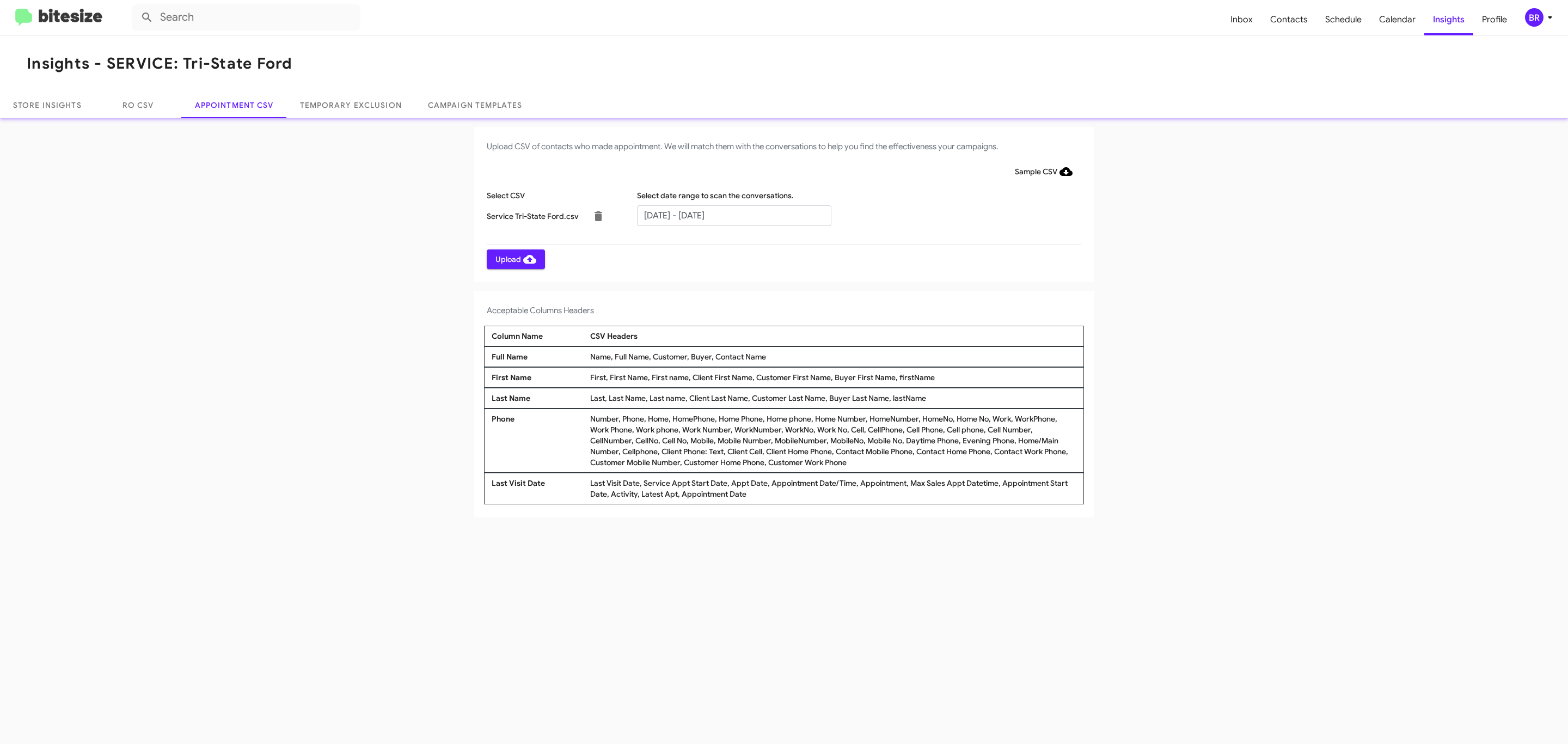
click at [514, 259] on span "Upload" at bounding box center [516, 259] width 41 height 19
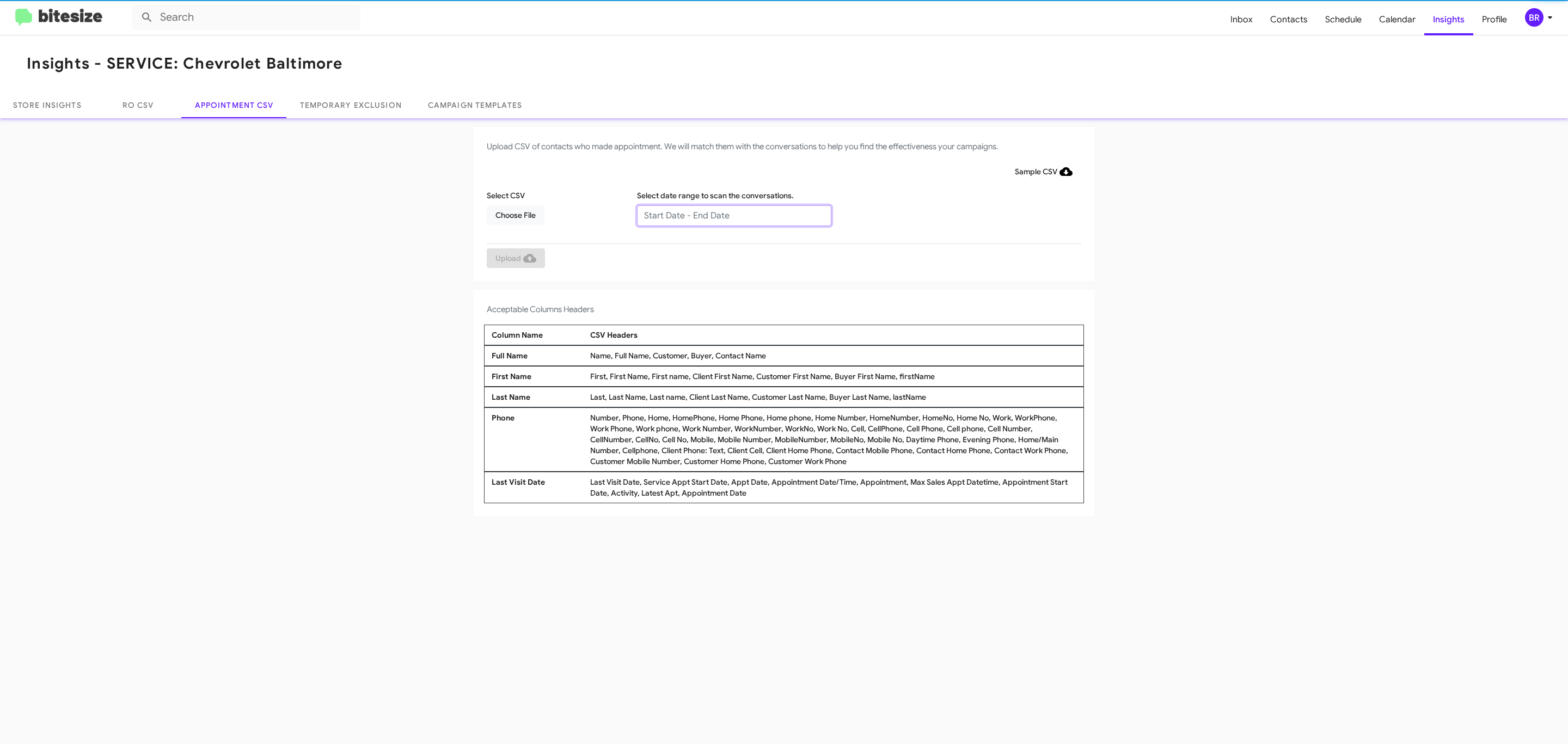
click at [733, 215] on input "text" at bounding box center [734, 216] width 195 height 21
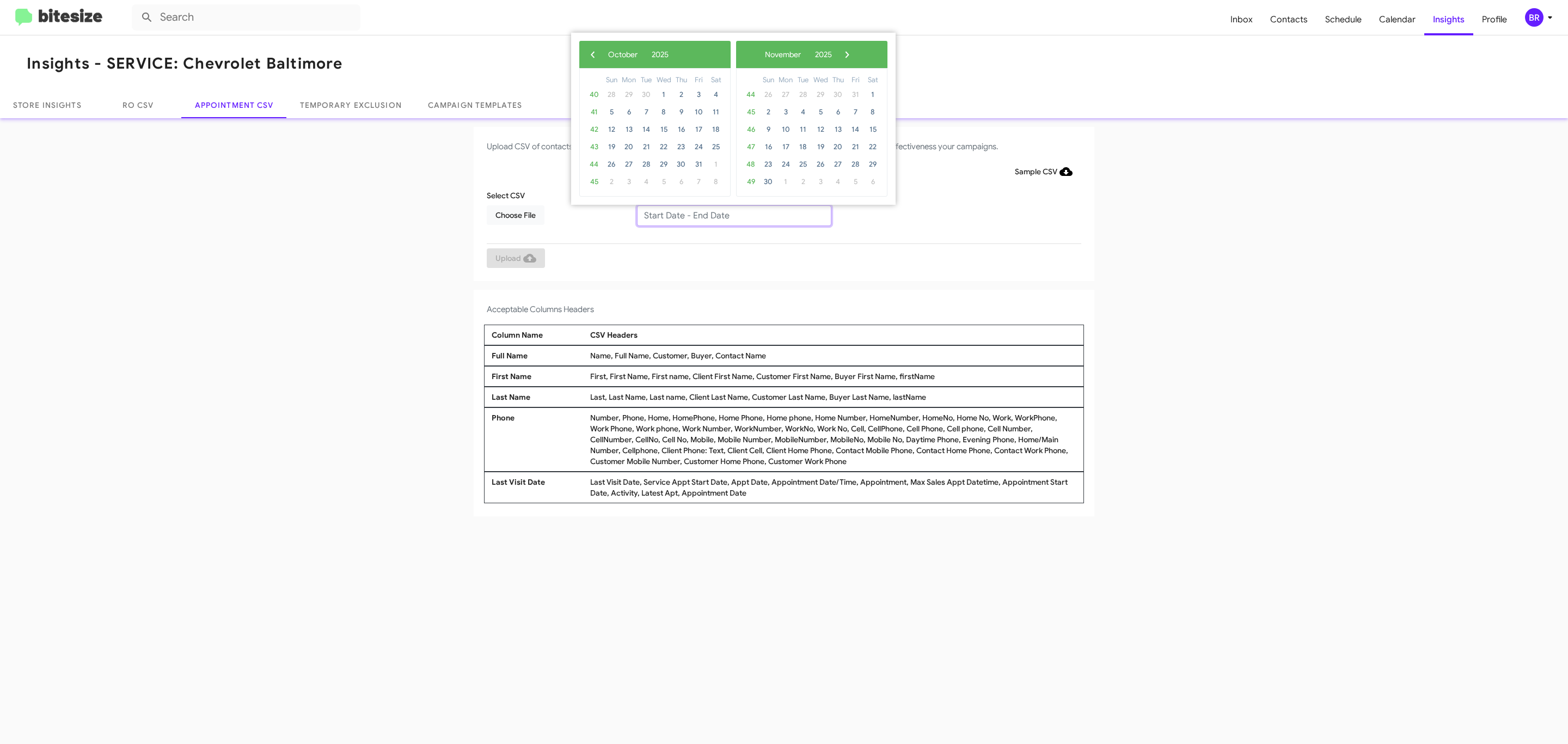
type input "10/02/2025 - 11/02/2025"
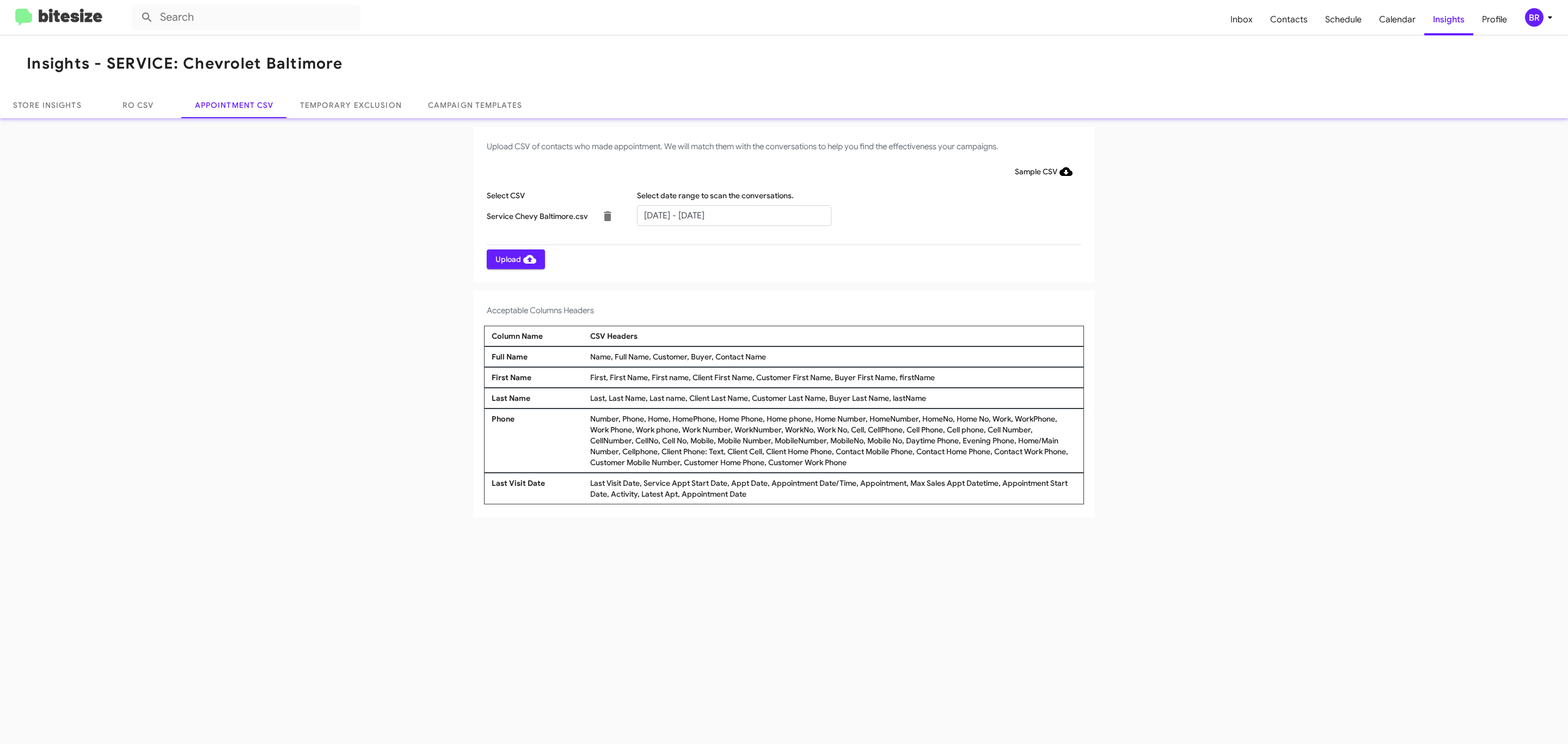
click at [514, 259] on span "Upload" at bounding box center [516, 259] width 41 height 19
click at [733, 215] on input "text" at bounding box center [734, 216] width 195 height 21
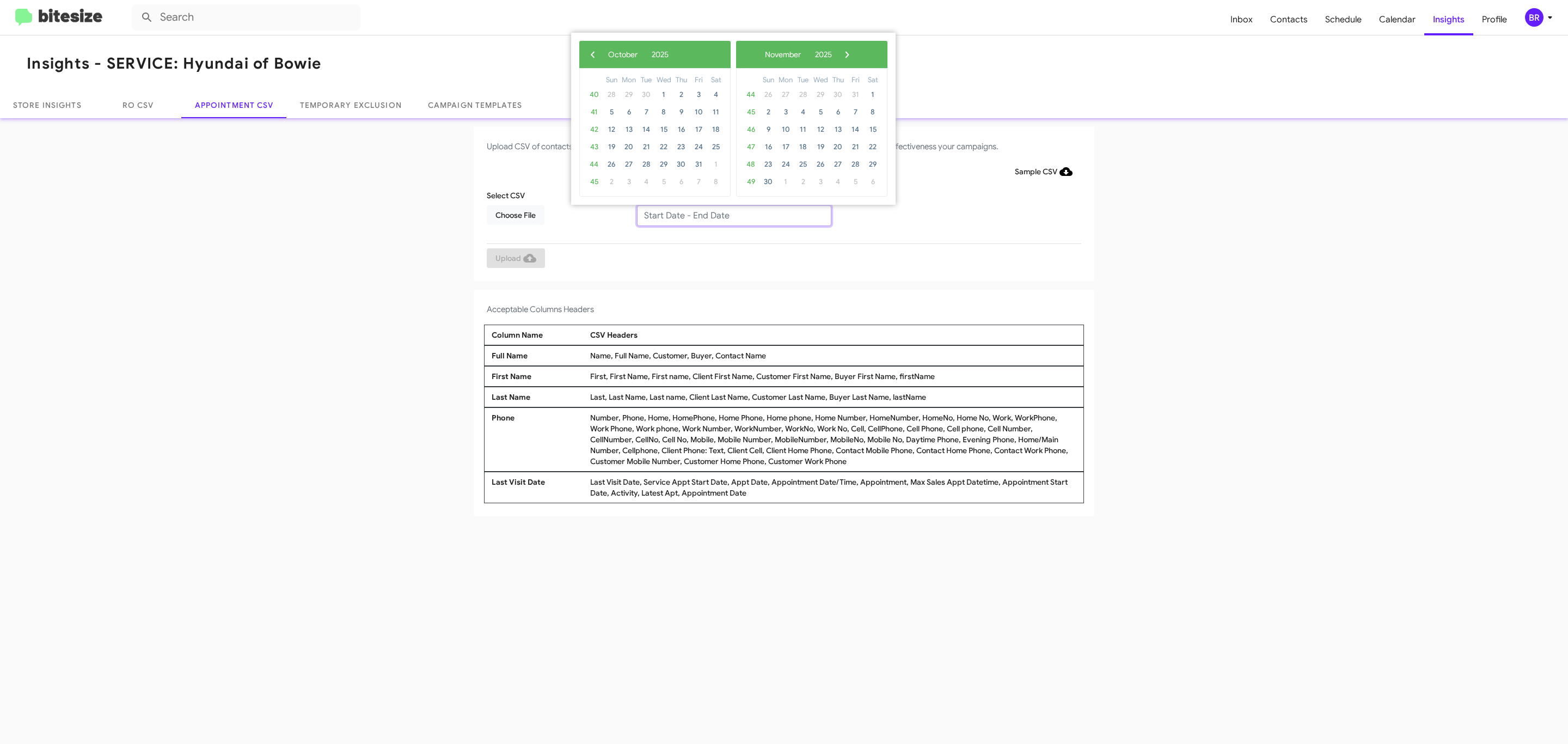
type input "10/02/2025 - 11/02/2025"
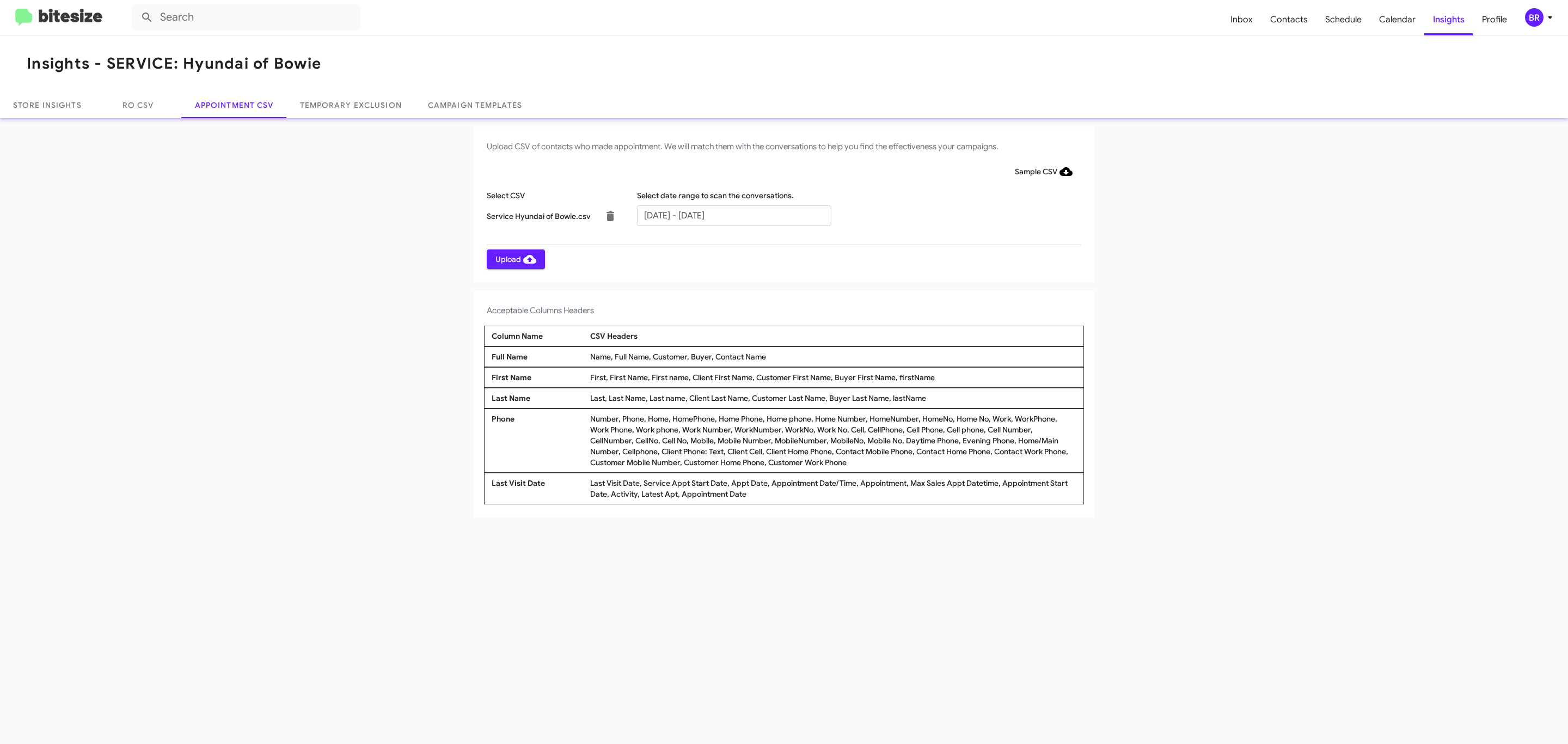
click at [514, 259] on span "Upload" at bounding box center [516, 259] width 41 height 19
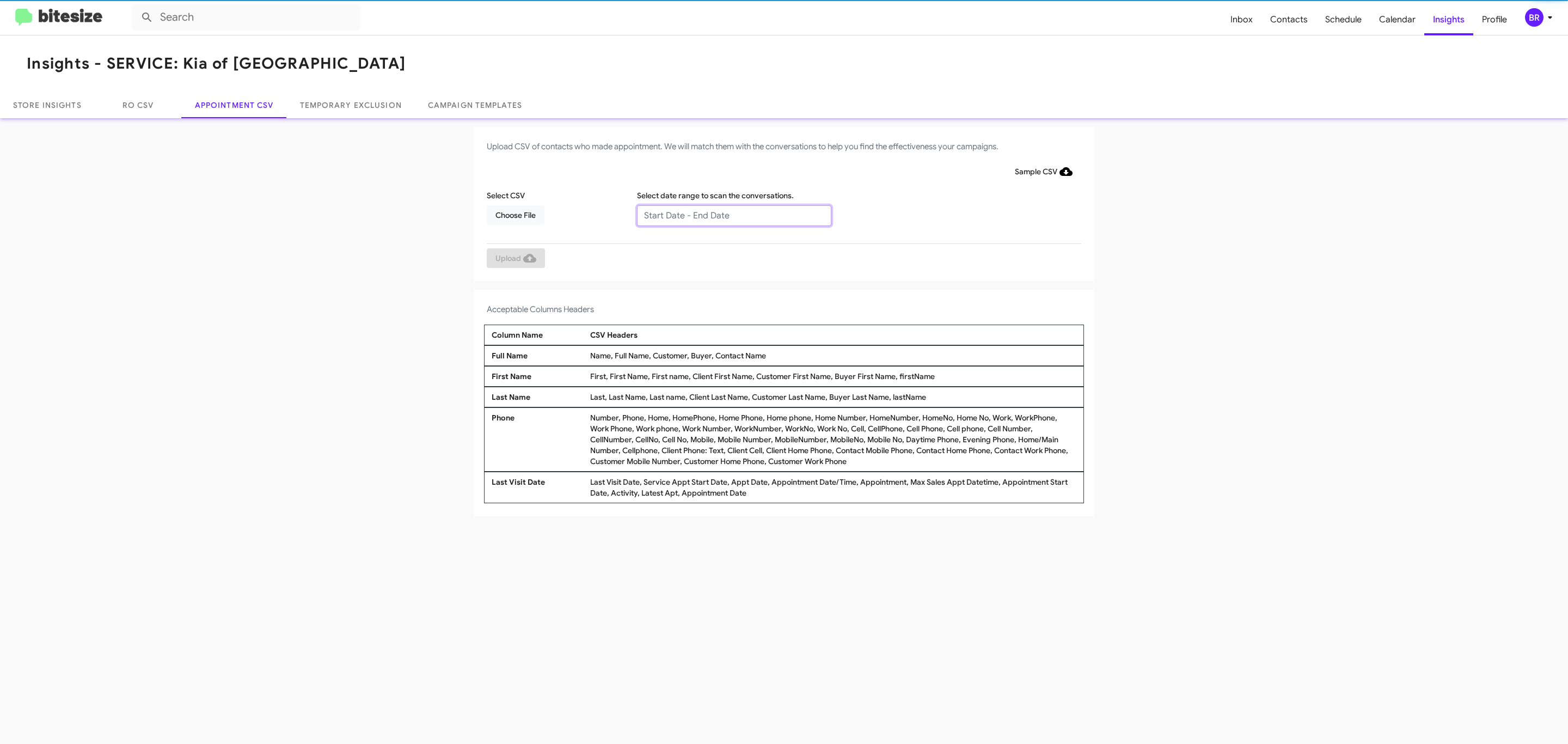
click at [733, 215] on input "text" at bounding box center [734, 216] width 195 height 21
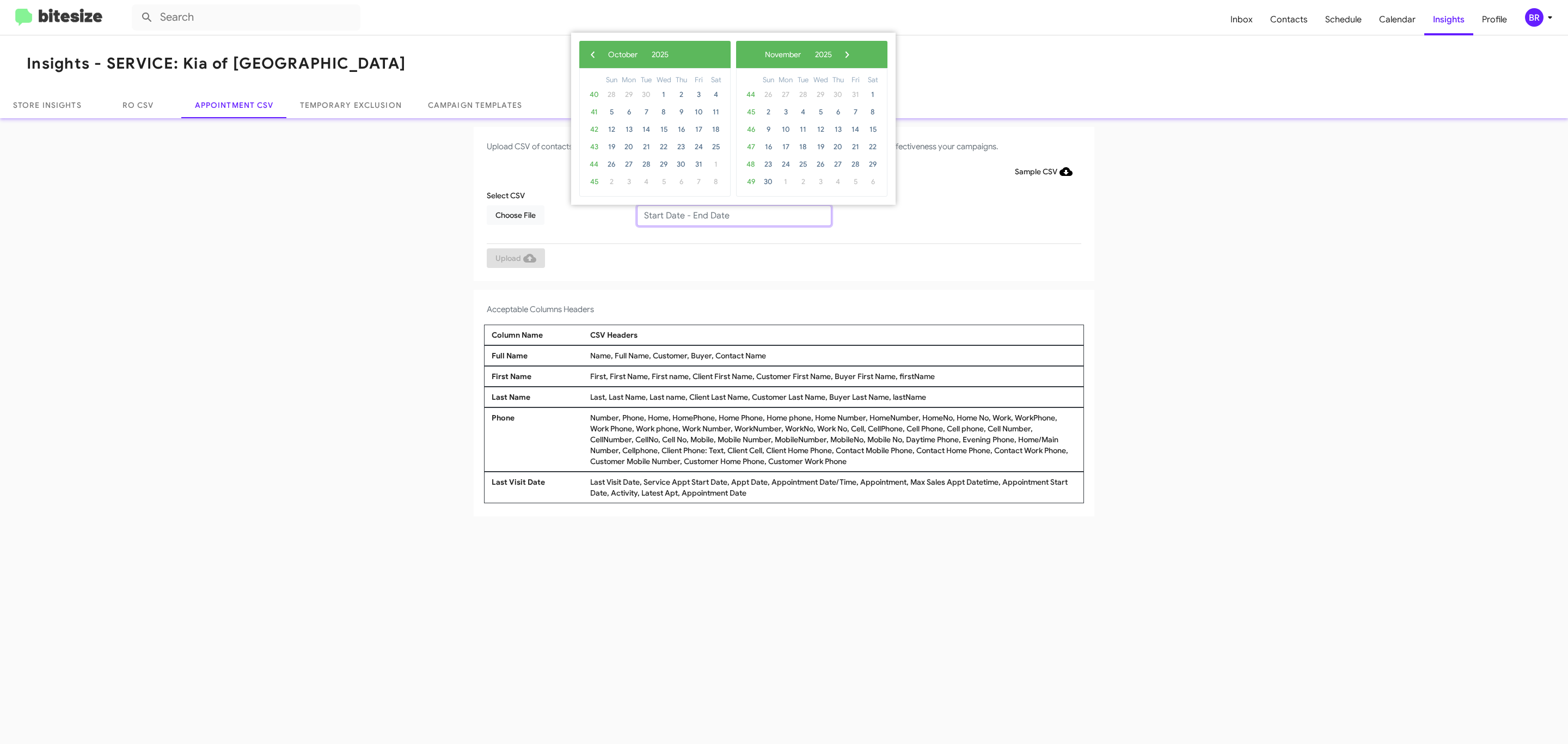
type input "10/02/2025 - 11/02/2025"
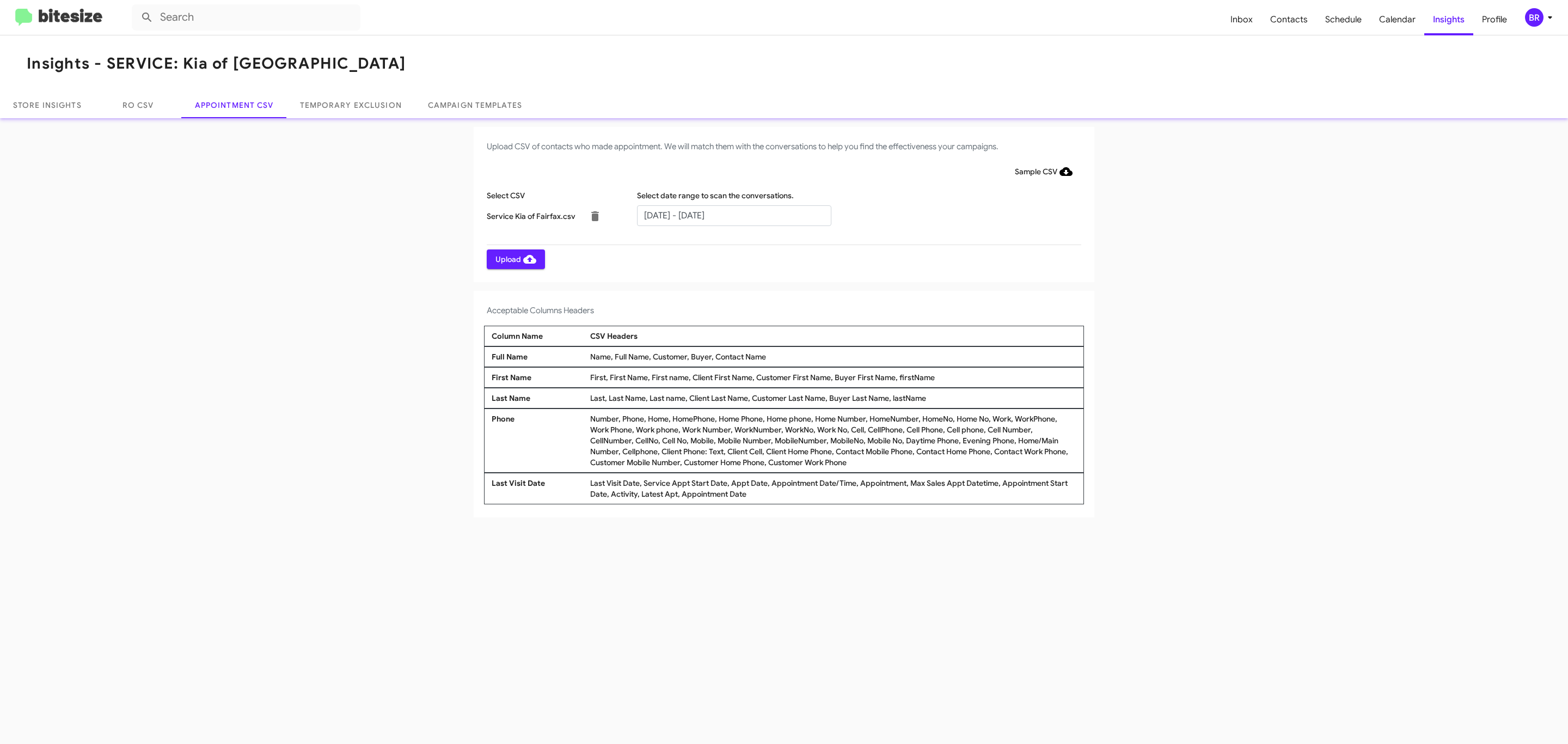
click at [514, 259] on span "Upload" at bounding box center [516, 259] width 41 height 19
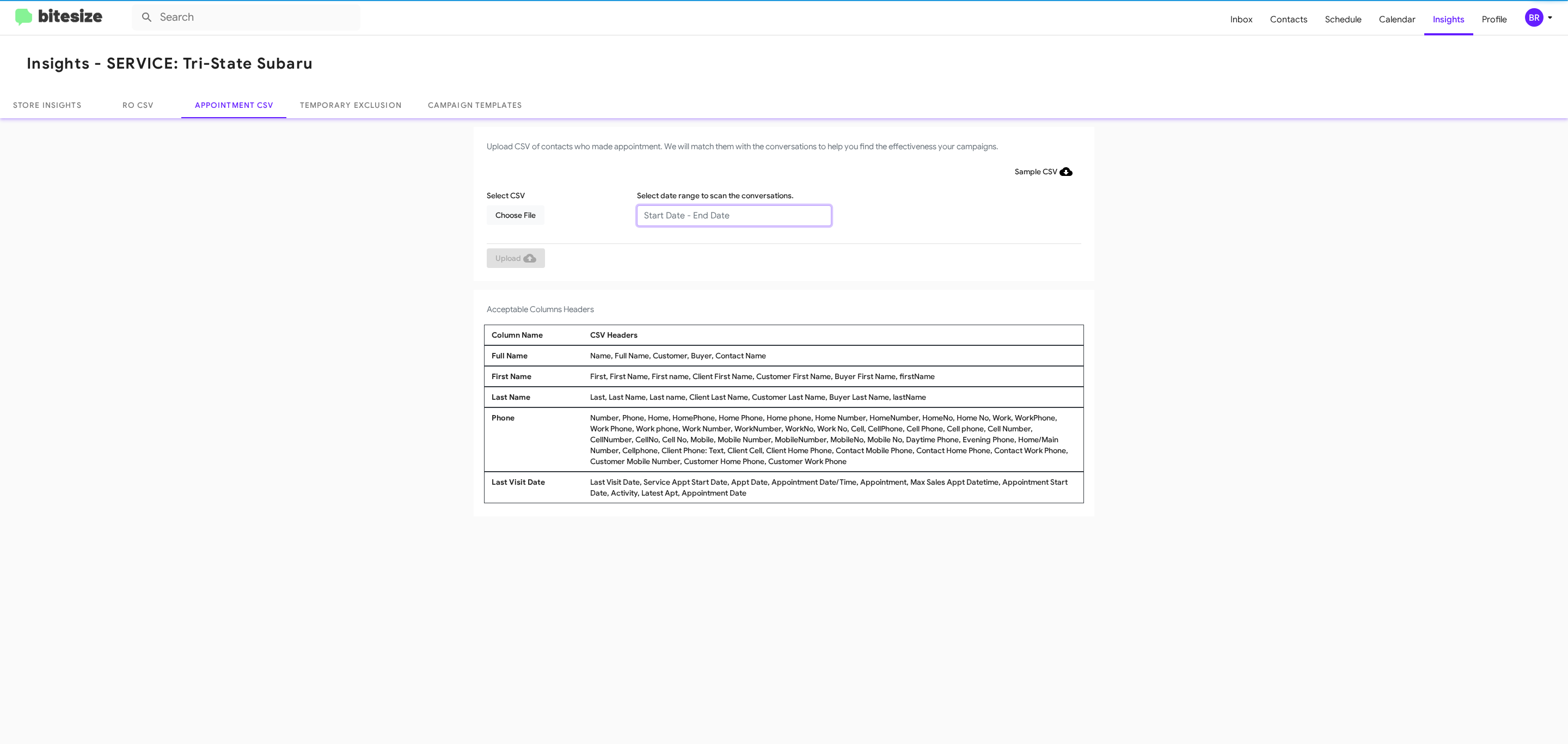
click at [733, 215] on input "text" at bounding box center [734, 216] width 195 height 21
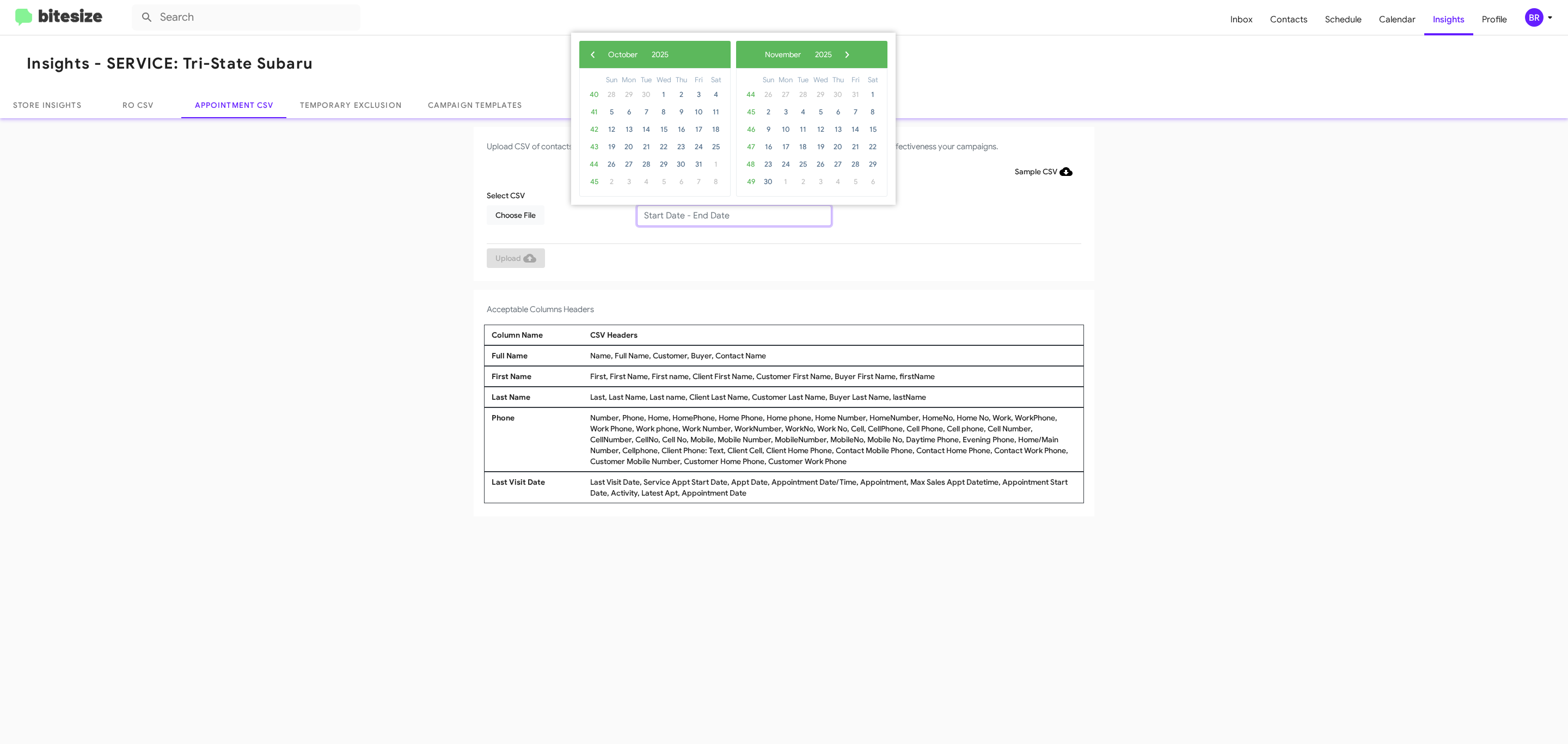
type input "10/02/2025 - 11/02/2025"
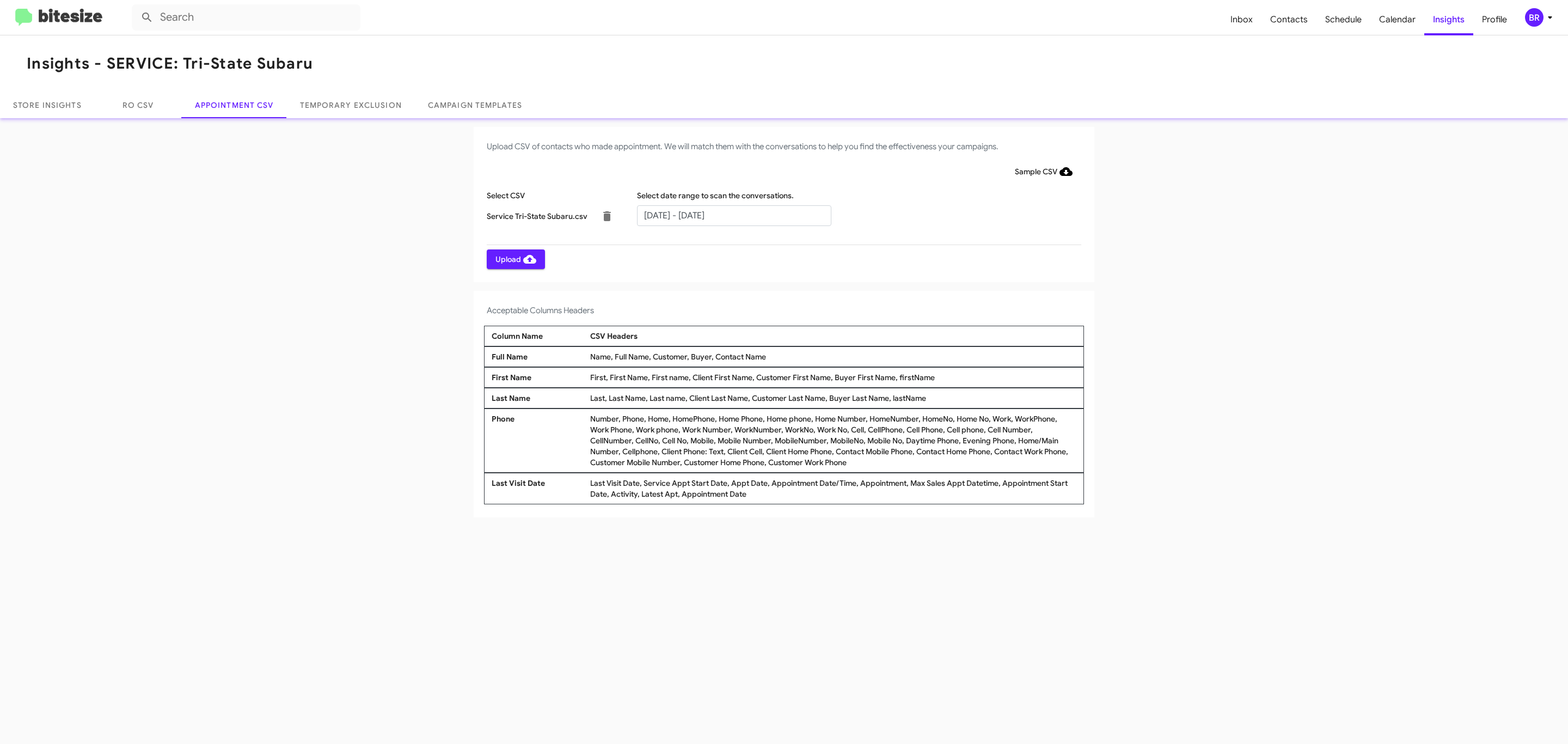
click at [514, 259] on span "Upload" at bounding box center [516, 259] width 41 height 19
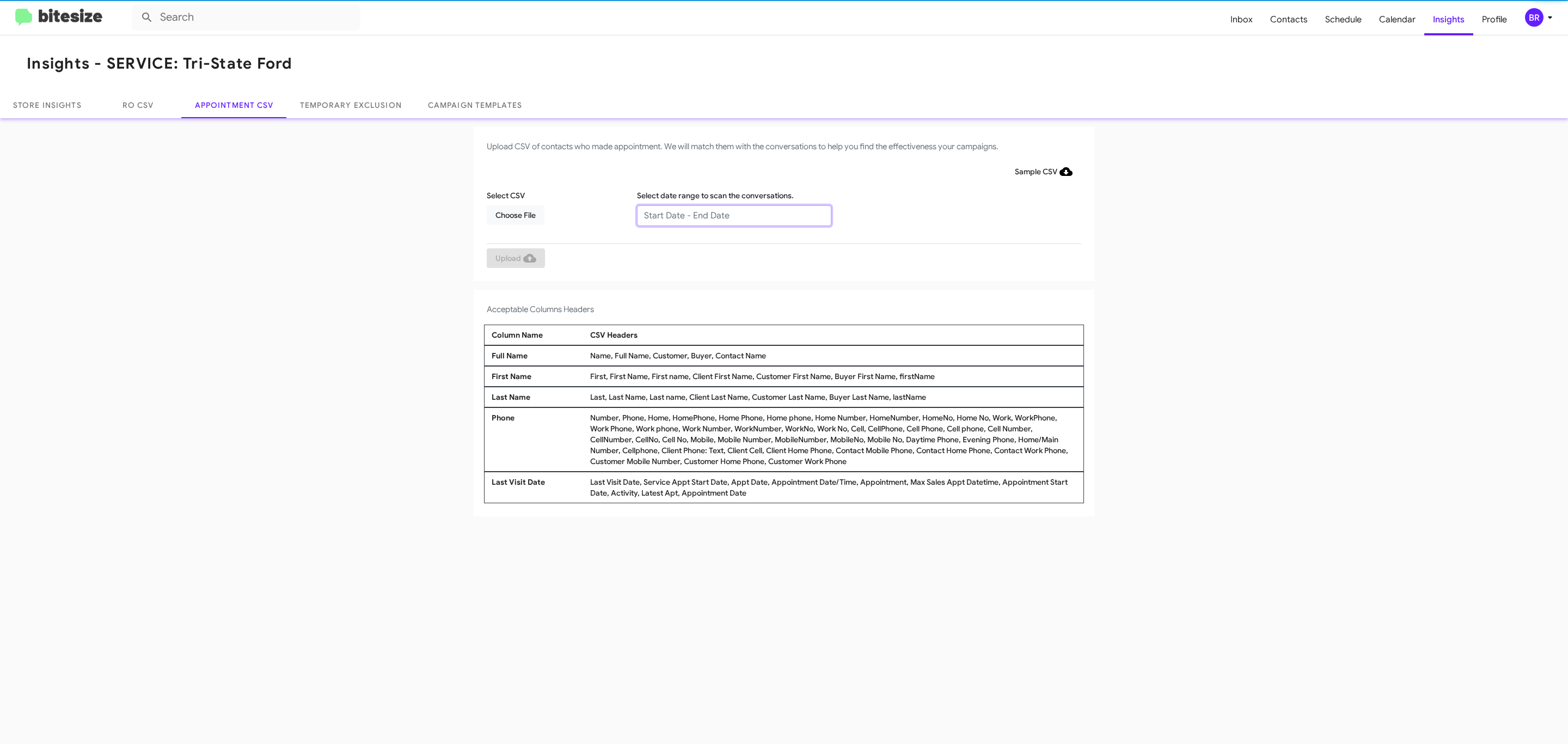
click at [733, 215] on input "text" at bounding box center [734, 216] width 195 height 21
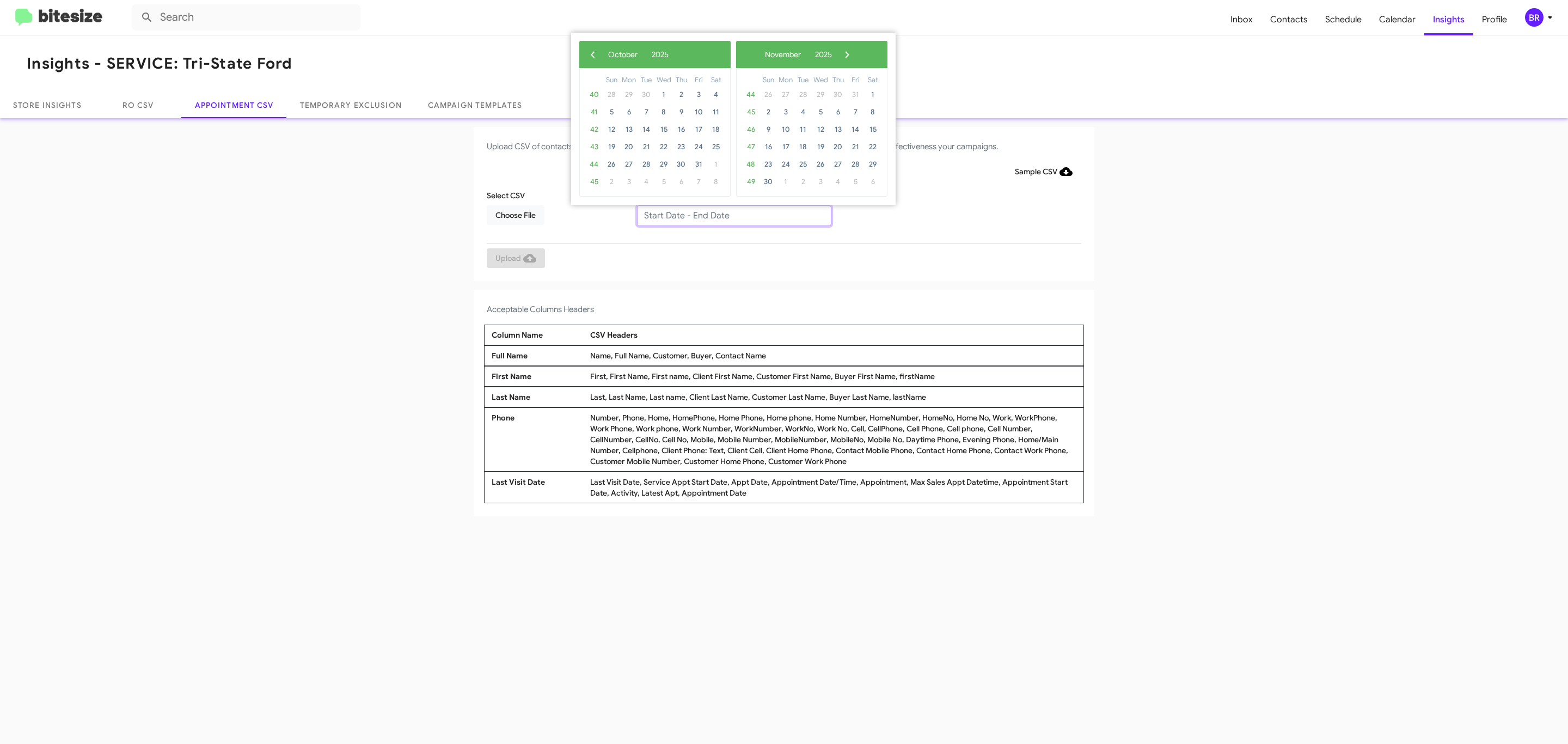
type input "[DATE] - [DATE]"
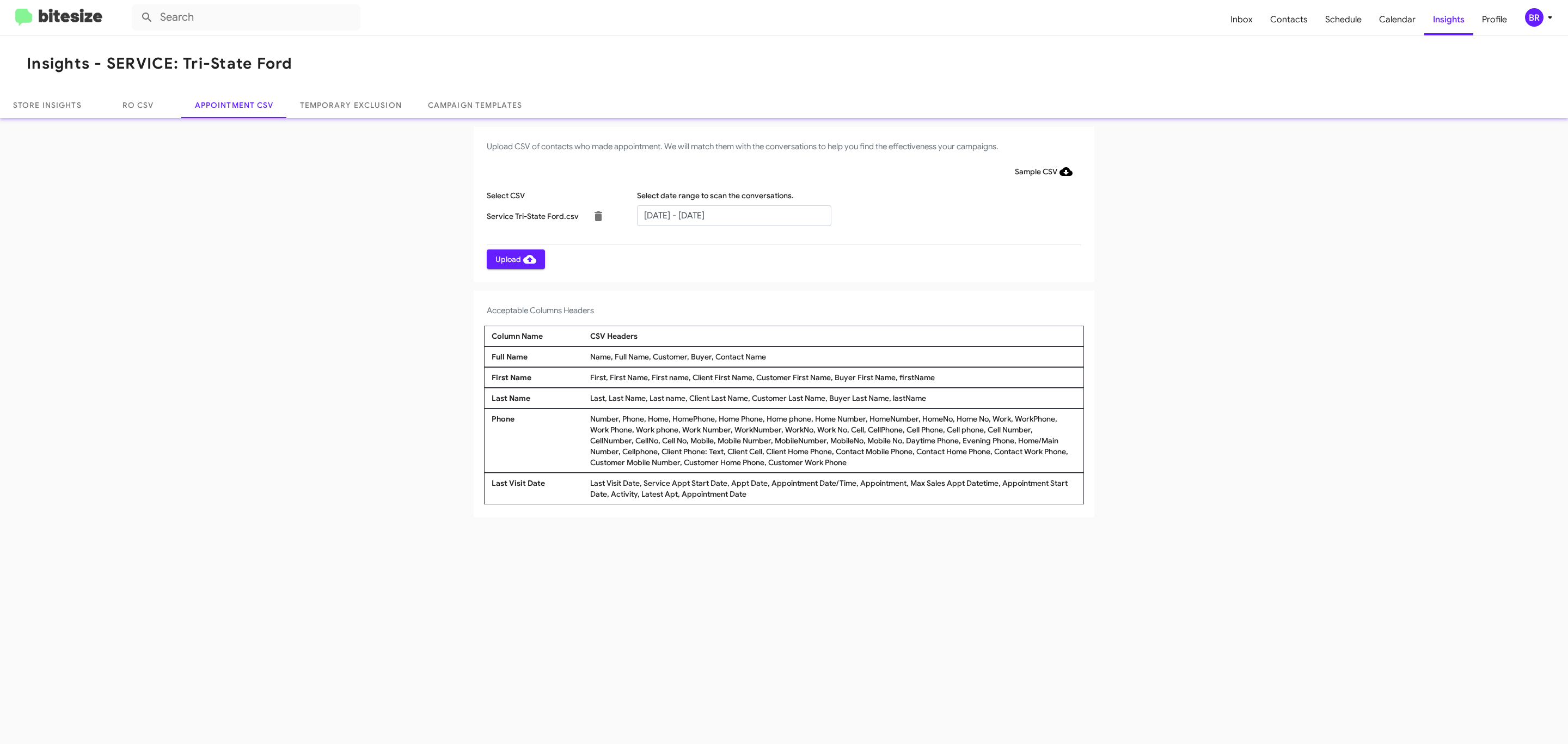
click at [514, 259] on span "Upload" at bounding box center [516, 259] width 41 height 19
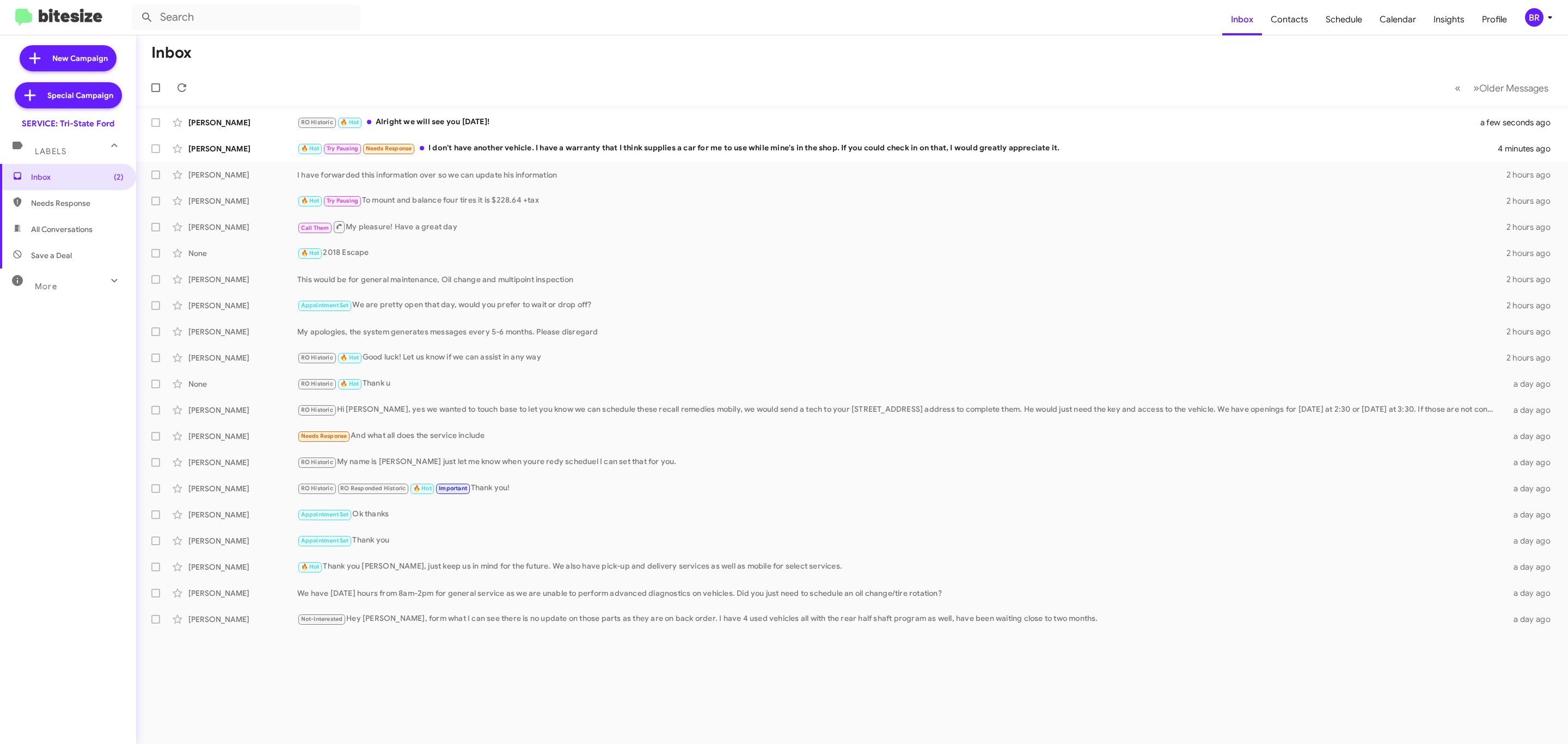
click at [1543, 24] on icon at bounding box center [1549, 17] width 13 height 13
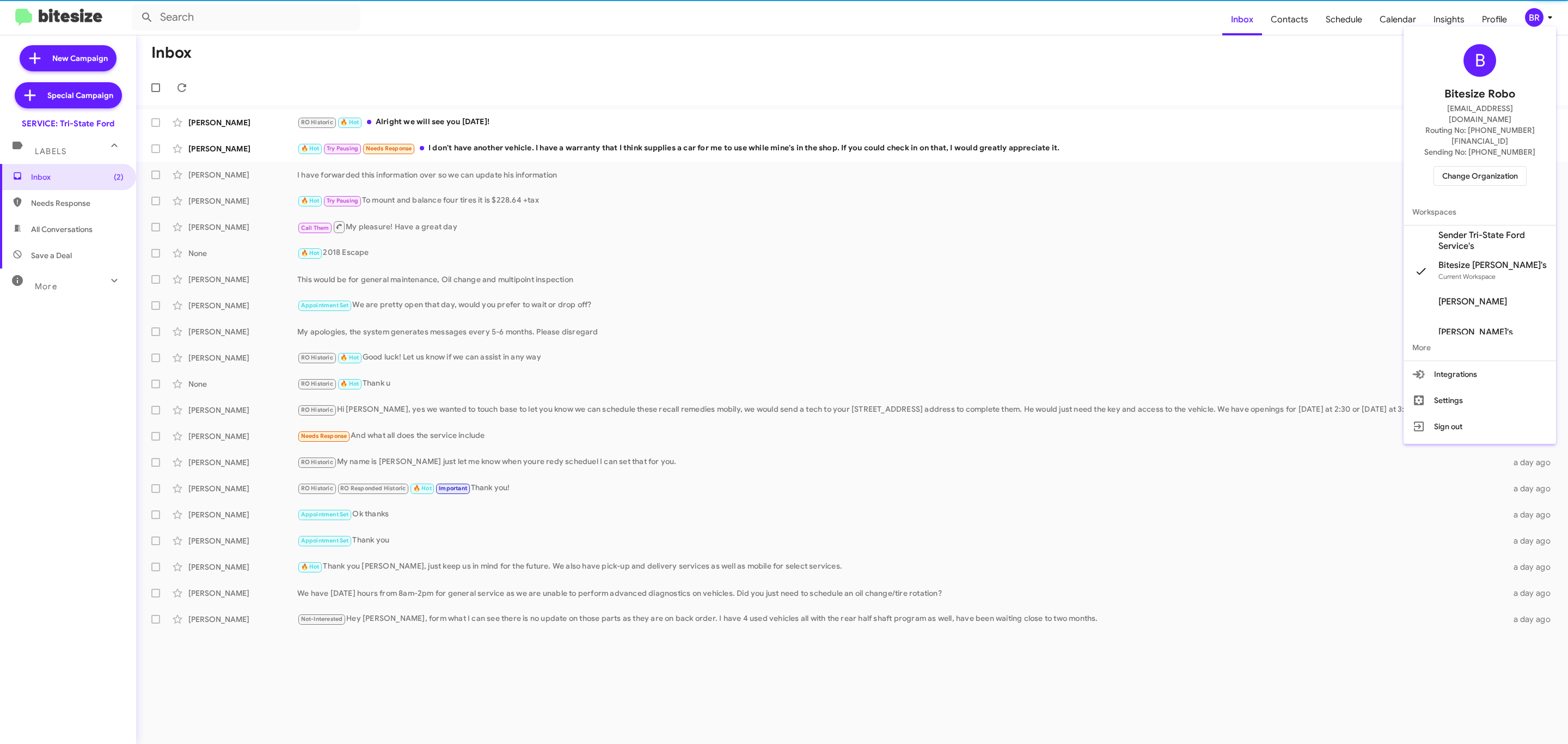
click at [1473, 167] on span "Change Organization" at bounding box center [1480, 176] width 76 height 19
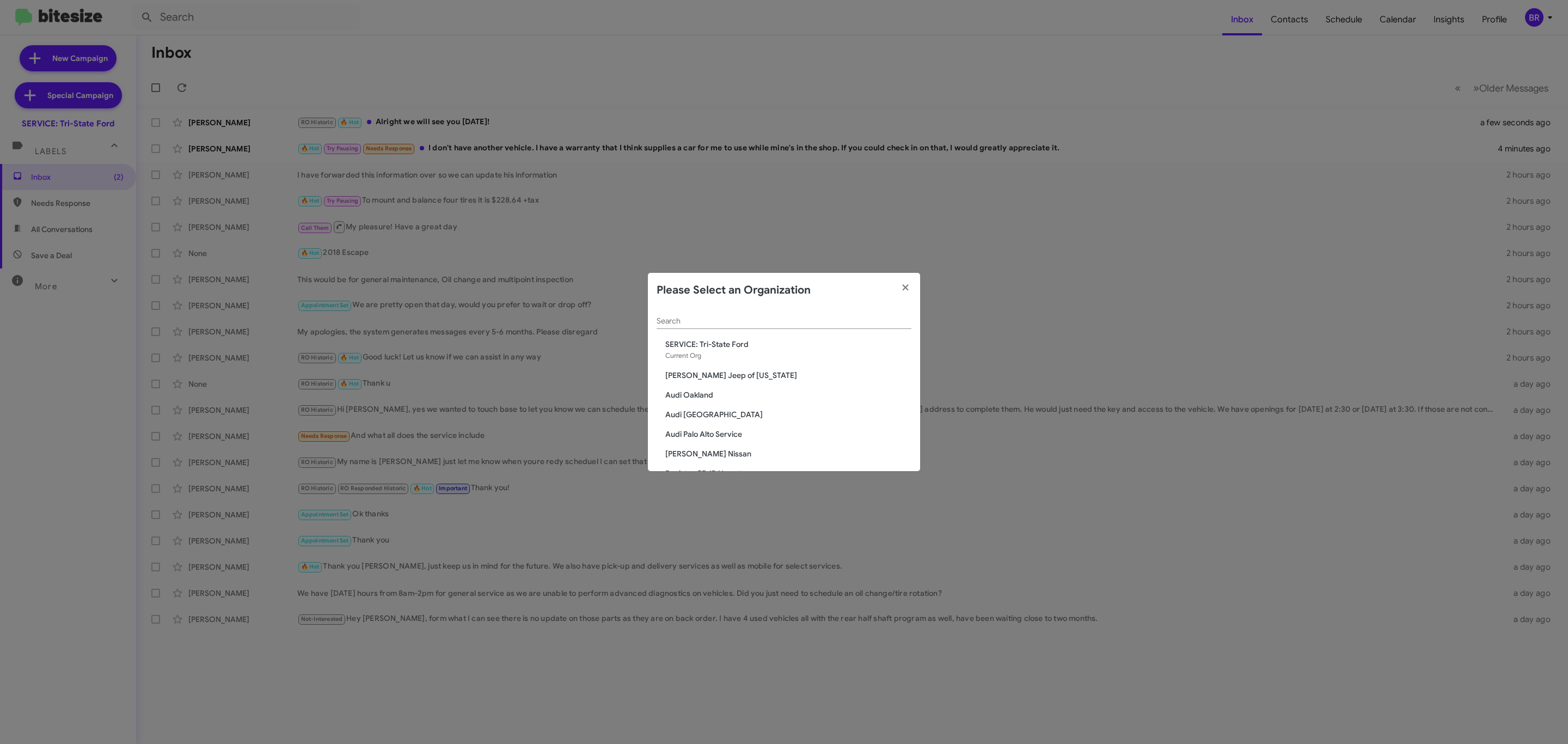
click at [785, 319] on div "Search" at bounding box center [784, 318] width 255 height 22
click at [787, 318] on input "Search" at bounding box center [784, 321] width 255 height 9
type input "r"
click at [699, 319] on input "Search" at bounding box center [784, 321] width 255 height 9
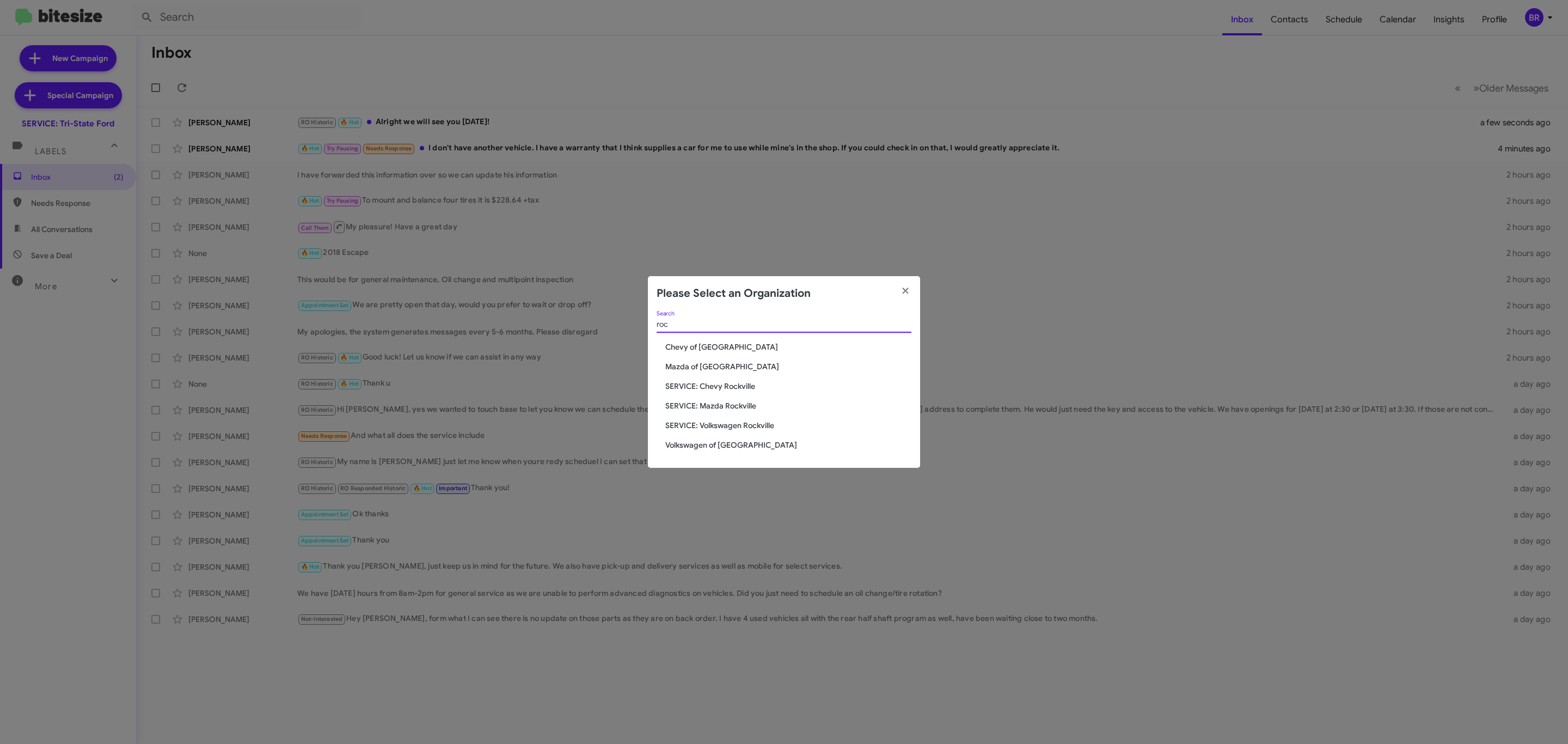
type input "roc"
click at [716, 350] on span "Chevy of [GEOGRAPHIC_DATA]" at bounding box center [788, 347] width 246 height 11
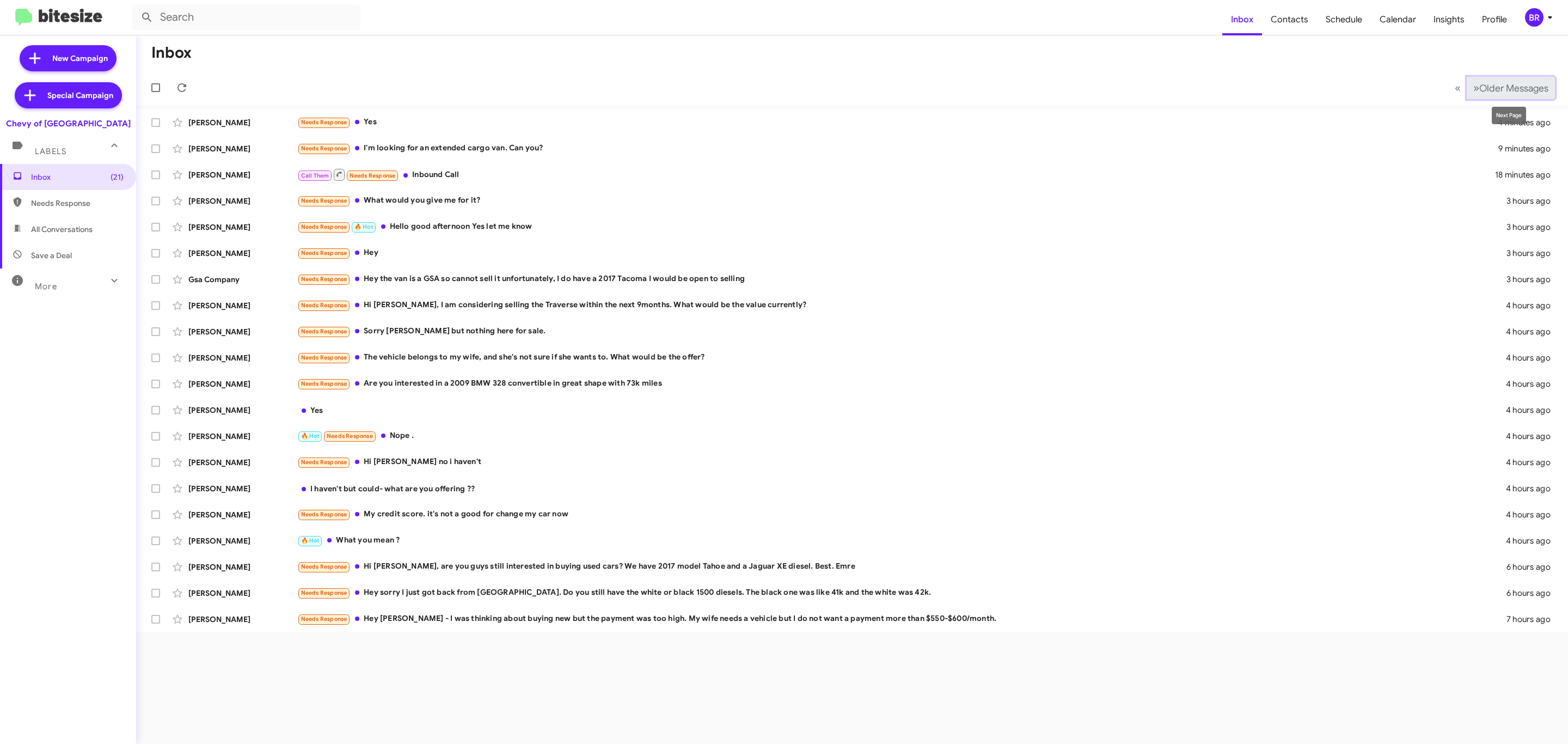
click at [1494, 93] on span "Older Messages" at bounding box center [1513, 88] width 69 height 12
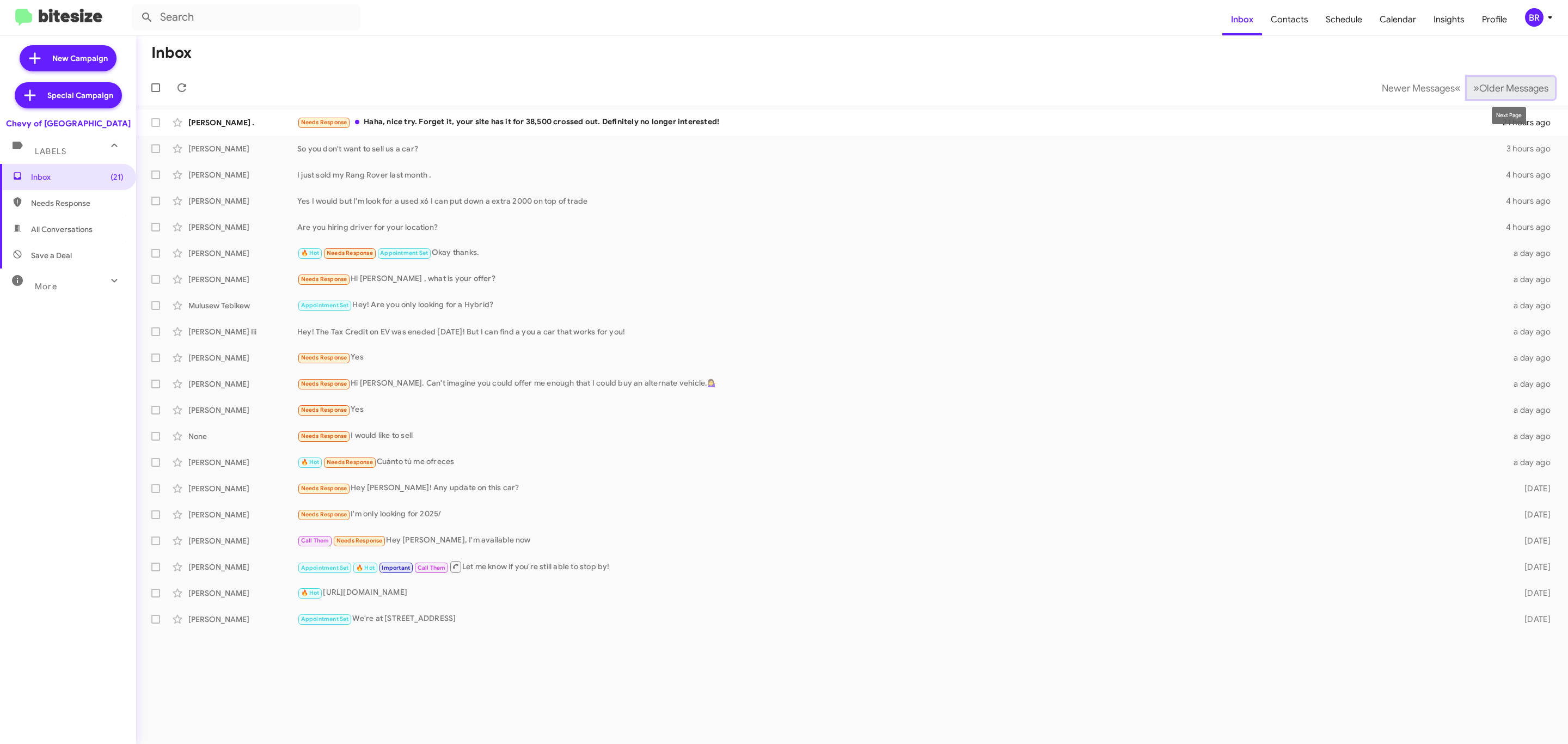
click at [1500, 94] on button "» Next Older Messages" at bounding box center [1510, 88] width 88 height 22
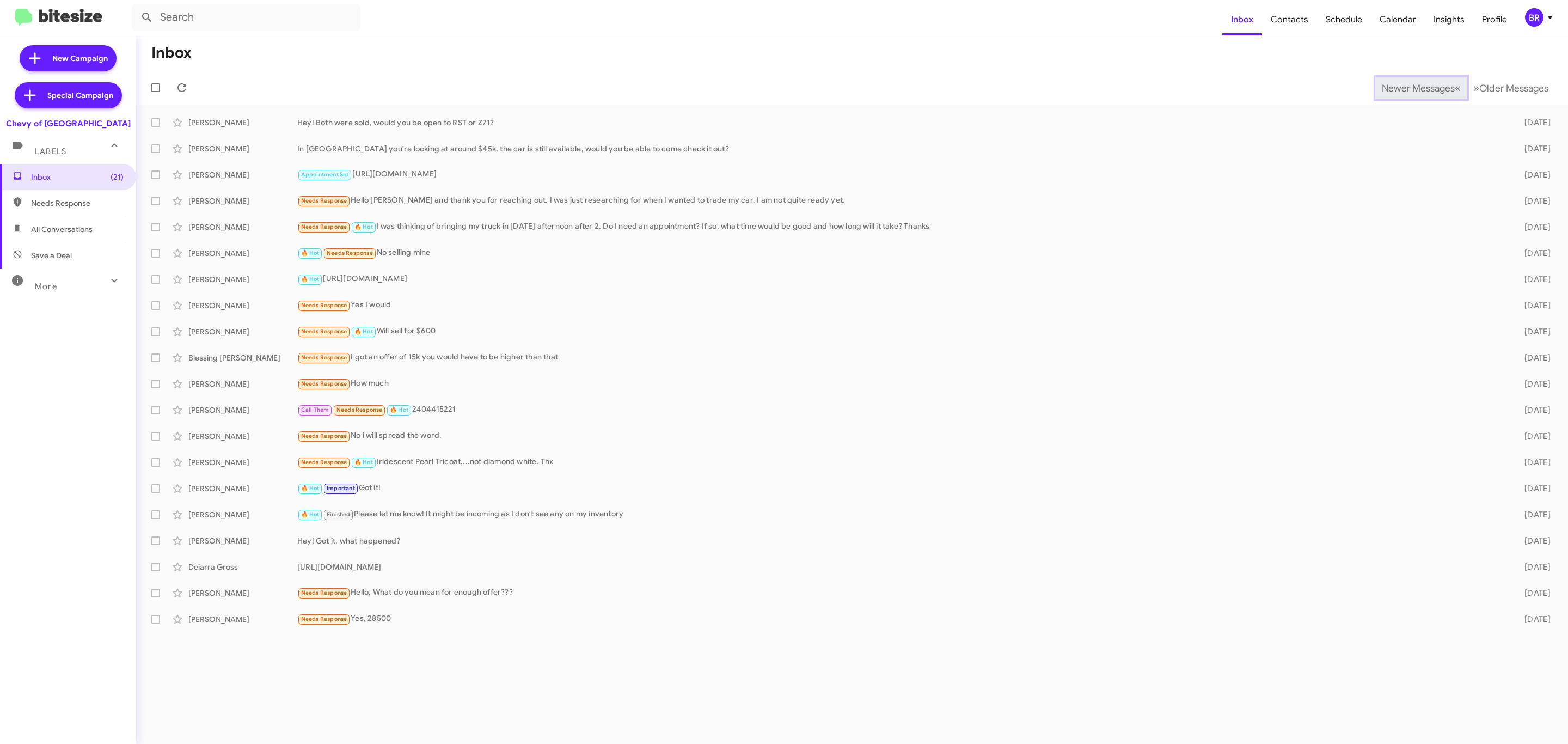
click at [1410, 87] on span "Newer Messages" at bounding box center [1418, 88] width 73 height 12
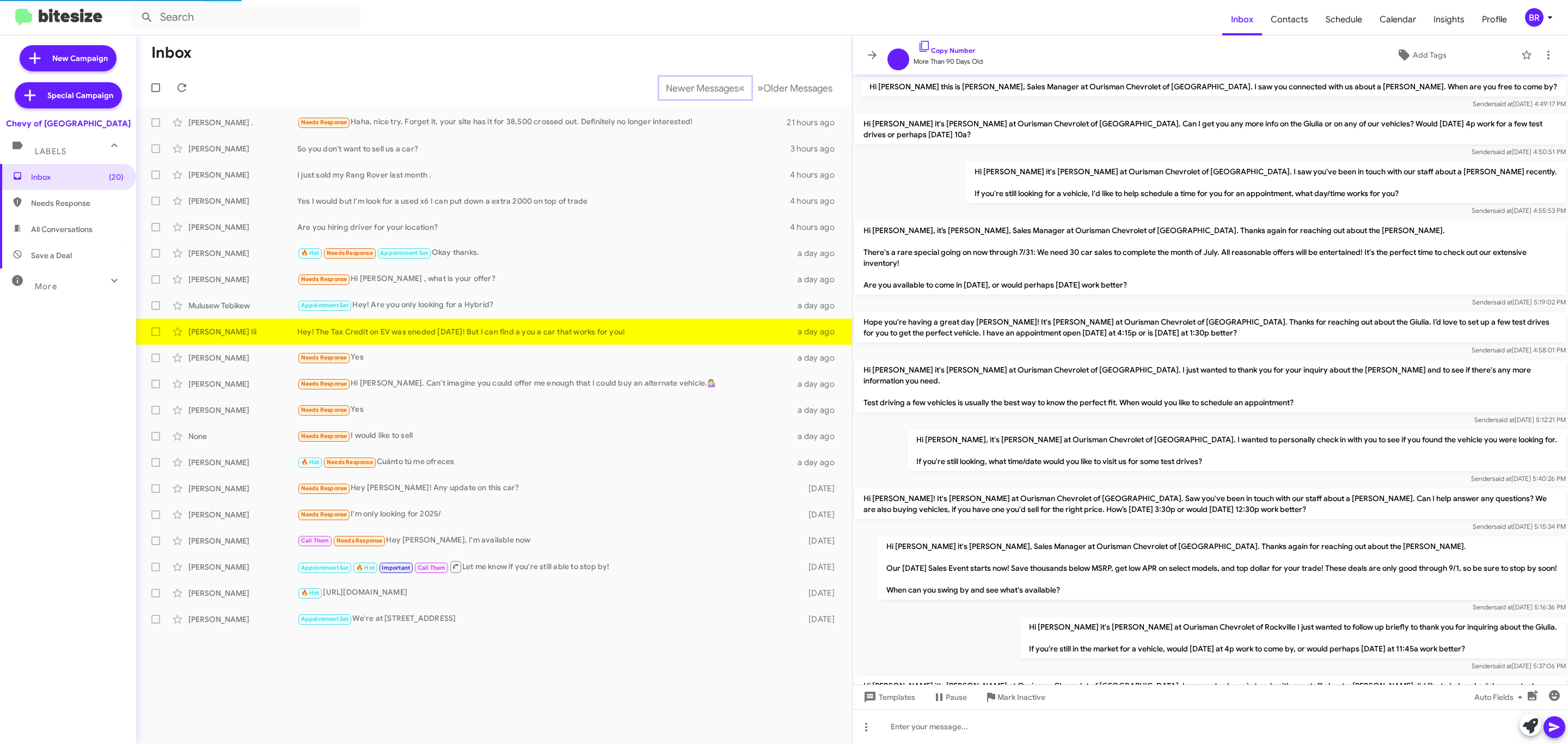
scroll to position [380, 0]
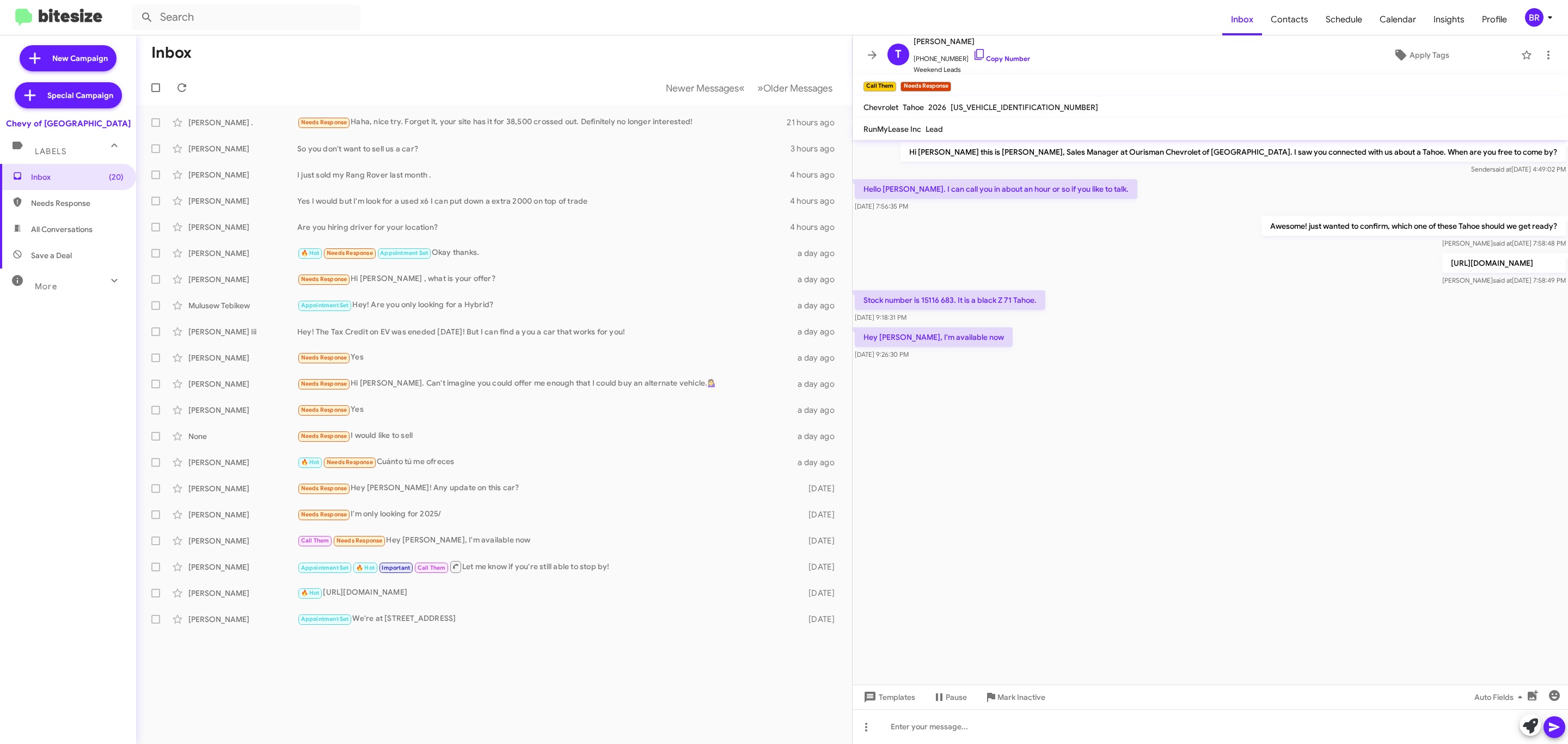
click at [30, 363] on div "Inbox (20) Needs Response All Conversations Save a Deal More Important 🔥 Hot Ap…" at bounding box center [68, 387] width 136 height 446
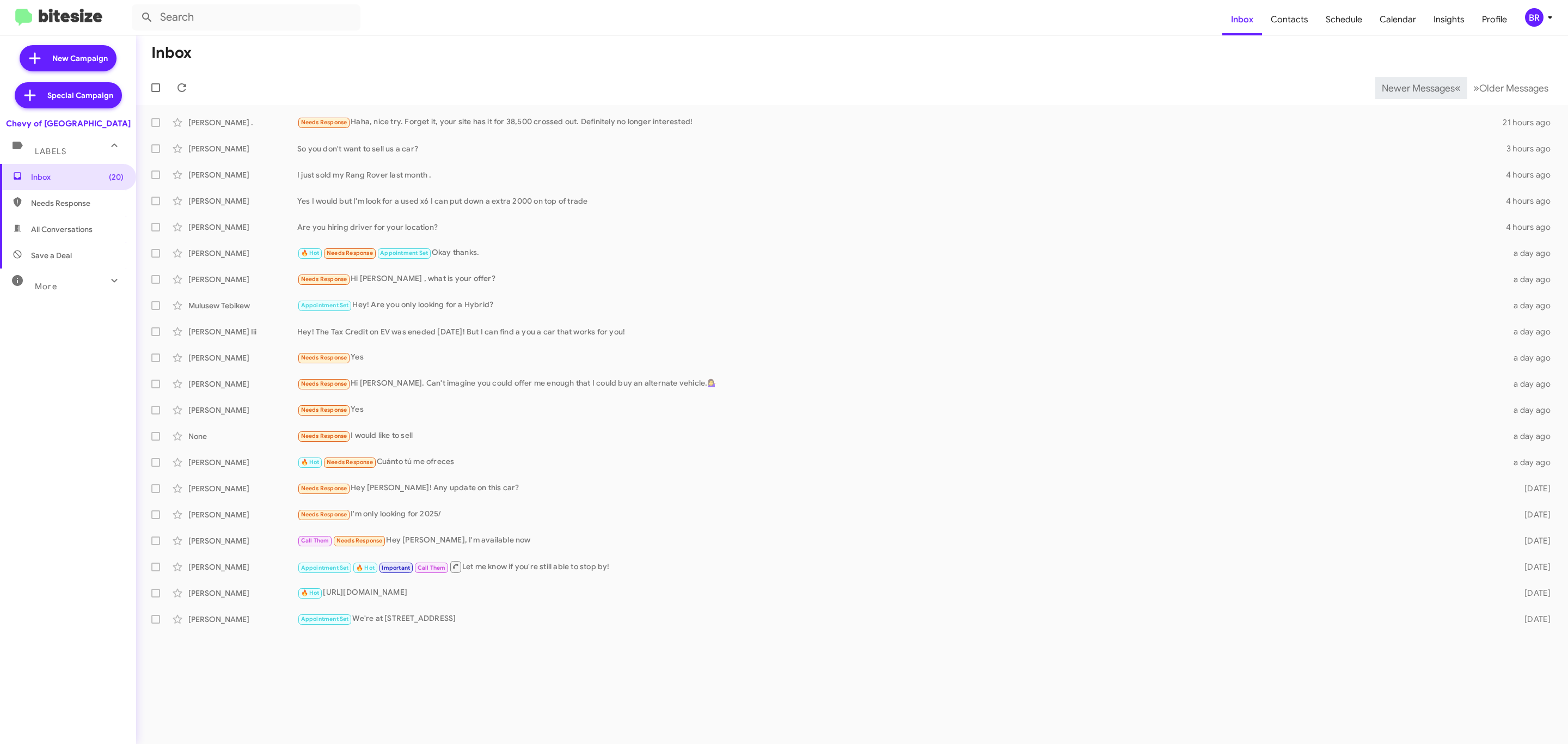
click at [1410, 87] on span "Newer Messages" at bounding box center [1418, 88] width 73 height 12
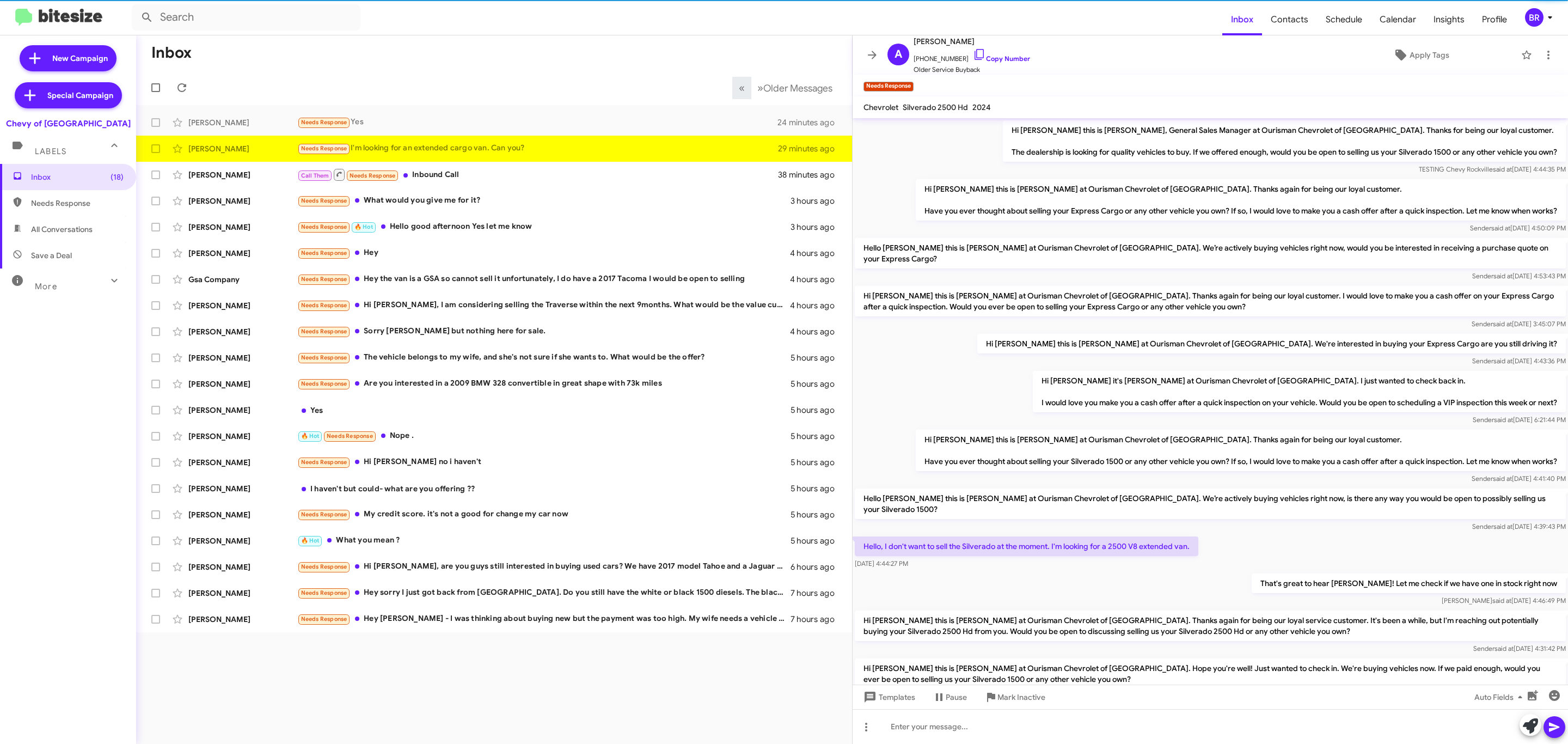
scroll to position [300, 0]
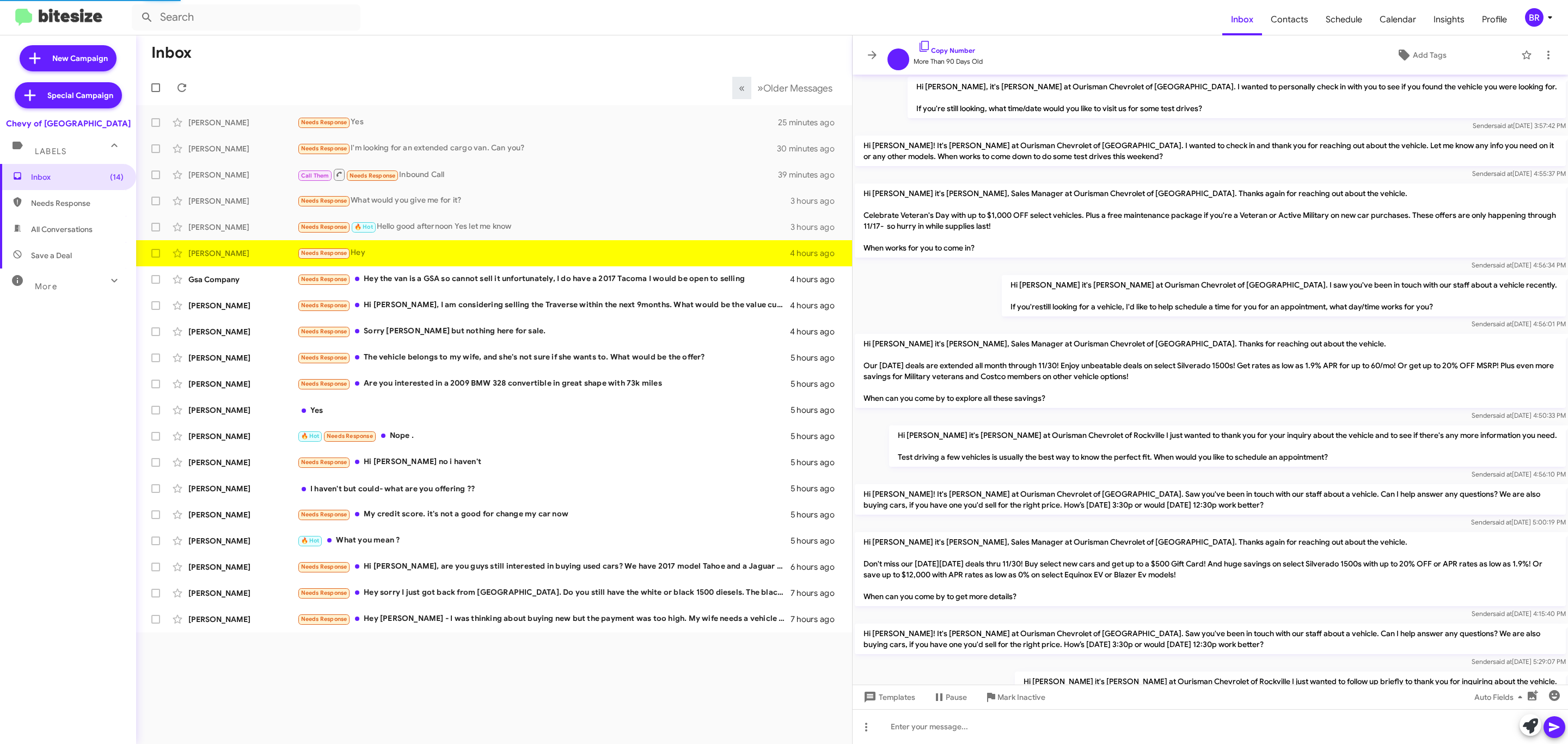
scroll to position [631, 0]
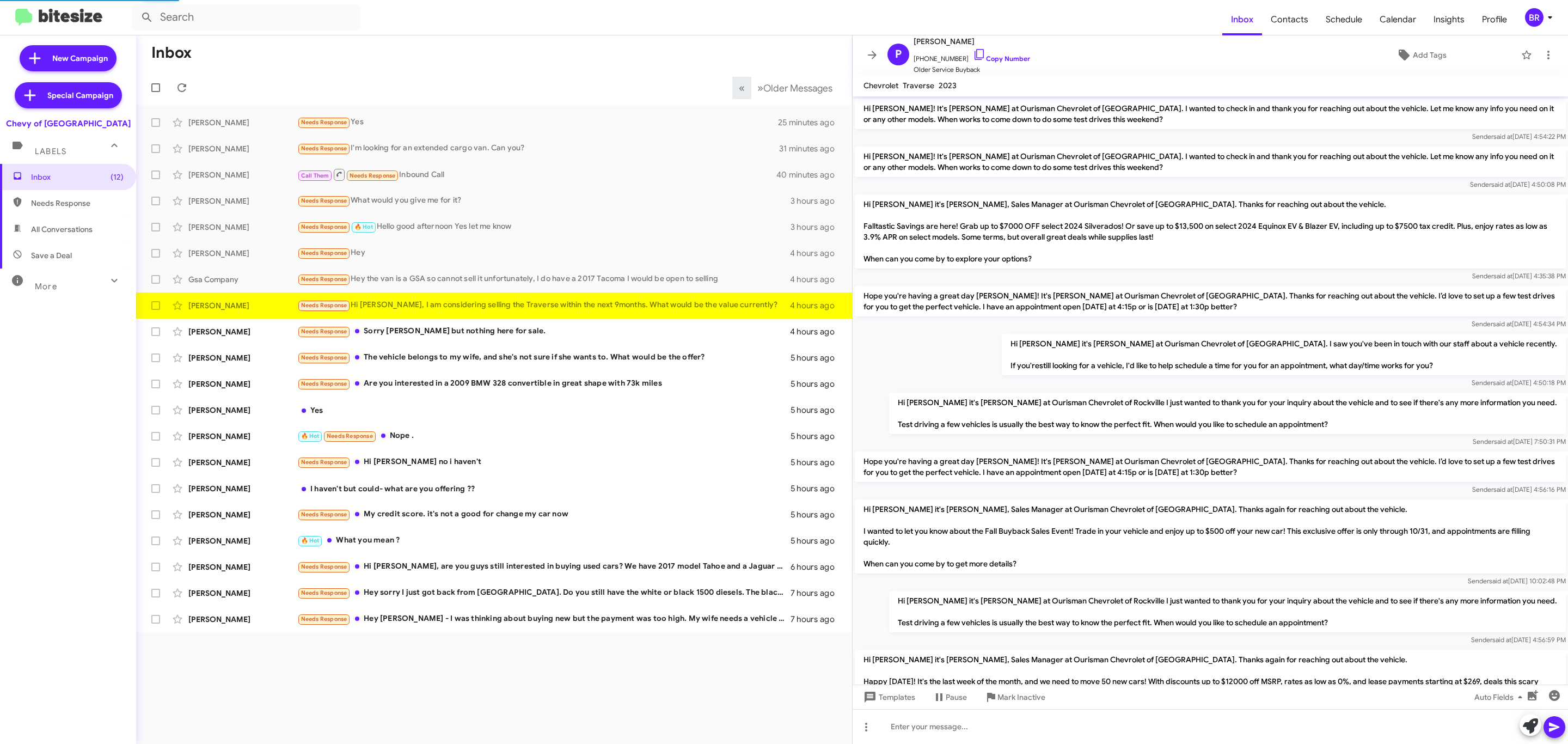
scroll to position [729, 0]
